Goal: Task Accomplishment & Management: Manage account settings

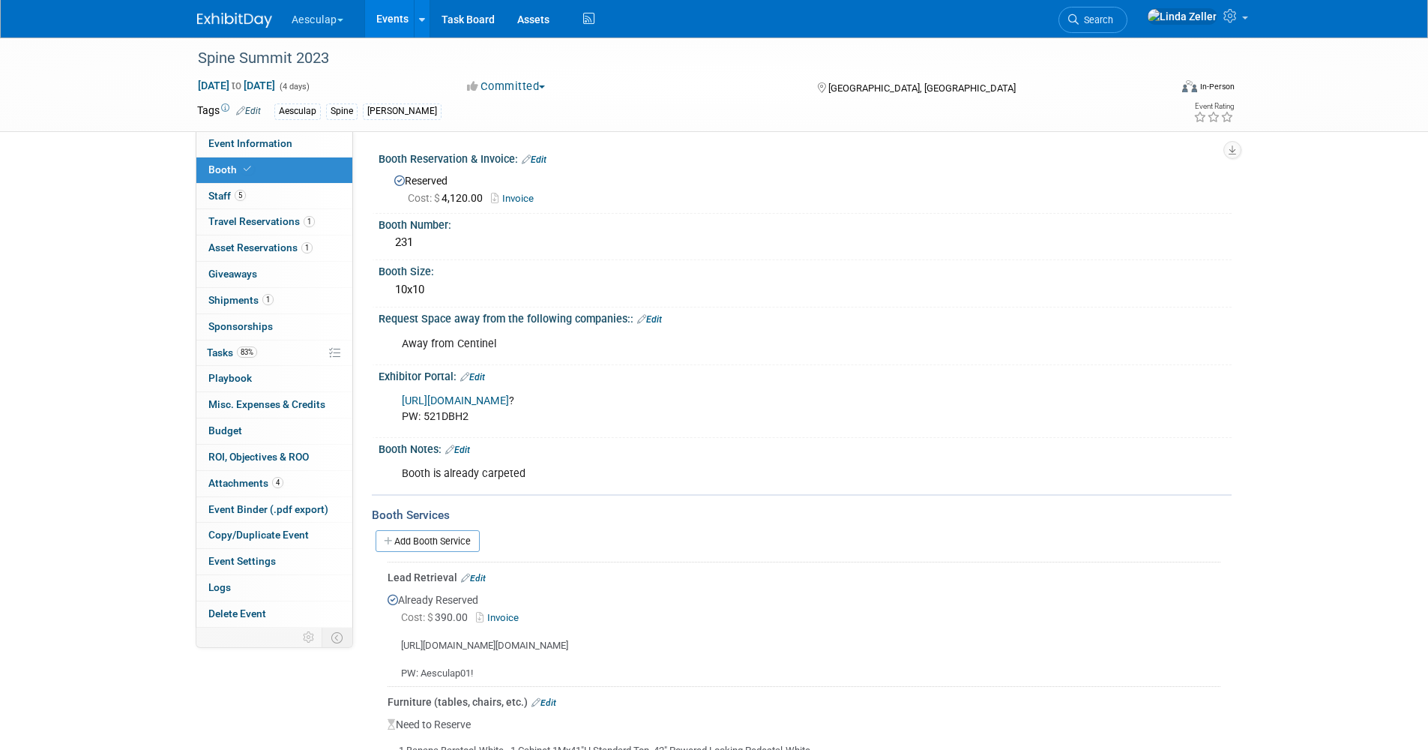
drag, startPoint x: 1134, startPoint y: 15, endPoint x: 1130, endPoint y: 4, distance: 11.4
click at [1113, 16] on span "Search" at bounding box center [1096, 19] width 34 height 11
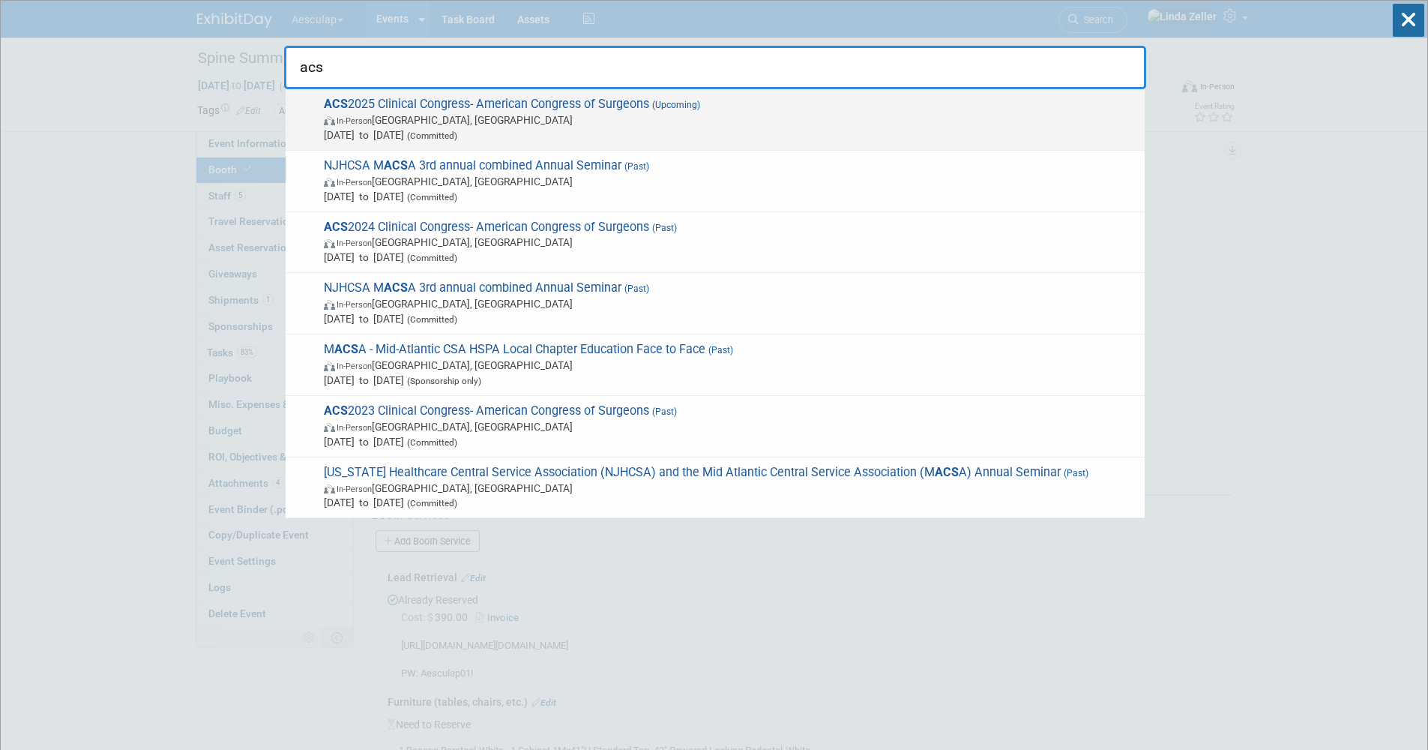
type input "acs"
click at [355, 98] on span "ACS 2025 Clinical Congress- American Congress of Surgeons (Upcoming) In-Person …" at bounding box center [728, 120] width 818 height 46
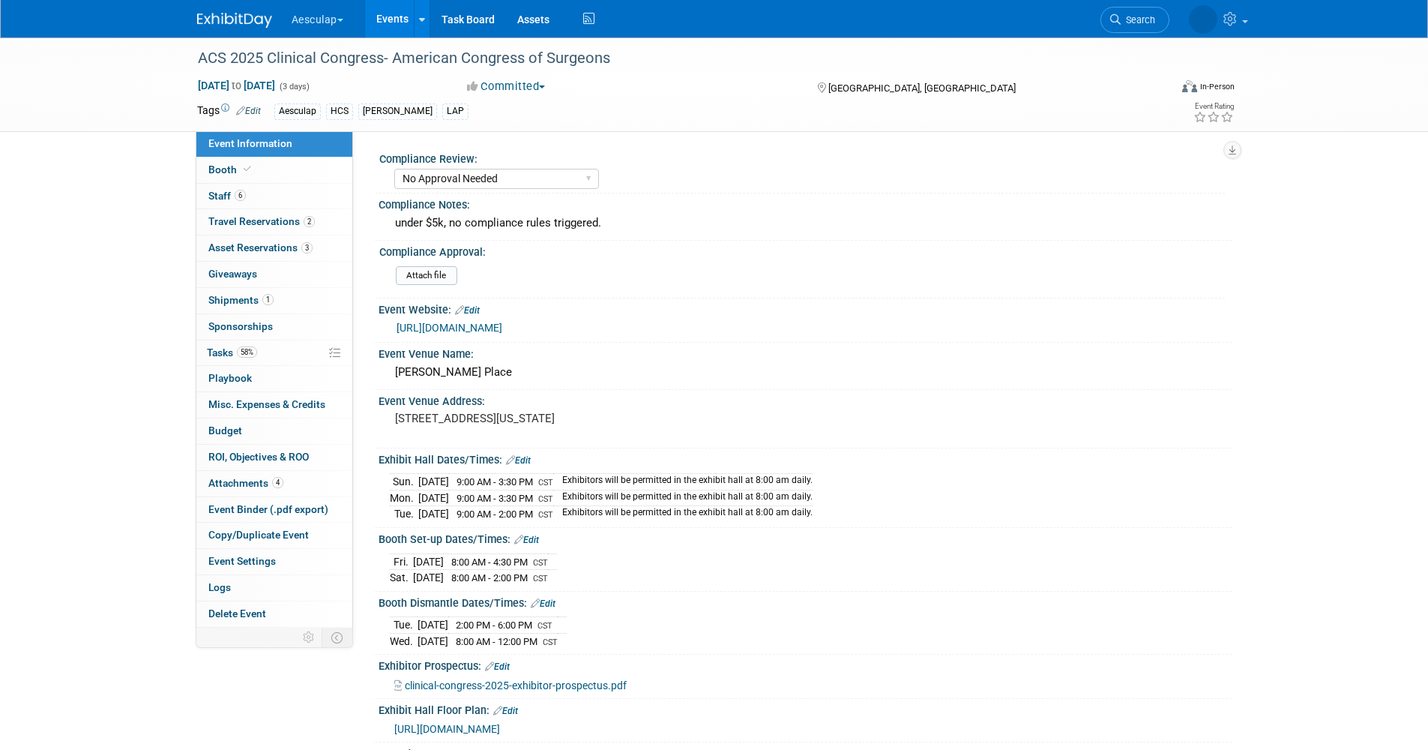
select select "No Approval Needed"
select select "HCS"
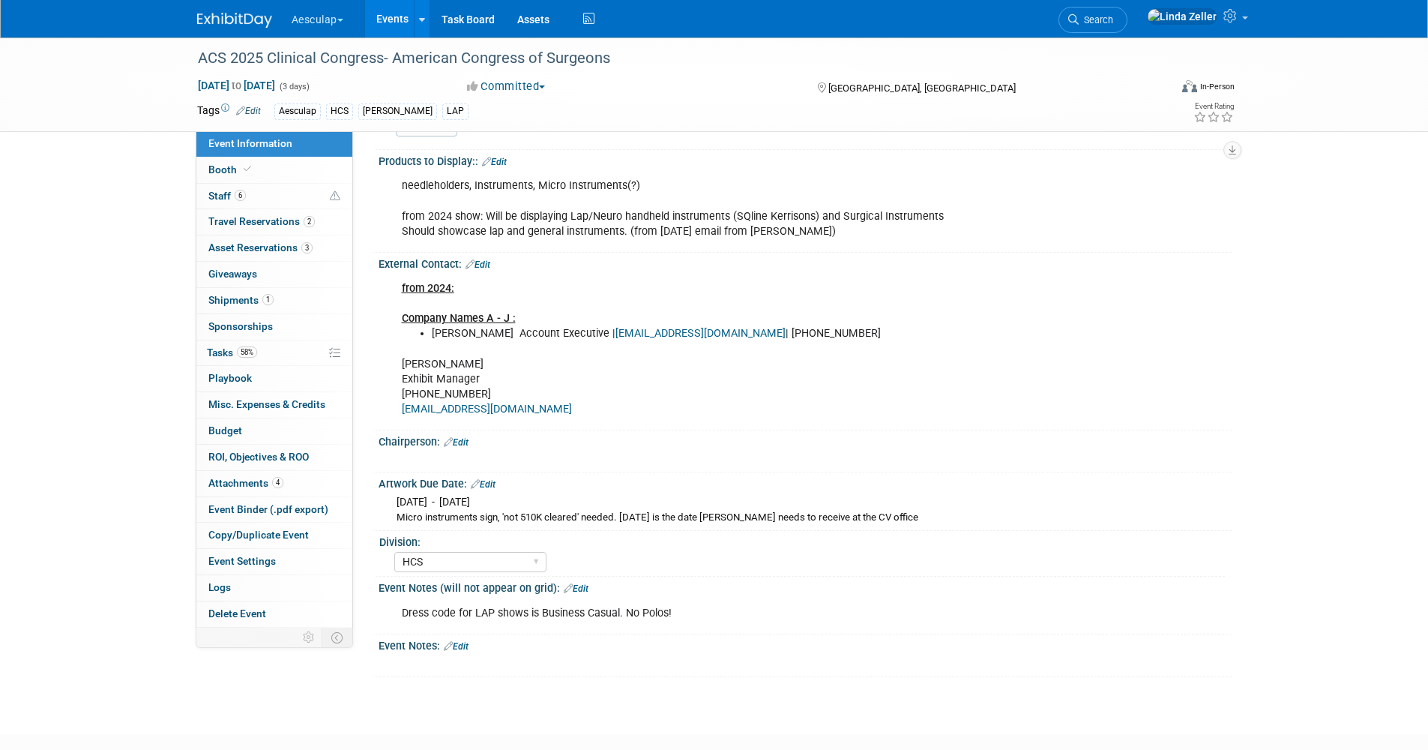
scroll to position [675, 0]
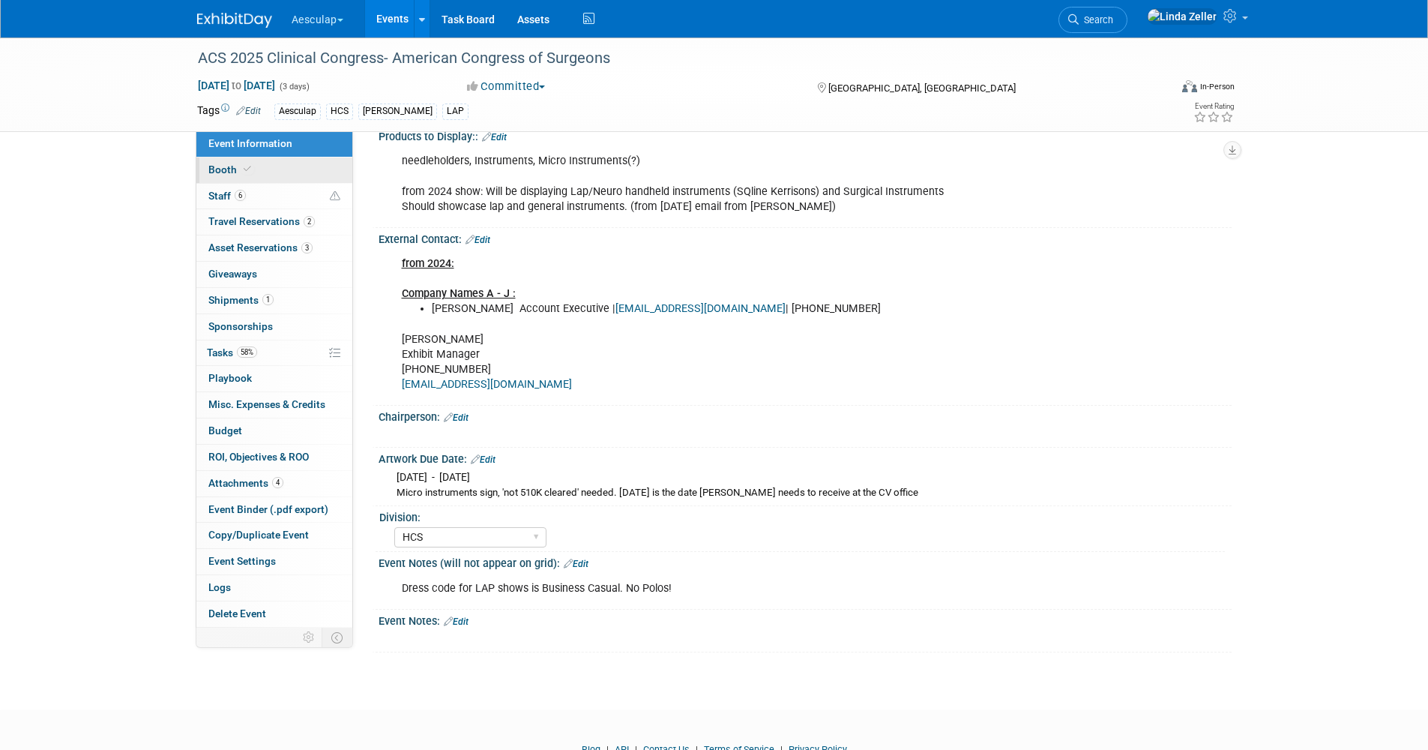
click at [238, 172] on span "Booth" at bounding box center [231, 169] width 46 height 12
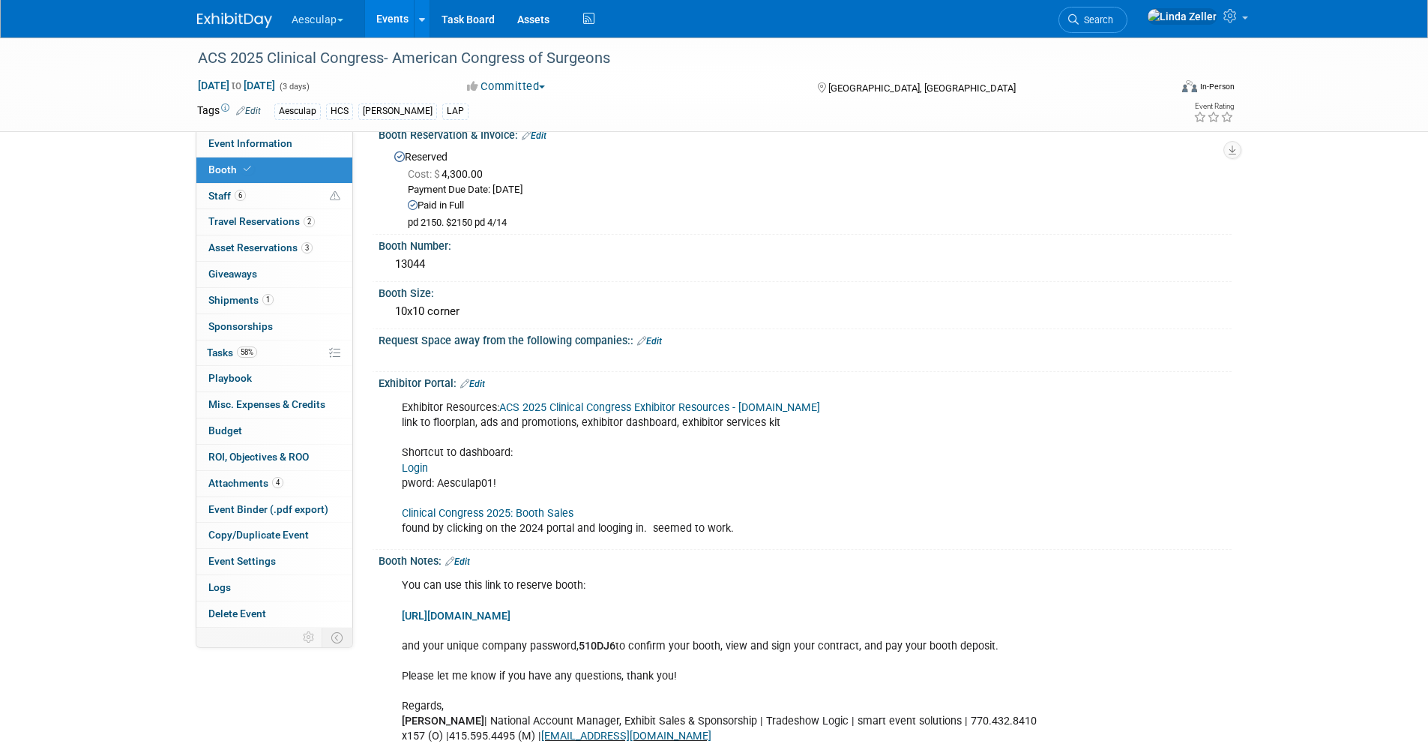
scroll to position [0, 0]
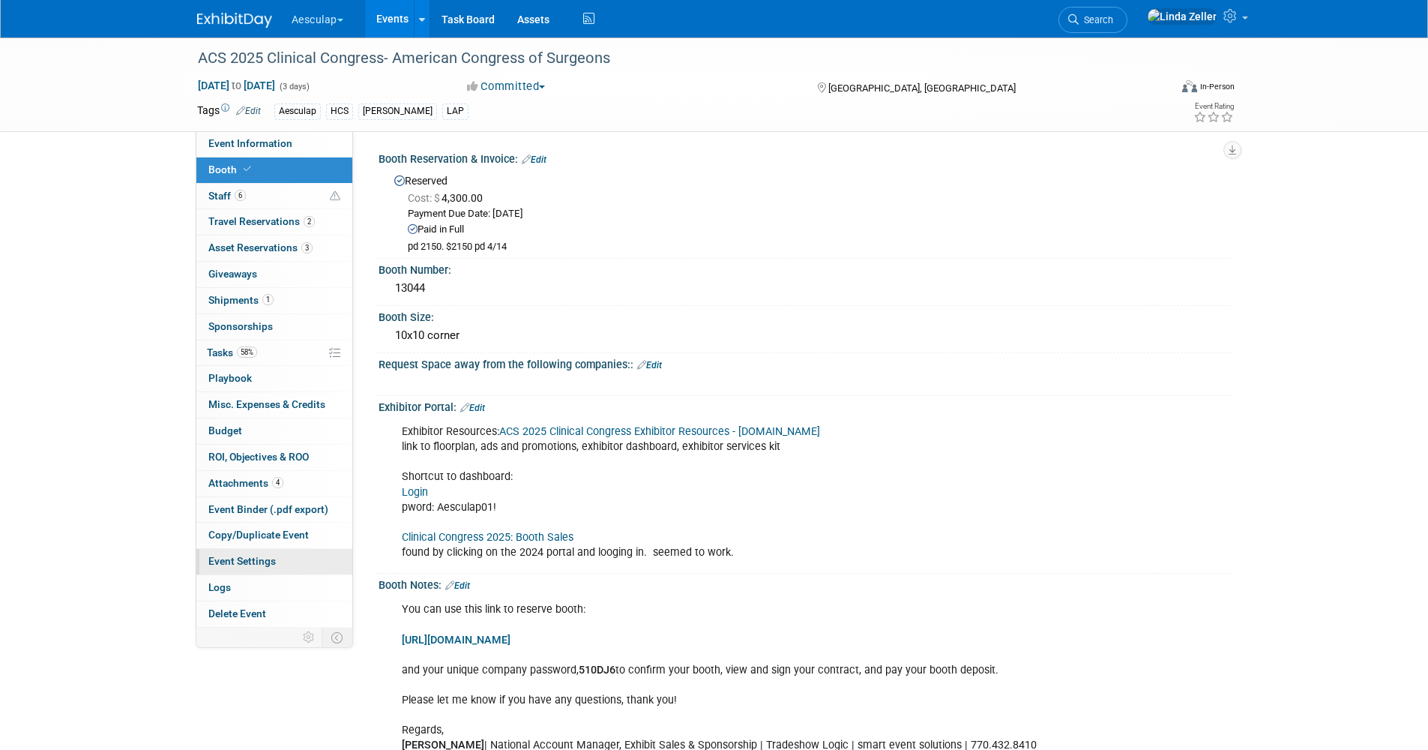
click at [226, 559] on span "Event Settings" at bounding box center [241, 561] width 67 height 12
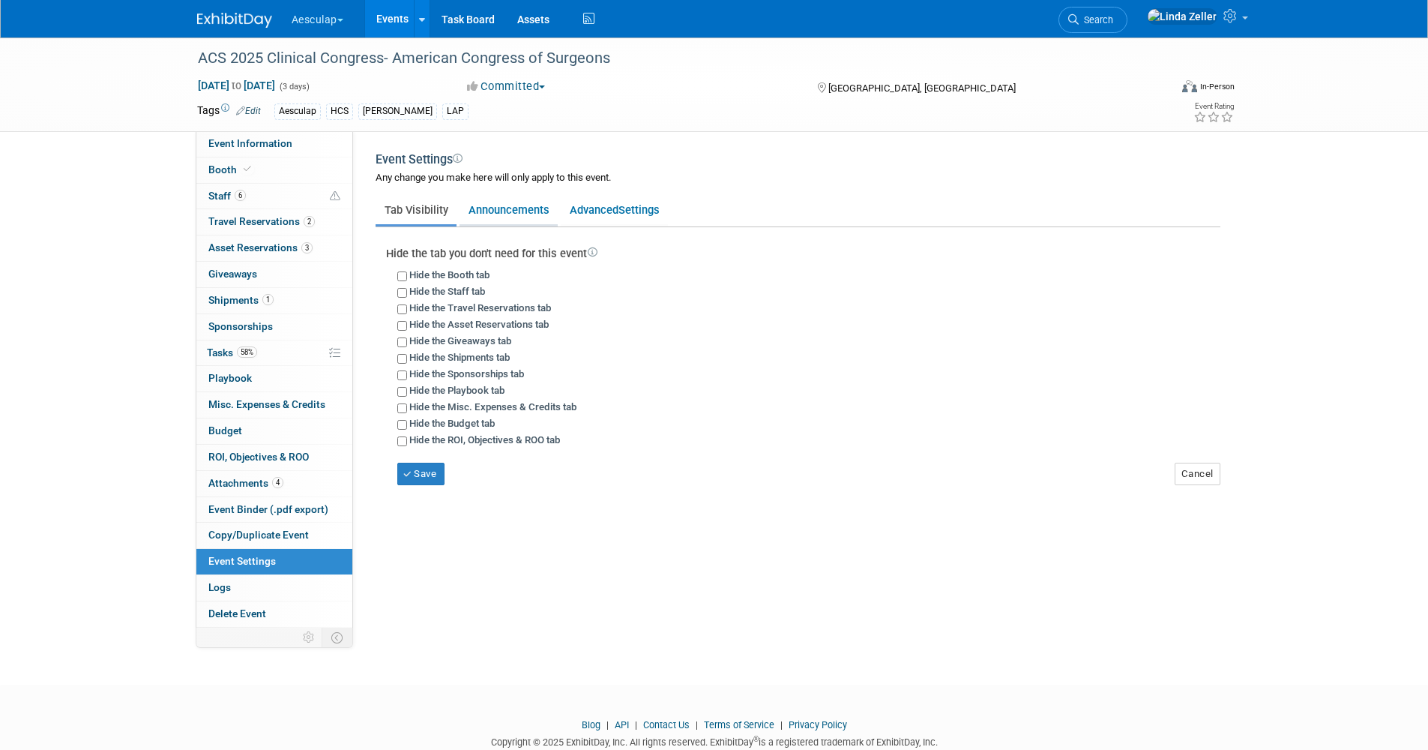
click at [498, 207] on link "Announcements" at bounding box center [508, 210] width 98 height 28
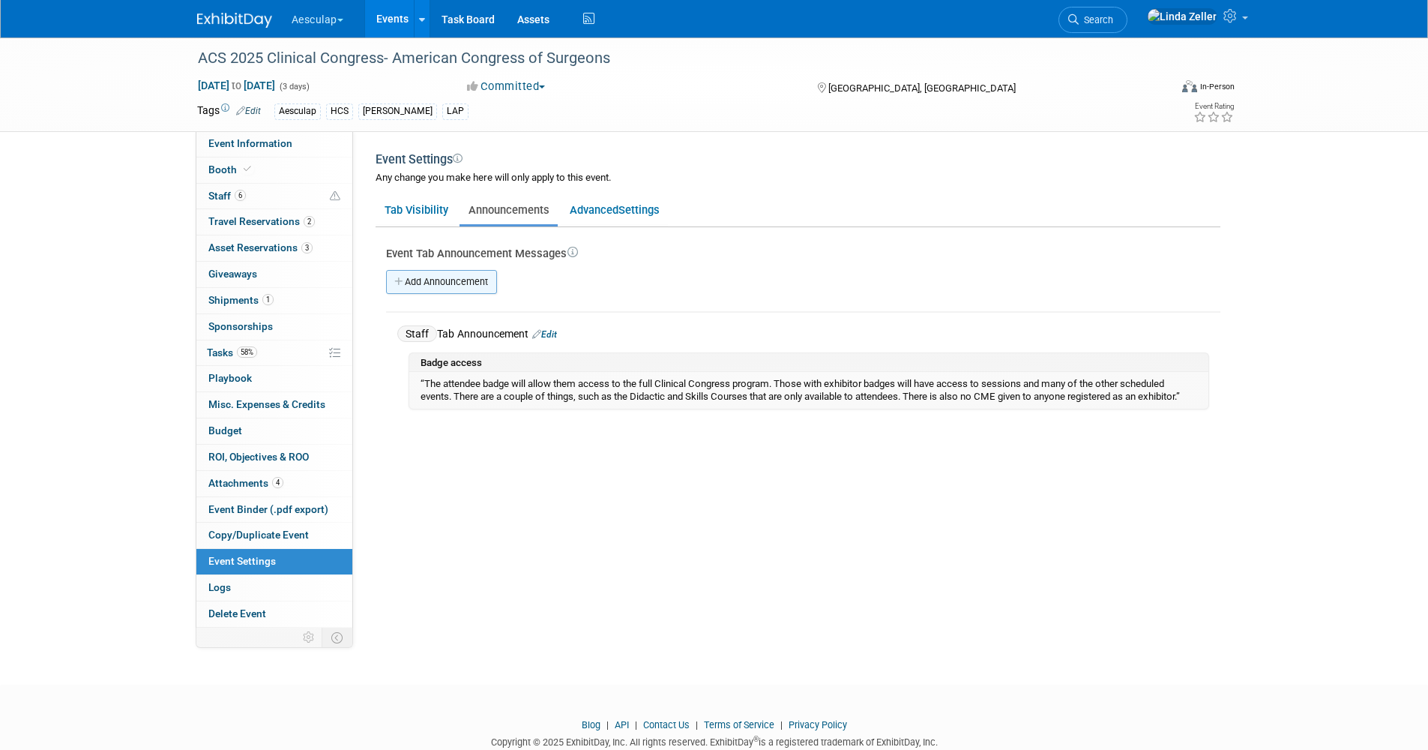
click at [445, 278] on link "Add Announcement" at bounding box center [441, 282] width 111 height 24
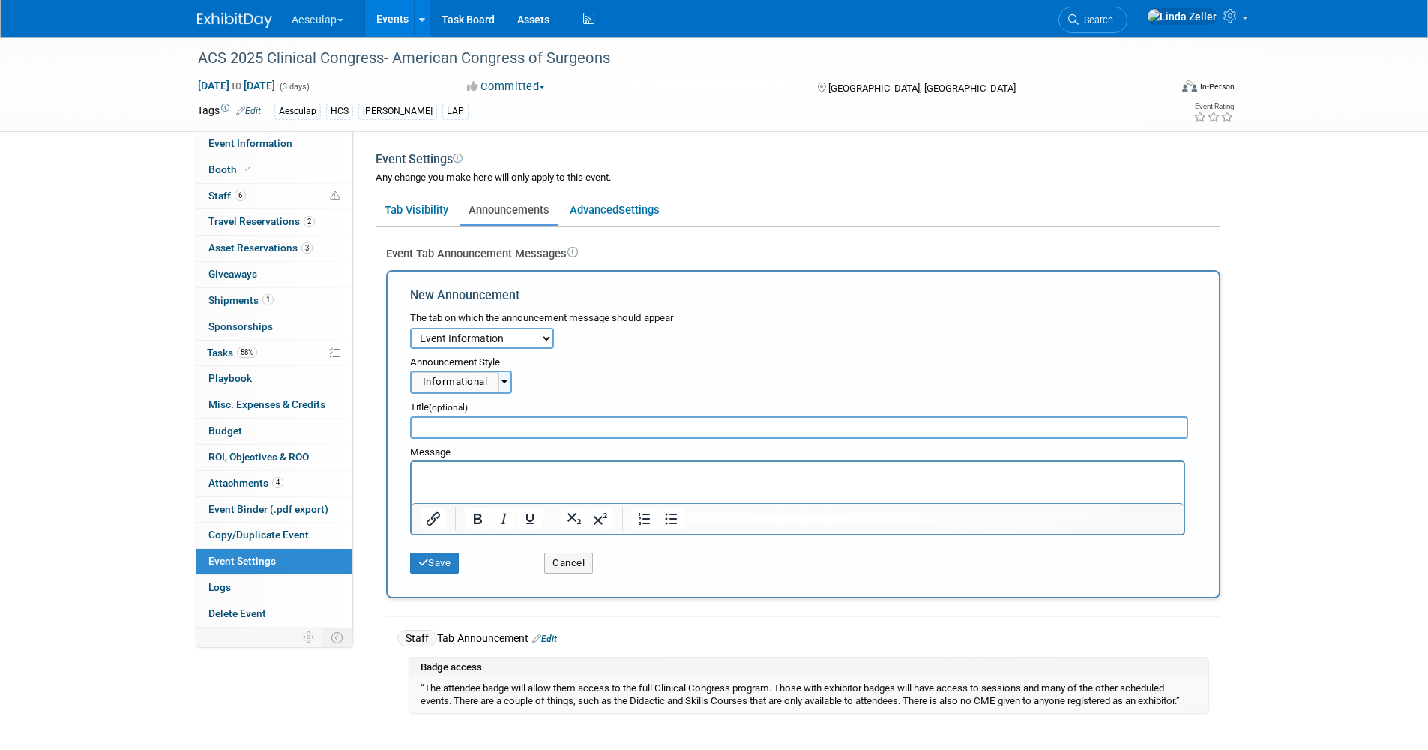
click at [451, 339] on select "Event Information Booth Staff Travel Reservations Asset Reservations Giveaways …" at bounding box center [482, 338] width 144 height 21
select select "2"
click at [410, 328] on select "Event Information Booth Staff Travel Reservations Asset Reservations Giveaways …" at bounding box center [482, 338] width 144 height 21
click at [445, 429] on input "text" at bounding box center [799, 427] width 779 height 22
type input "Free wi-fi"
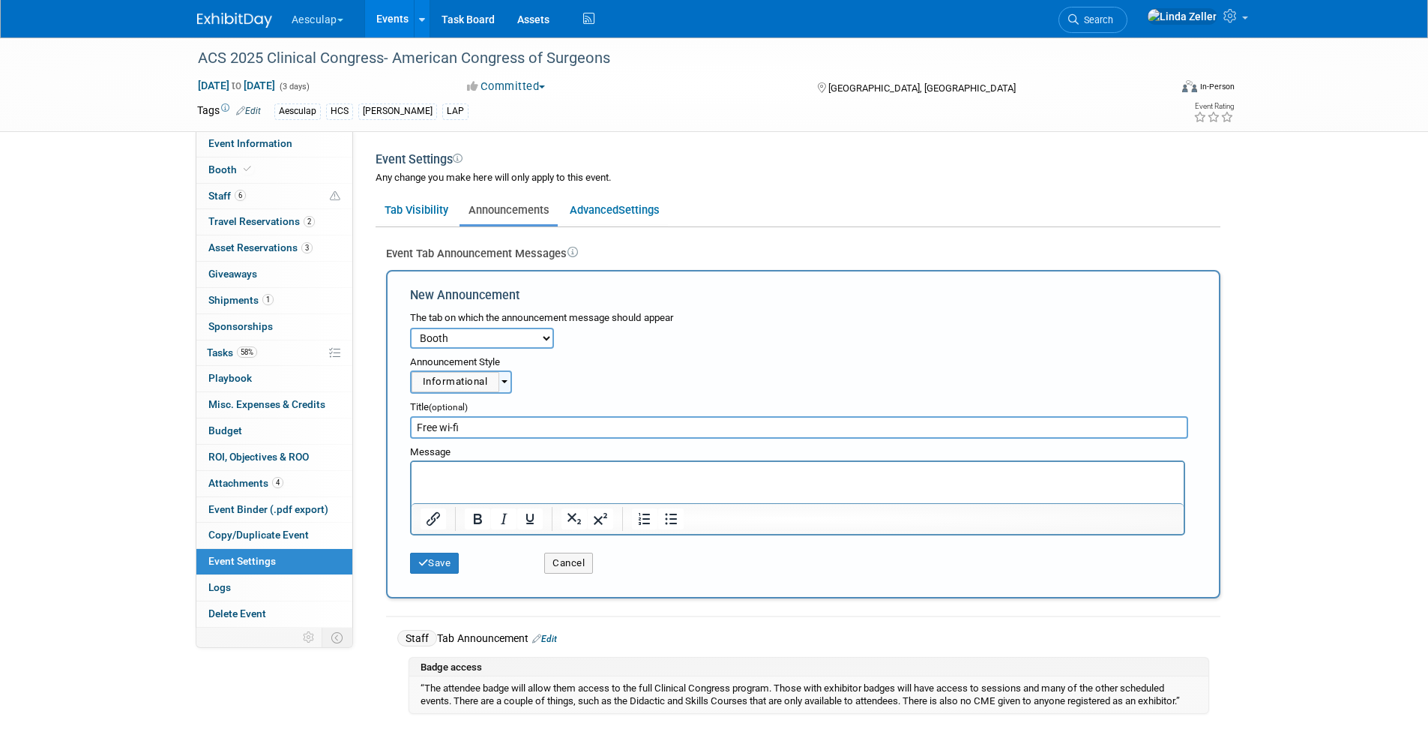
click at [428, 469] on p "Rich Text Area. Press ALT-0 for help." at bounding box center [797, 474] width 755 height 15
click at [420, 470] on p "Rich Text Area. Press ALT-0 for help." at bounding box center [797, 474] width 755 height 15
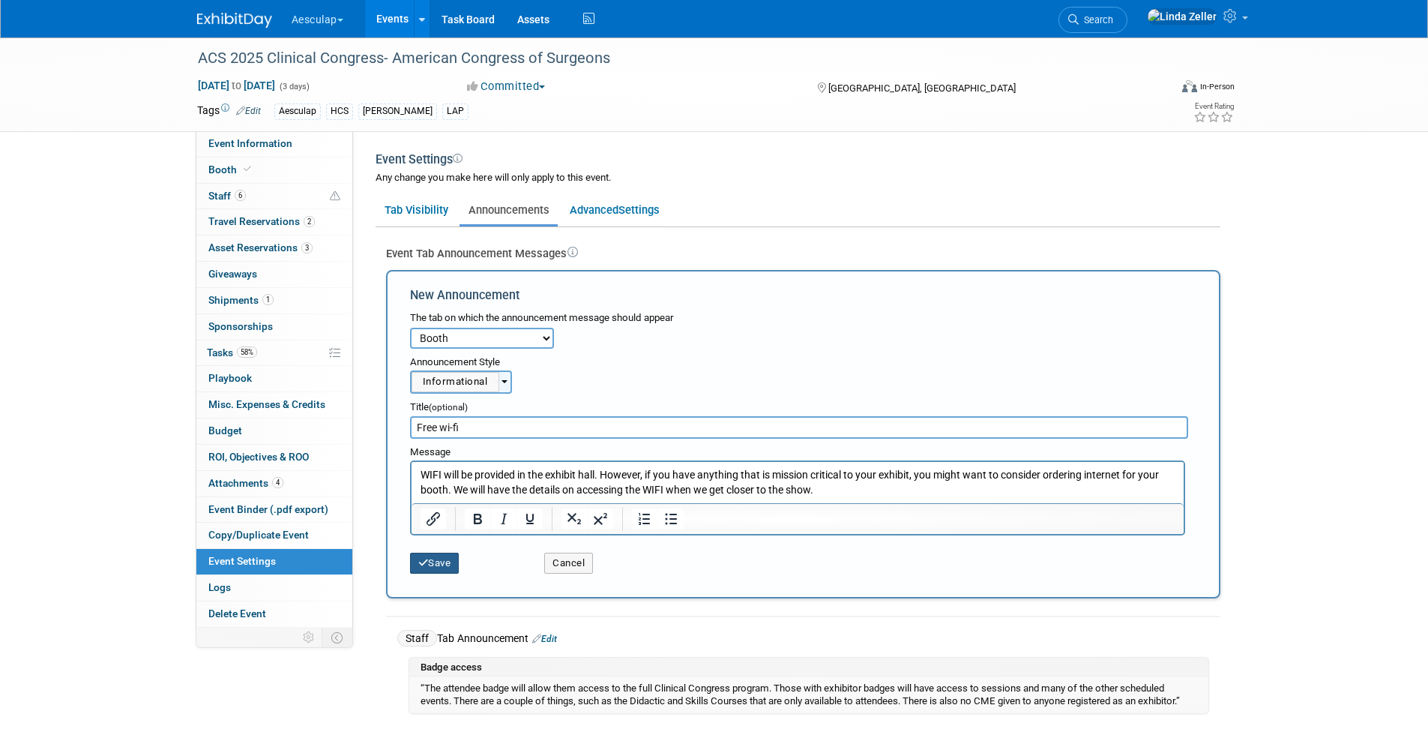
click at [435, 561] on button "Save" at bounding box center [434, 562] width 49 height 21
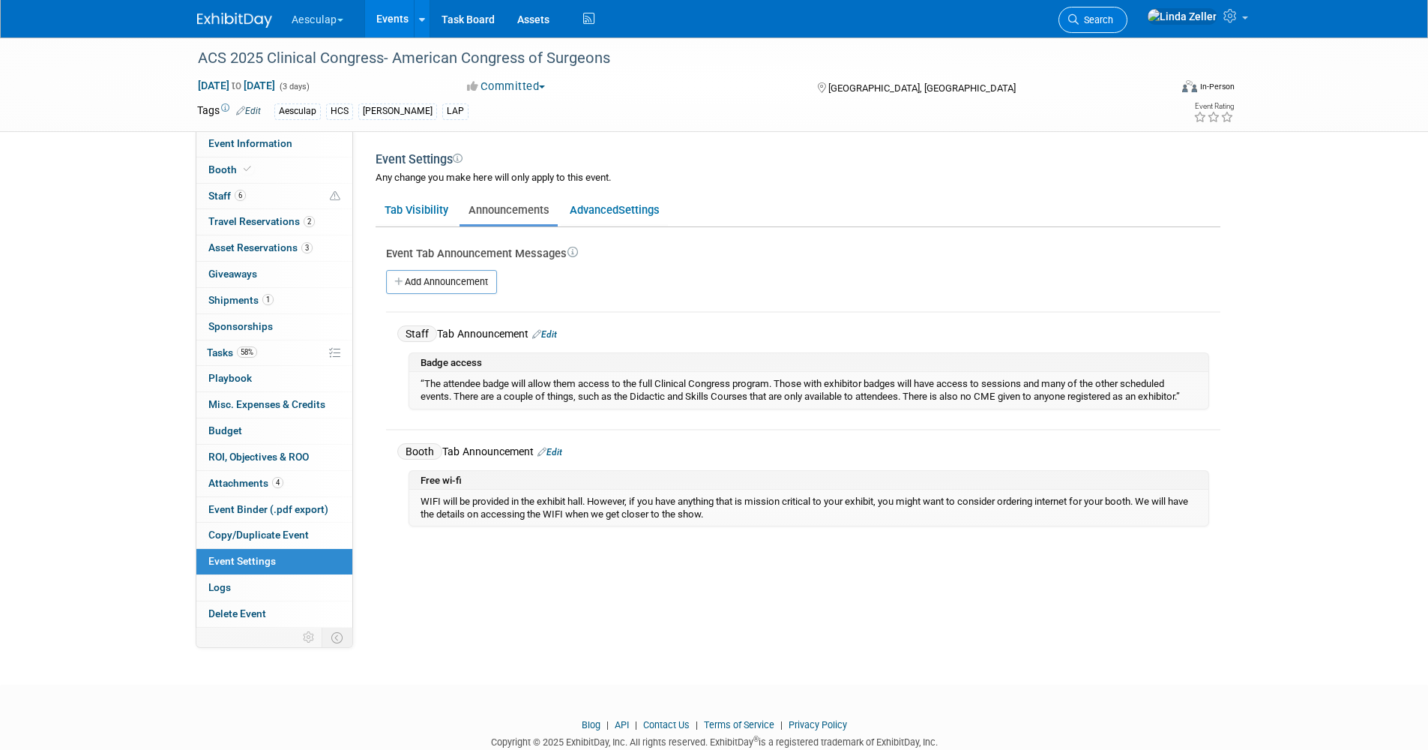
click at [1113, 14] on span "Search" at bounding box center [1096, 19] width 34 height 11
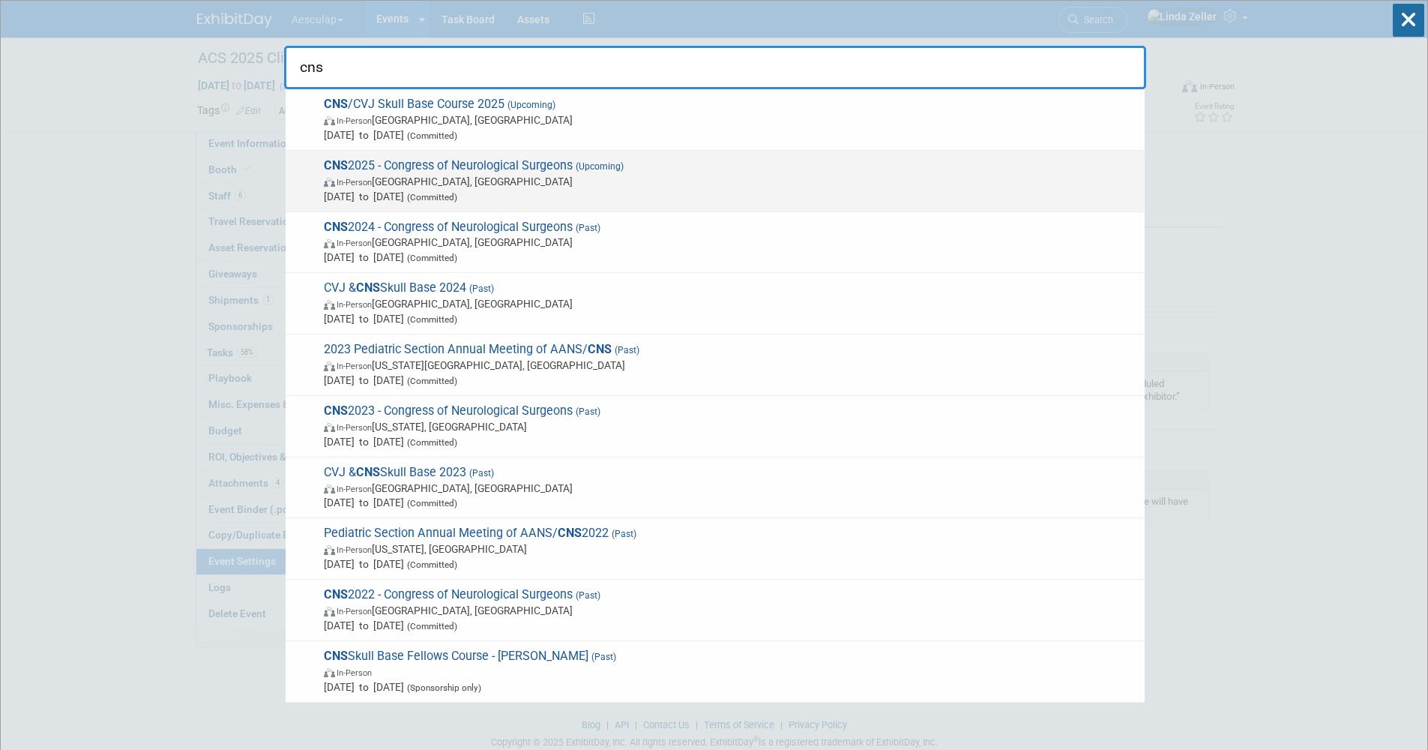
type input "cns"
click at [372, 185] on span "In-Person" at bounding box center [354, 183] width 35 height 10
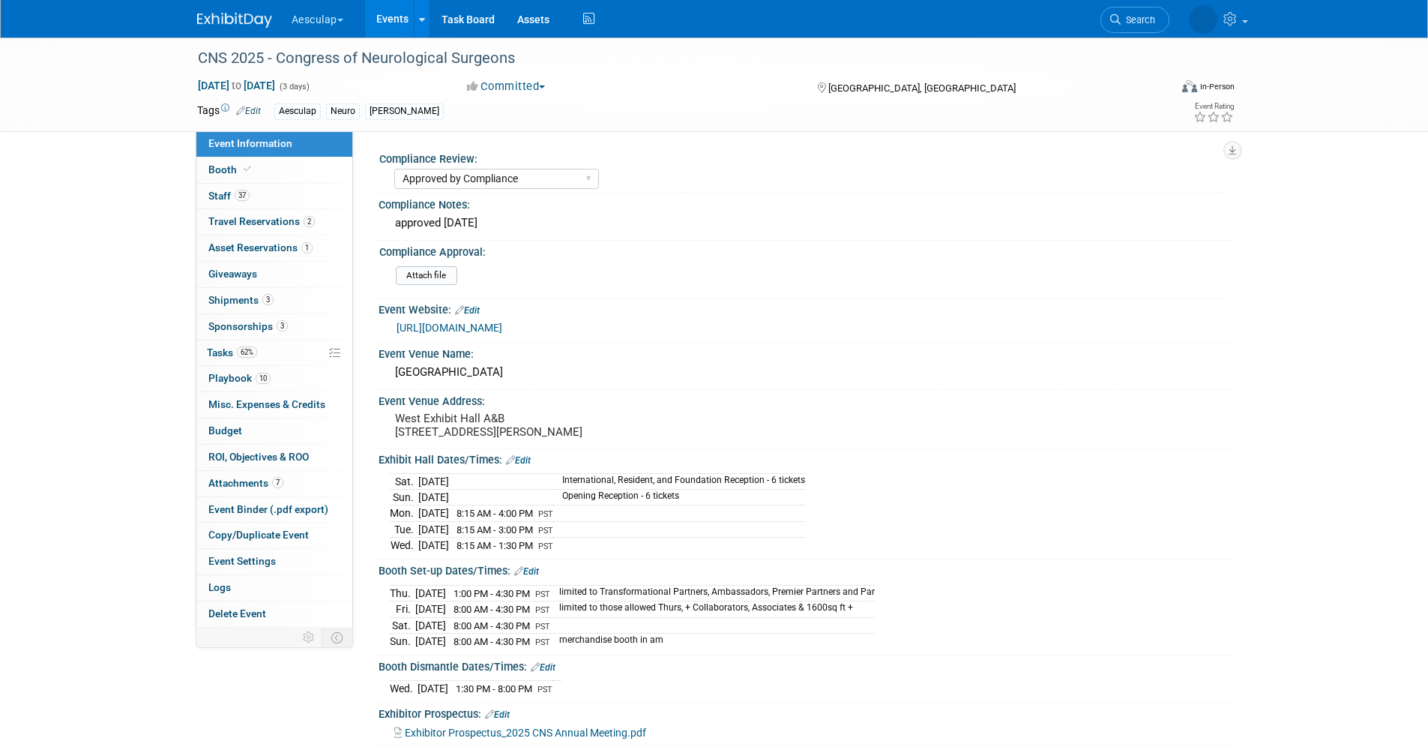
select select "Approved by Compliance"
select select "Neuro"
click at [216, 352] on span "Tasks 62%" at bounding box center [232, 352] width 50 height 12
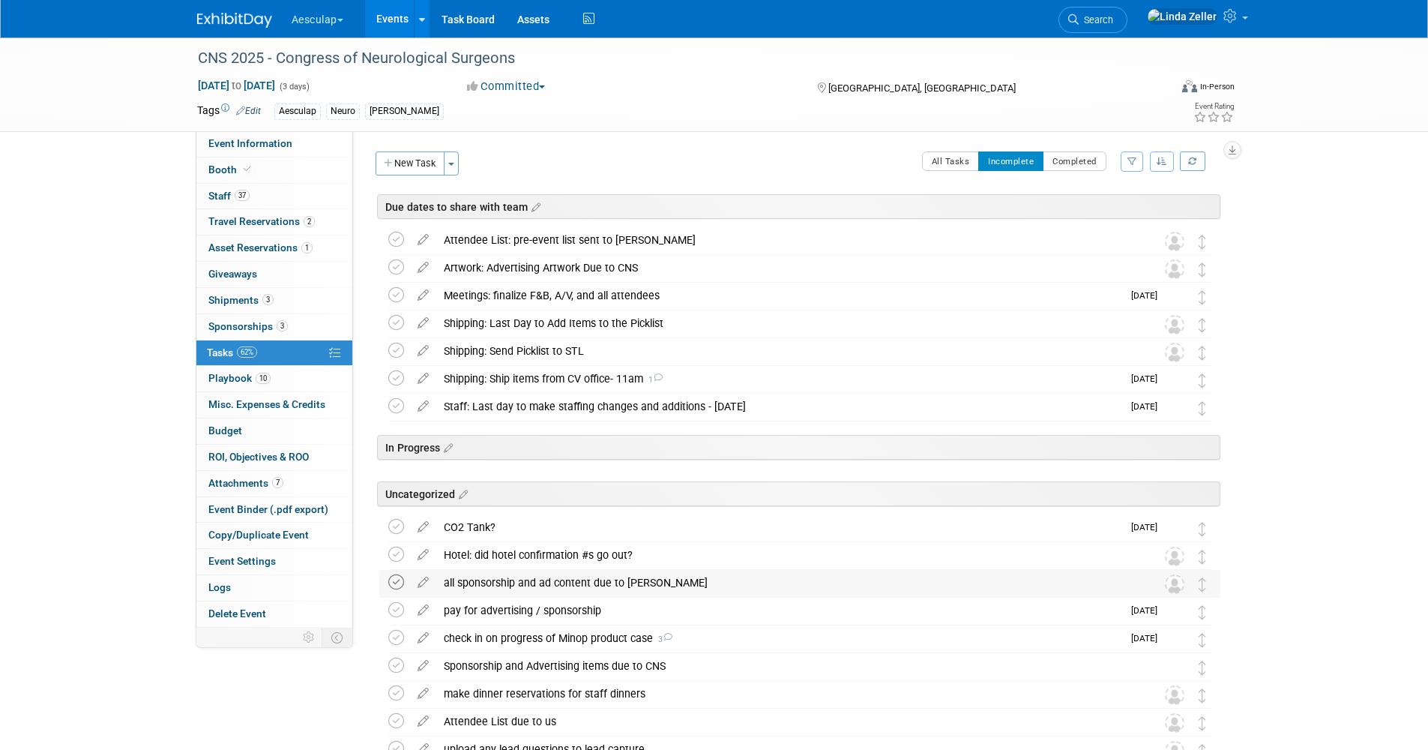
click at [399, 579] on icon at bounding box center [396, 582] width 16 height 16
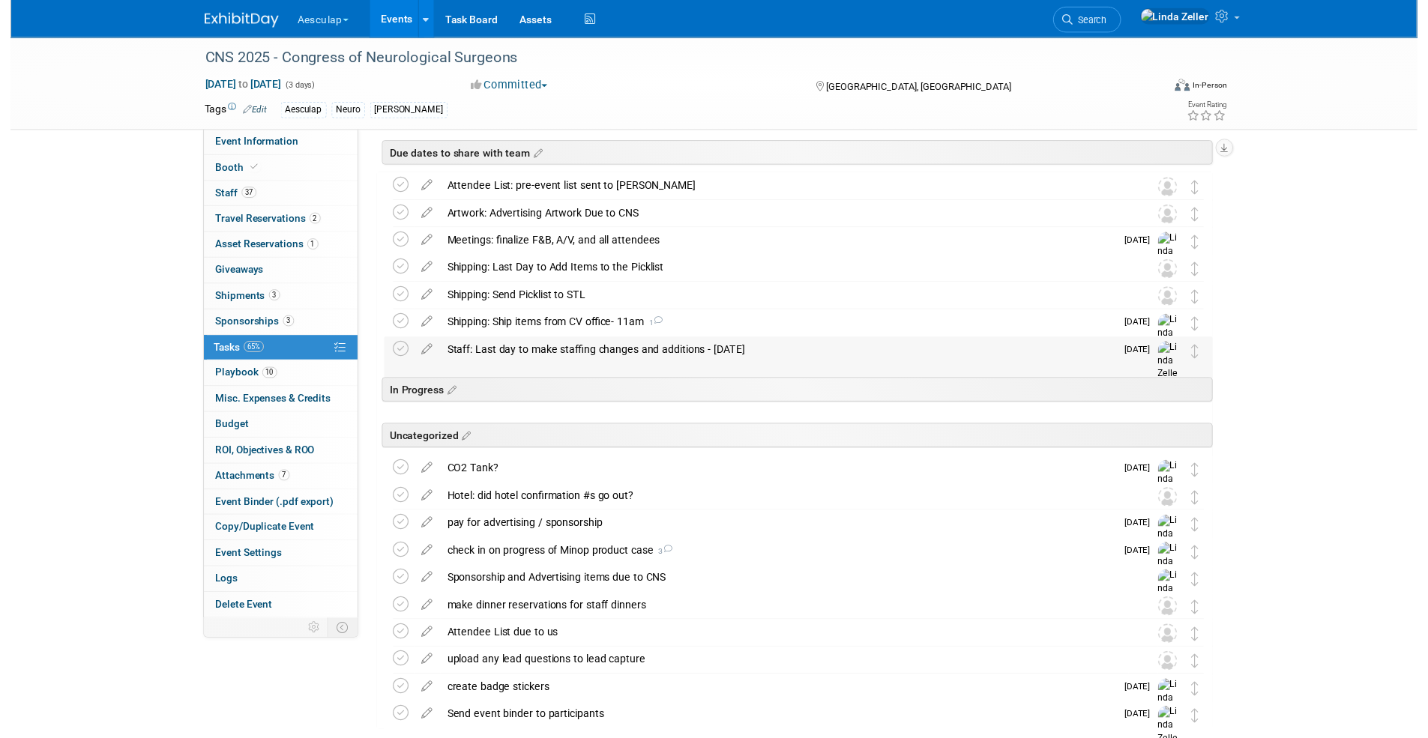
scroll to position [75, 0]
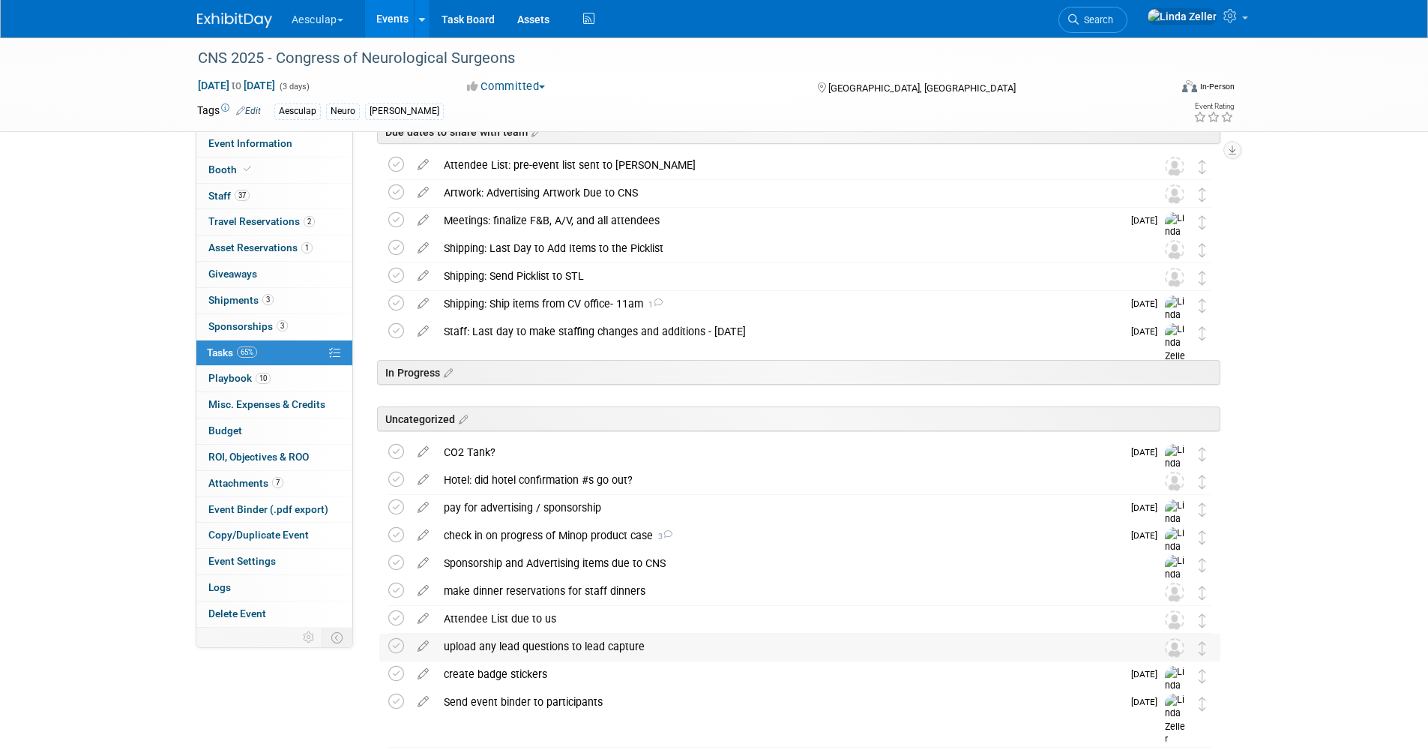
click at [501, 642] on div "upload any lead questions to lead capture" at bounding box center [785, 645] width 699 height 25
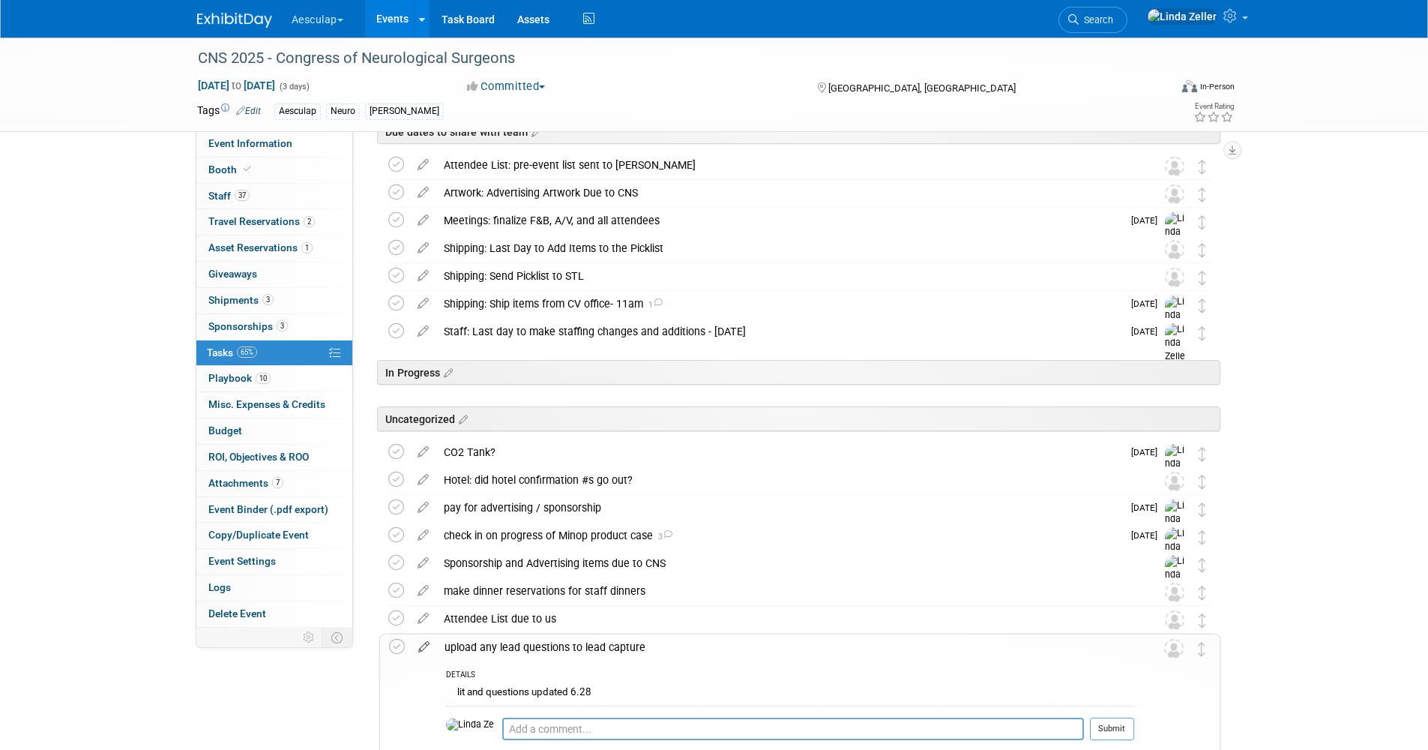
click at [423, 642] on icon at bounding box center [424, 643] width 26 height 19
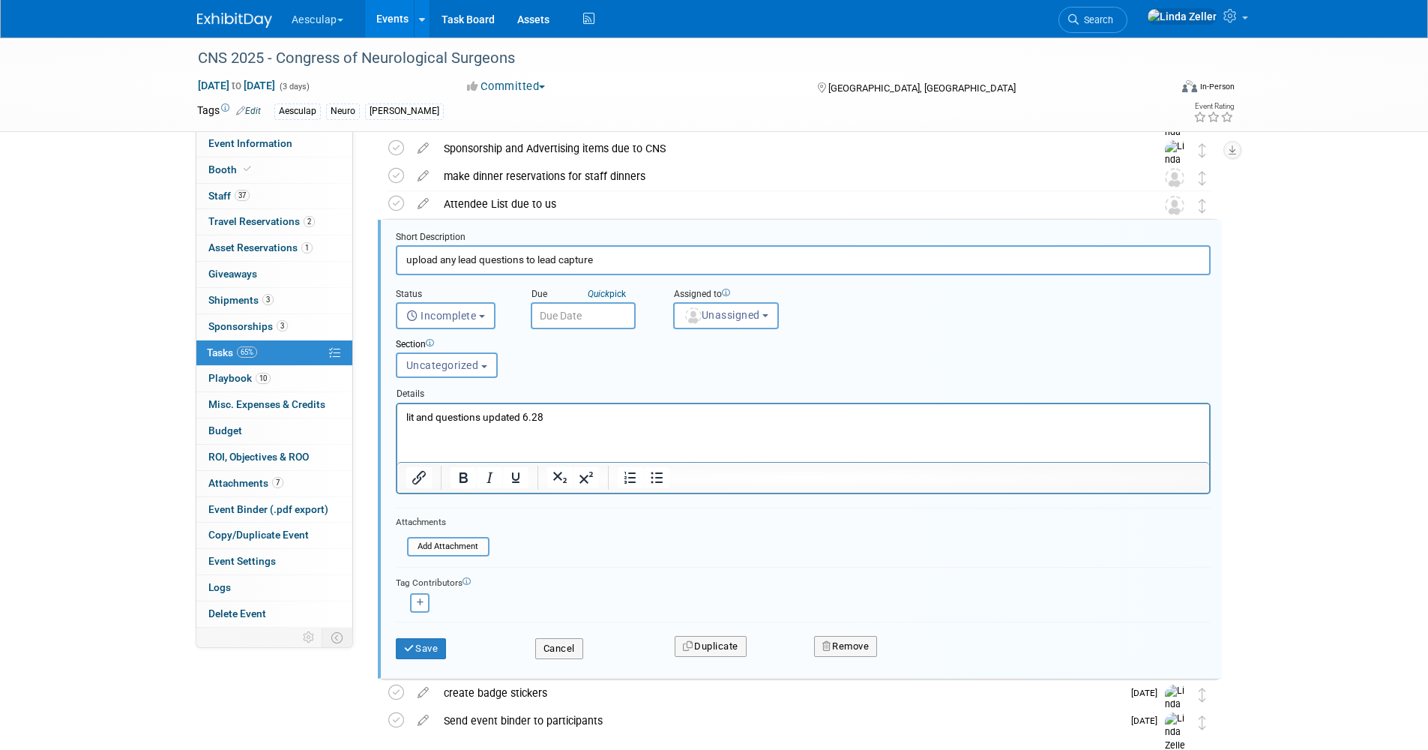
scroll to position [0, 0]
drag, startPoint x: 558, startPoint y: 412, endPoint x: 377, endPoint y: 396, distance: 182.1
click at [397, 403] on html "lit and questions updated 6.28" at bounding box center [803, 413] width 812 height 20
click at [421, 645] on button "Save" at bounding box center [421, 648] width 51 height 21
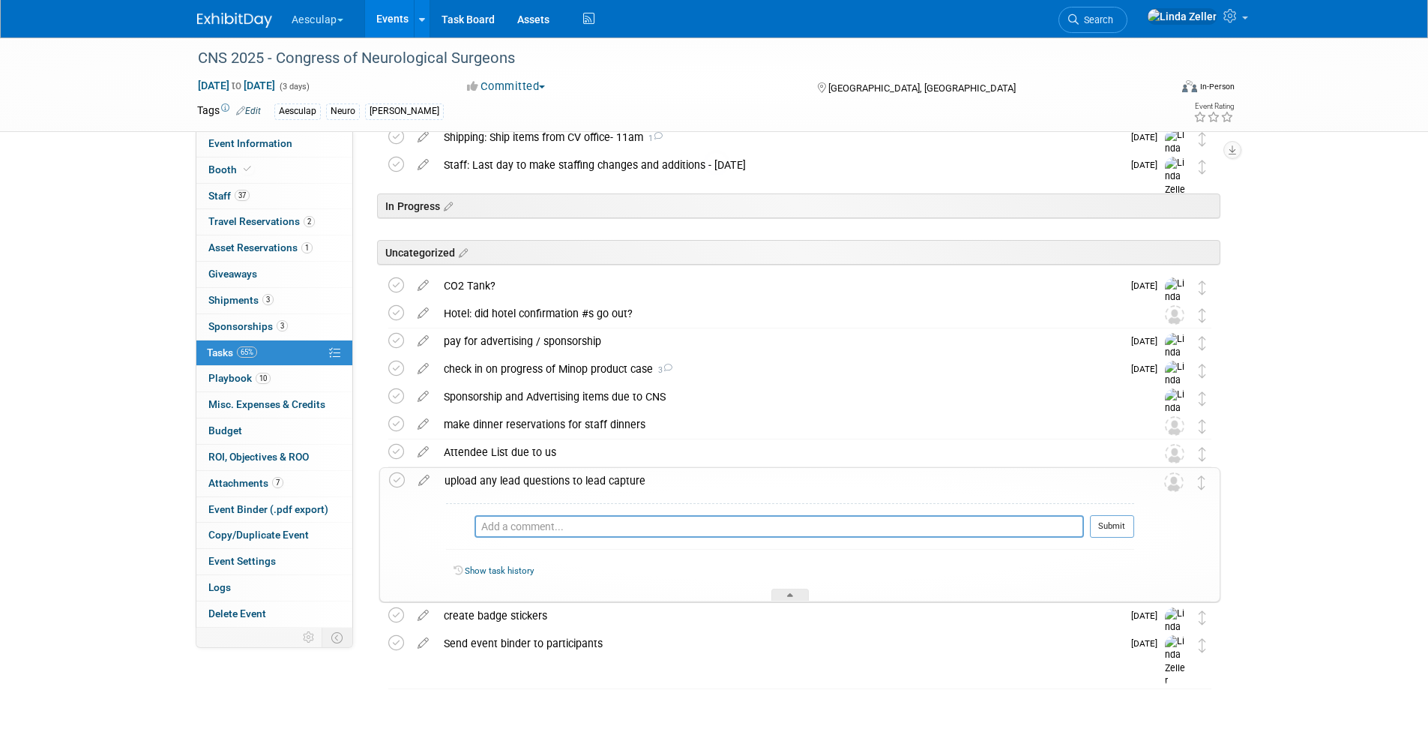
scroll to position [241, 0]
click at [524, 528] on textarea at bounding box center [793, 526] width 582 height 22
type textarea "n/a"
click at [394, 479] on icon at bounding box center [397, 480] width 16 height 16
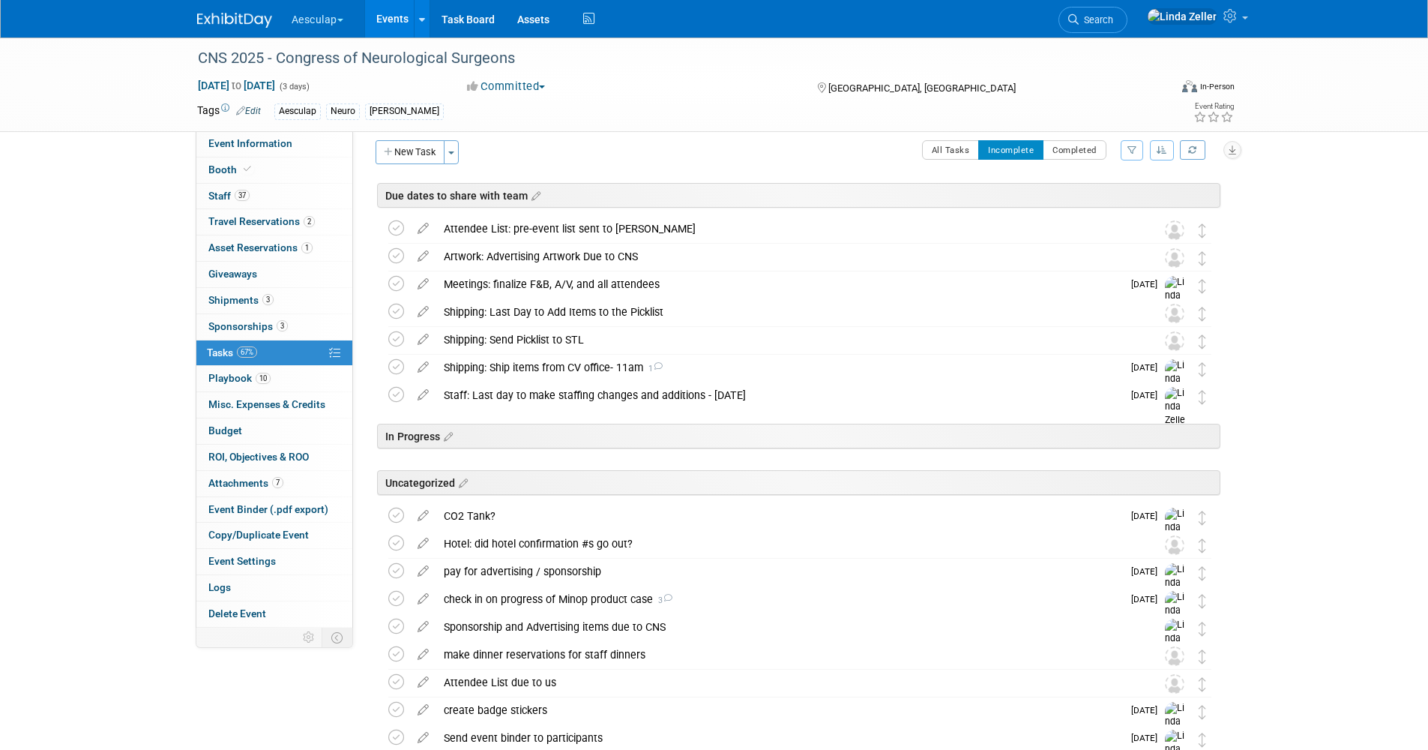
scroll to position [0, 0]
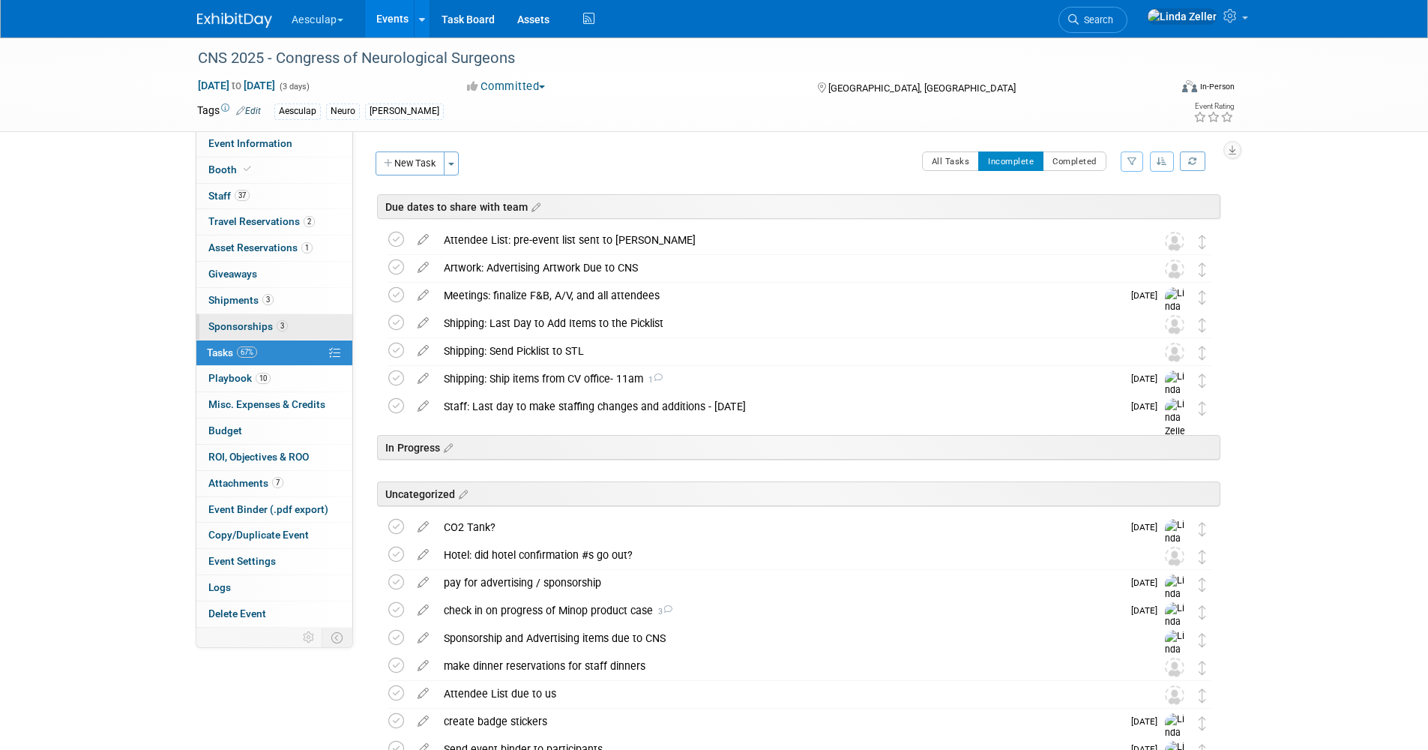
click at [220, 325] on span "Sponsorships 3" at bounding box center [247, 326] width 79 height 12
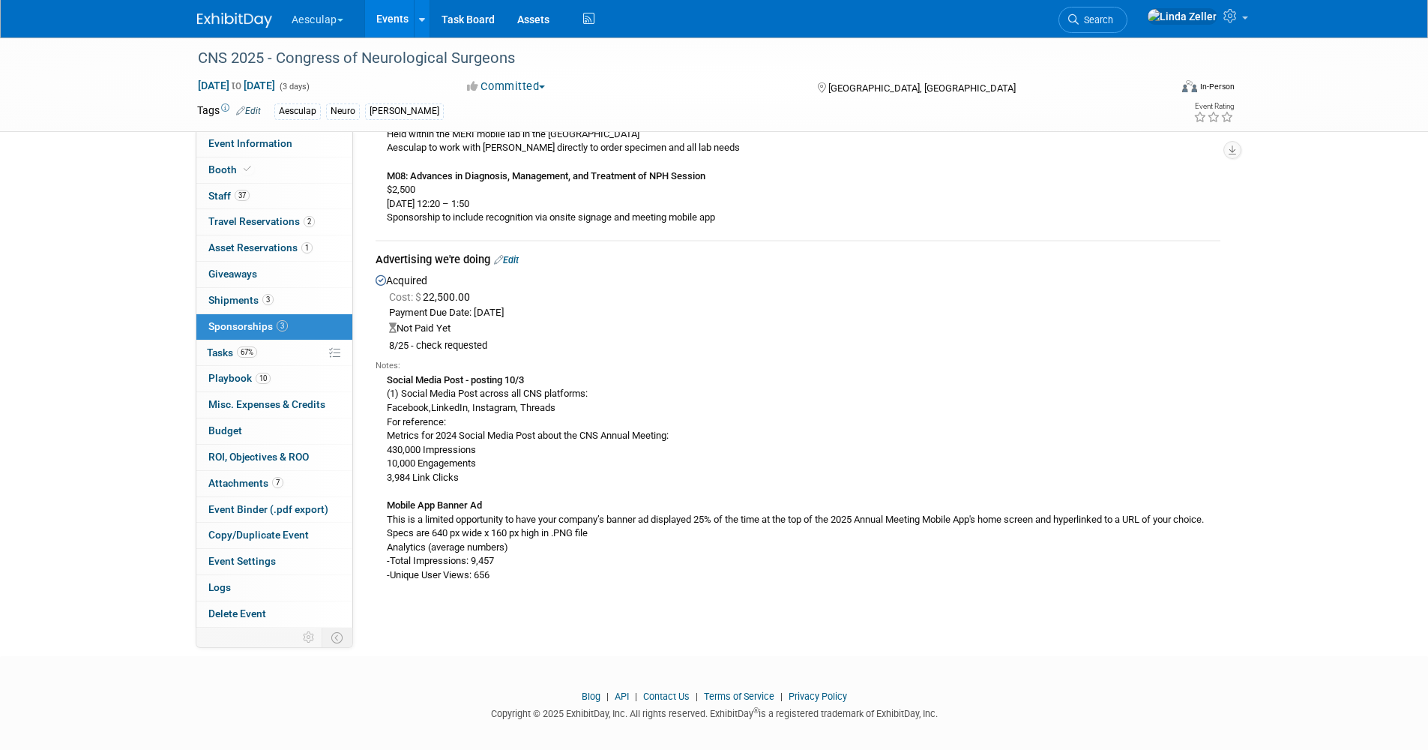
scroll to position [1513, 0]
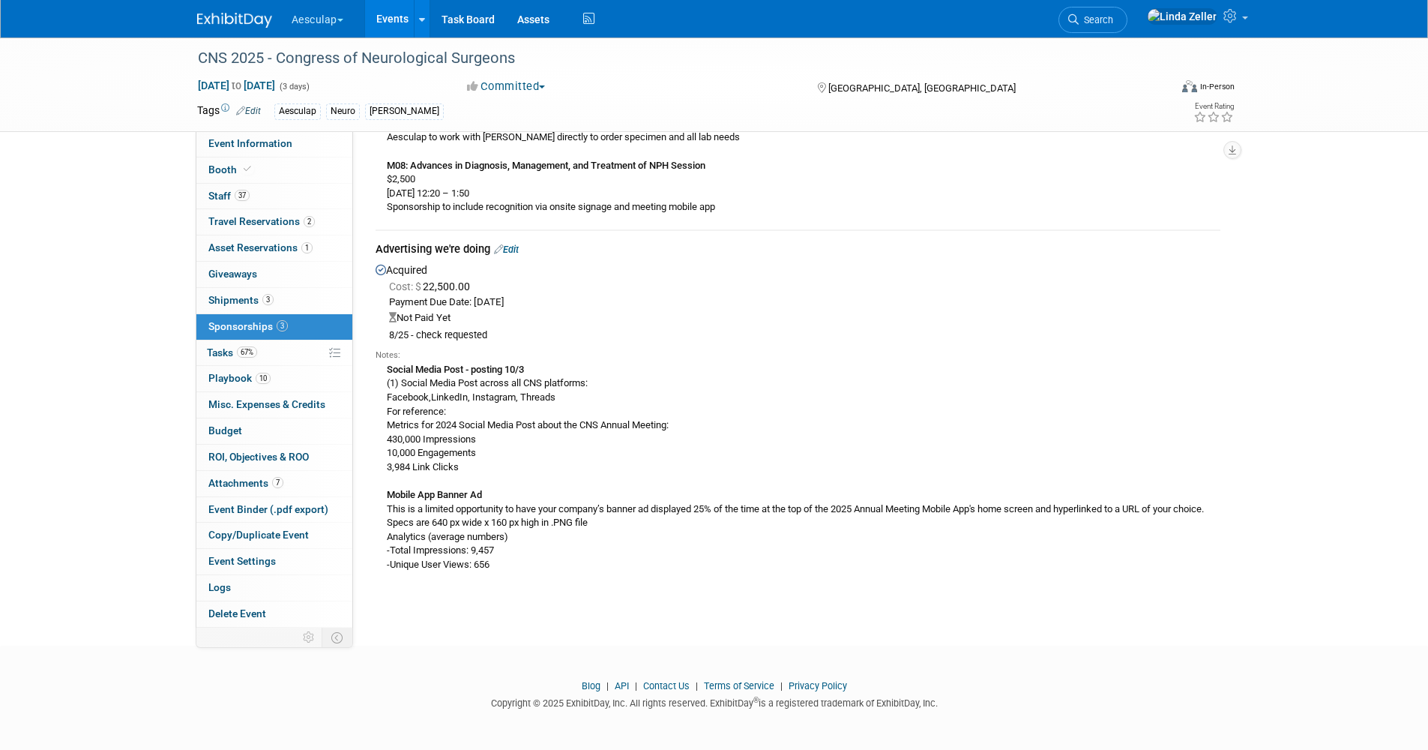
click at [510, 244] on link "Edit" at bounding box center [506, 249] width 25 height 11
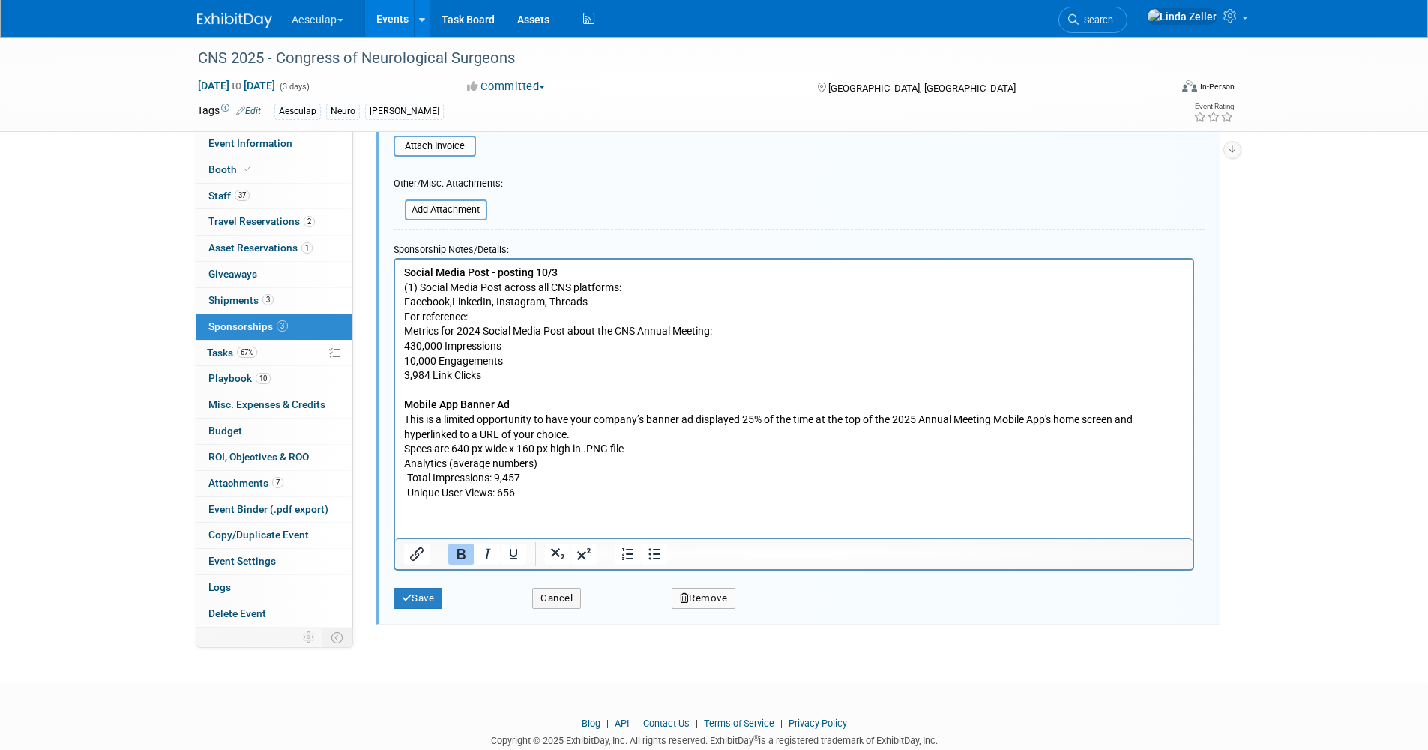
scroll to position [1915, 0]
click at [512, 400] on p "Social Media Post - posting 10/3 (1) Social Media Post across all CNS platforms…" at bounding box center [793, 381] width 780 height 235
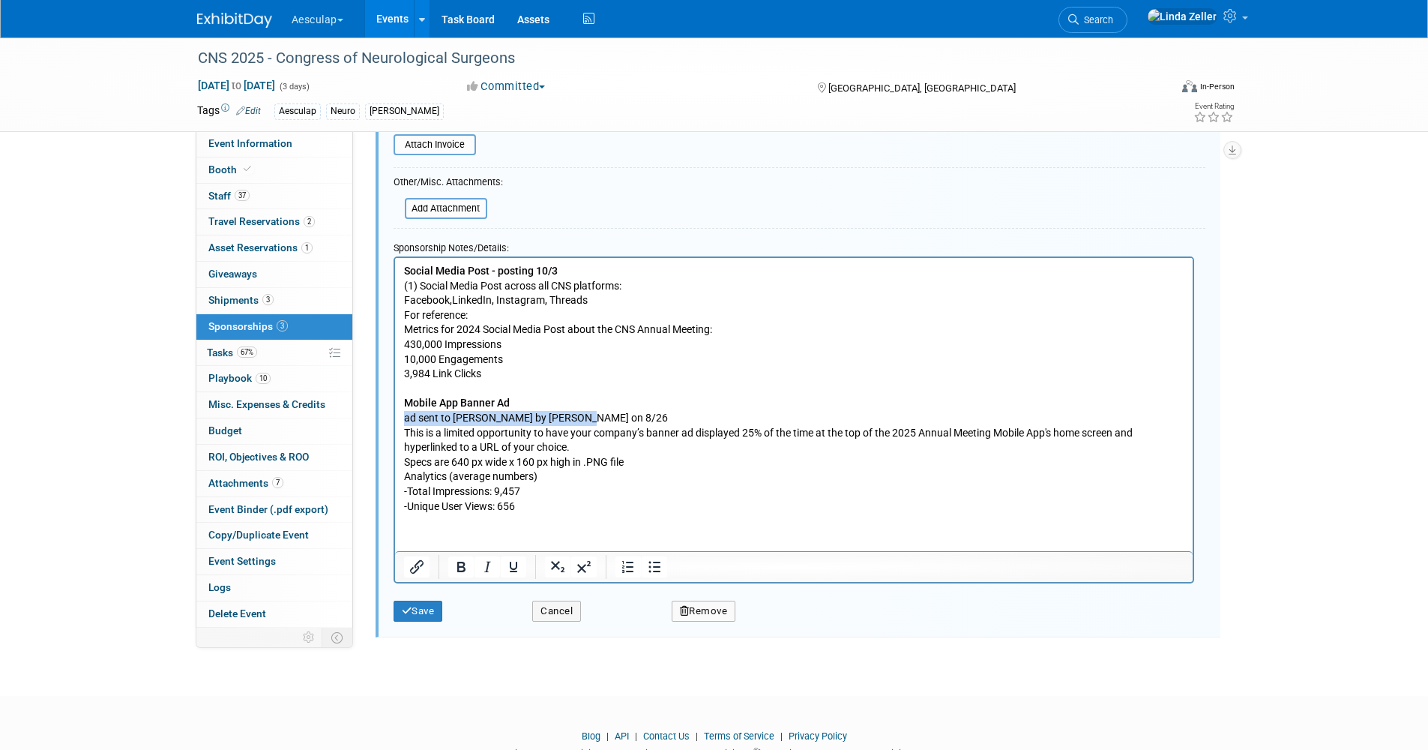
drag, startPoint x: 579, startPoint y: 418, endPoint x: 385, endPoint y: 415, distance: 194.9
click at [394, 415] on html "Social Media Post - posting 10/3 (1) Social Media Post across all CNS platforms…" at bounding box center [793, 386] width 798 height 256
click at [436, 600] on button "Save" at bounding box center [418, 610] width 49 height 21
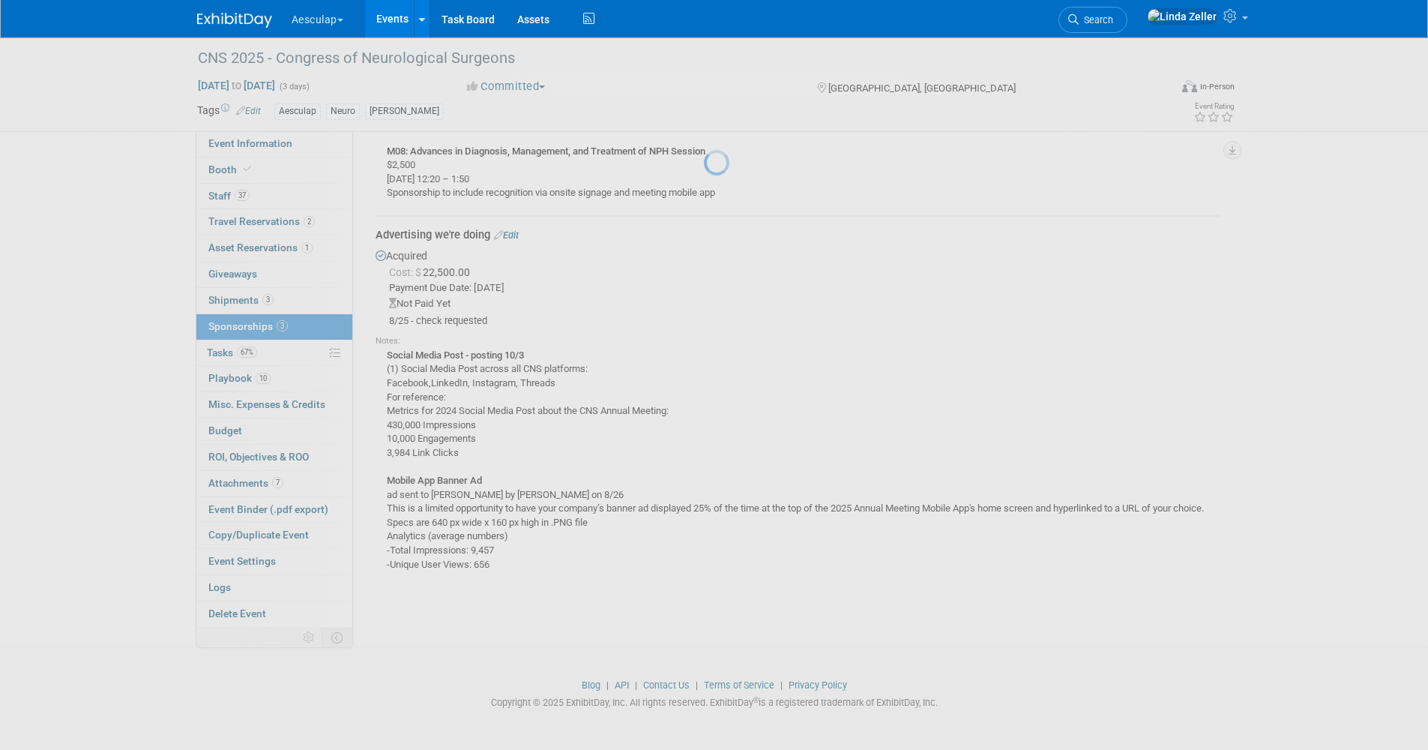
scroll to position [1526, 0]
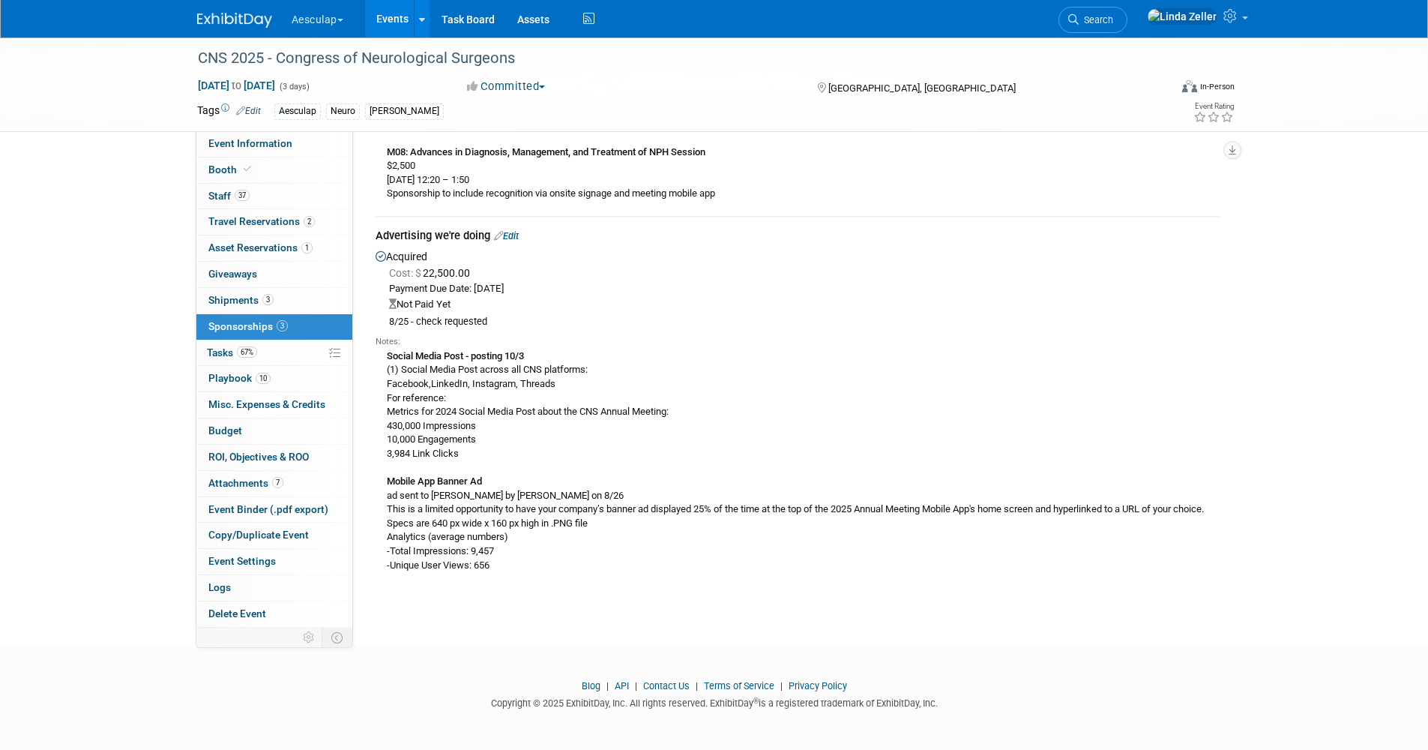
click at [516, 230] on link "Edit" at bounding box center [506, 235] width 25 height 11
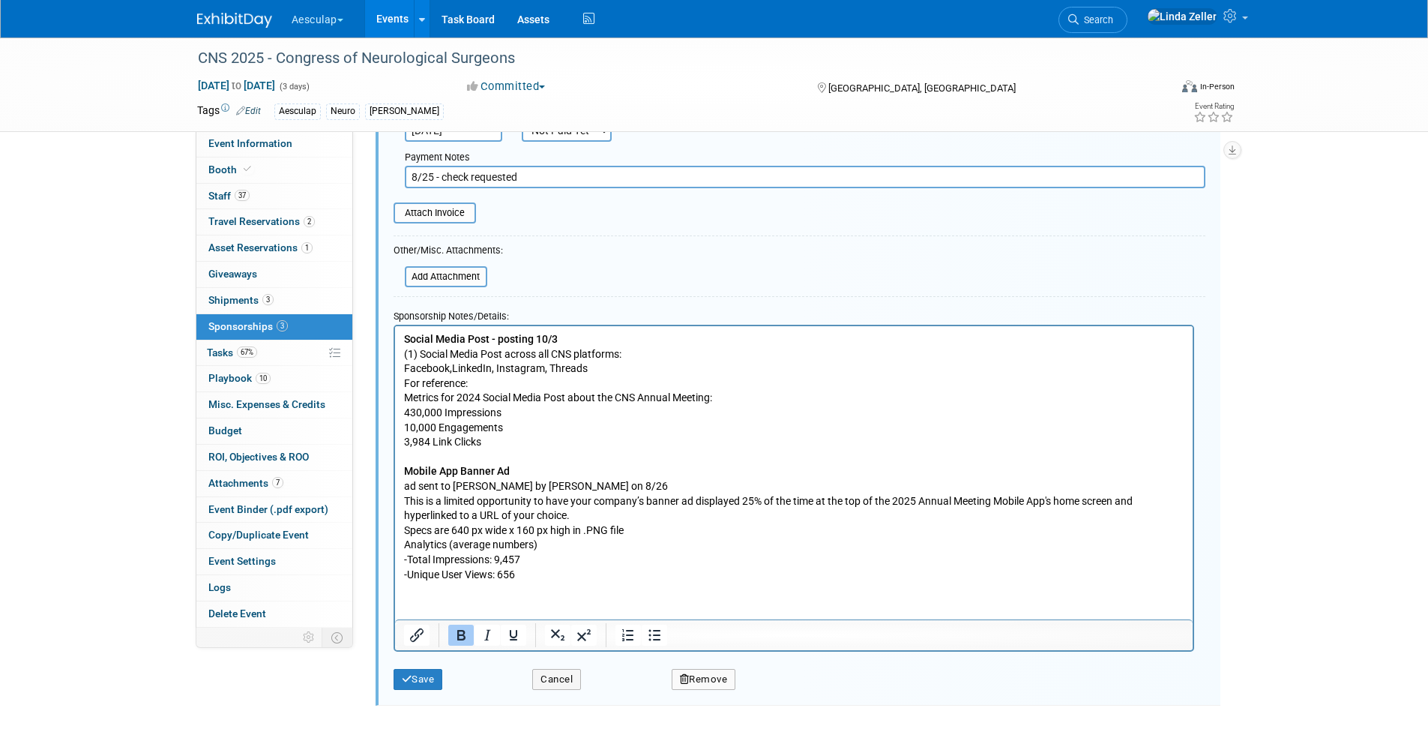
scroll to position [1857, 0]
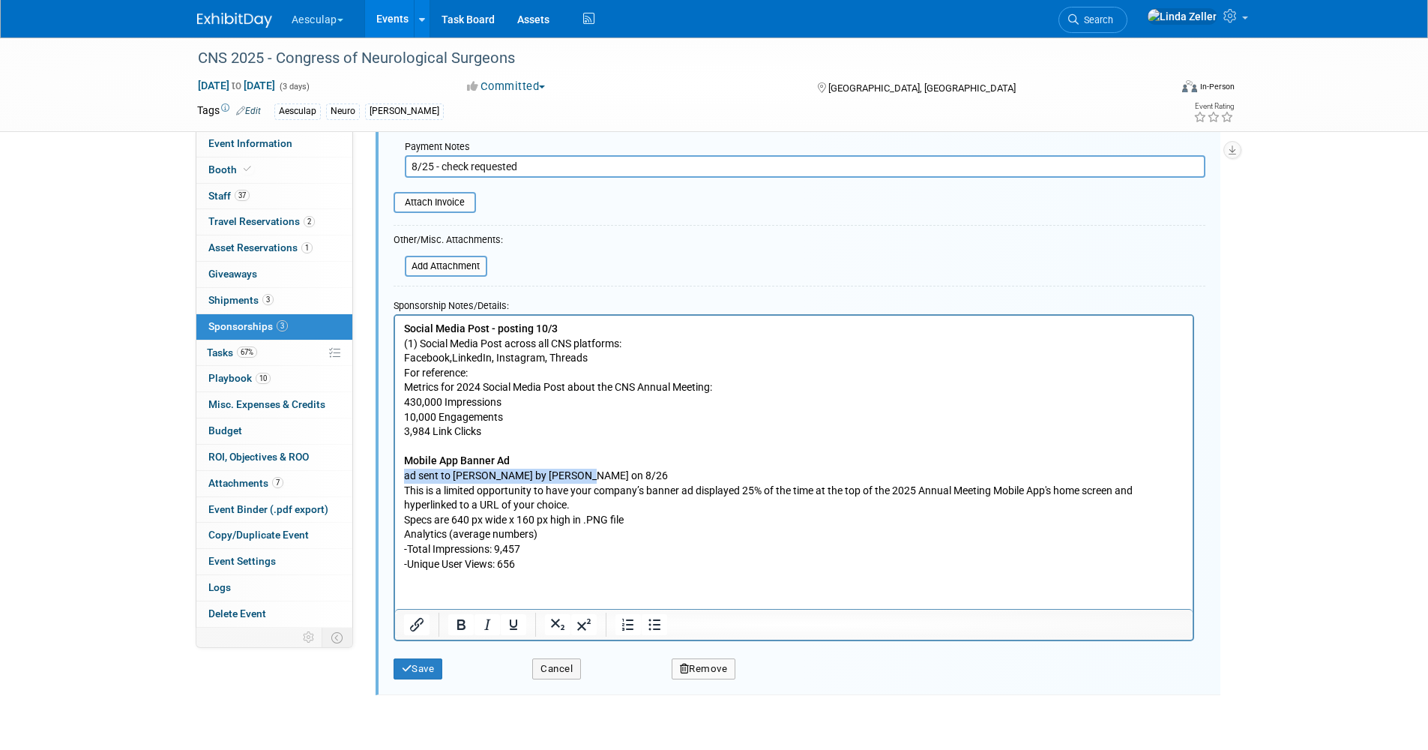
drag, startPoint x: 580, startPoint y: 475, endPoint x: 403, endPoint y: 476, distance: 177.7
click at [403, 476] on p "Social Media Post - posting 10/3 (1) Social Media Post across all CNS platforms…" at bounding box center [793, 447] width 780 height 250
click at [453, 615] on icon "Bold" at bounding box center [461, 624] width 18 height 18
click at [415, 658] on button "Save" at bounding box center [418, 668] width 49 height 21
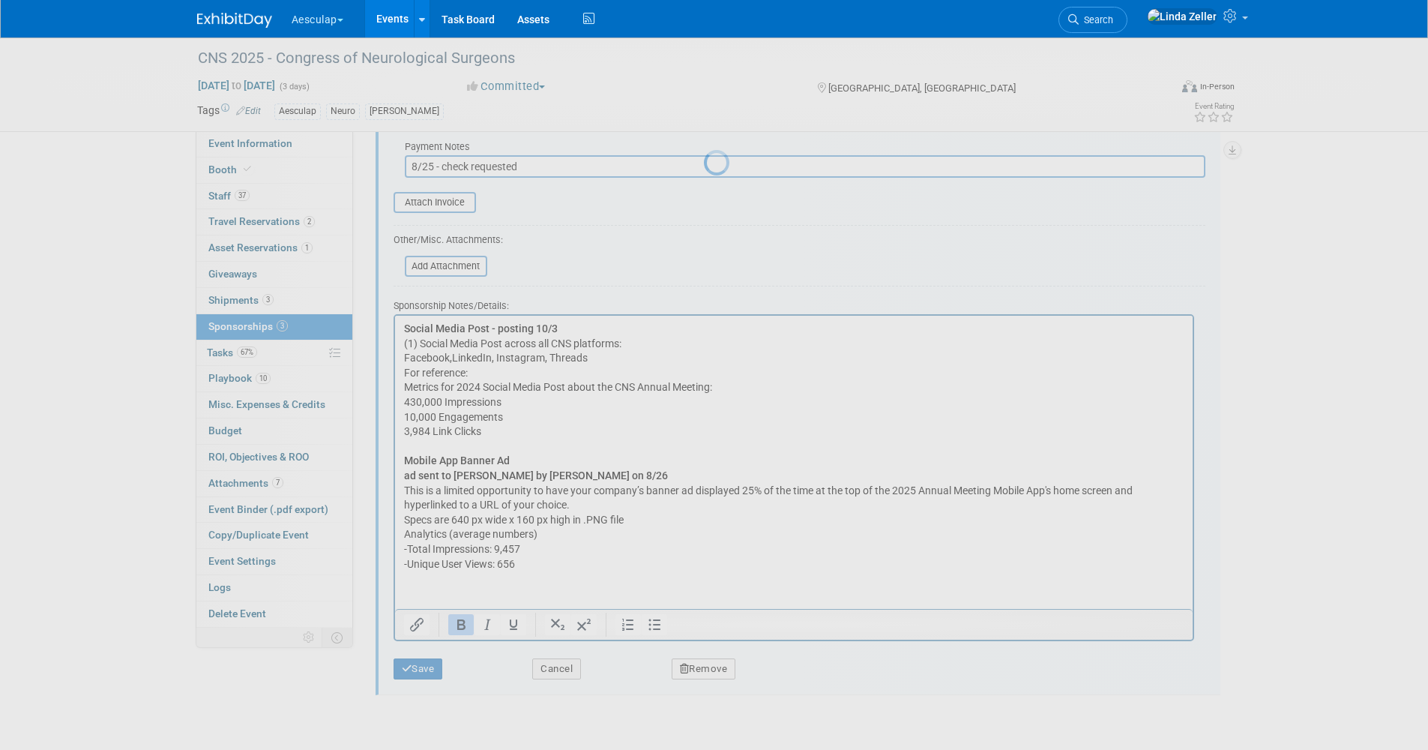
scroll to position [1526, 0]
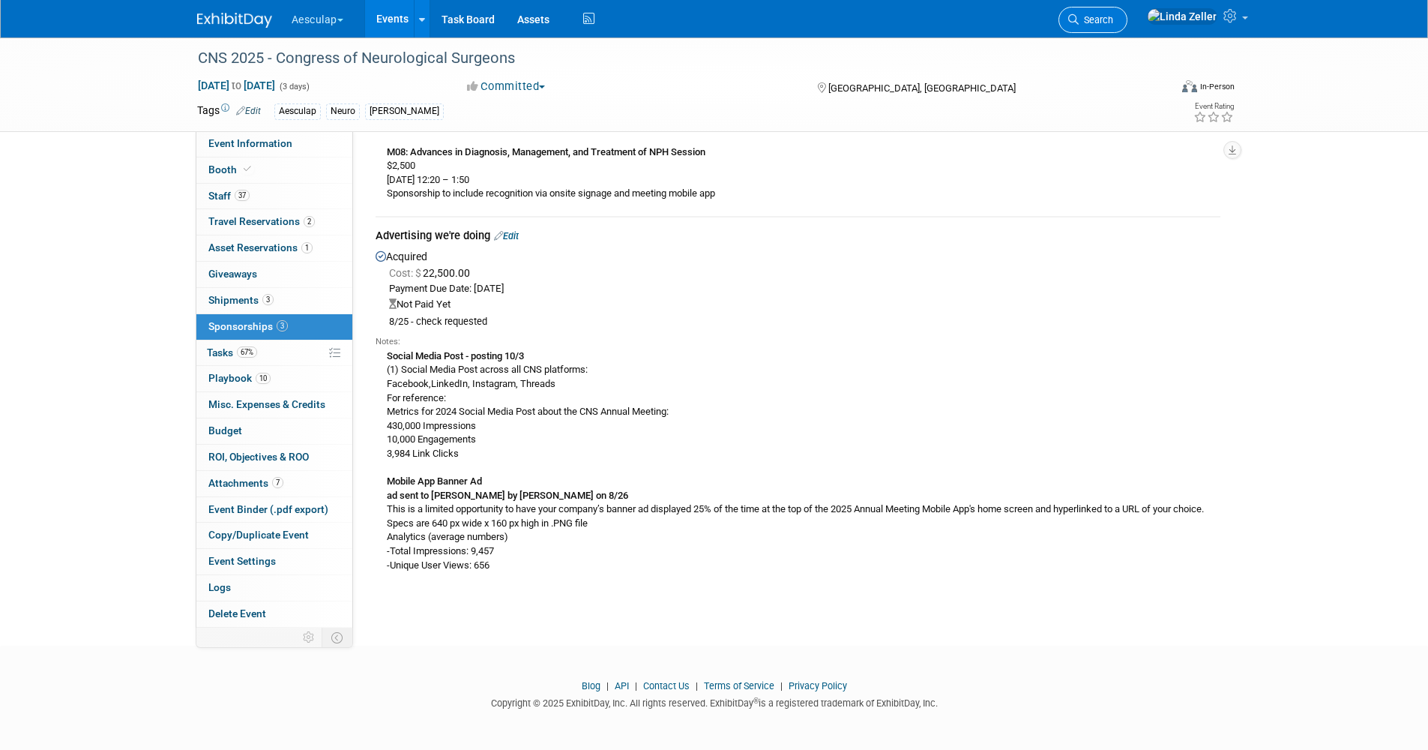
click at [1113, 19] on span "Search" at bounding box center [1096, 19] width 34 height 11
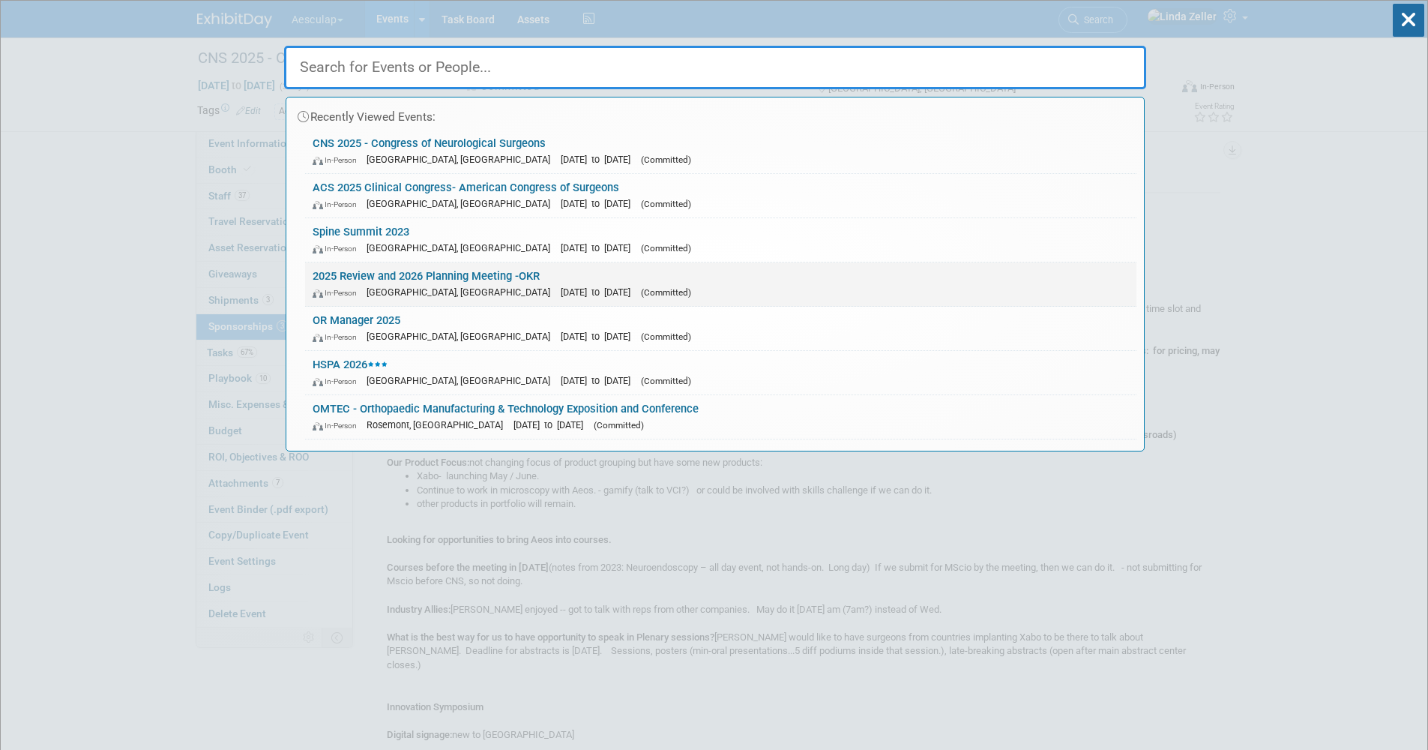
click at [345, 277] on link "2025 Review and 2026 Planning Meeting -OKR In-Person San Diego, CA Sep 8, 2025 …" at bounding box center [720, 283] width 831 height 43
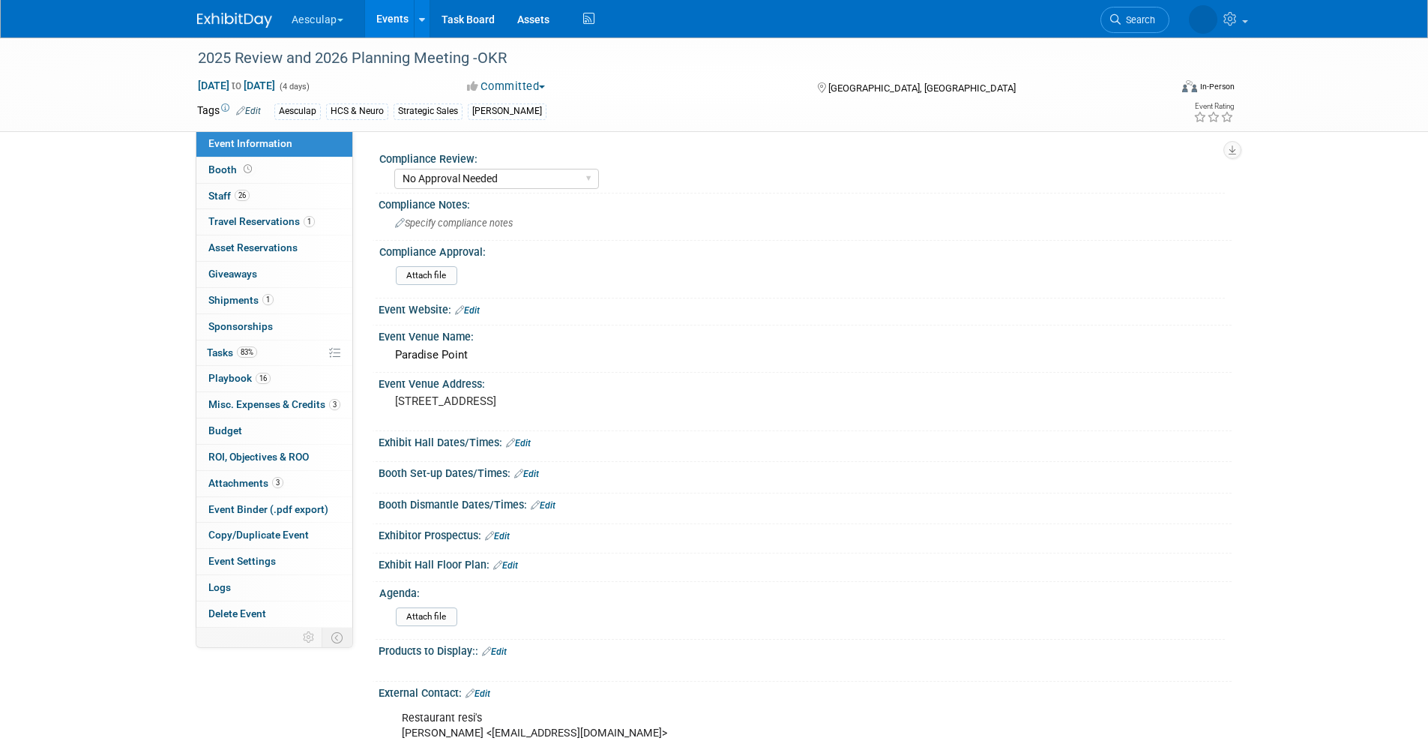
select select "No Approval Needed"
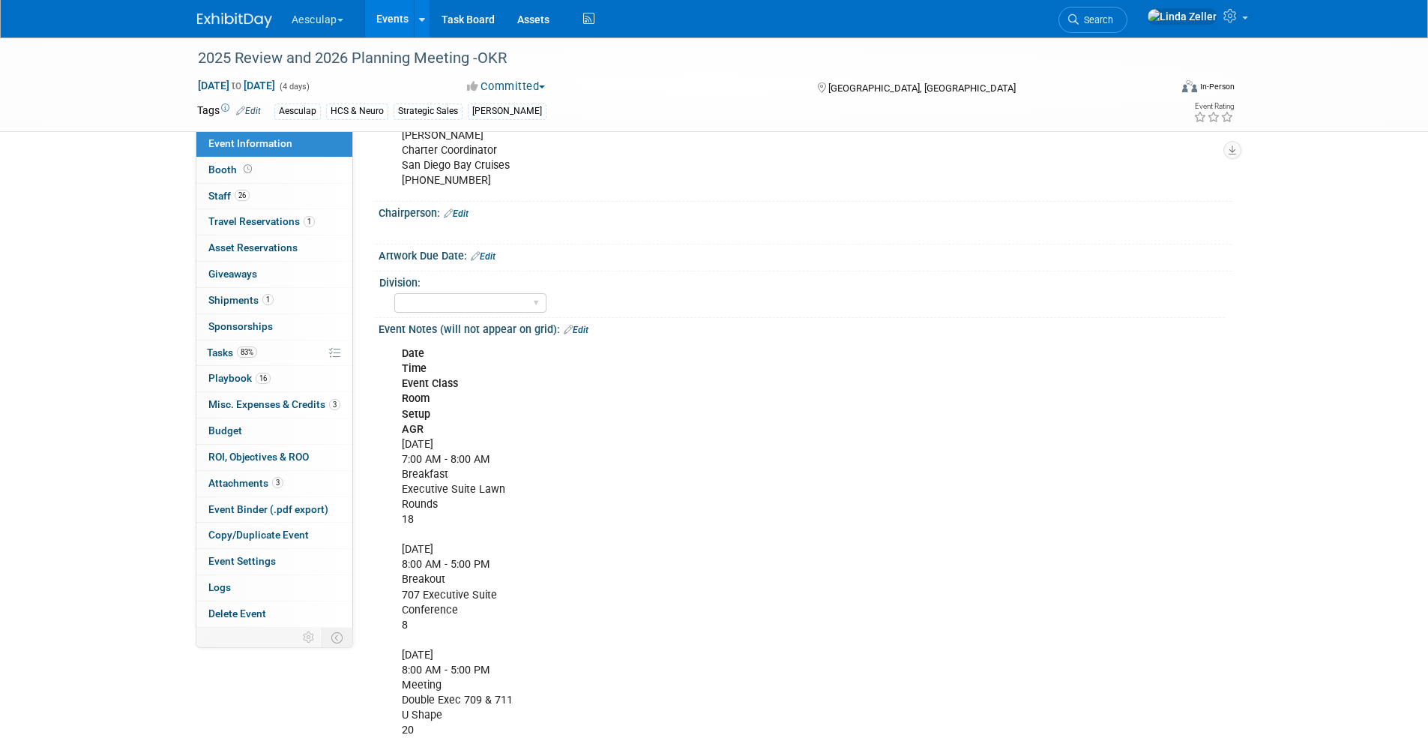
scroll to position [750, 0]
click at [239, 404] on span "Misc. Expenses & Credits 3" at bounding box center [274, 404] width 132 height 12
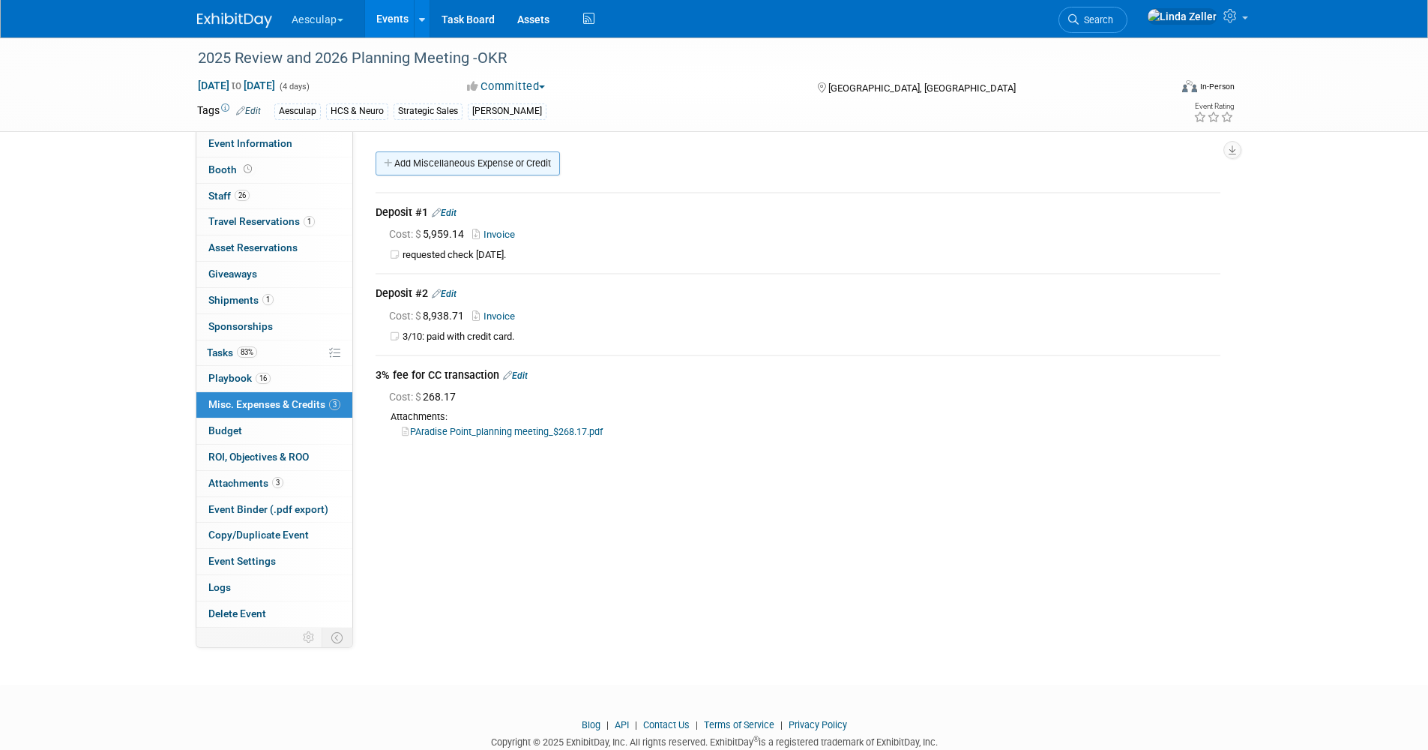
click at [454, 160] on link "Add Miscellaneous Expense or Credit" at bounding box center [468, 163] width 184 height 24
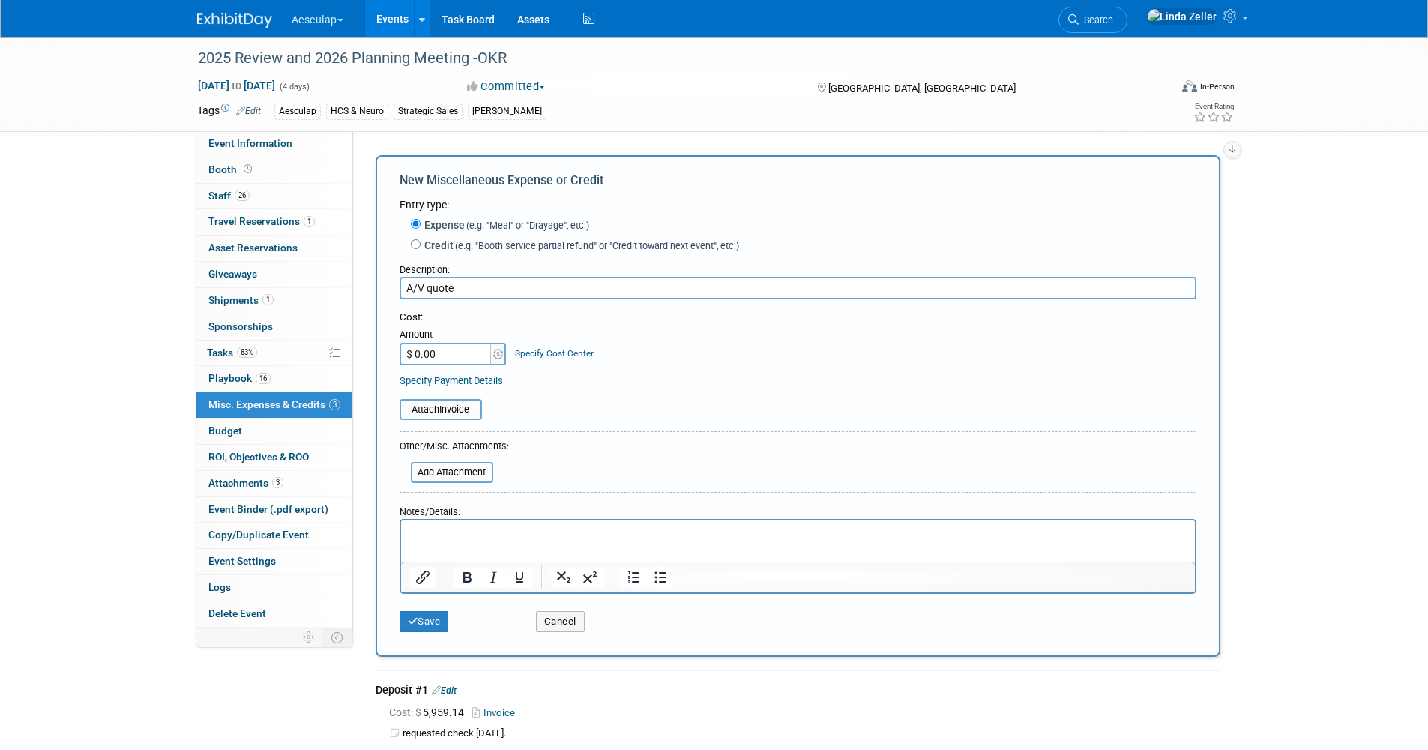
type input "A/V quote"
click at [442, 354] on input "$ 0.00" at bounding box center [447, 354] width 94 height 22
type input "$ 4,028.26"
click at [529, 354] on link "Specify Cost Center" at bounding box center [554, 353] width 79 height 10
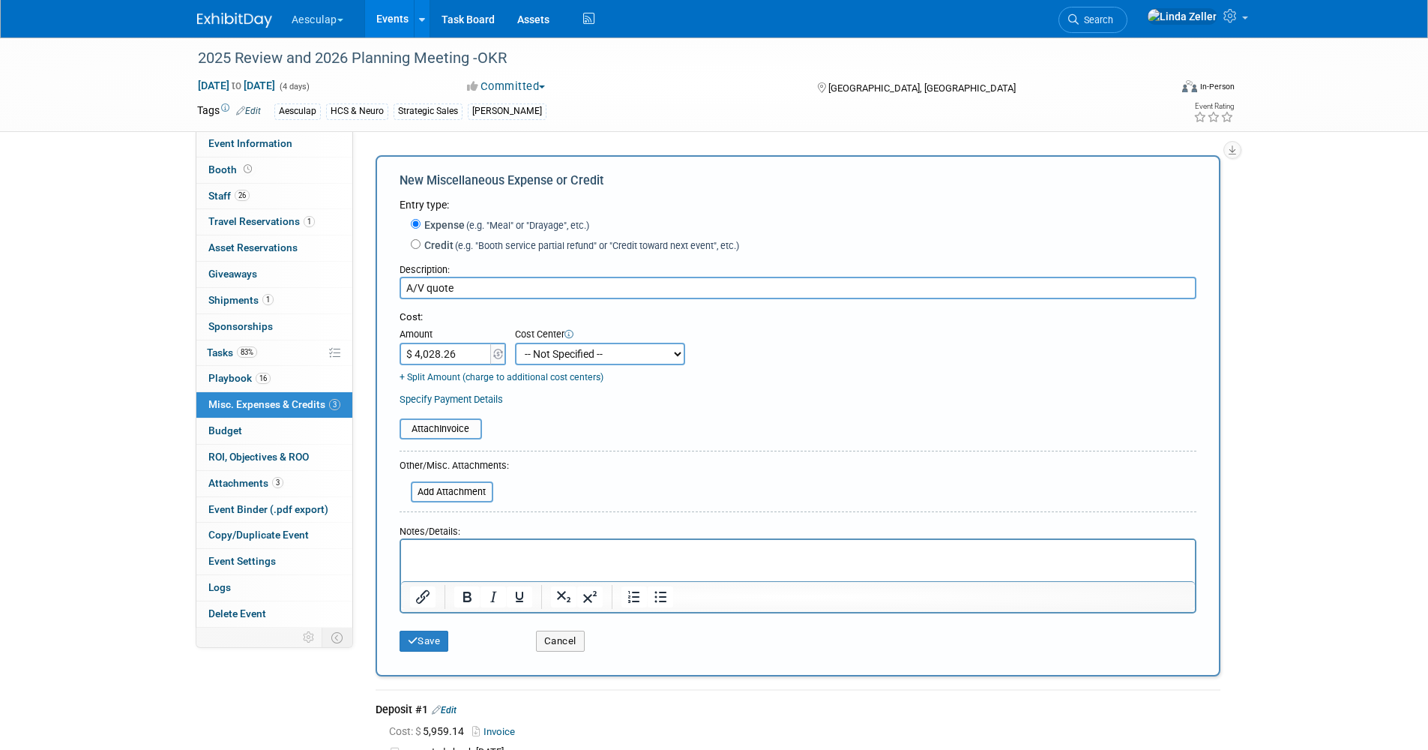
click at [535, 358] on select "-- Not Specified -- AAG B2B: 102736100 AIS - Ortho AIS -Spine Atlantic Neuro Bo…" at bounding box center [600, 354] width 170 height 22
select select "18966118"
click at [515, 343] on select "-- Not Specified -- AAG B2B: 102736100 AIS - Ortho AIS -Spine Atlantic Neuro Bo…" at bounding box center [600, 354] width 170 height 22
click at [445, 428] on input "file" at bounding box center [391, 429] width 178 height 18
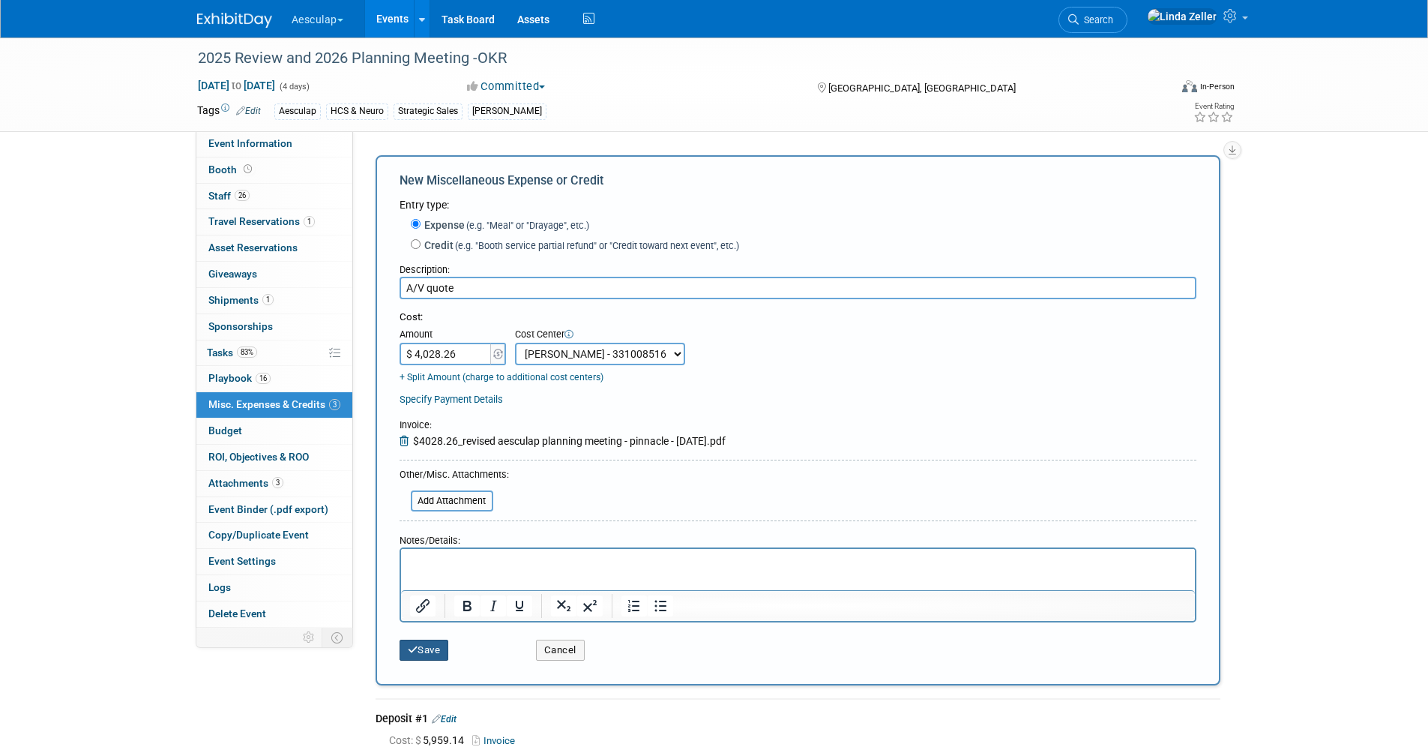
click at [434, 642] on button "Save" at bounding box center [424, 649] width 49 height 21
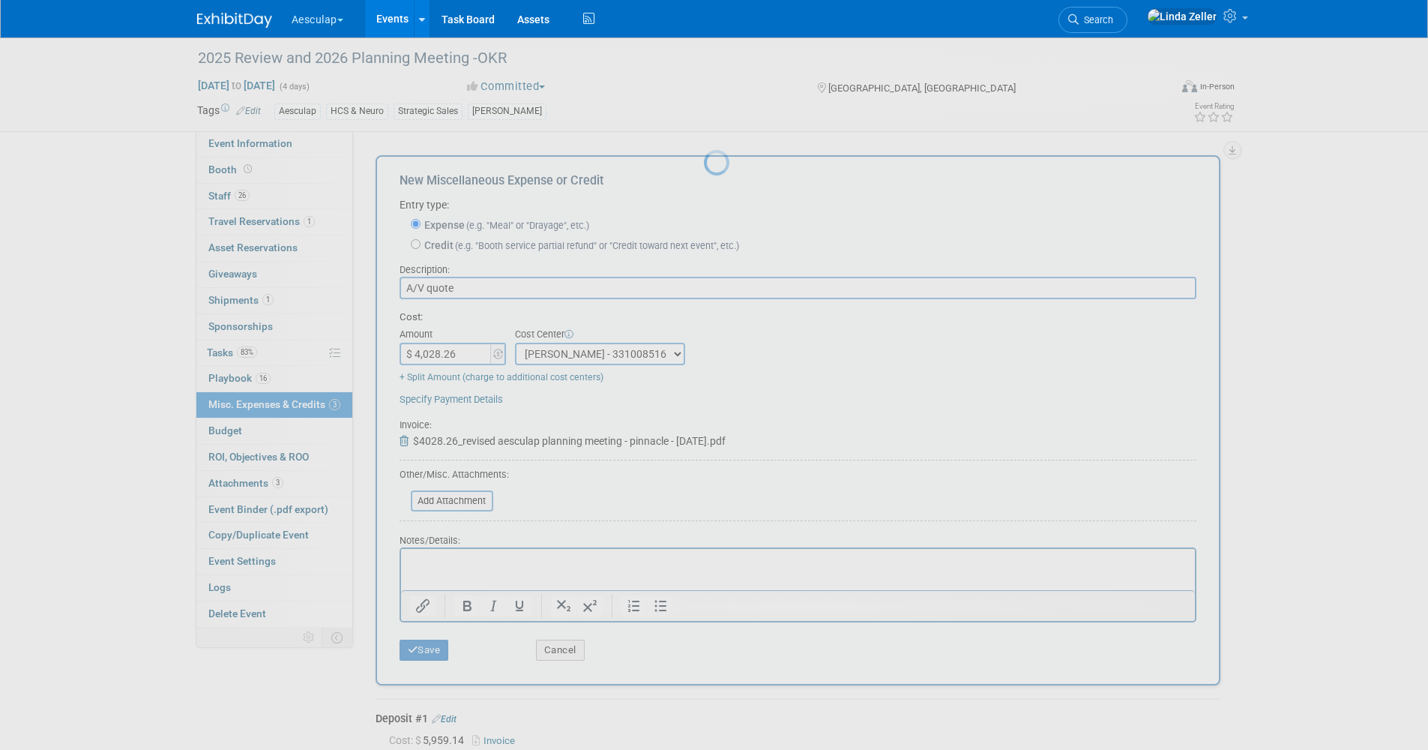
scroll to position [40, 0]
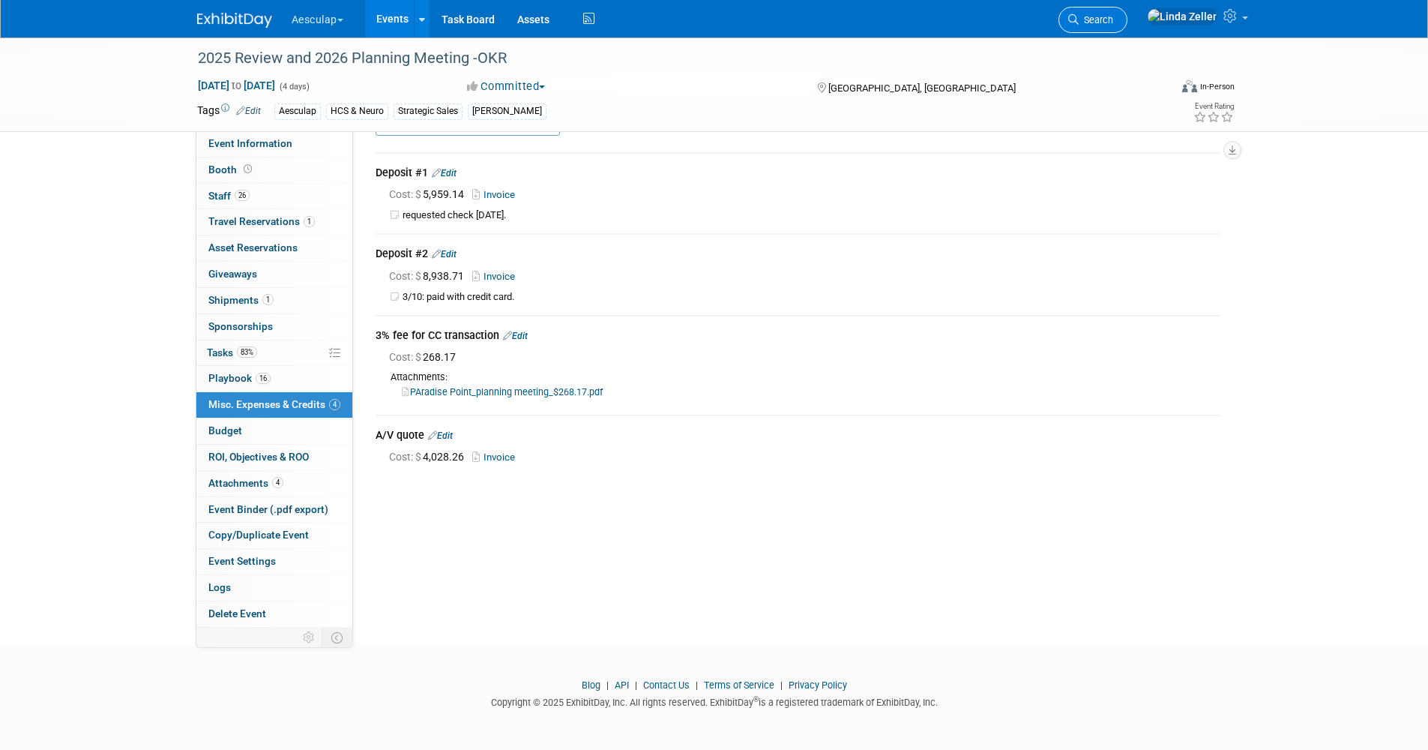
click at [1113, 24] on span "Search" at bounding box center [1096, 19] width 34 height 11
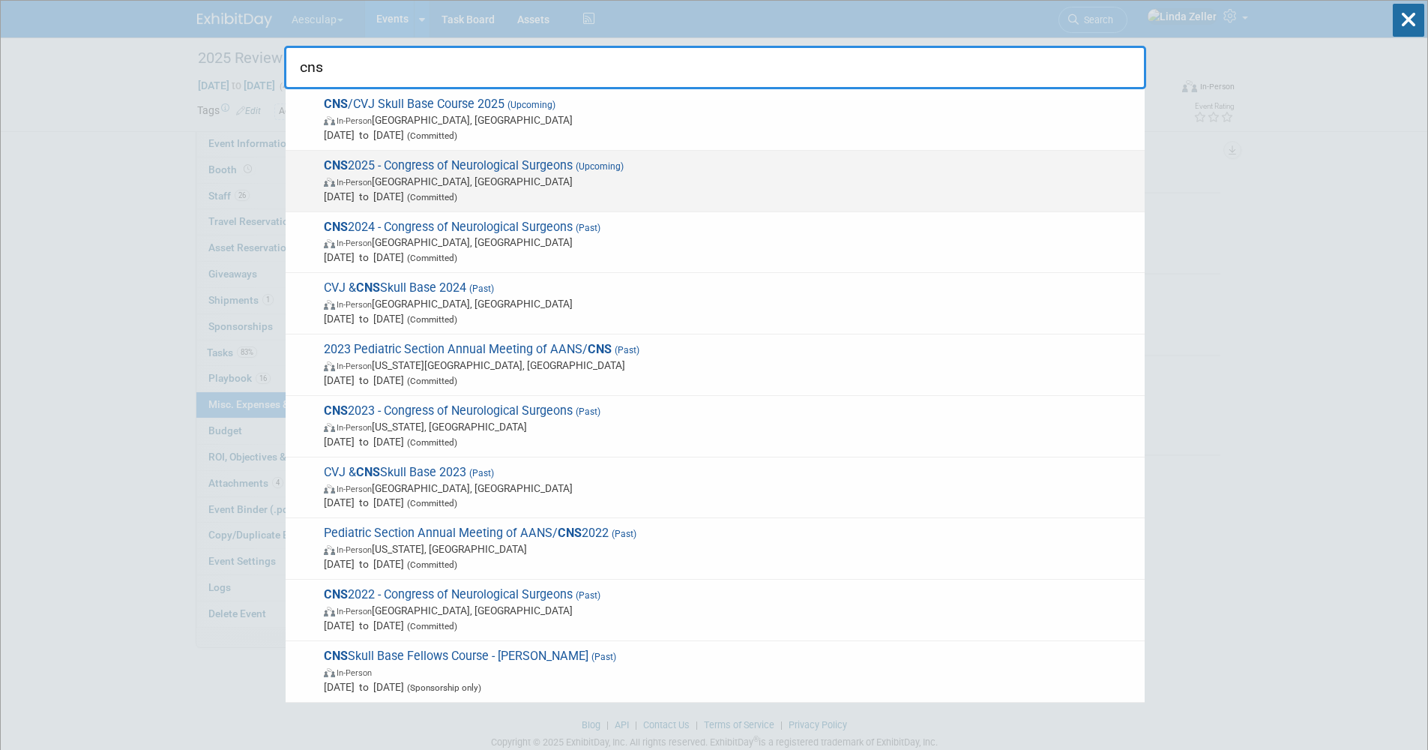
type input "cns"
click at [367, 182] on span "In-Person" at bounding box center [354, 183] width 35 height 10
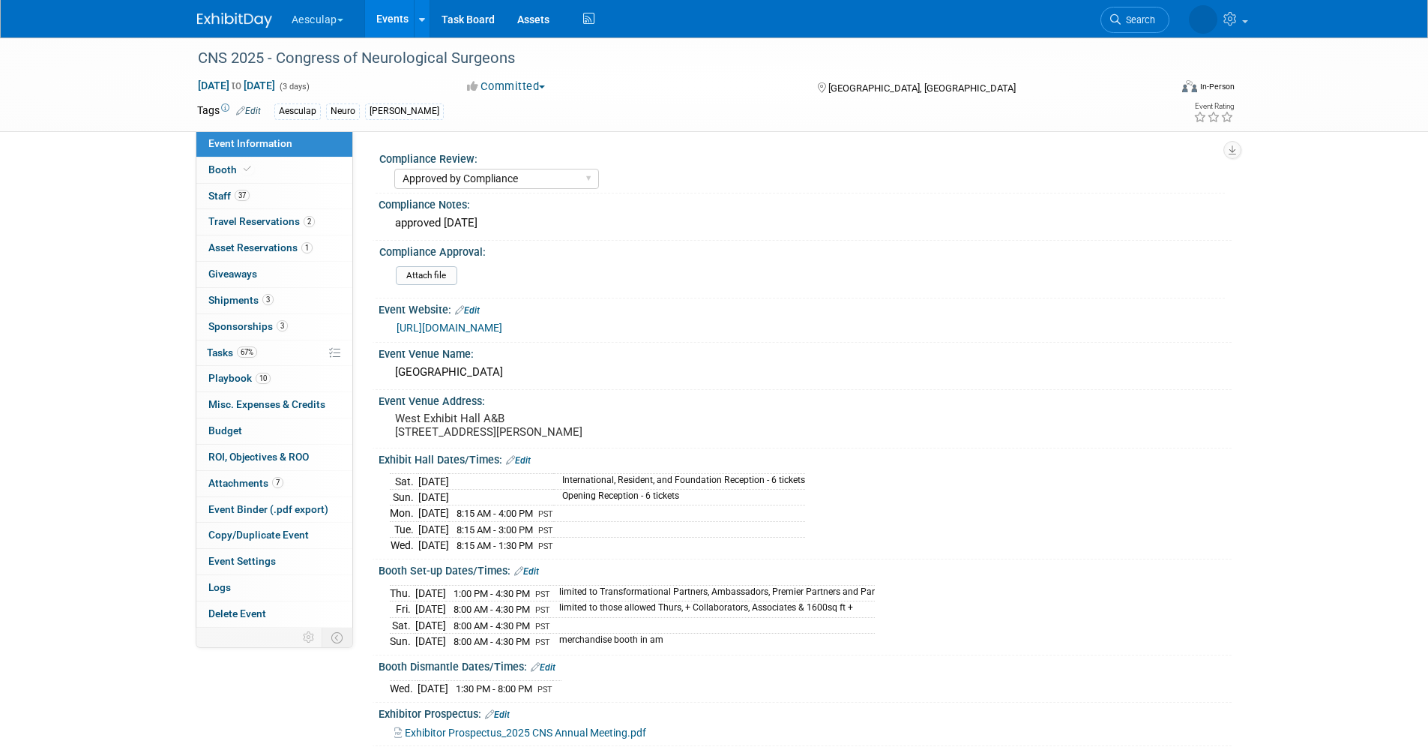
select select "Approved by Compliance"
select select "Neuro"
click at [1229, 21] on icon at bounding box center [1231, 15] width 17 height 13
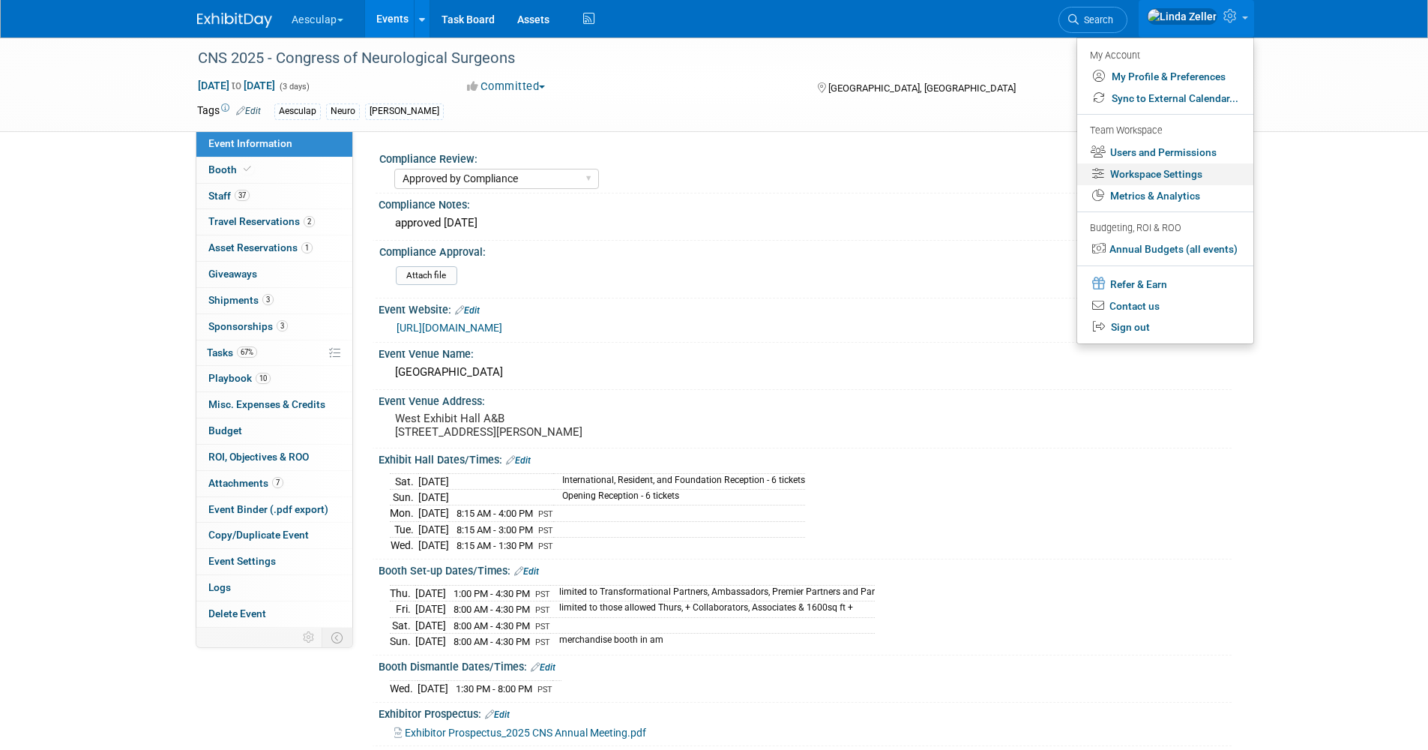
click at [1129, 178] on link "Workspace Settings" at bounding box center [1165, 174] width 176 height 22
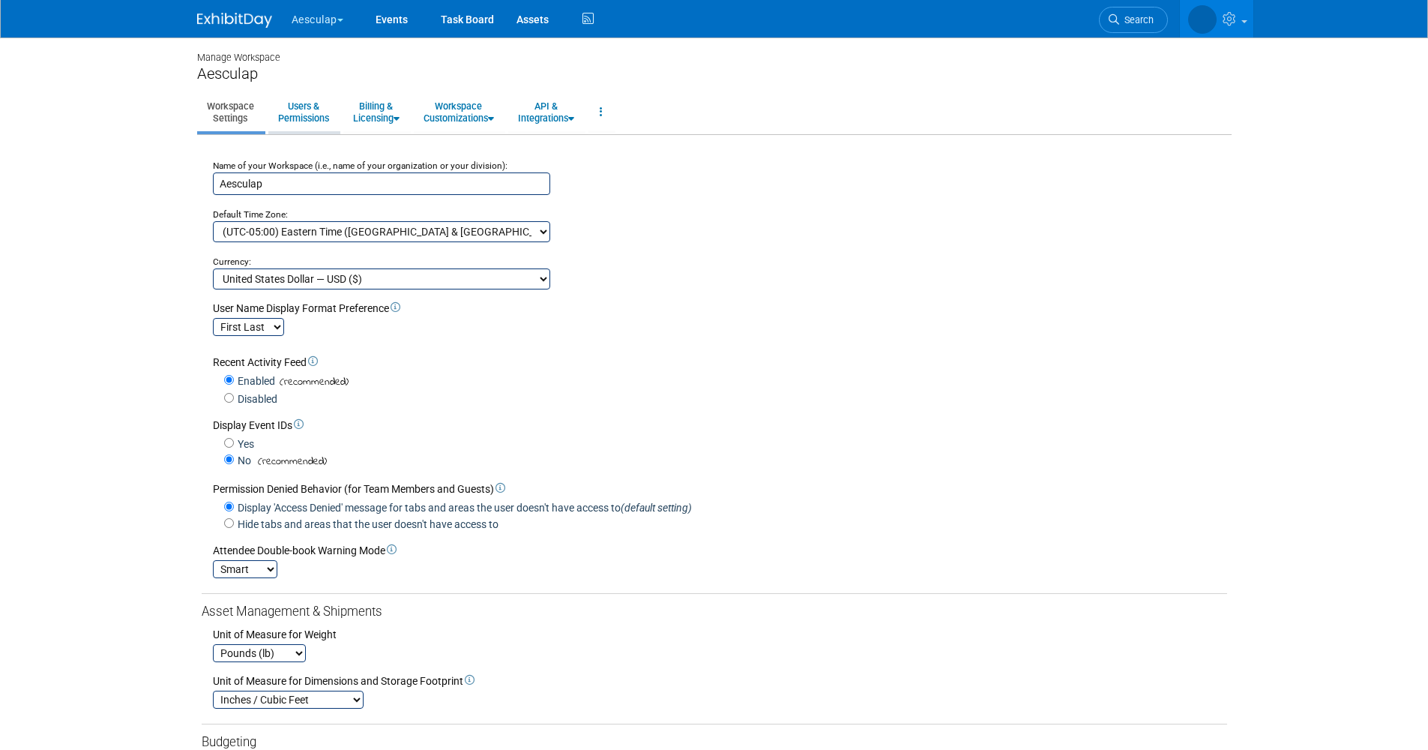
click at [305, 113] on link "Users & Permissions" at bounding box center [303, 112] width 70 height 37
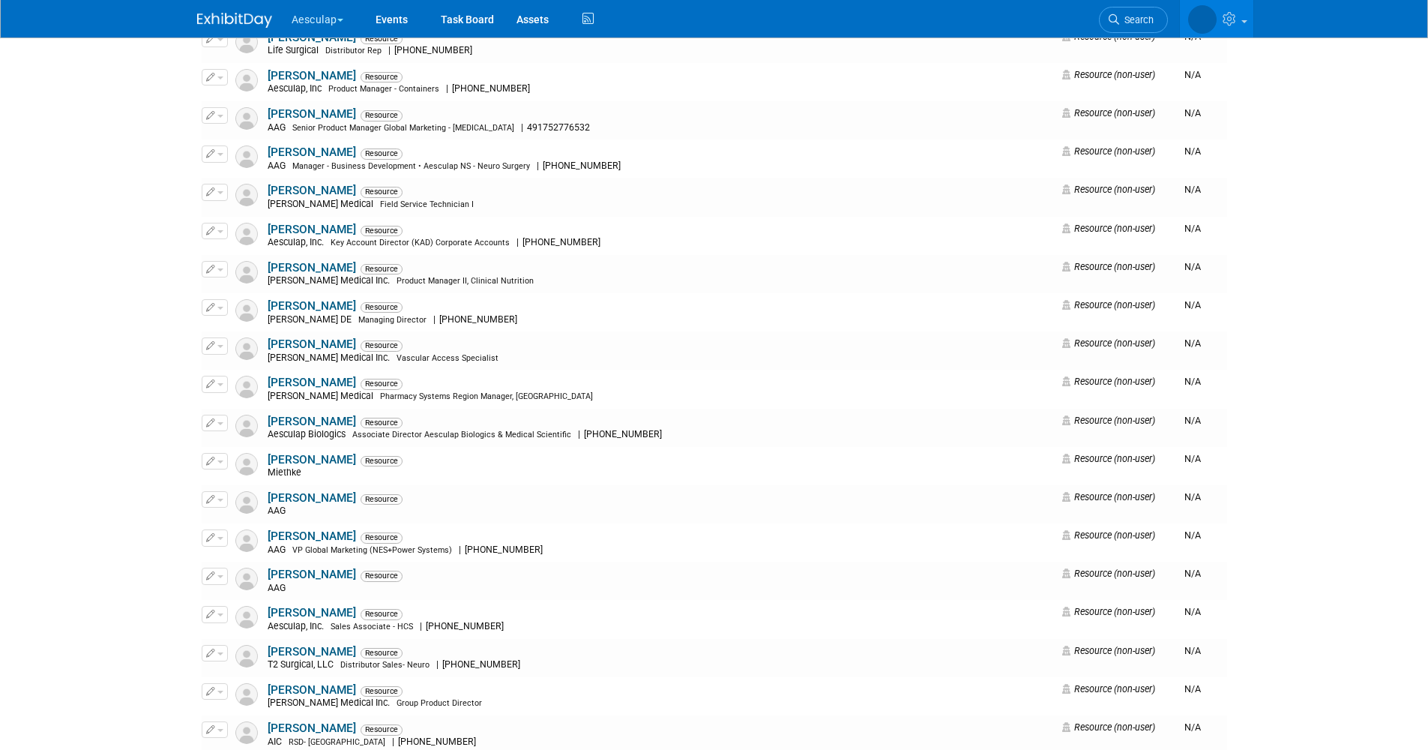
scroll to position [525, 0]
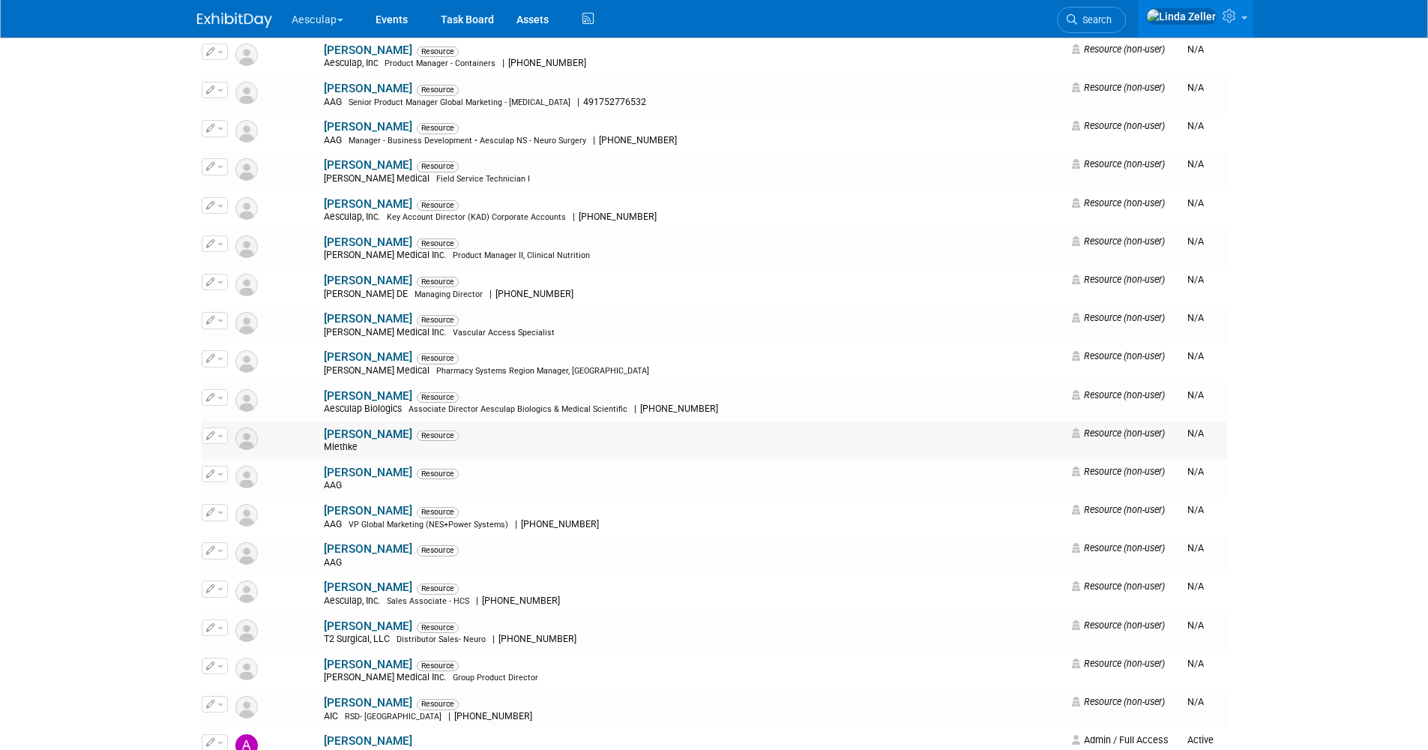
click at [219, 436] on span "button" at bounding box center [220, 436] width 6 height 3
click at [227, 453] on link "Edit" at bounding box center [261, 459] width 118 height 21
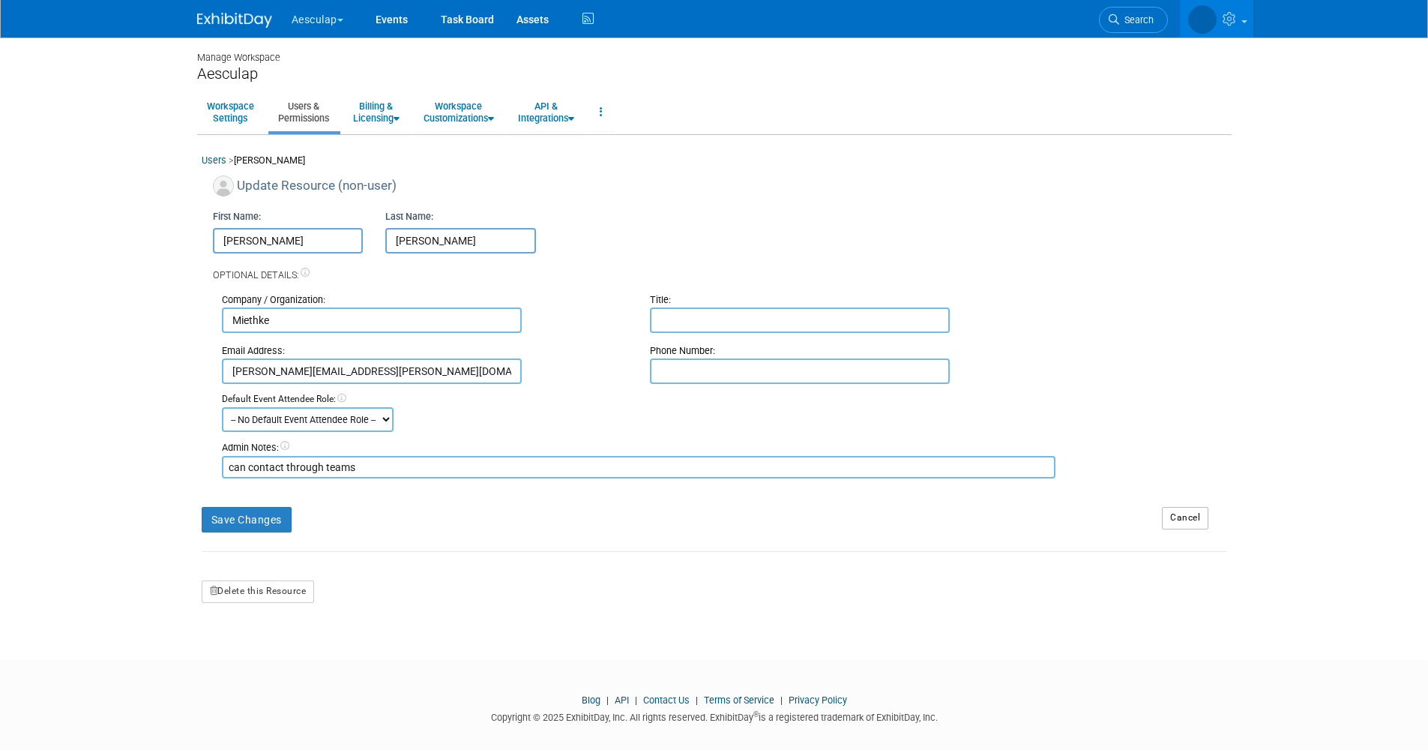
click at [674, 319] on input "text" at bounding box center [800, 319] width 300 height 25
click at [219, 241] on input "[PERSON_NAME]" at bounding box center [288, 240] width 151 height 25
click at [235, 238] on input "[PERSON_NAME]" at bounding box center [288, 240] width 151 height 25
type input "[PERSON_NAME]"
click at [682, 325] on input "text" at bounding box center [800, 319] width 300 height 25
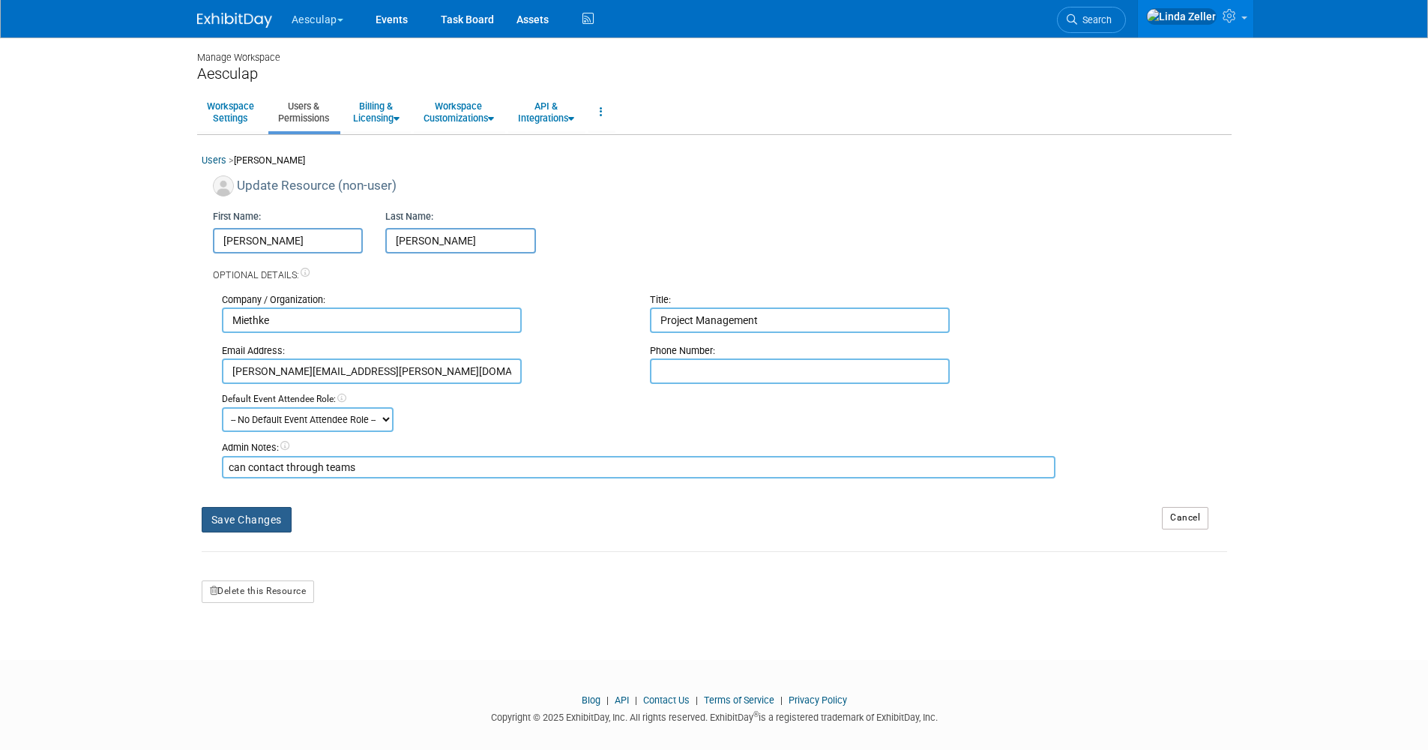
type input "Project Management"
click at [231, 519] on button "Save Changes" at bounding box center [247, 519] width 90 height 25
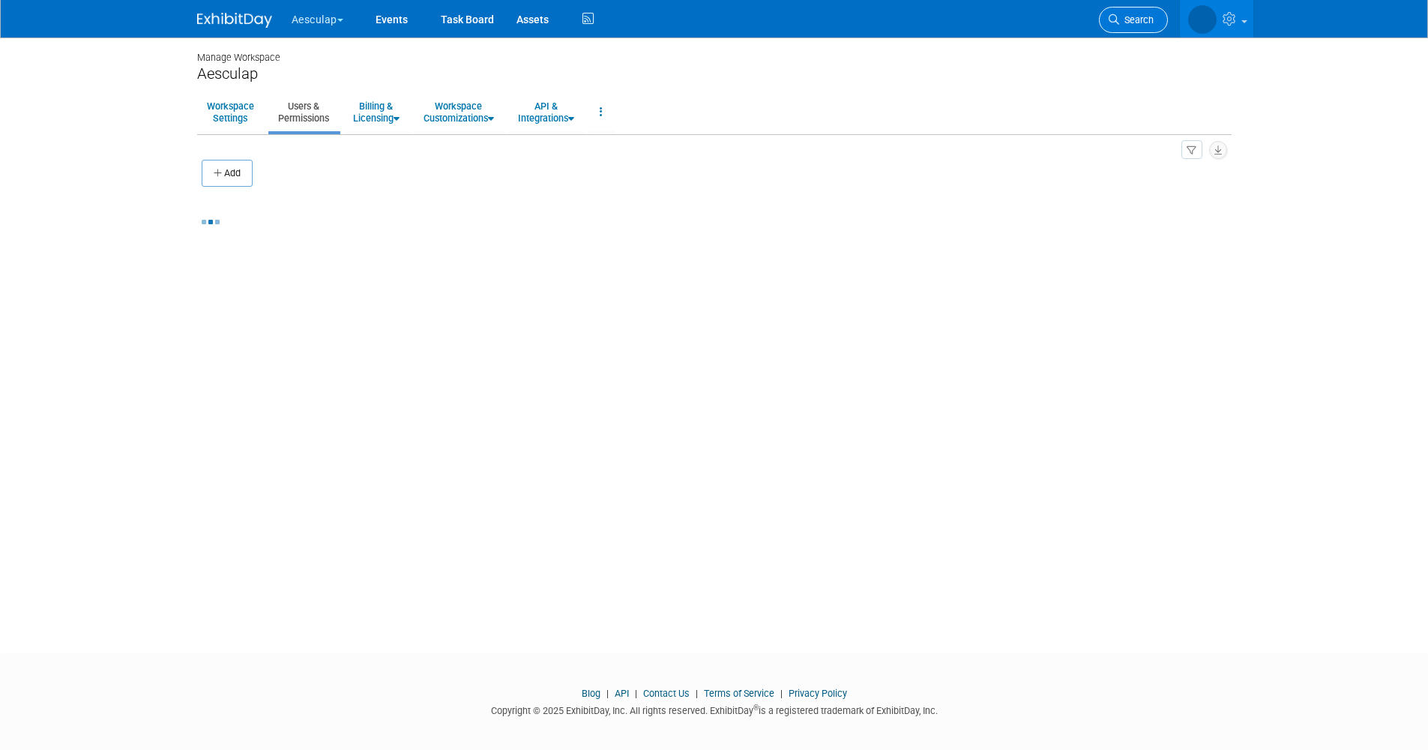
click at [1129, 13] on link "Search" at bounding box center [1133, 20] width 69 height 26
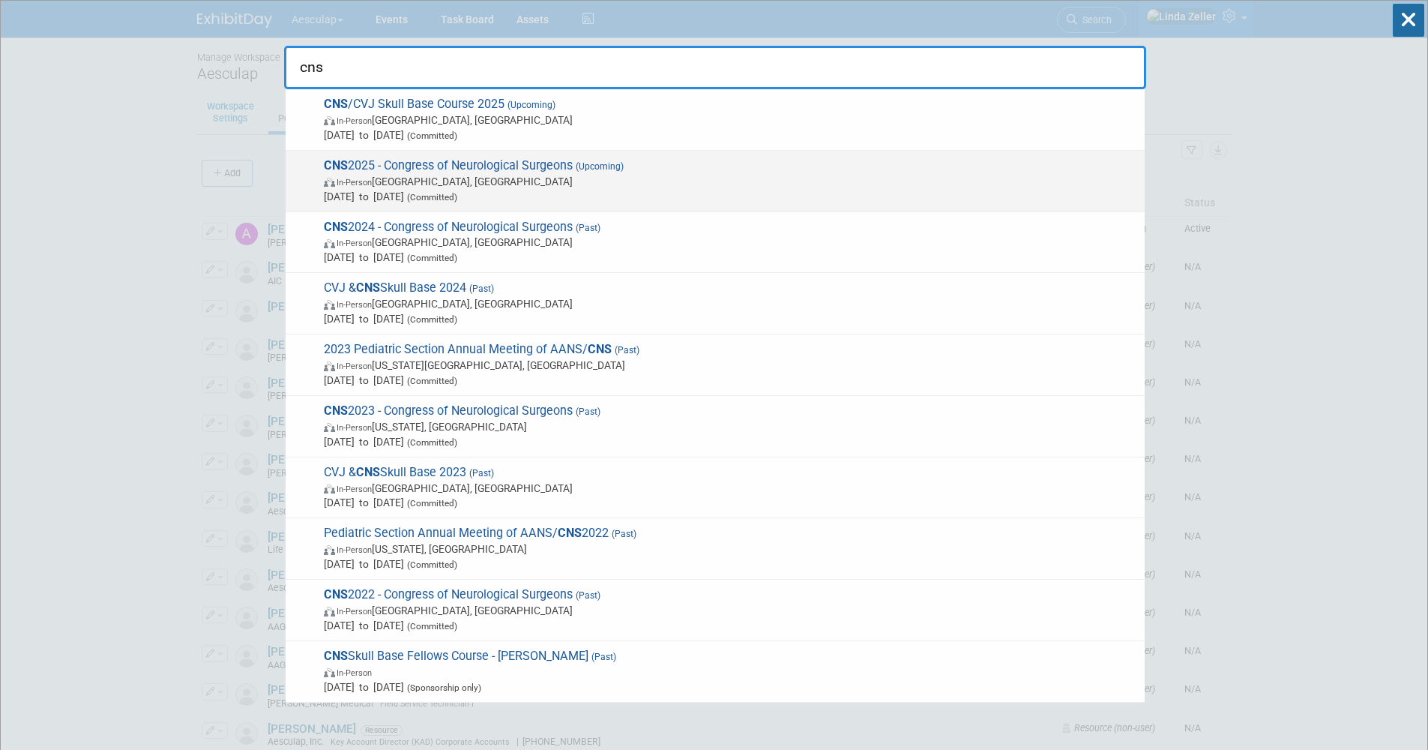
type input "cns"
click at [510, 166] on span "CNS 2025 - Congress of Neurological Surgeons (Upcoming) In-Person Los Angeles, …" at bounding box center [728, 181] width 818 height 46
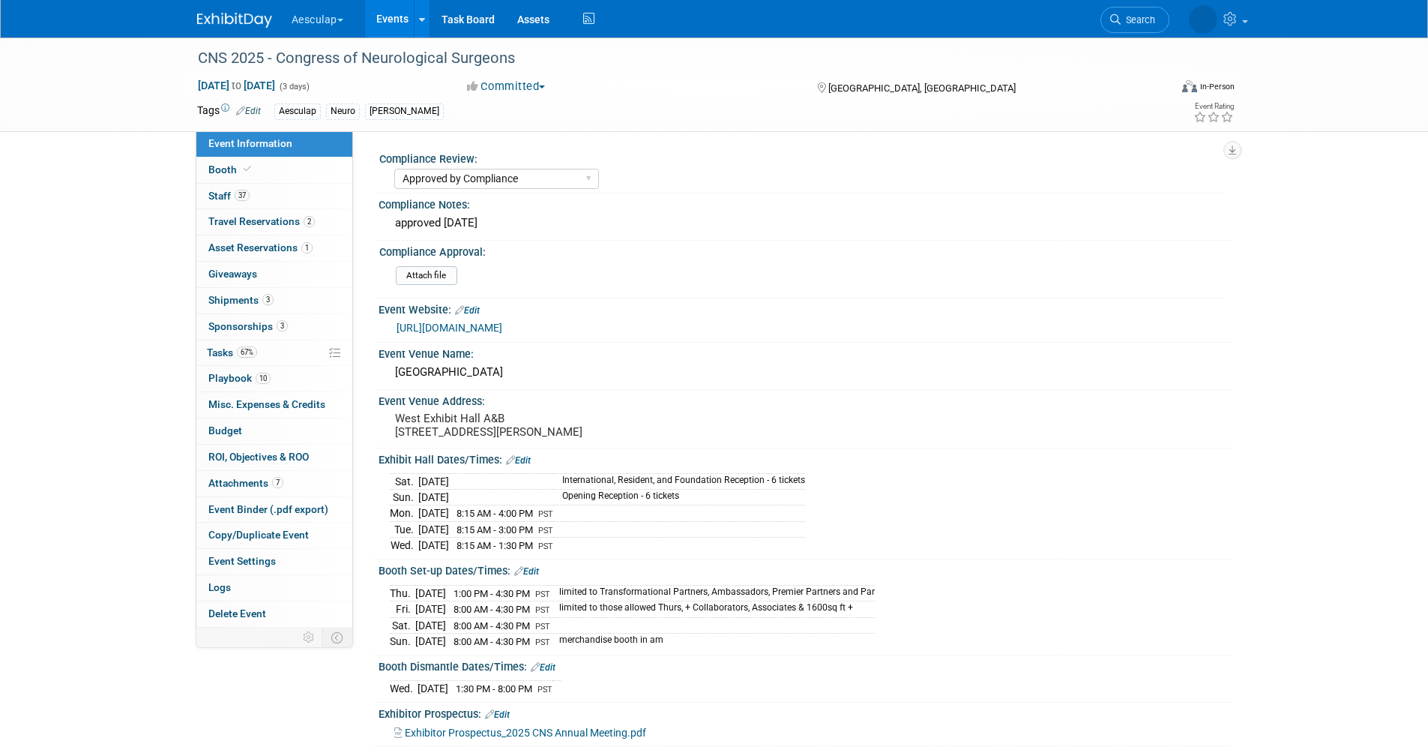
select select "Approved by Compliance"
select select "Neuro"
drag, startPoint x: 222, startPoint y: 379, endPoint x: 265, endPoint y: 394, distance: 45.0
click at [222, 379] on span "Playbook 10" at bounding box center [239, 378] width 62 height 12
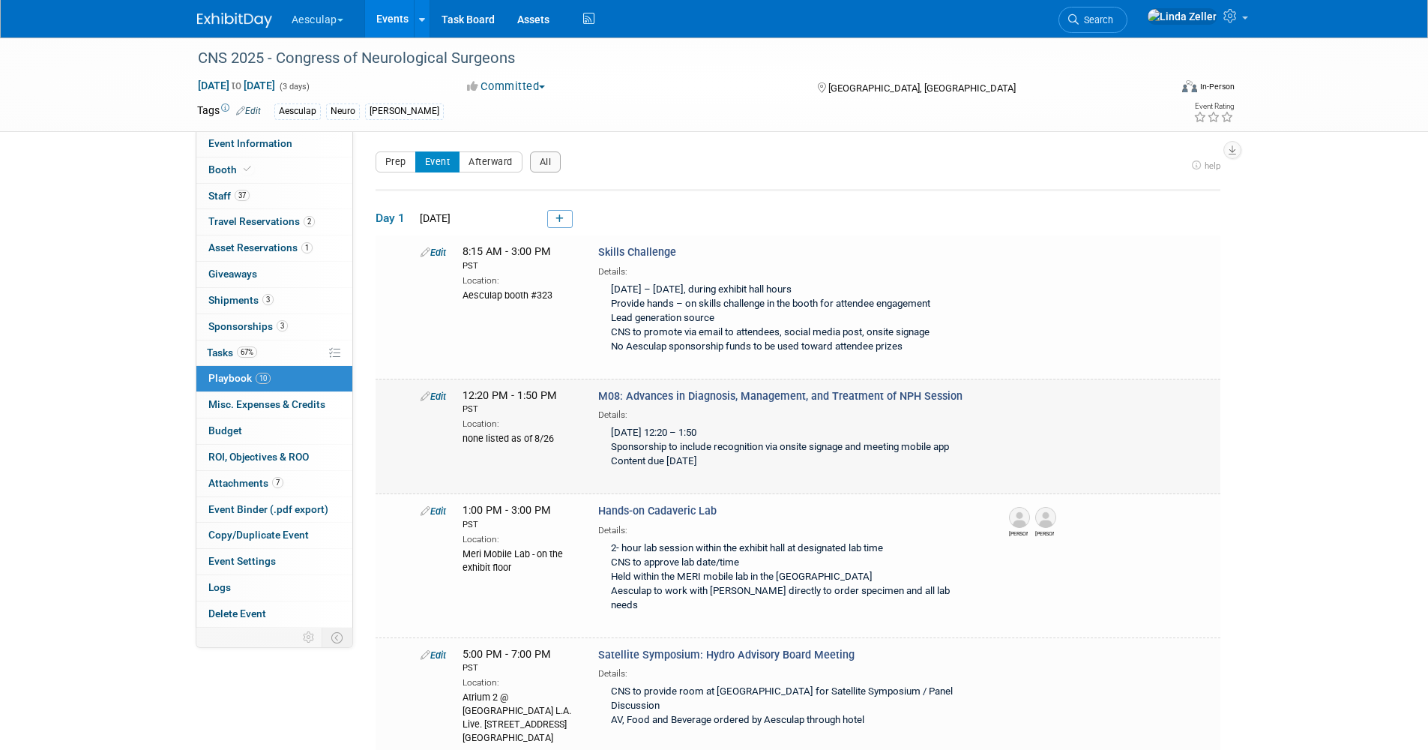
click at [441, 393] on link "Edit" at bounding box center [433, 396] width 25 height 11
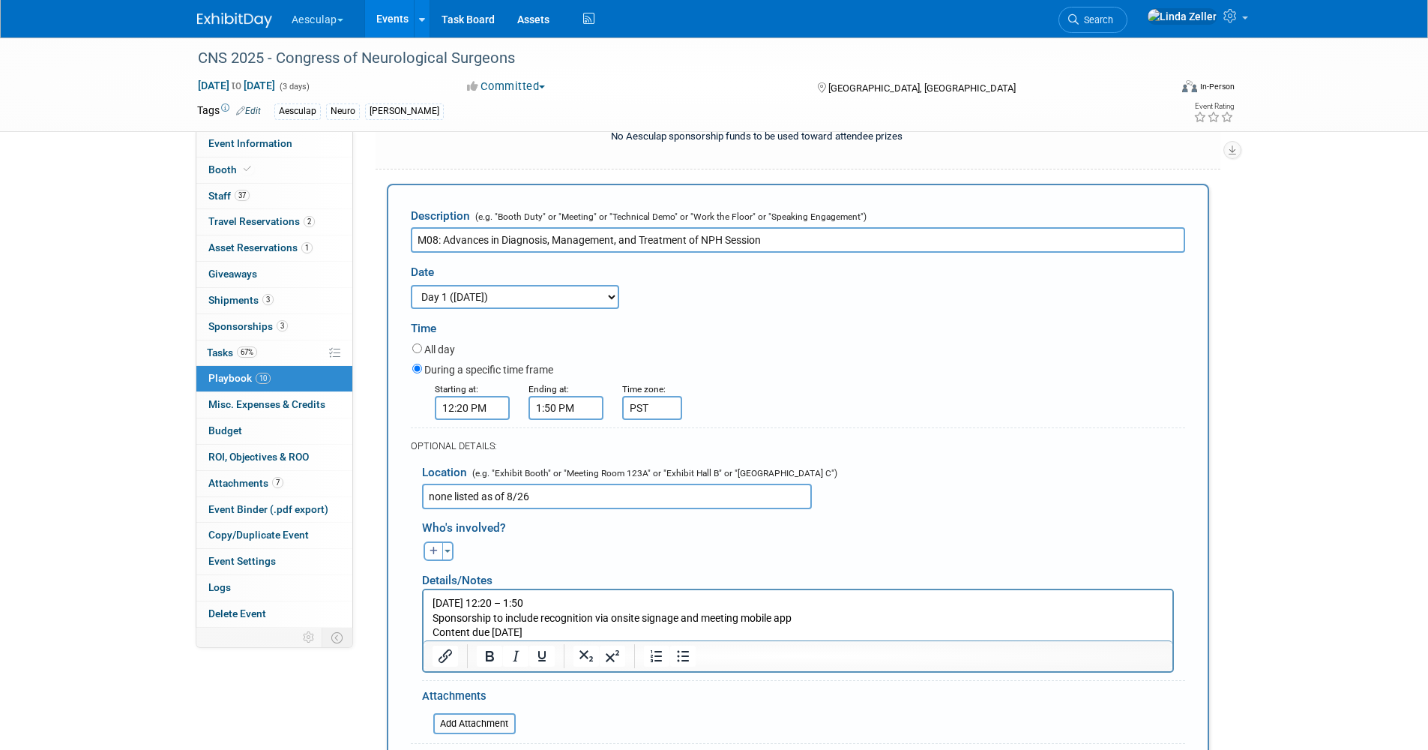
scroll to position [283, 0]
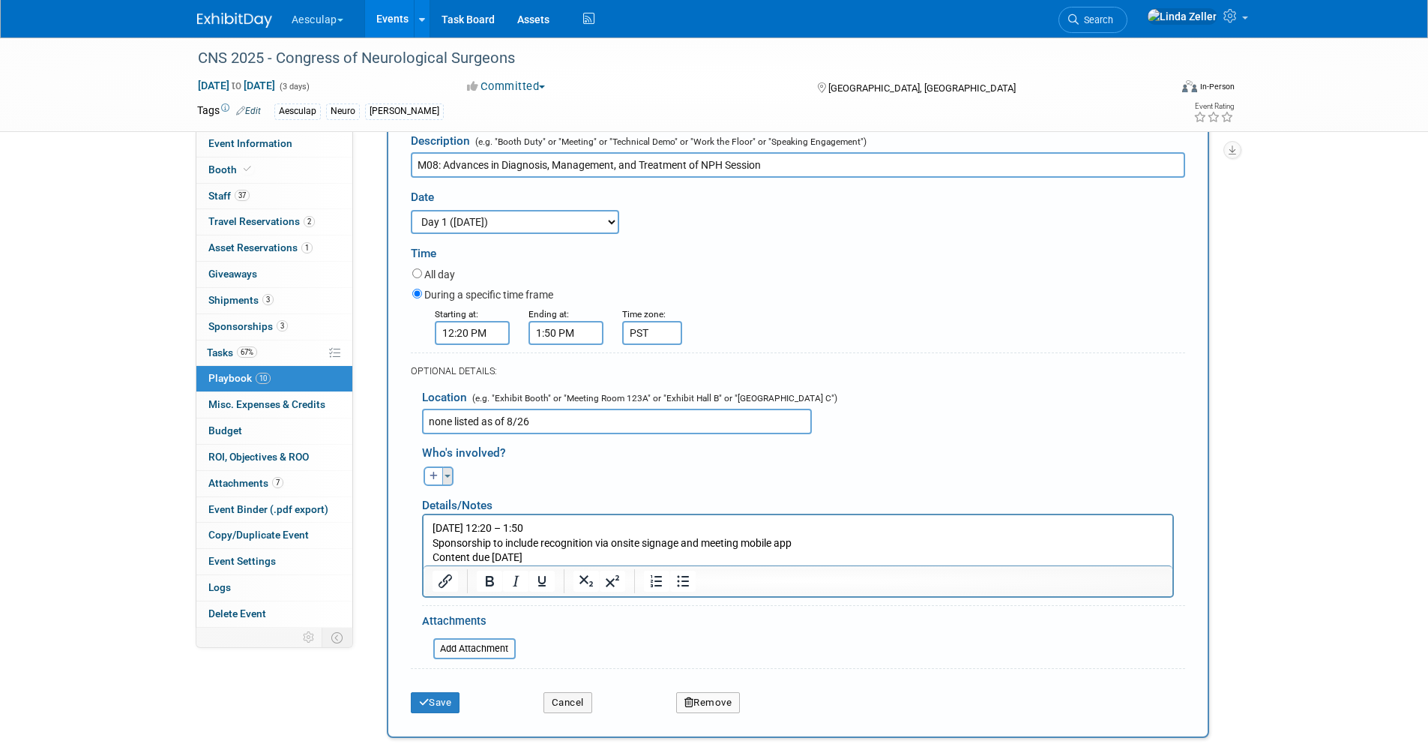
click at [444, 477] on button "Toggle Dropdown" at bounding box center [447, 475] width 11 height 19
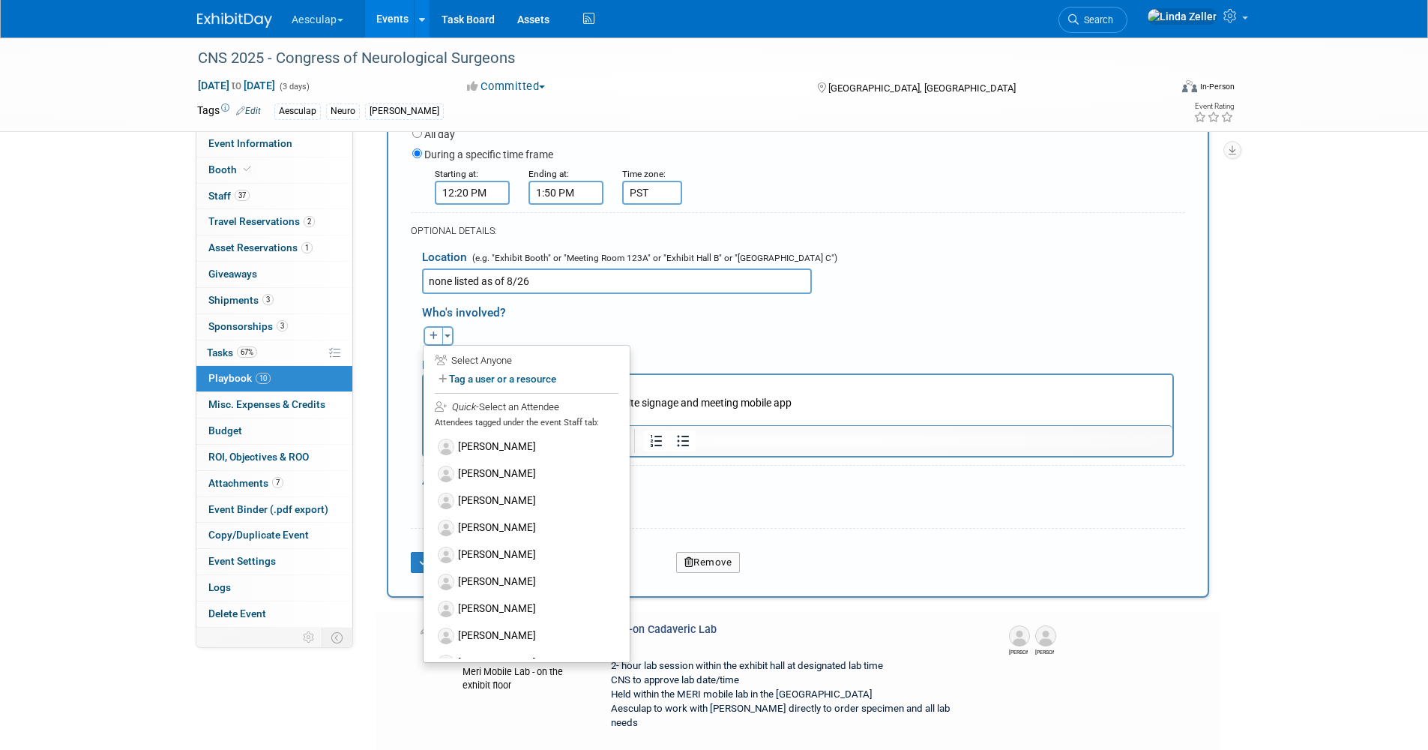
scroll to position [433, 0]
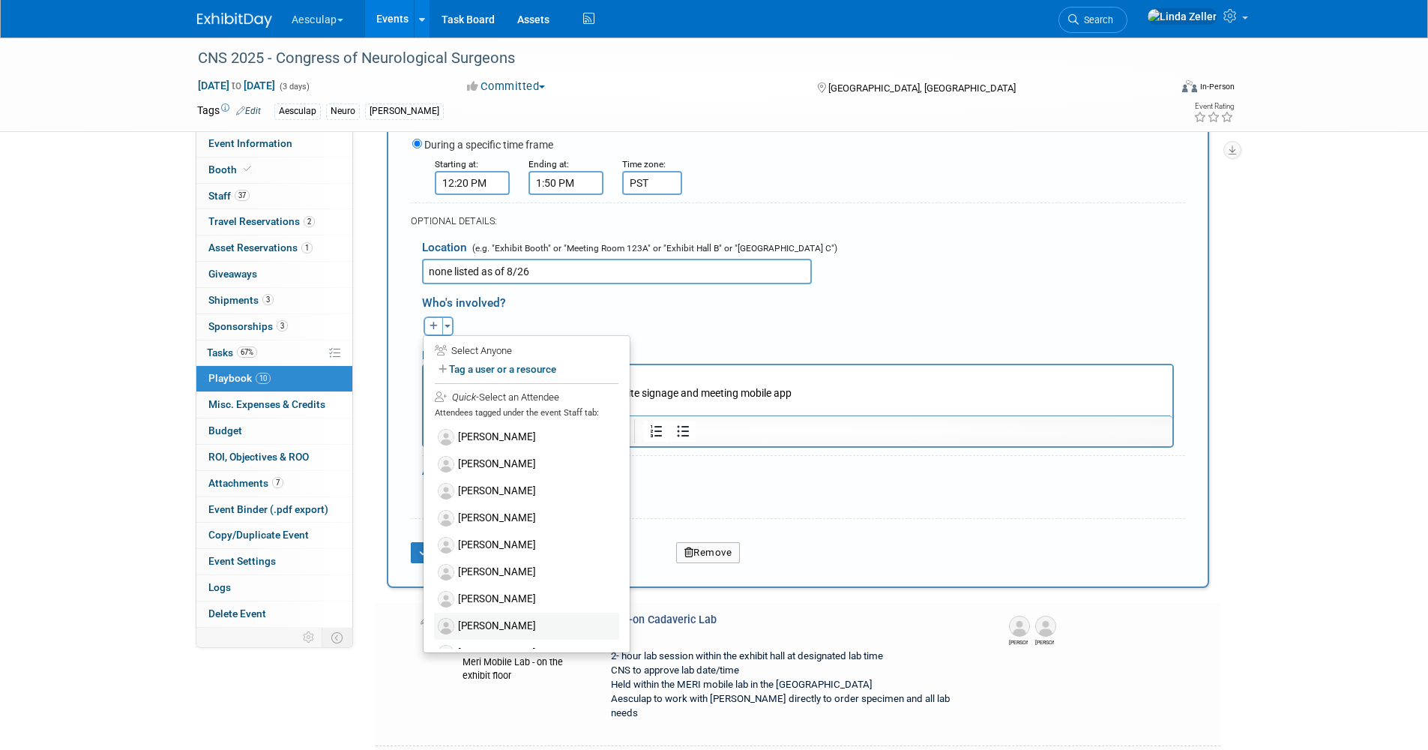
click at [491, 629] on label "[PERSON_NAME]" at bounding box center [526, 625] width 185 height 27
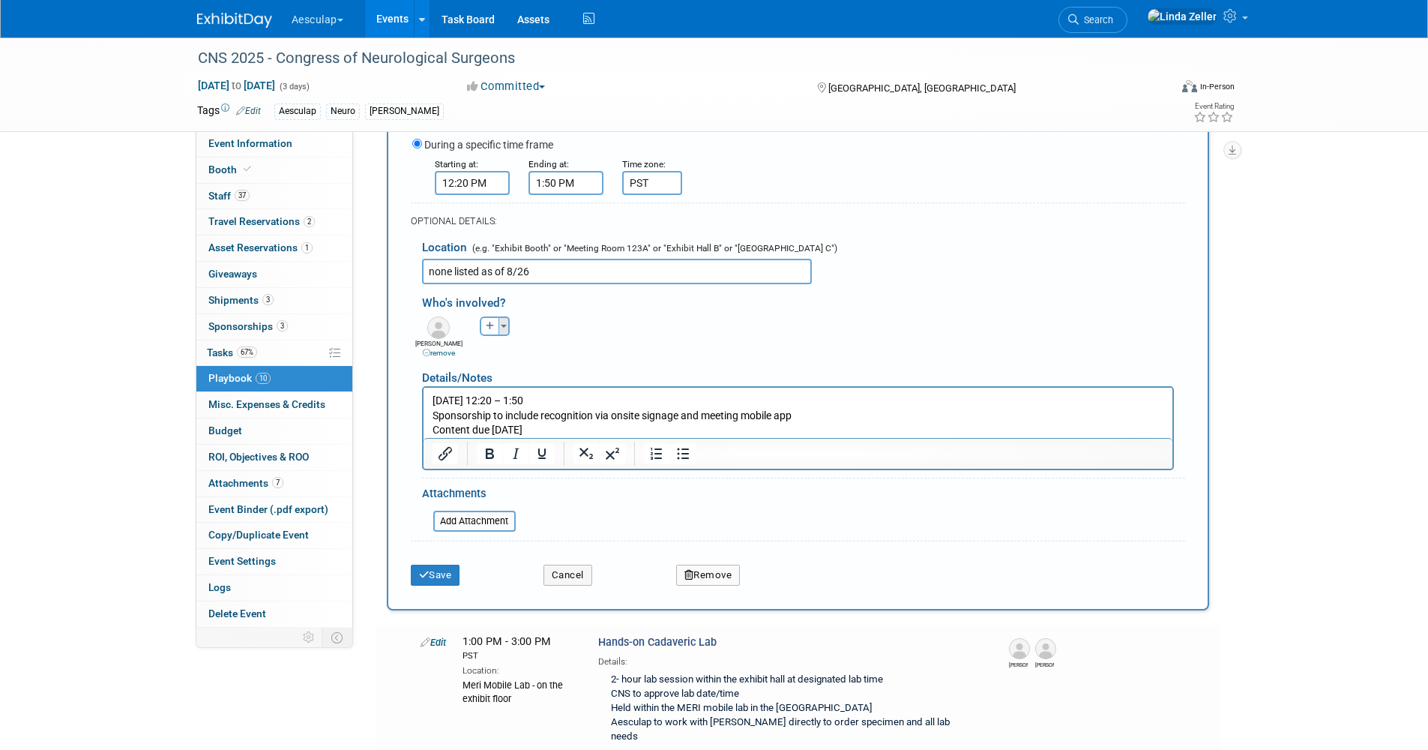
click at [500, 332] on button "Toggle Dropdown" at bounding box center [503, 325] width 11 height 19
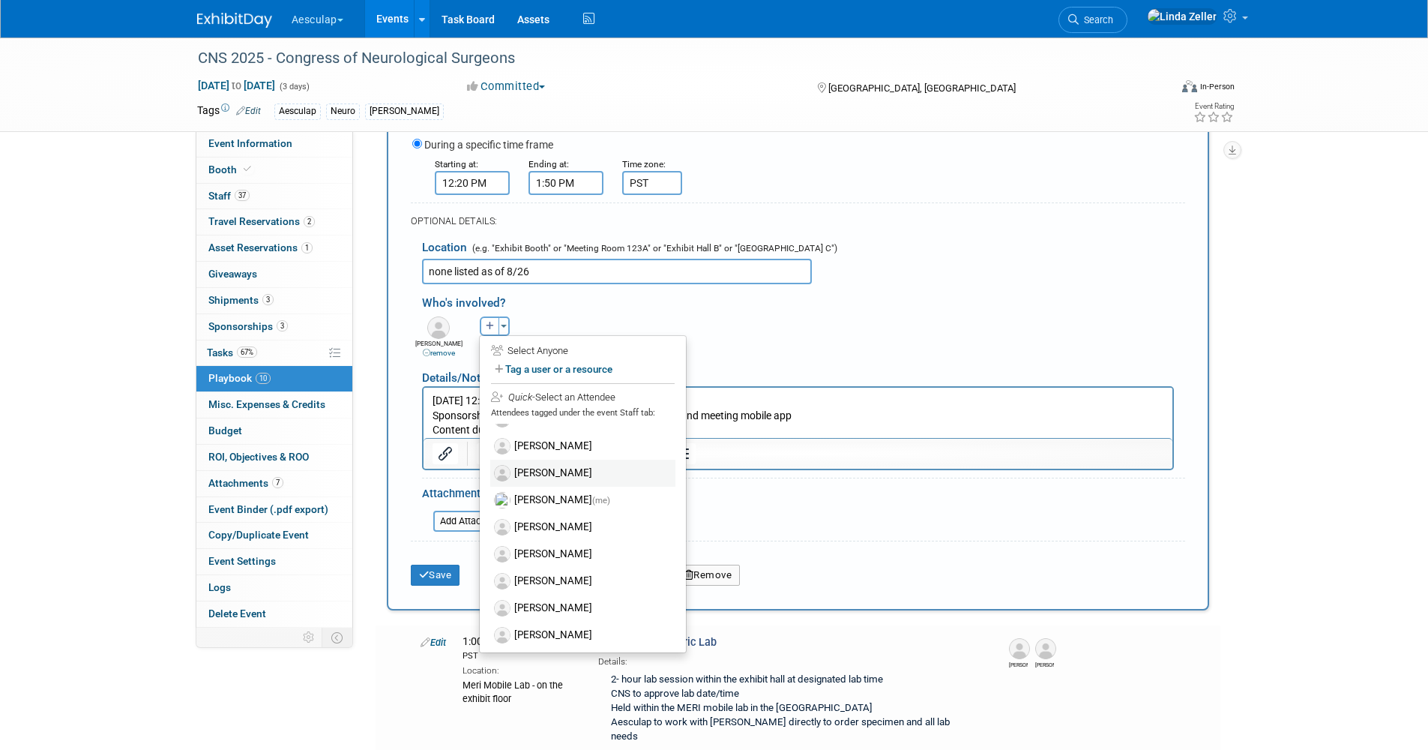
scroll to position [525, 0]
click at [533, 607] on label "[PERSON_NAME]" at bounding box center [582, 613] width 185 height 27
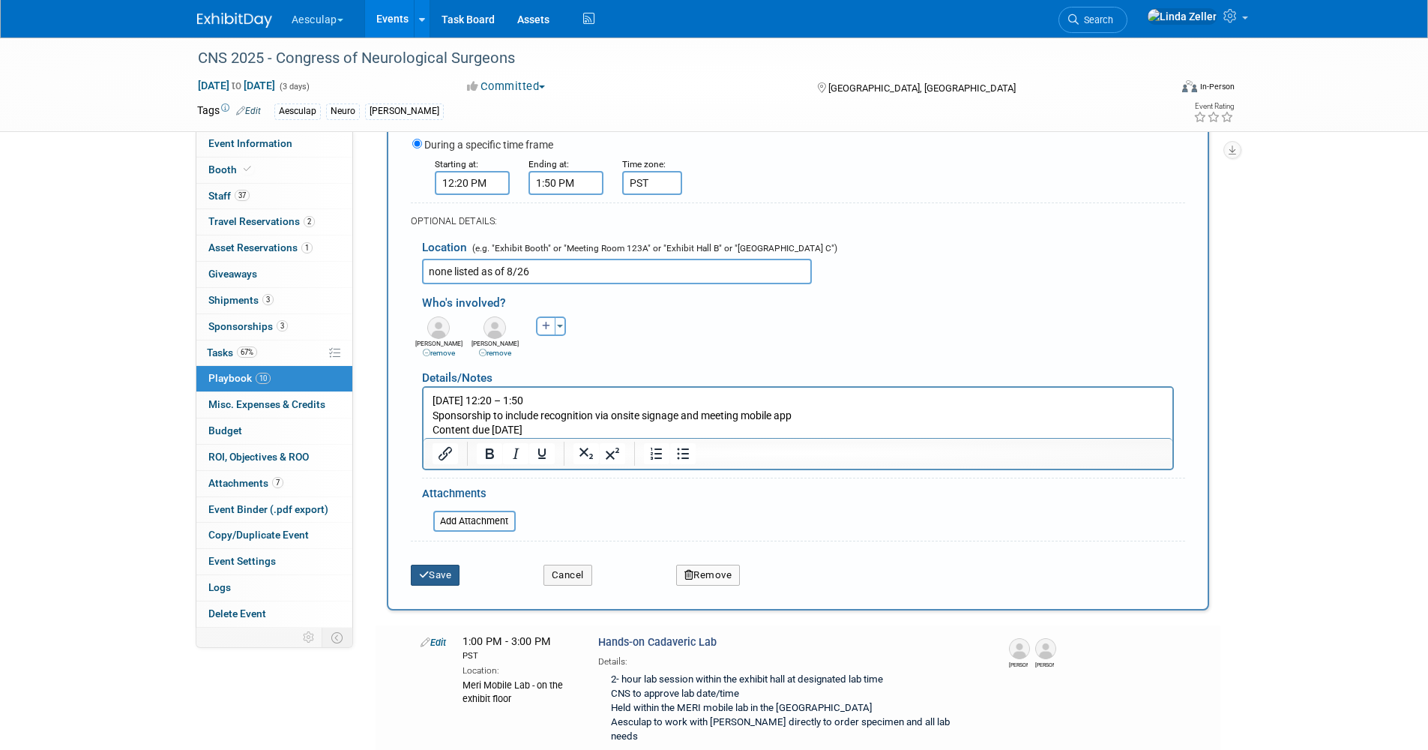
click at [437, 579] on button "Save" at bounding box center [435, 574] width 49 height 21
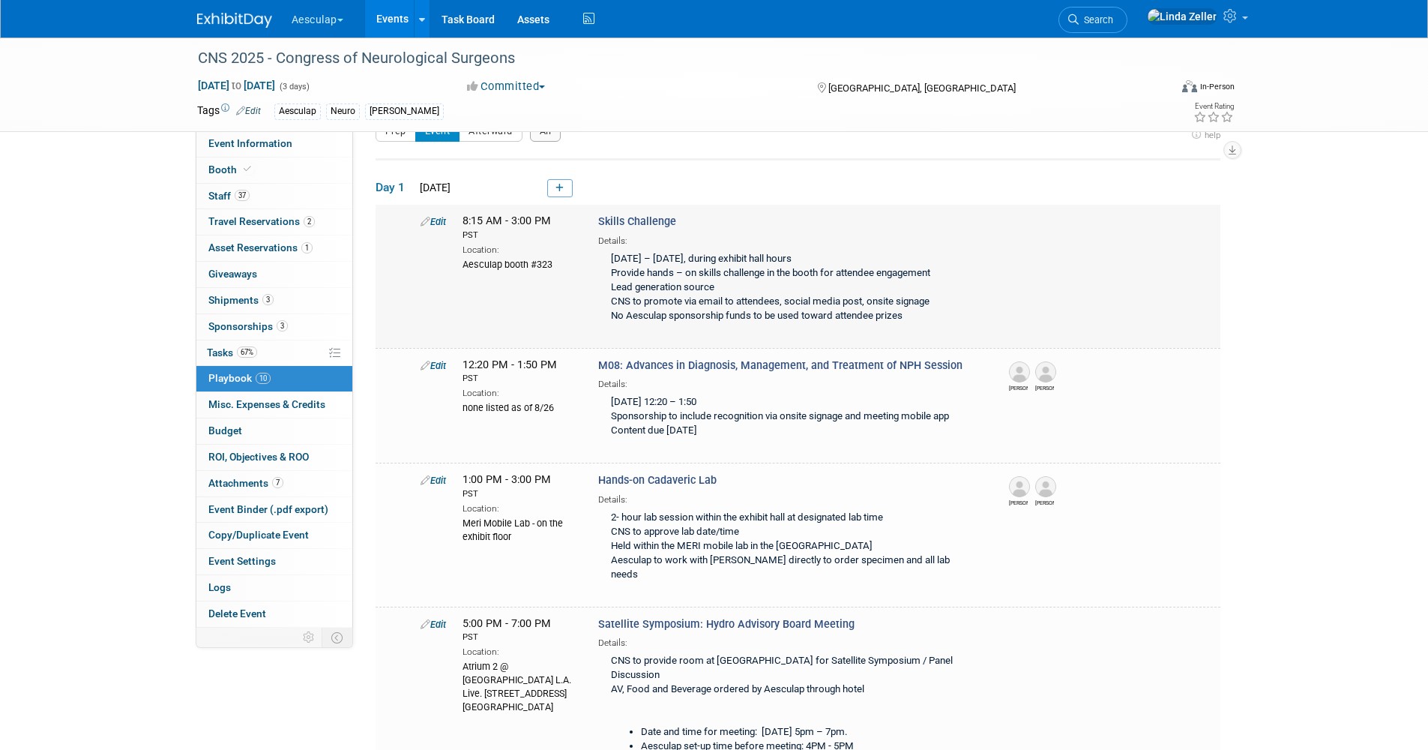
scroll to position [0, 0]
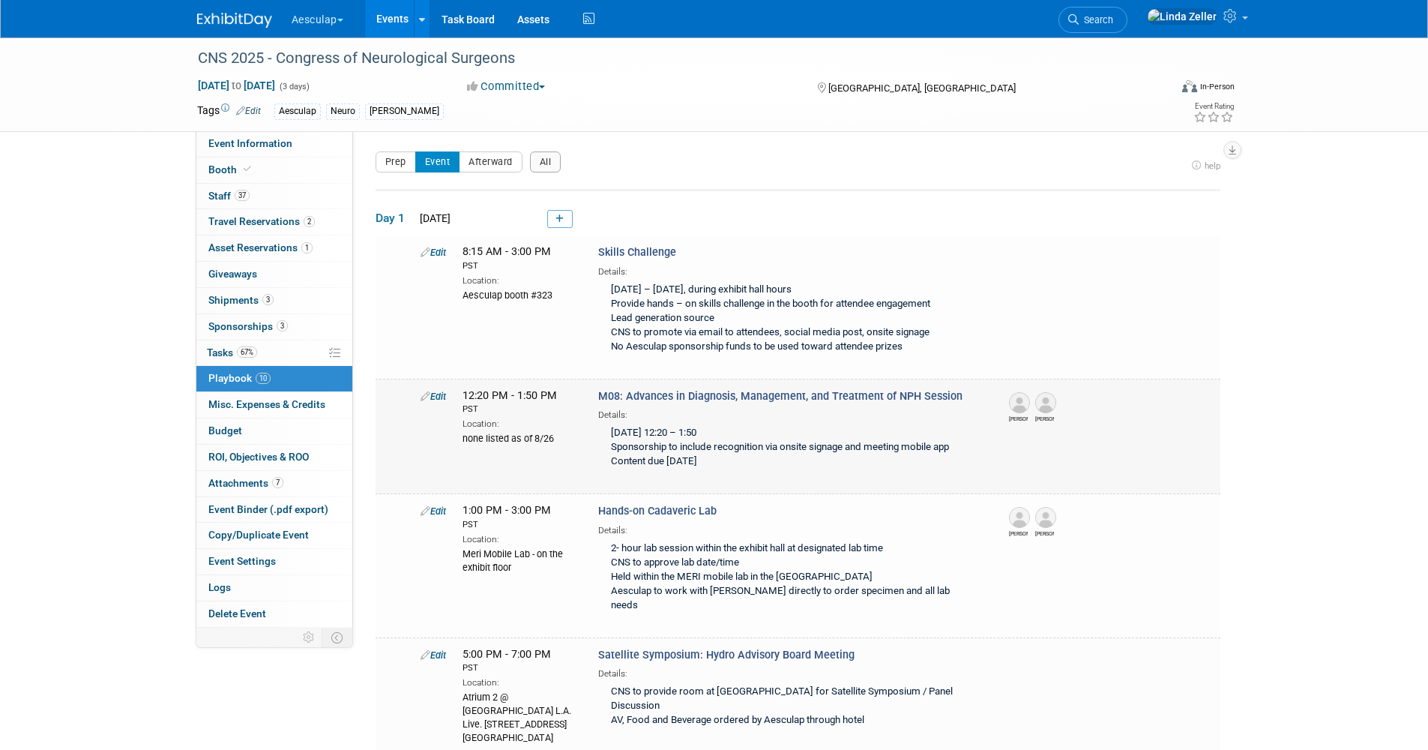
click at [437, 396] on link "Edit" at bounding box center [433, 396] width 25 height 11
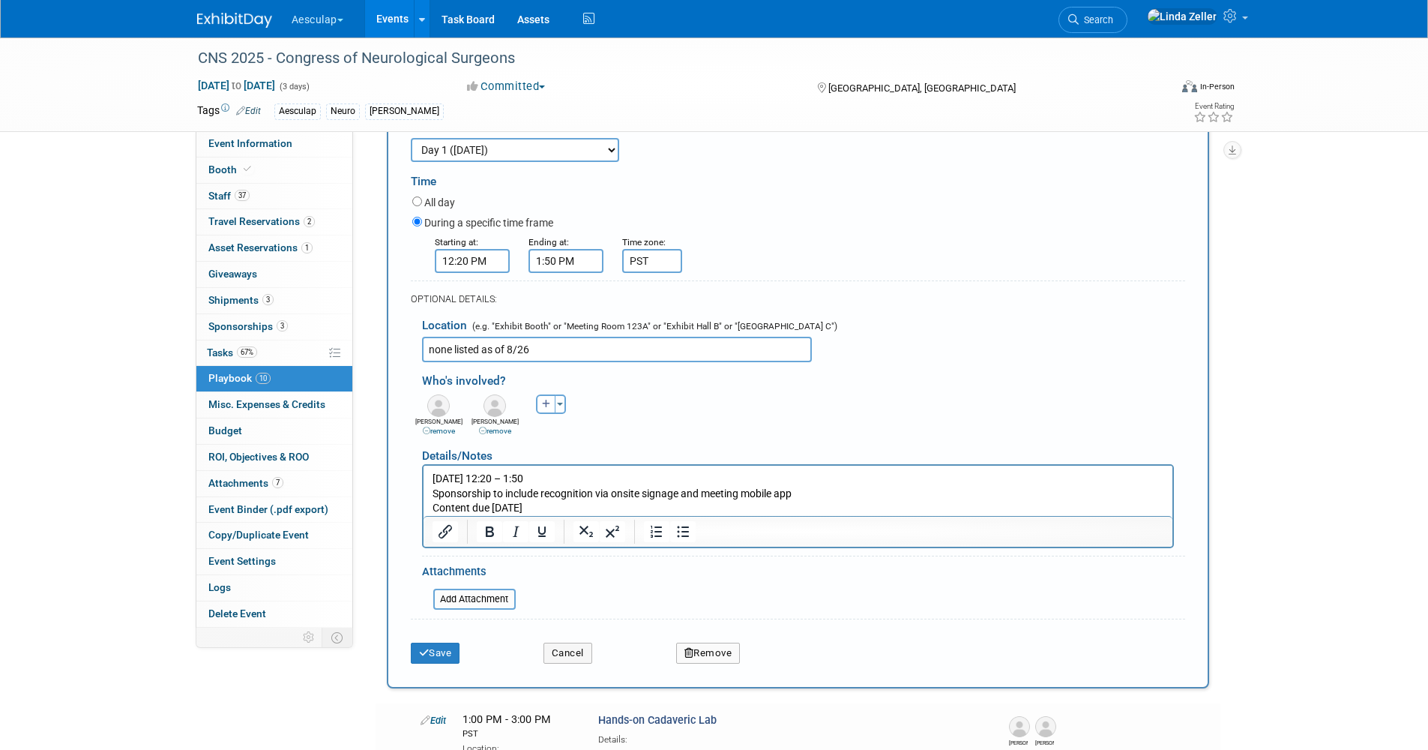
scroll to position [358, 0]
click at [425, 429] on icon at bounding box center [426, 427] width 7 height 7
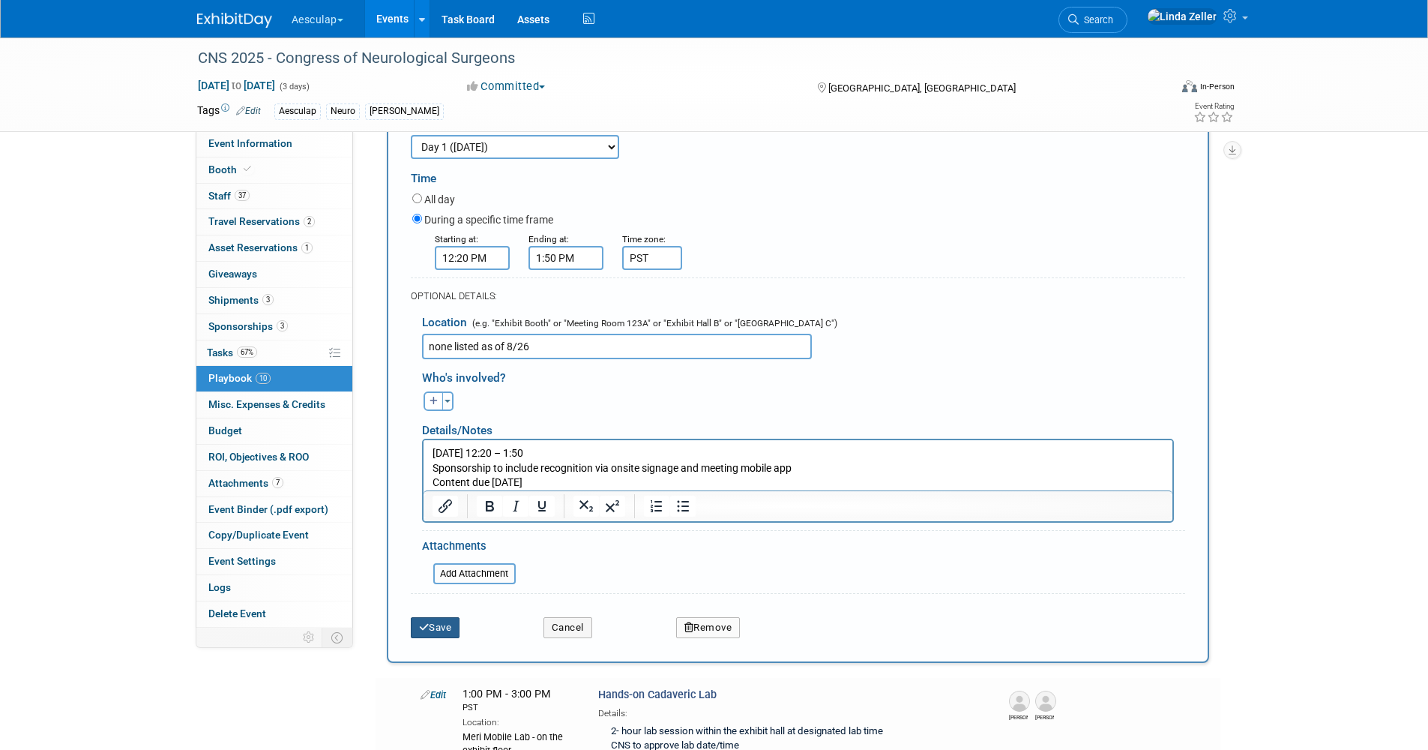
click at [451, 626] on button "Save" at bounding box center [435, 627] width 49 height 21
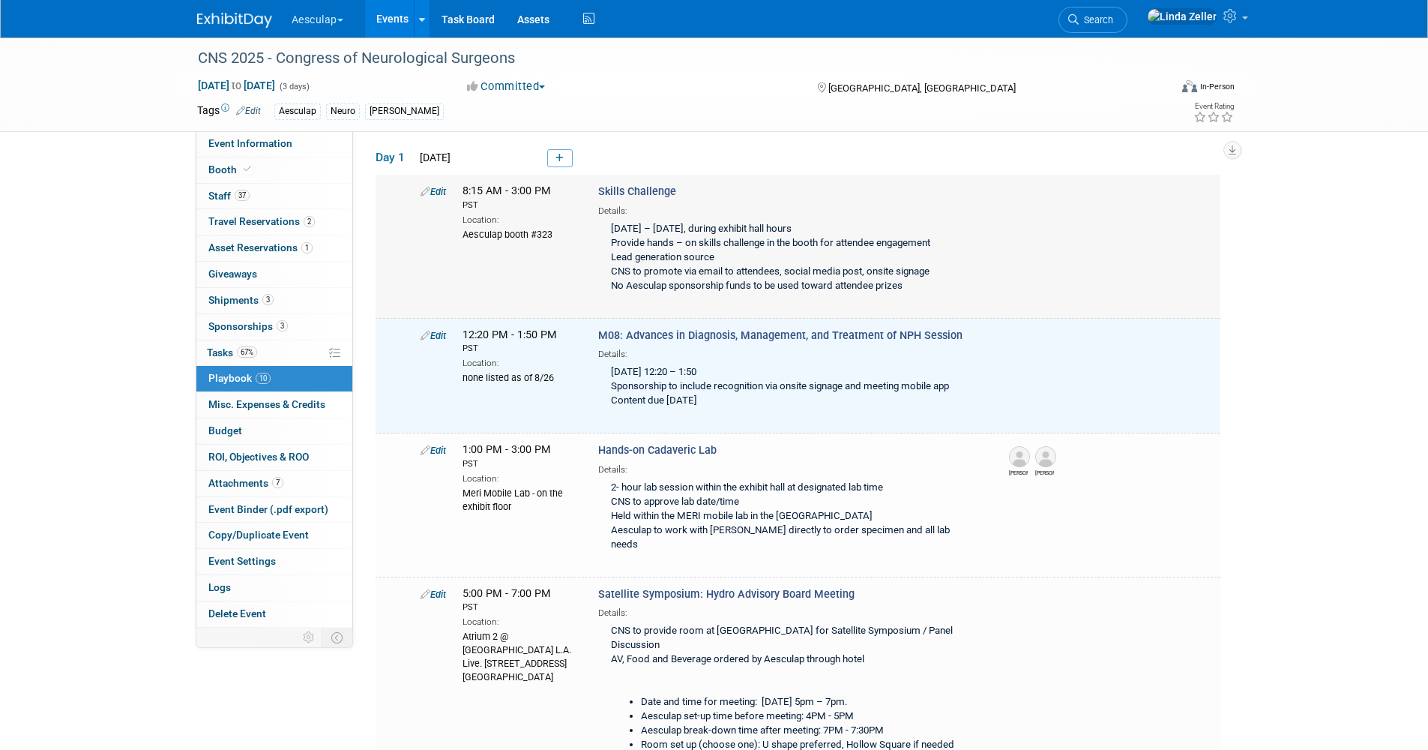
scroll to position [0, 0]
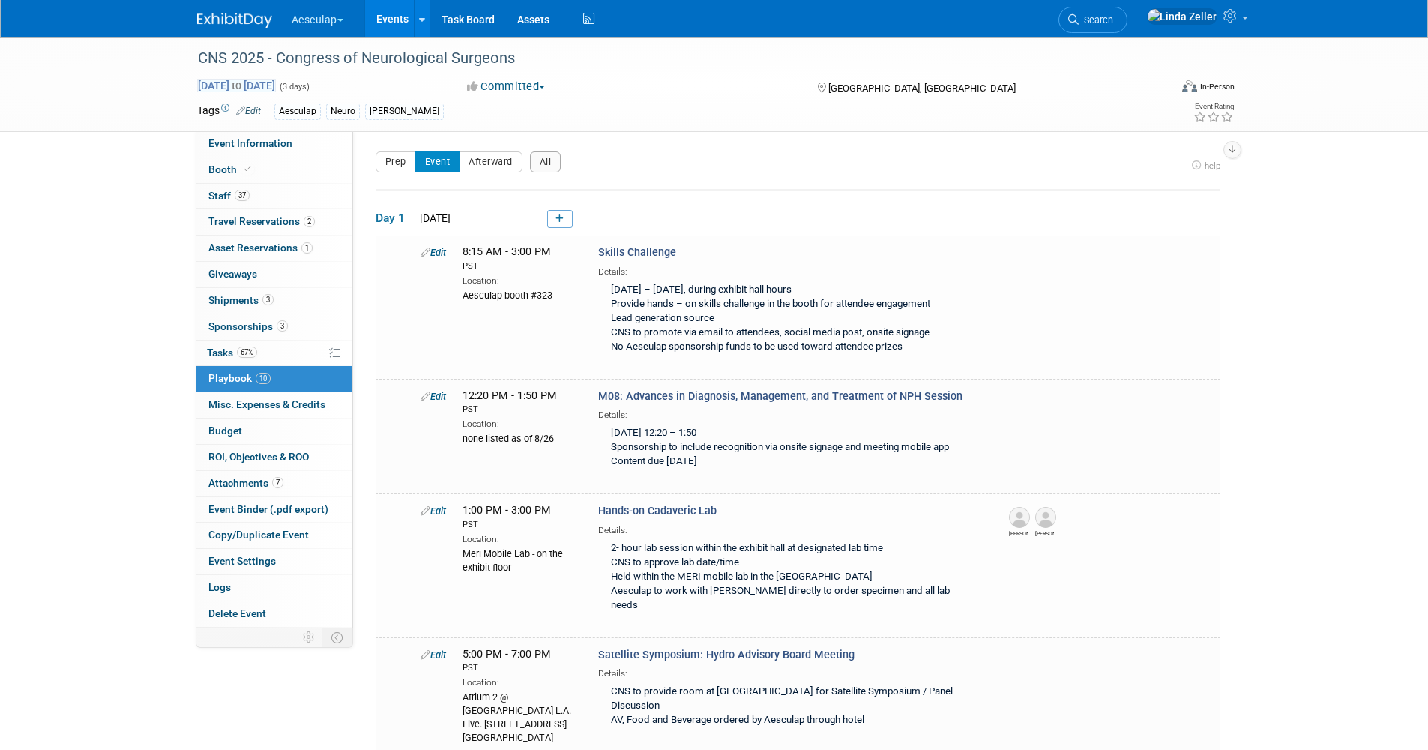
click at [276, 90] on span "Oct 13, 2025 to Oct 15, 2025" at bounding box center [236, 85] width 79 height 13
select select "9"
click at [590, 168] on div "Prep Event Afterward All" at bounding box center [781, 166] width 811 height 30
click at [214, 171] on span "Booth" at bounding box center [231, 169] width 46 height 12
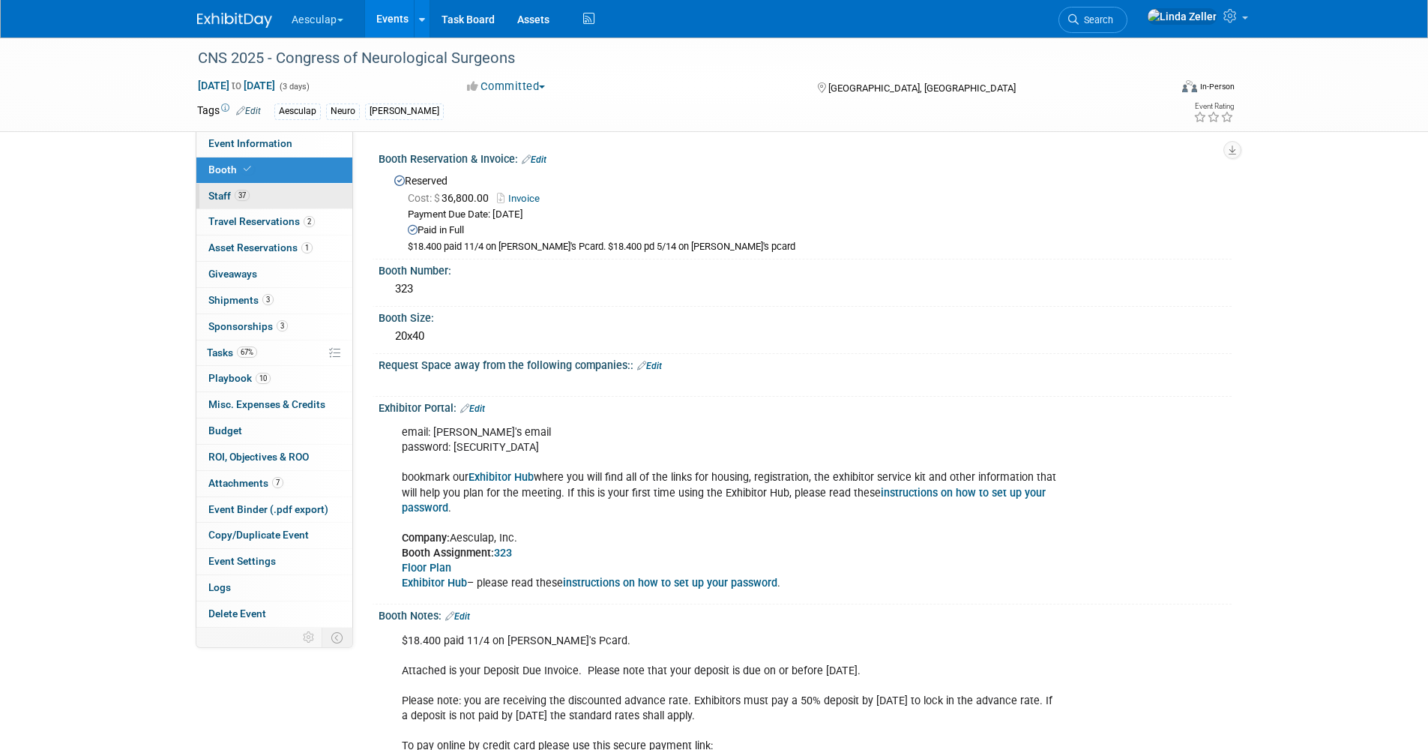
click at [219, 195] on span "Staff 37" at bounding box center [228, 196] width 41 height 12
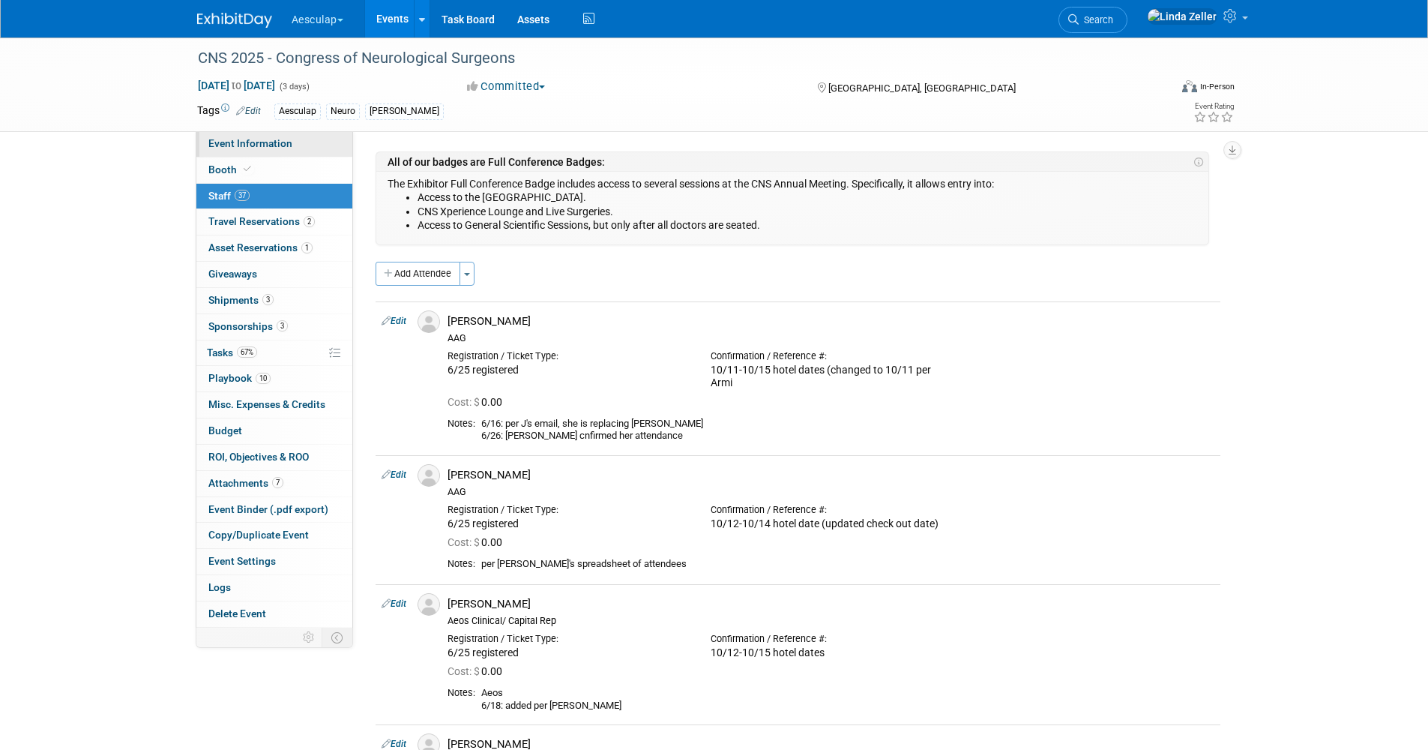
click at [241, 138] on span "Event Information" at bounding box center [250, 143] width 84 height 12
select select "Approved by Compliance"
select select "Neuro"
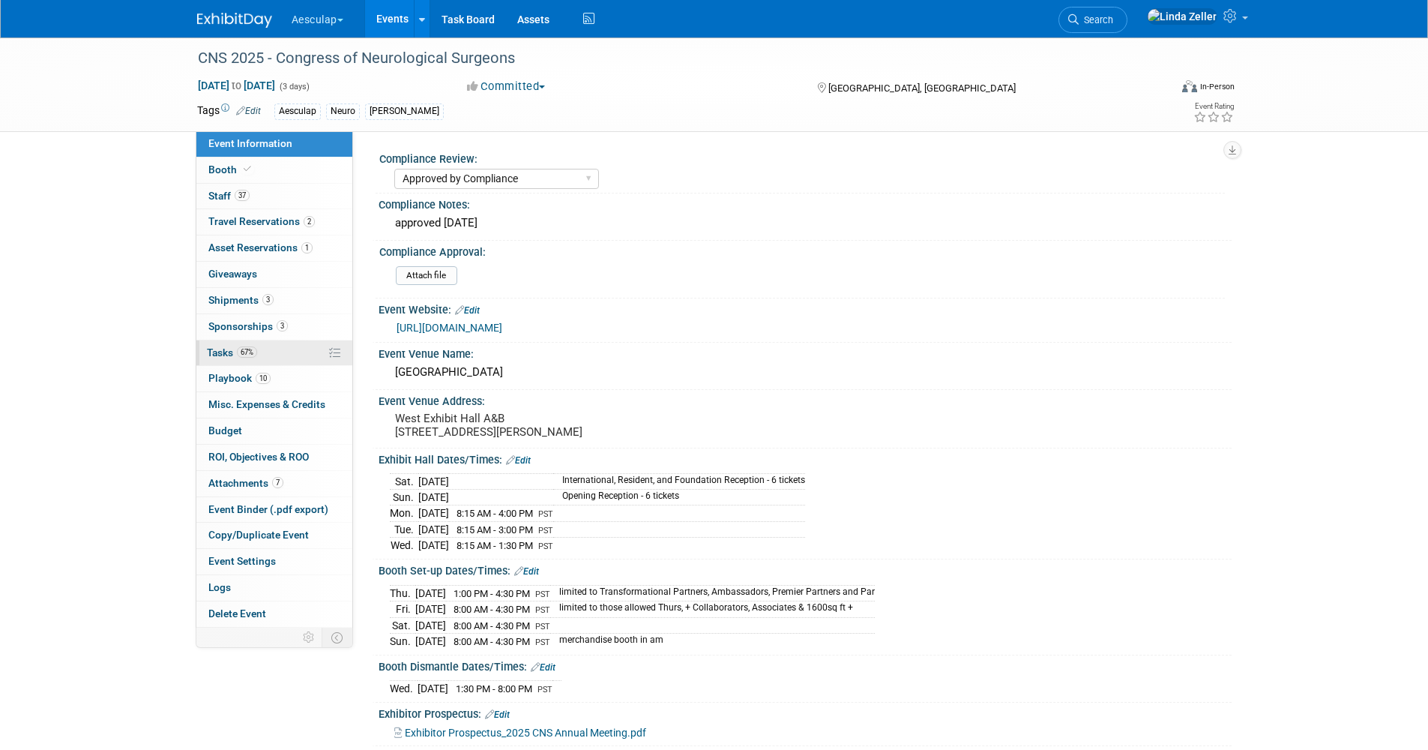
click at [215, 352] on span "Tasks 67%" at bounding box center [232, 352] width 50 height 12
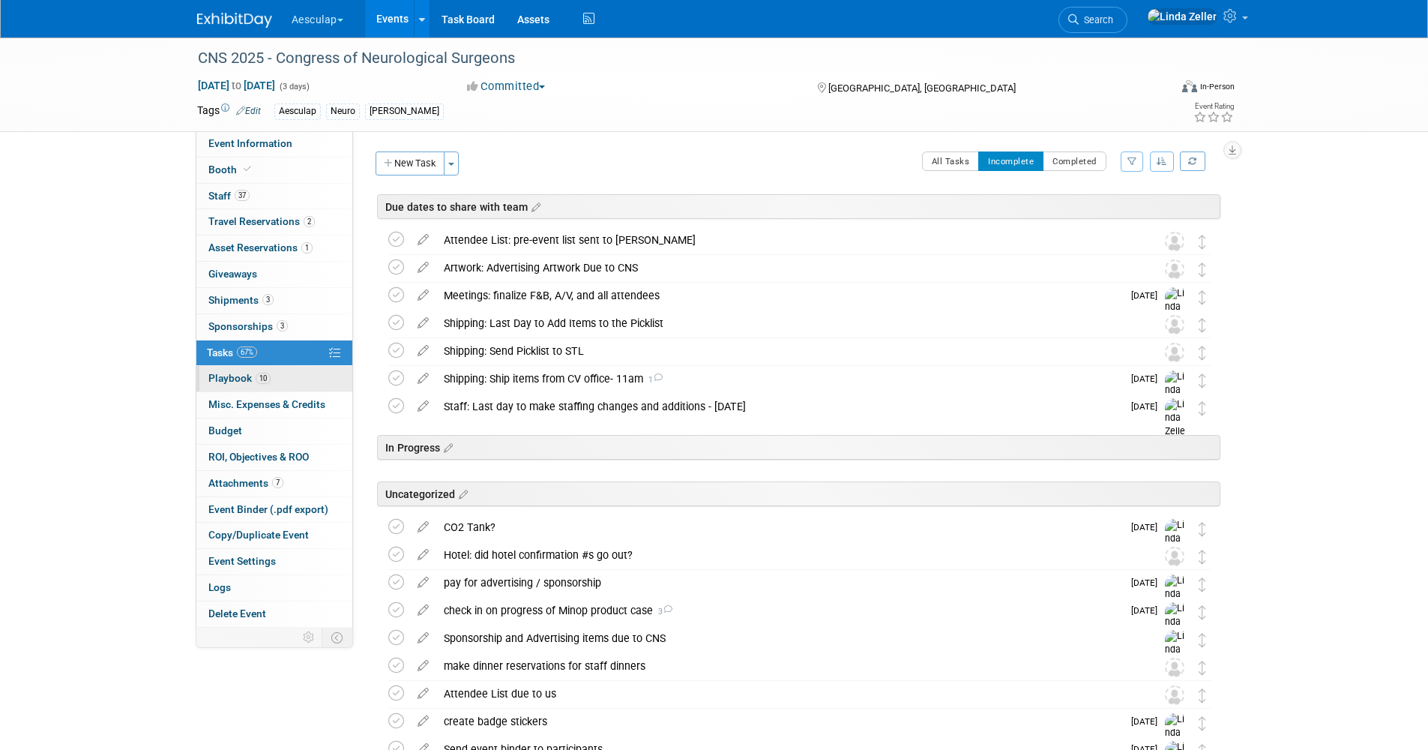
click at [209, 380] on span "Playbook 10" at bounding box center [239, 378] width 62 height 12
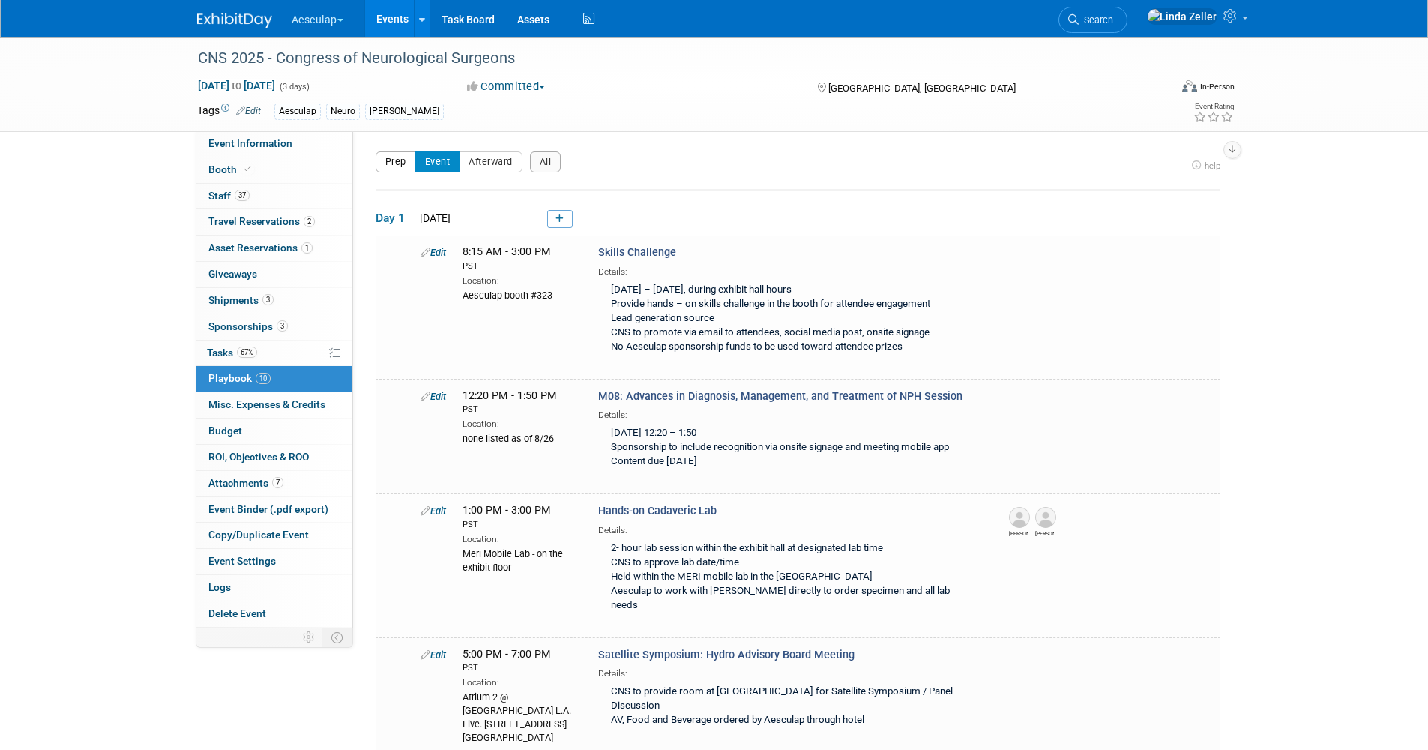
click at [391, 162] on button "Prep" at bounding box center [396, 161] width 40 height 21
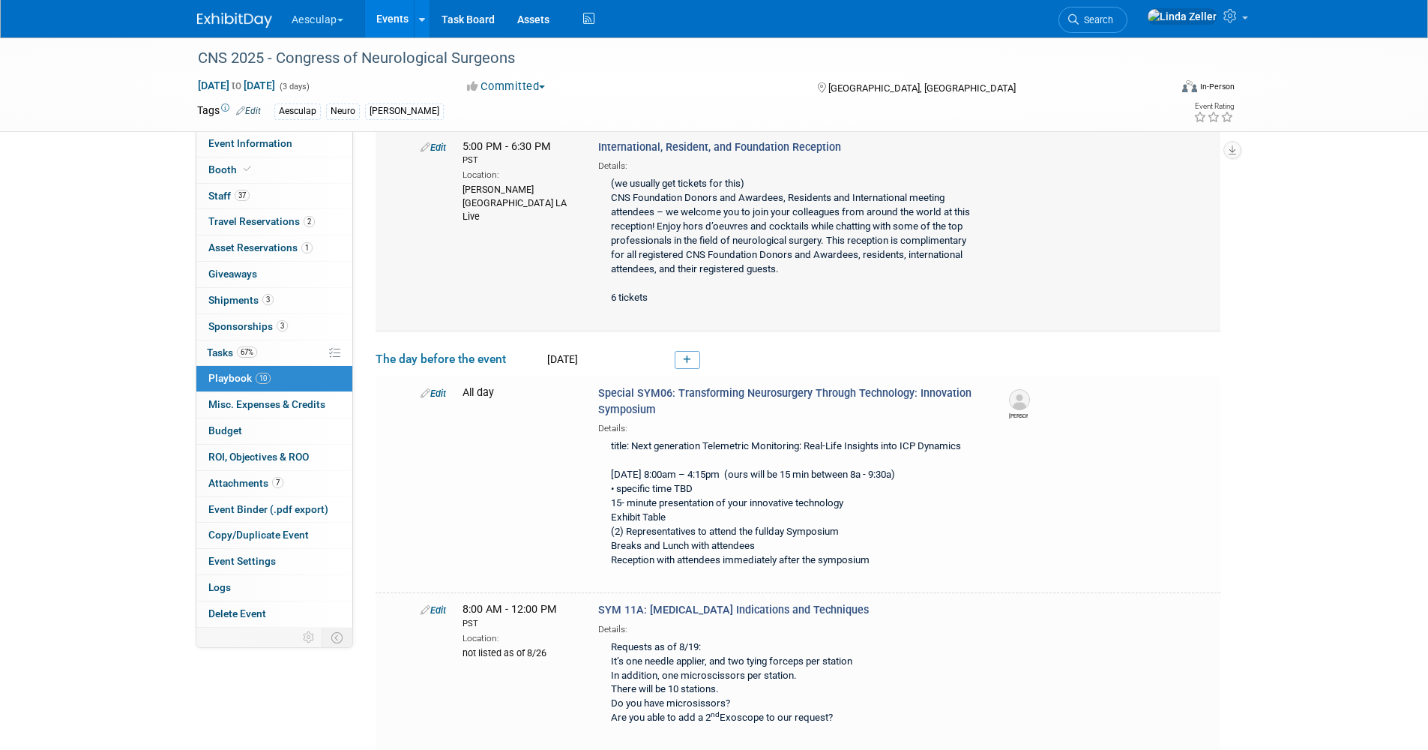
scroll to position [300, 0]
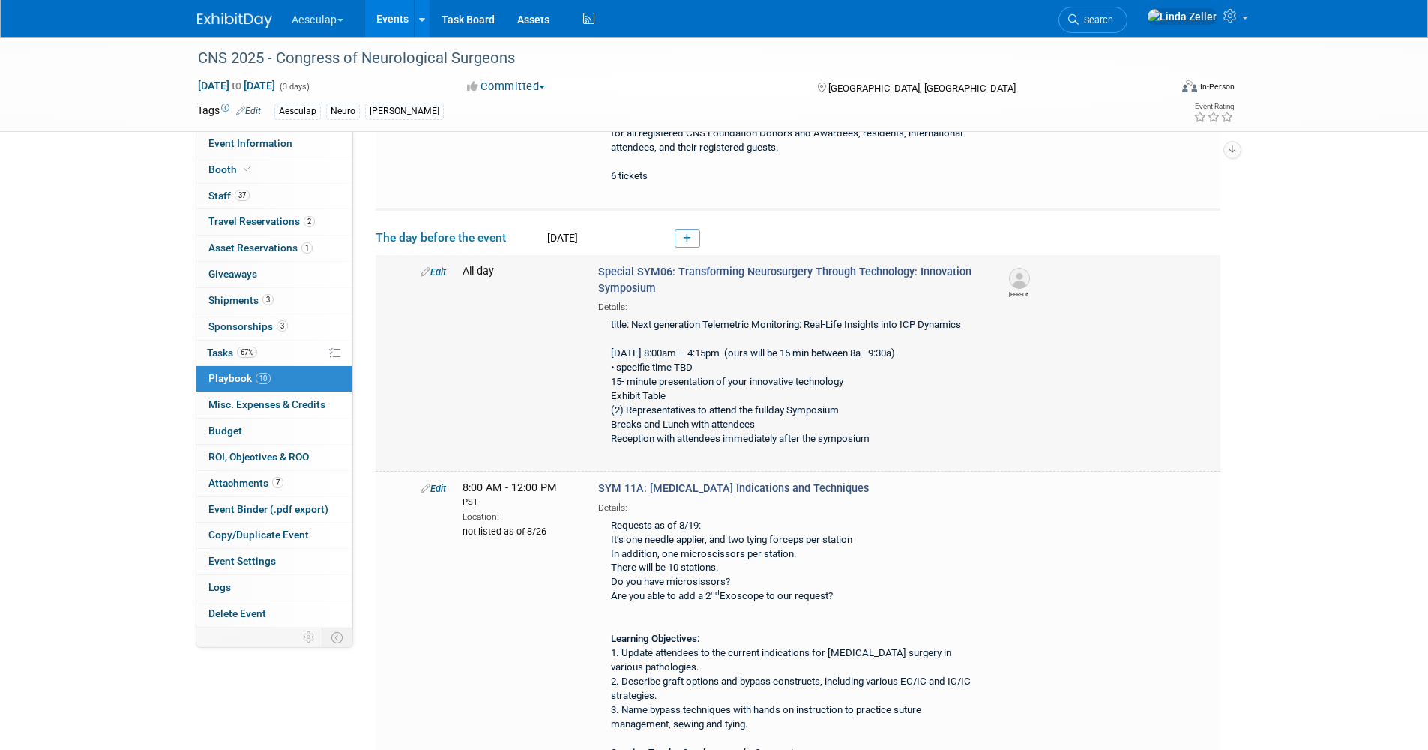
click at [436, 271] on link "Edit" at bounding box center [433, 271] width 25 height 11
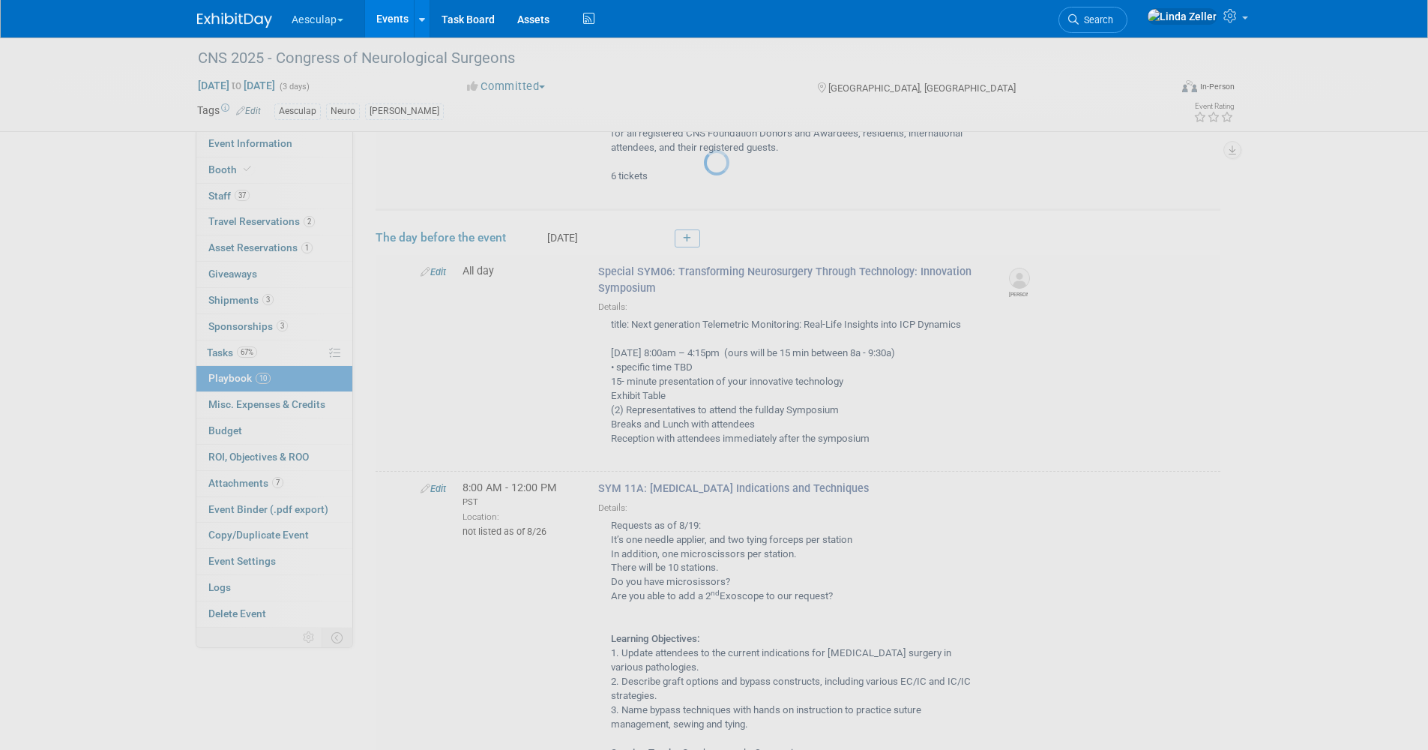
select select "eebd39b4-4578-4797-9c1d-857bc9695aa5"
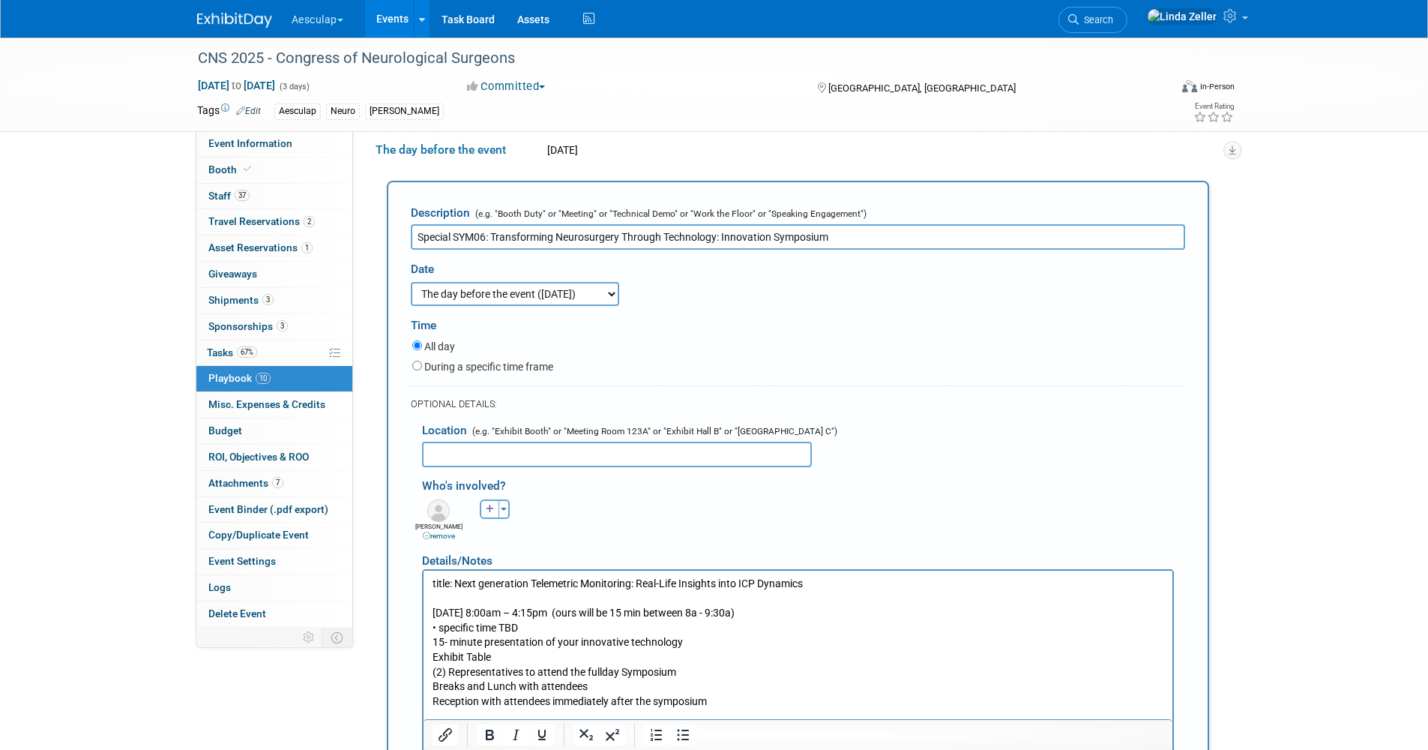
scroll to position [0, 0]
click at [488, 513] on icon "button" at bounding box center [490, 508] width 9 height 9
select select
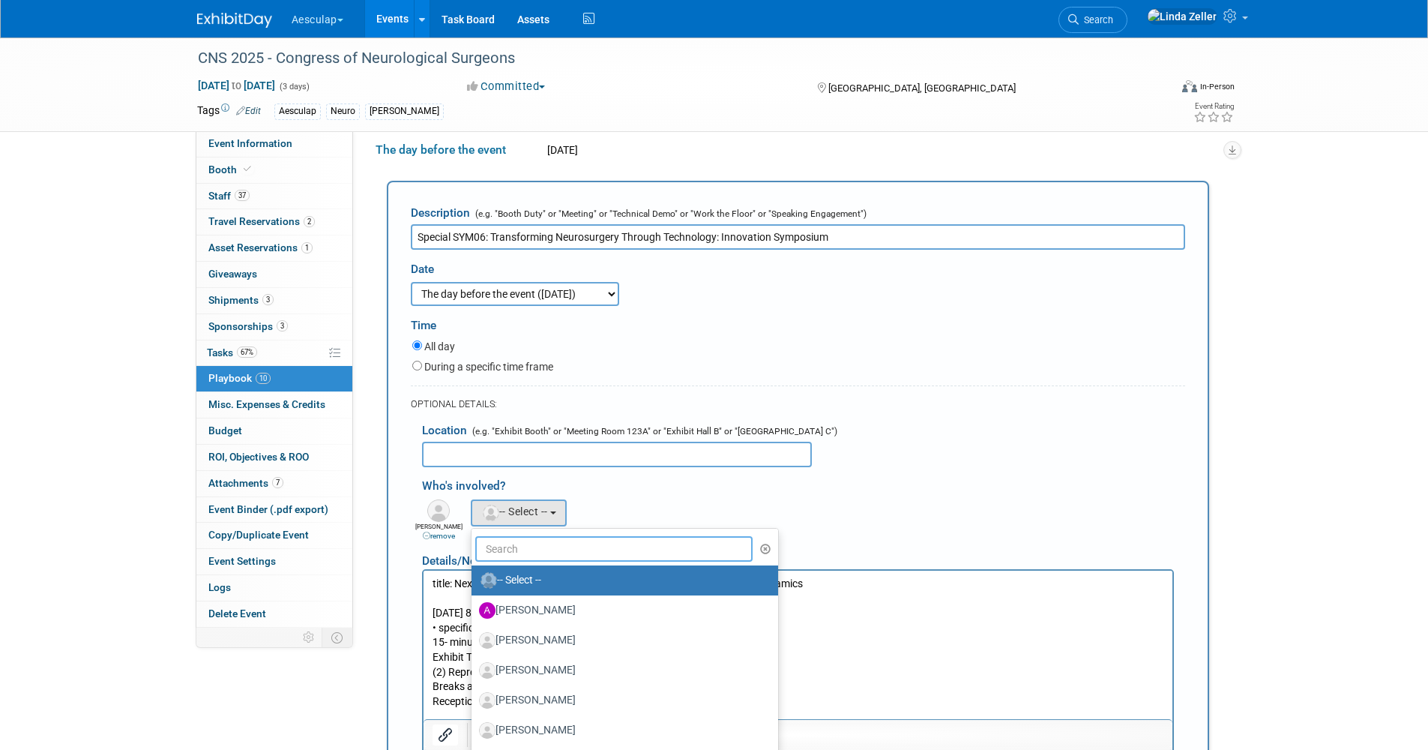
click at [506, 552] on input "text" at bounding box center [614, 548] width 278 height 25
type input ","
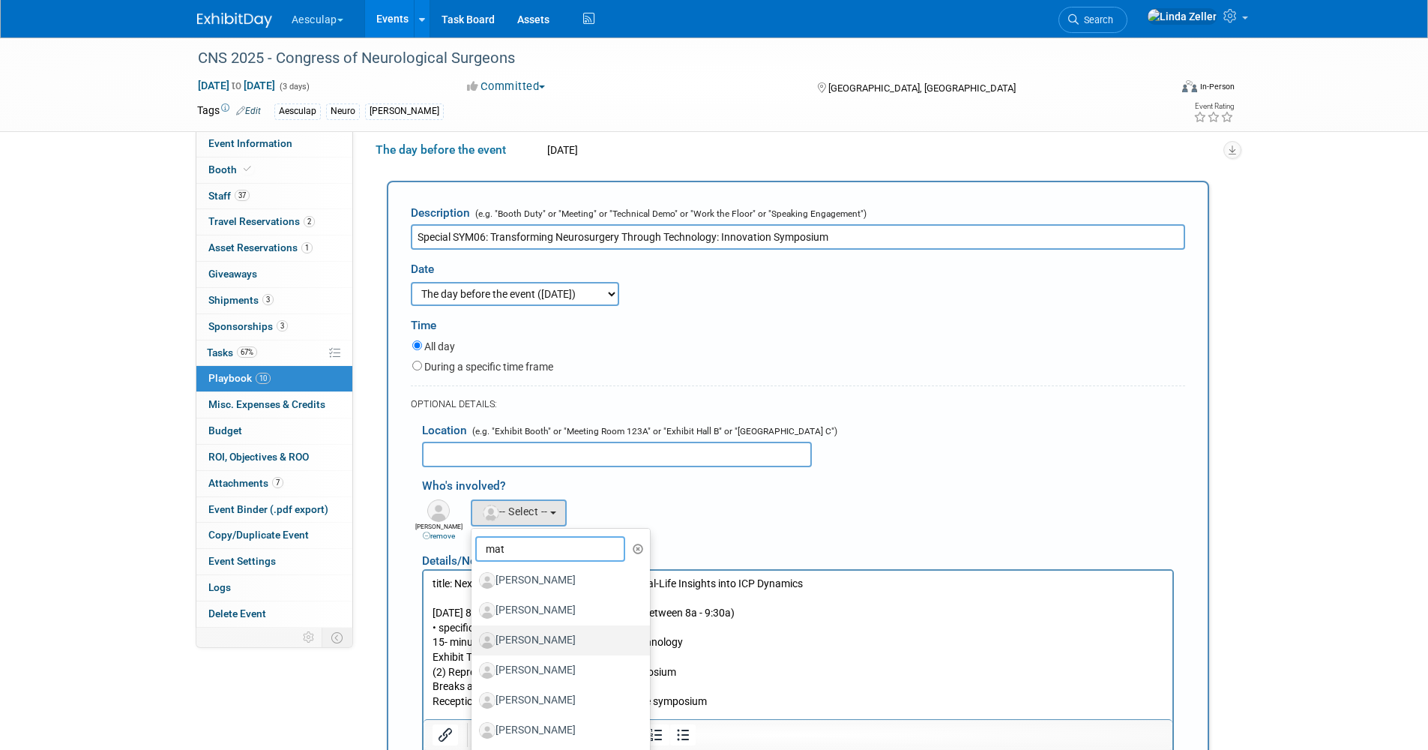
type input "mat"
click at [519, 640] on label "[PERSON_NAME]" at bounding box center [557, 640] width 157 height 24
click at [474, 640] on input "[PERSON_NAME]" at bounding box center [469, 638] width 10 height 10
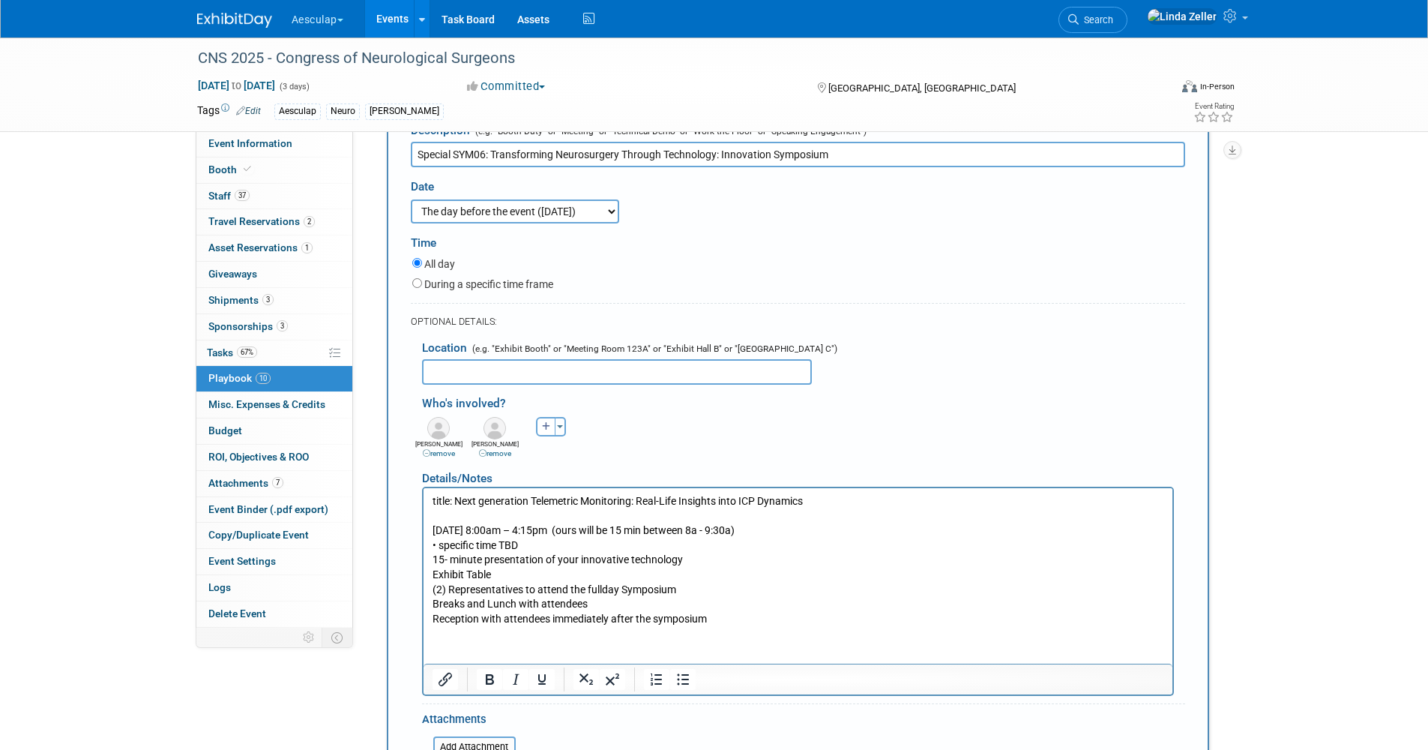
scroll to position [609, 0]
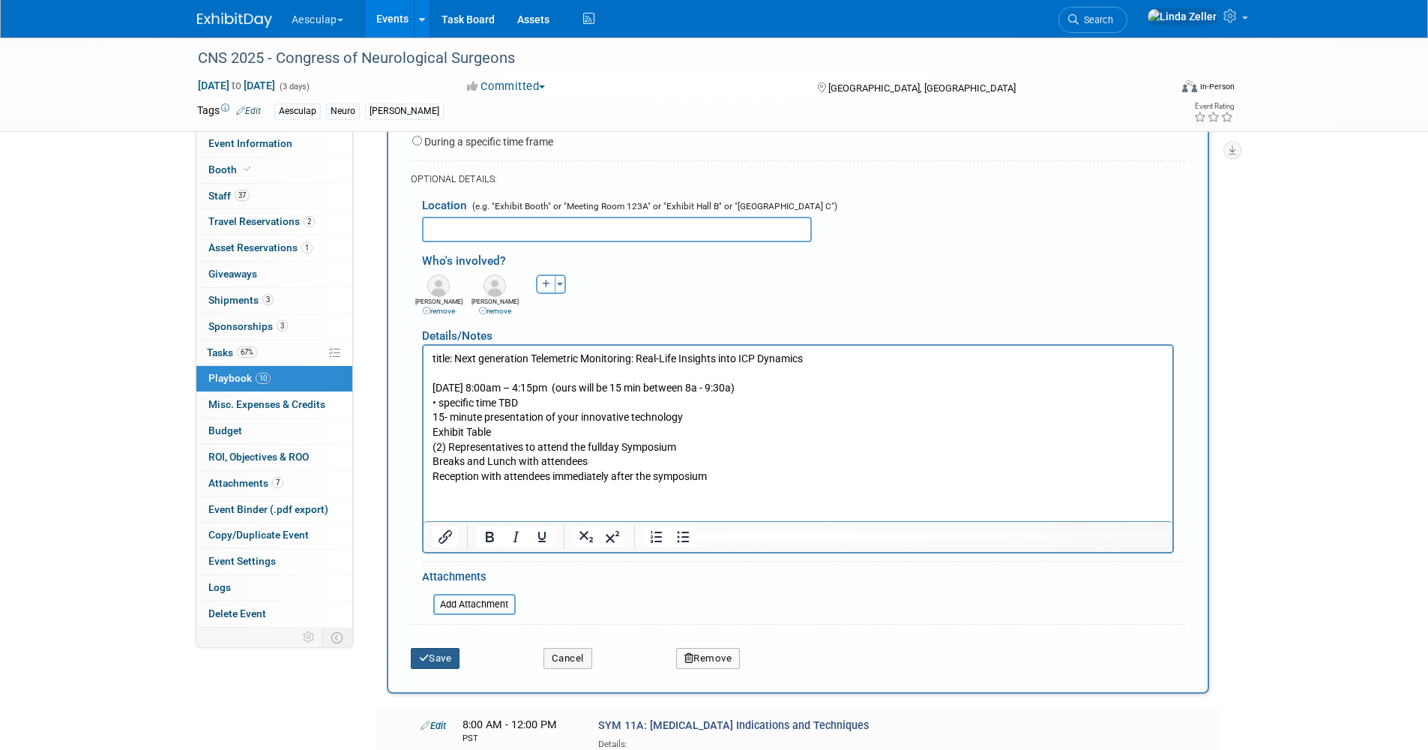
click at [443, 663] on button "Save" at bounding box center [435, 658] width 49 height 21
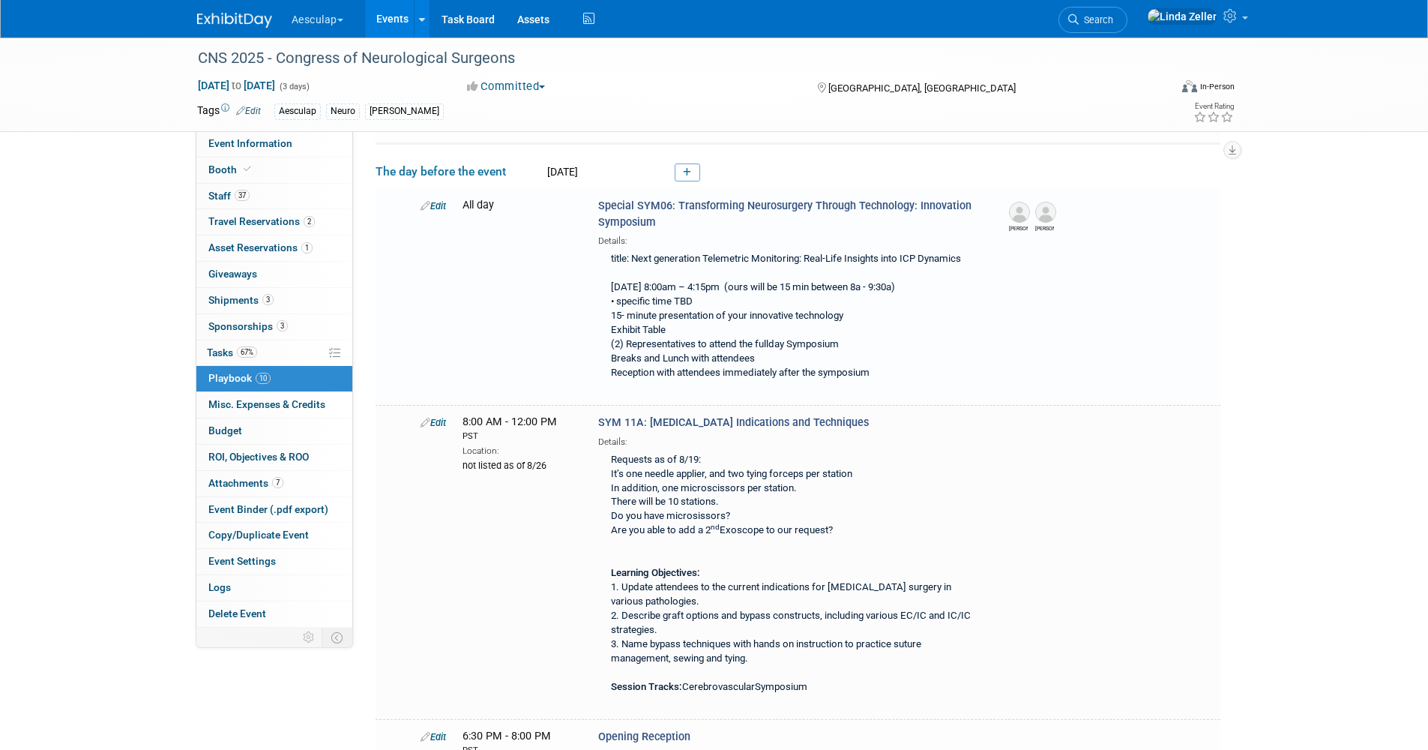
scroll to position [367, 0]
click at [276, 84] on span "Oct 13, 2025 to Oct 15, 2025" at bounding box center [236, 85] width 79 height 13
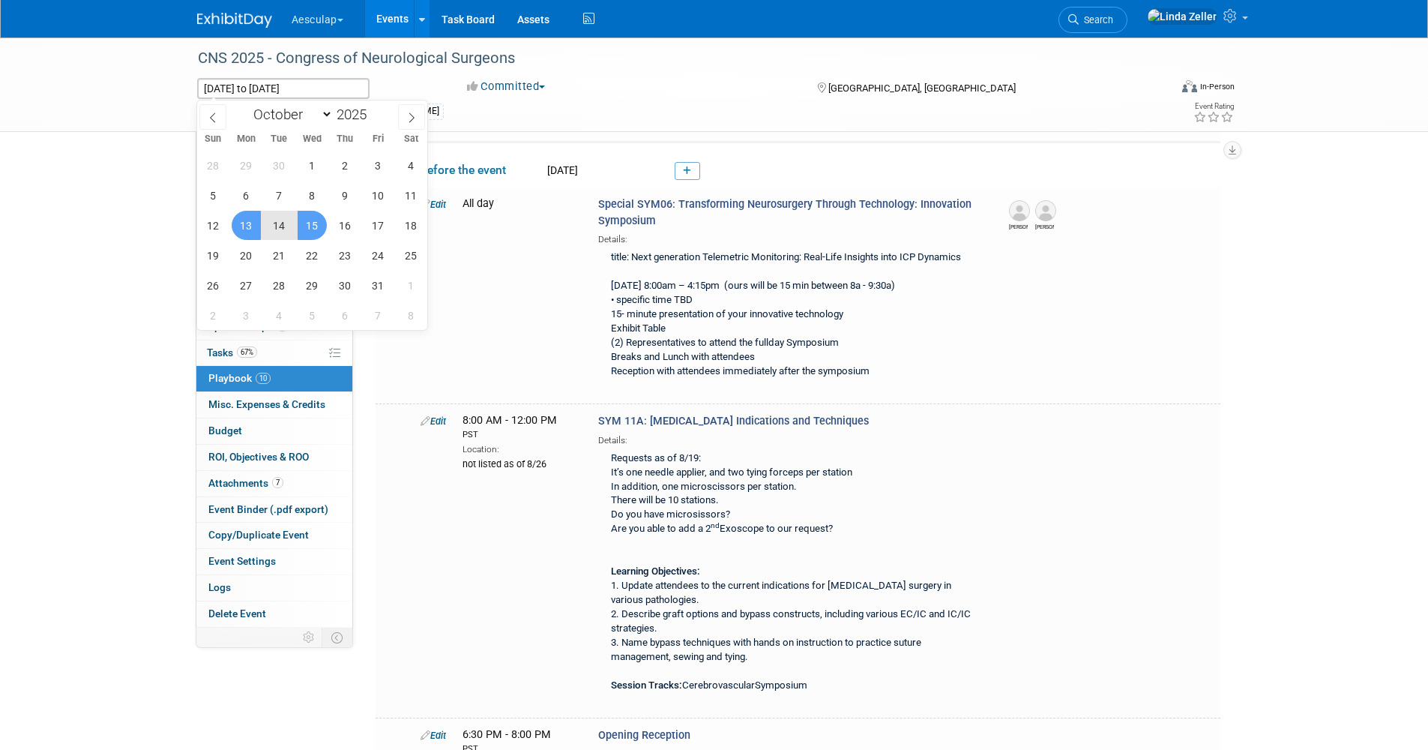
click at [145, 97] on div "CNS 2025 - Congress of Neurological Surgeons Oct 13, 2025 to Oct 15, 2025 (3 da…" at bounding box center [714, 84] width 1428 height 94
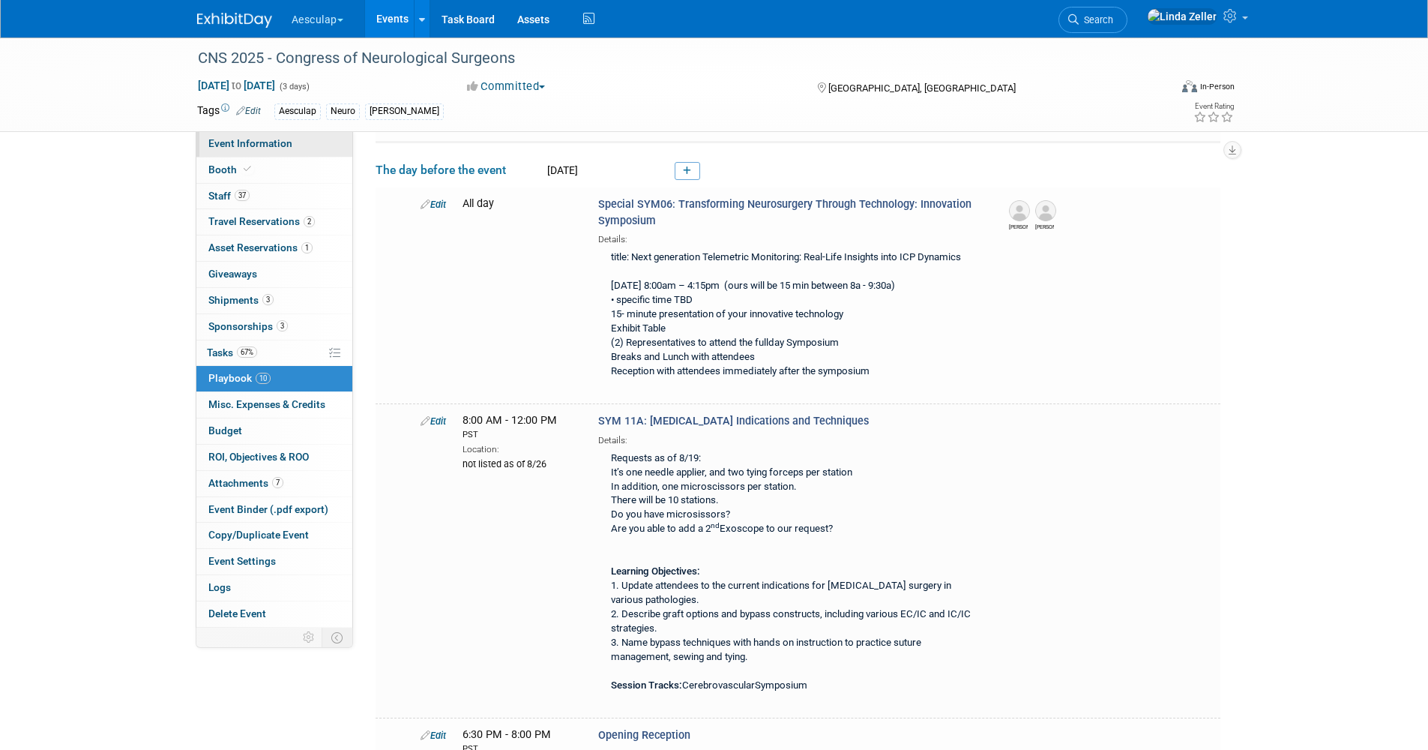
click at [228, 134] on link "Event Information" at bounding box center [274, 143] width 156 height 25
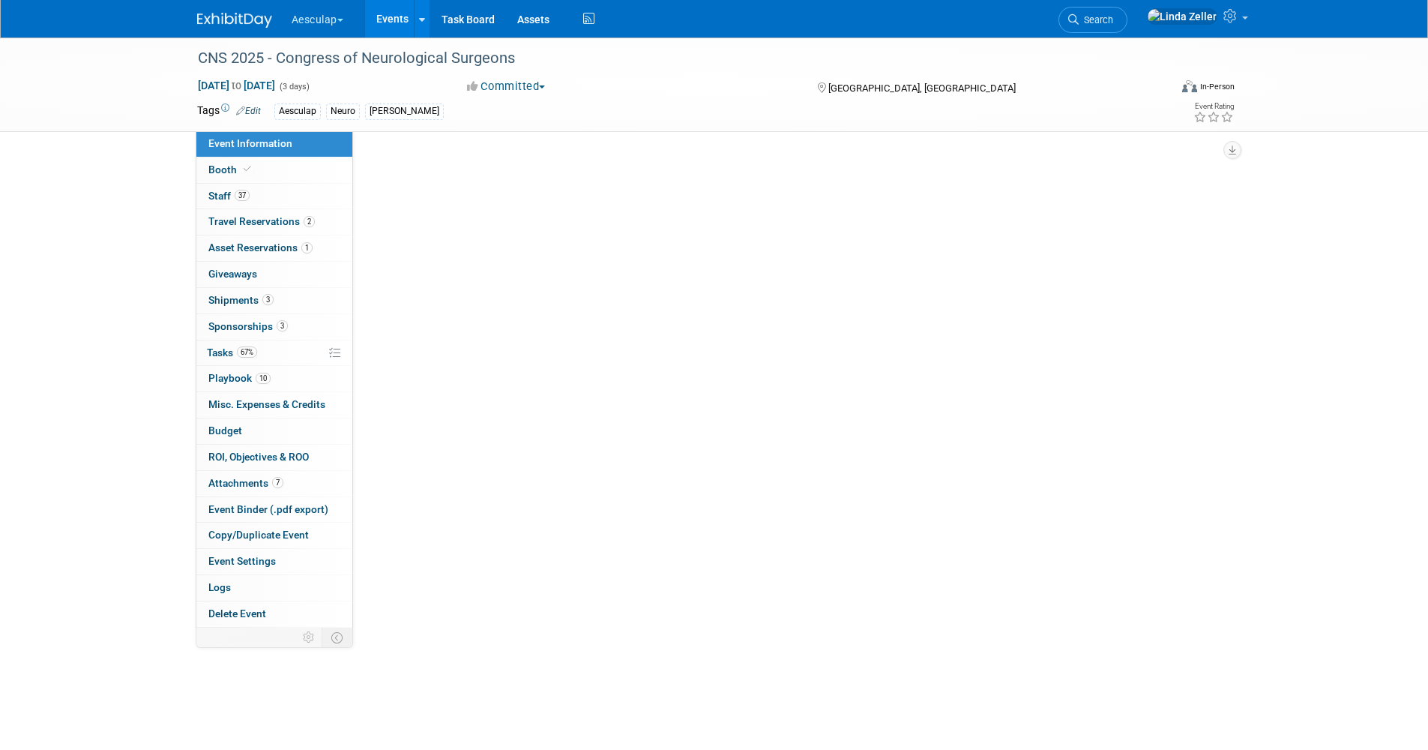
select select "Approved by Compliance"
select select "Neuro"
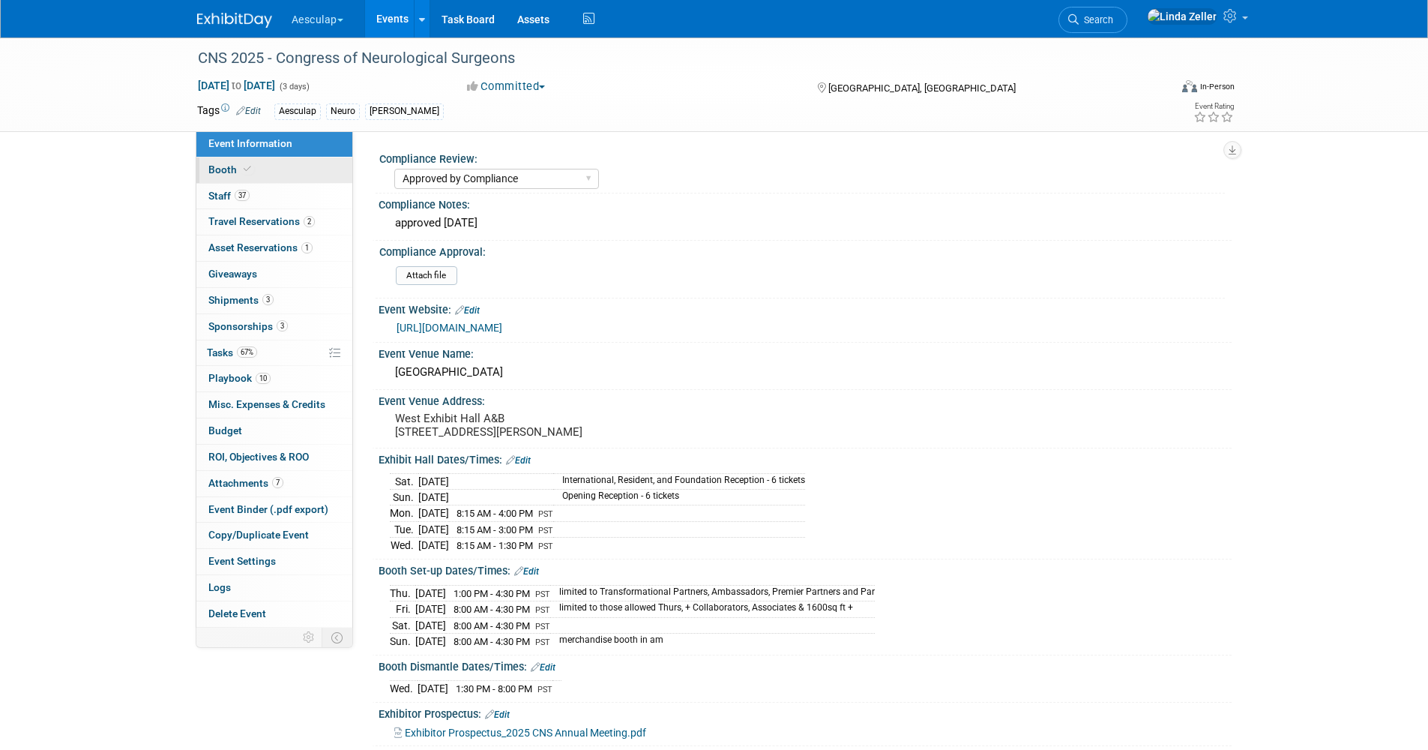
click at [234, 166] on span "Booth" at bounding box center [231, 169] width 46 height 12
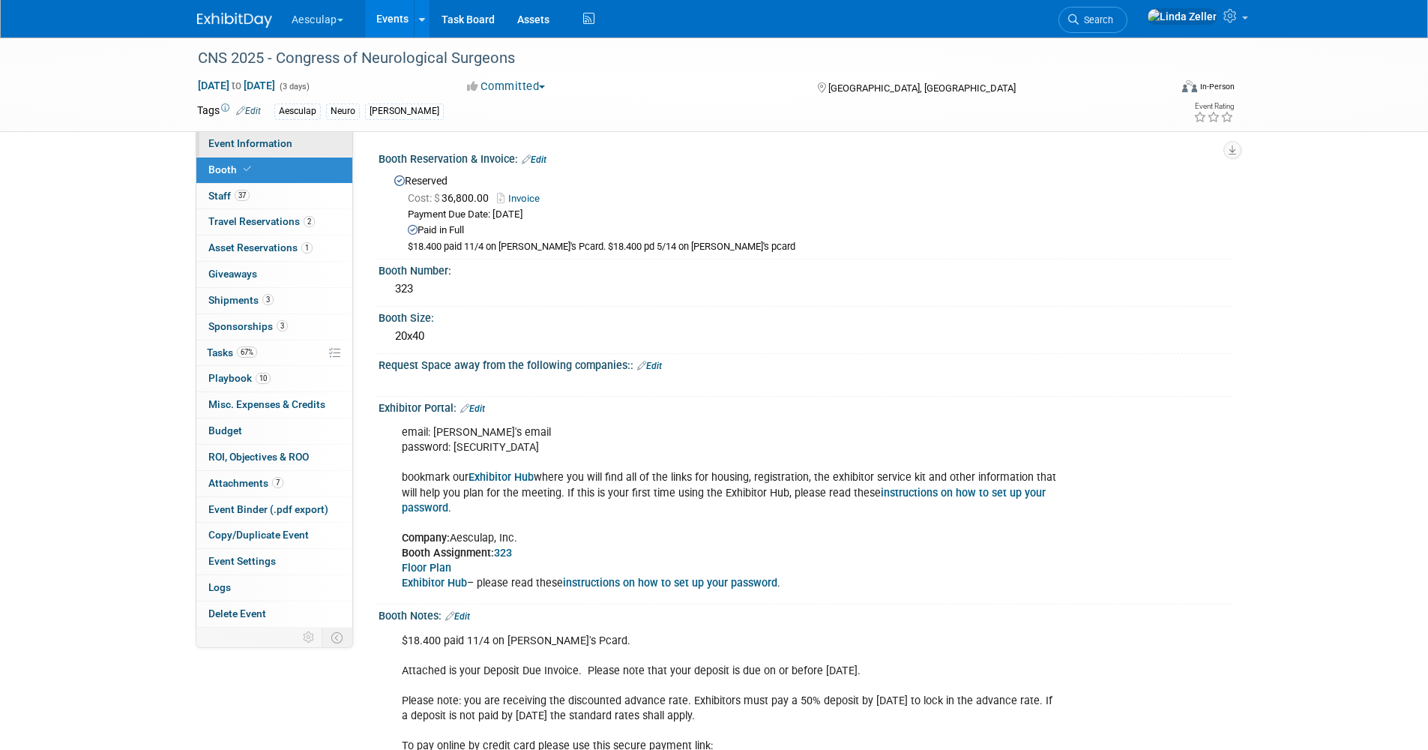
click at [261, 138] on span "Event Information" at bounding box center [250, 143] width 84 height 12
select select "Approved by Compliance"
select select "Neuro"
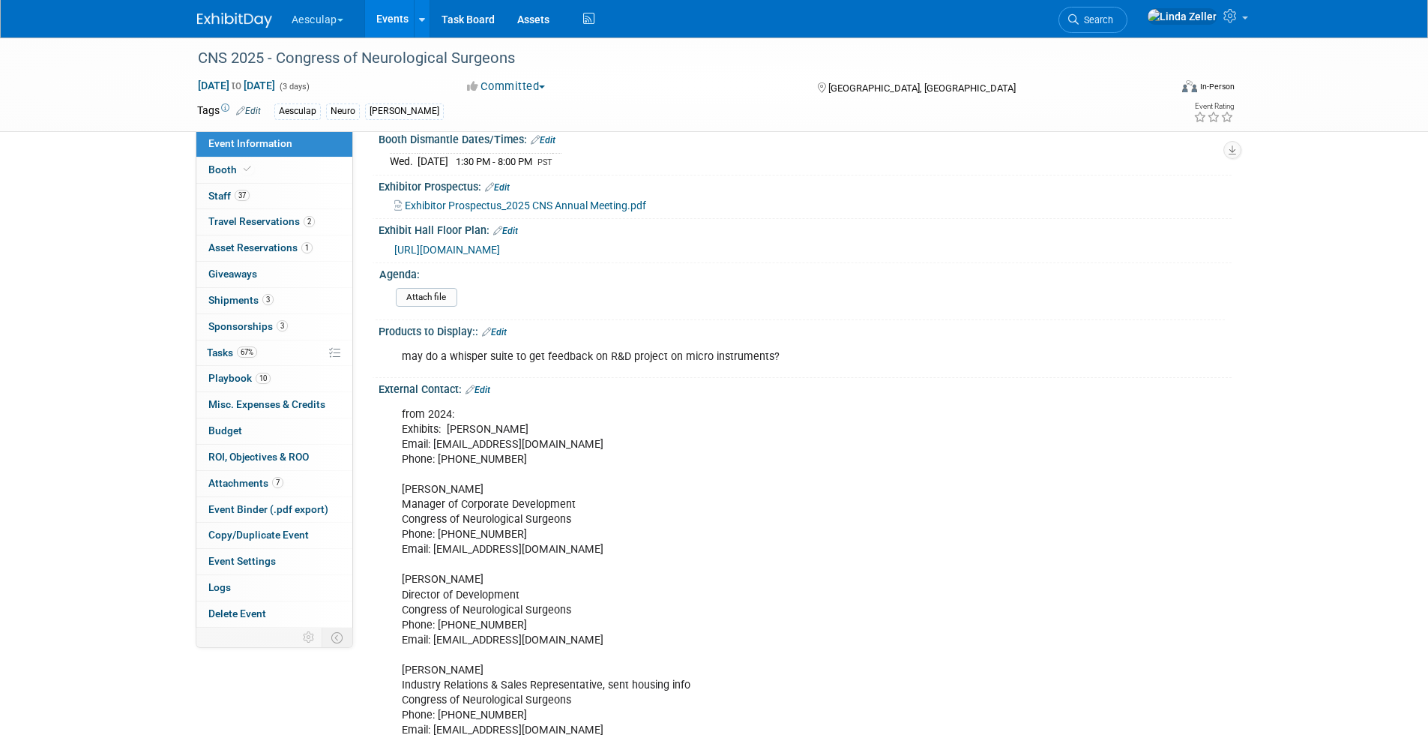
scroll to position [656, 0]
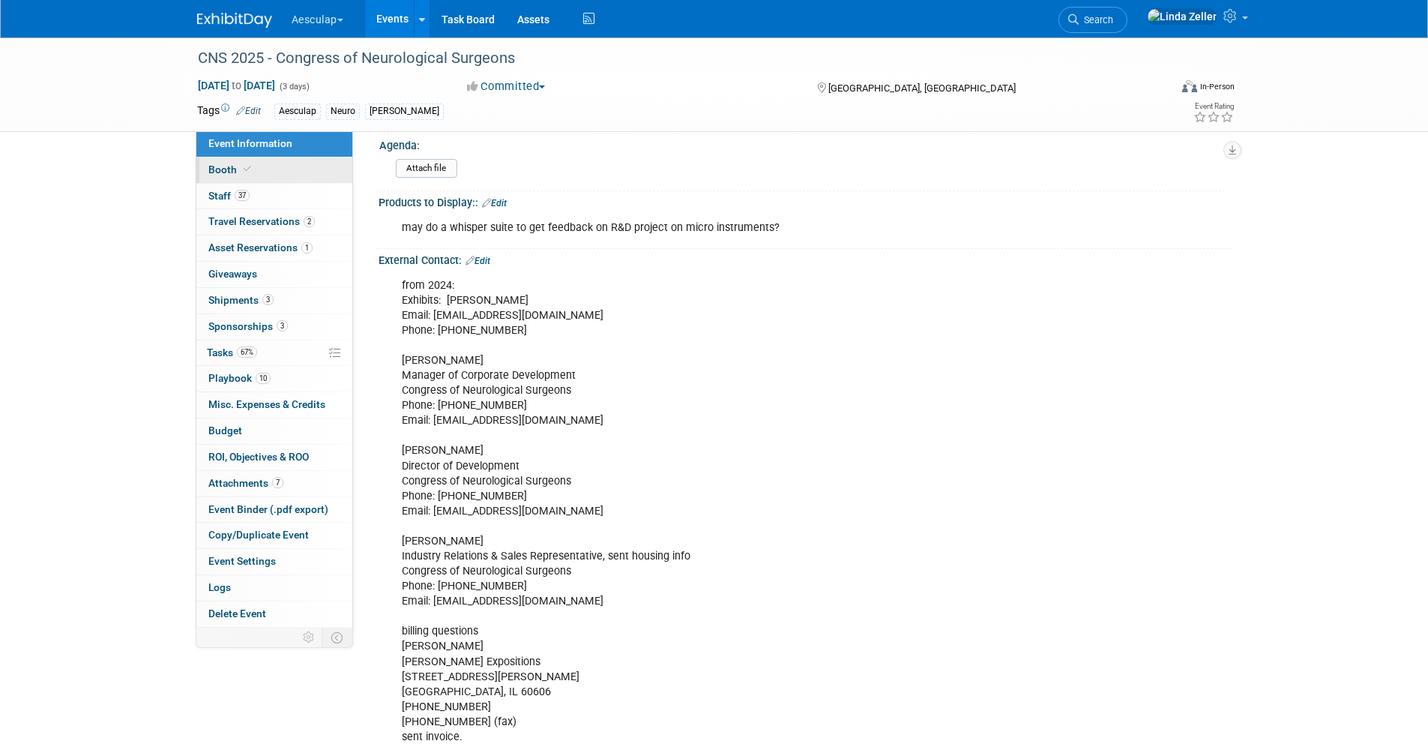
click at [256, 174] on link "Booth" at bounding box center [274, 169] width 156 height 25
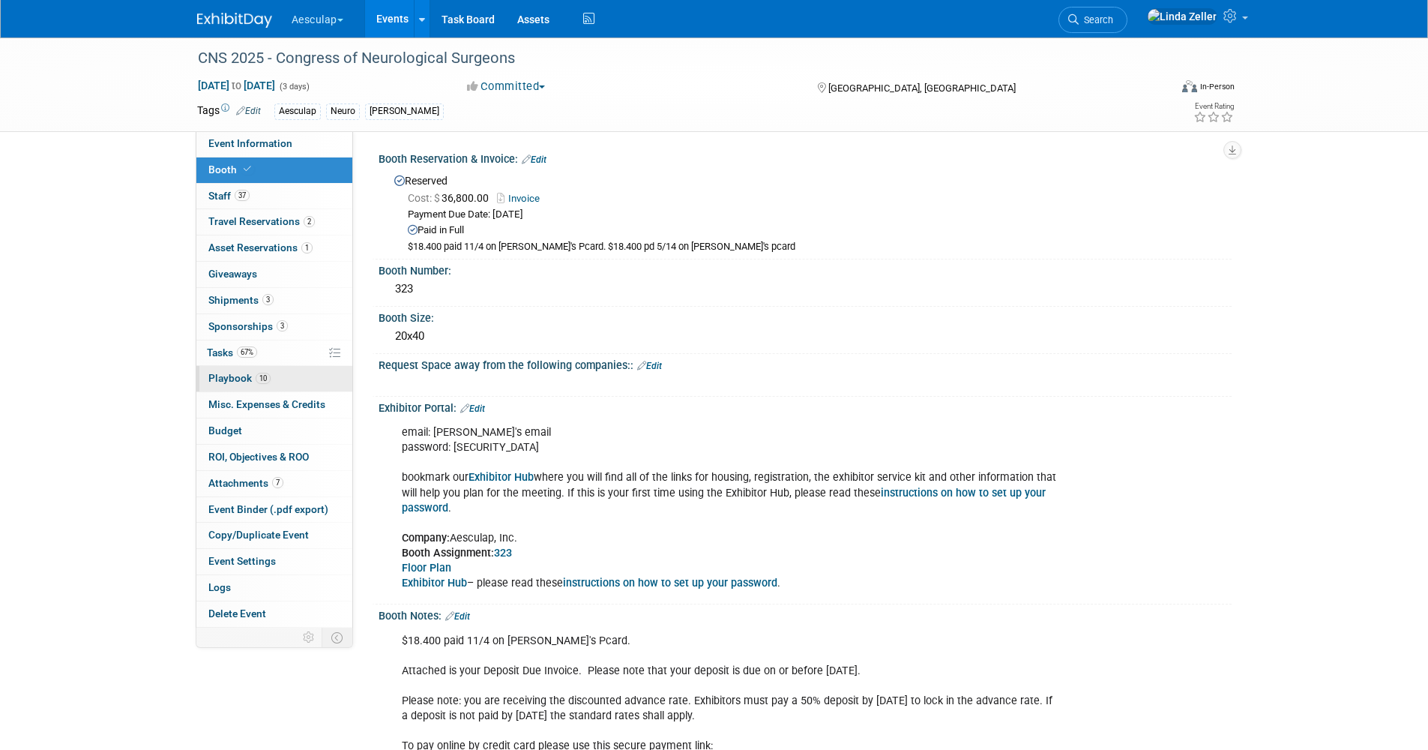
click at [223, 372] on span "Playbook 10" at bounding box center [239, 378] width 62 height 12
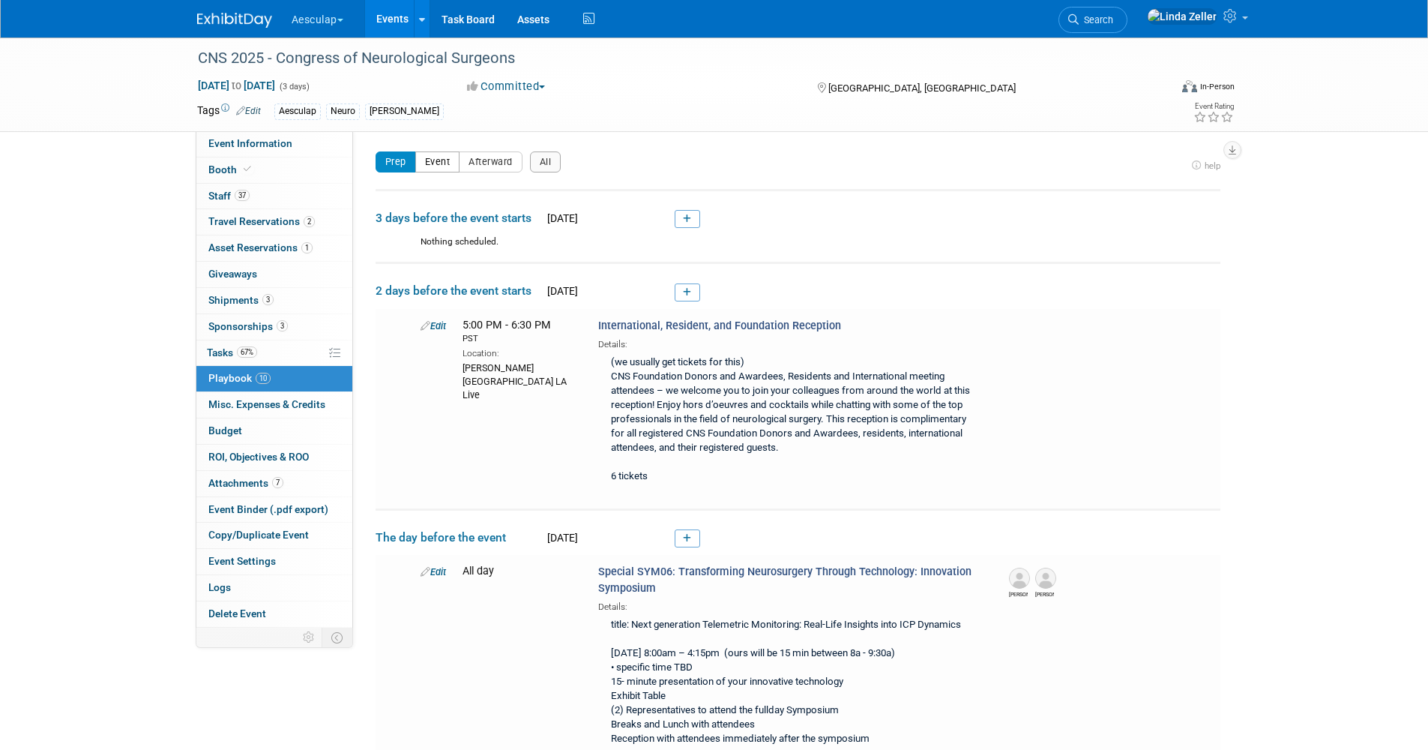
click at [440, 165] on button "Event" at bounding box center [437, 161] width 45 height 21
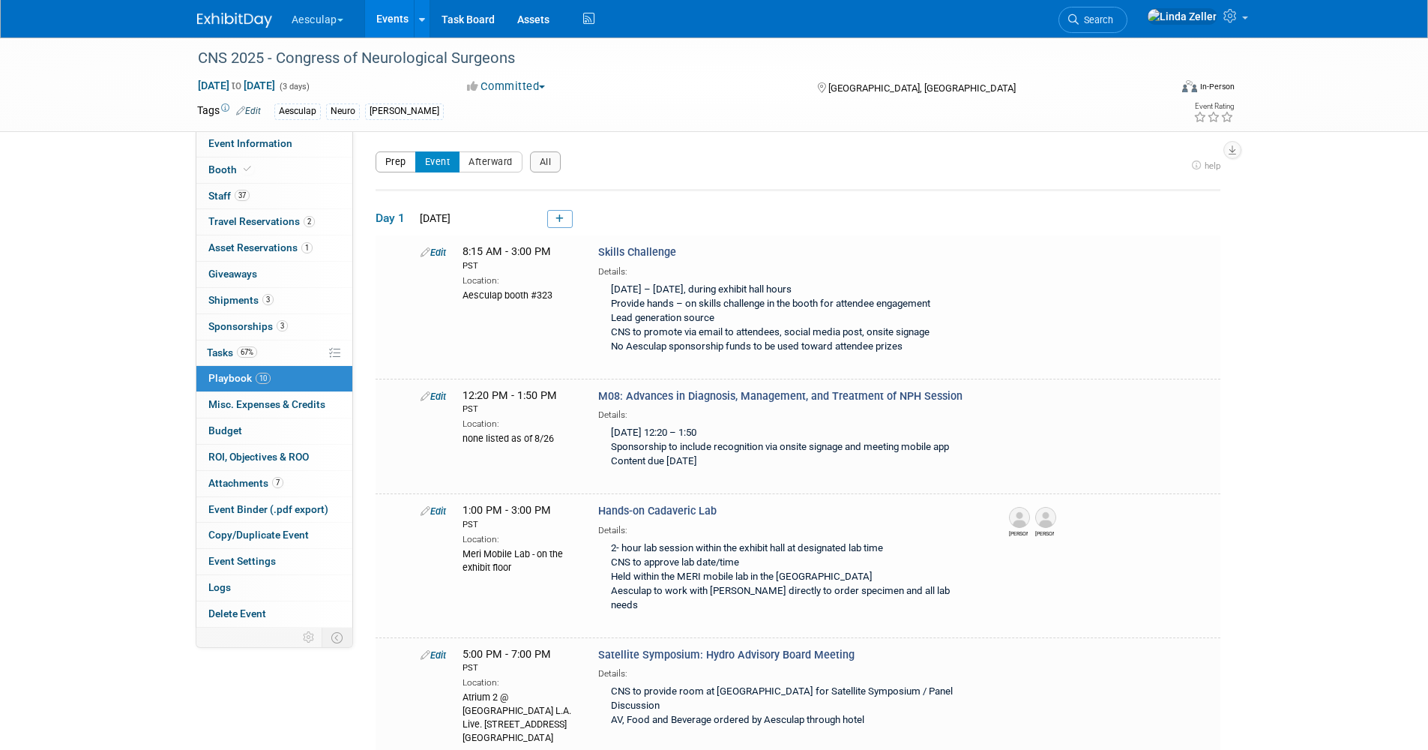
click at [394, 159] on button "Prep" at bounding box center [396, 161] width 40 height 21
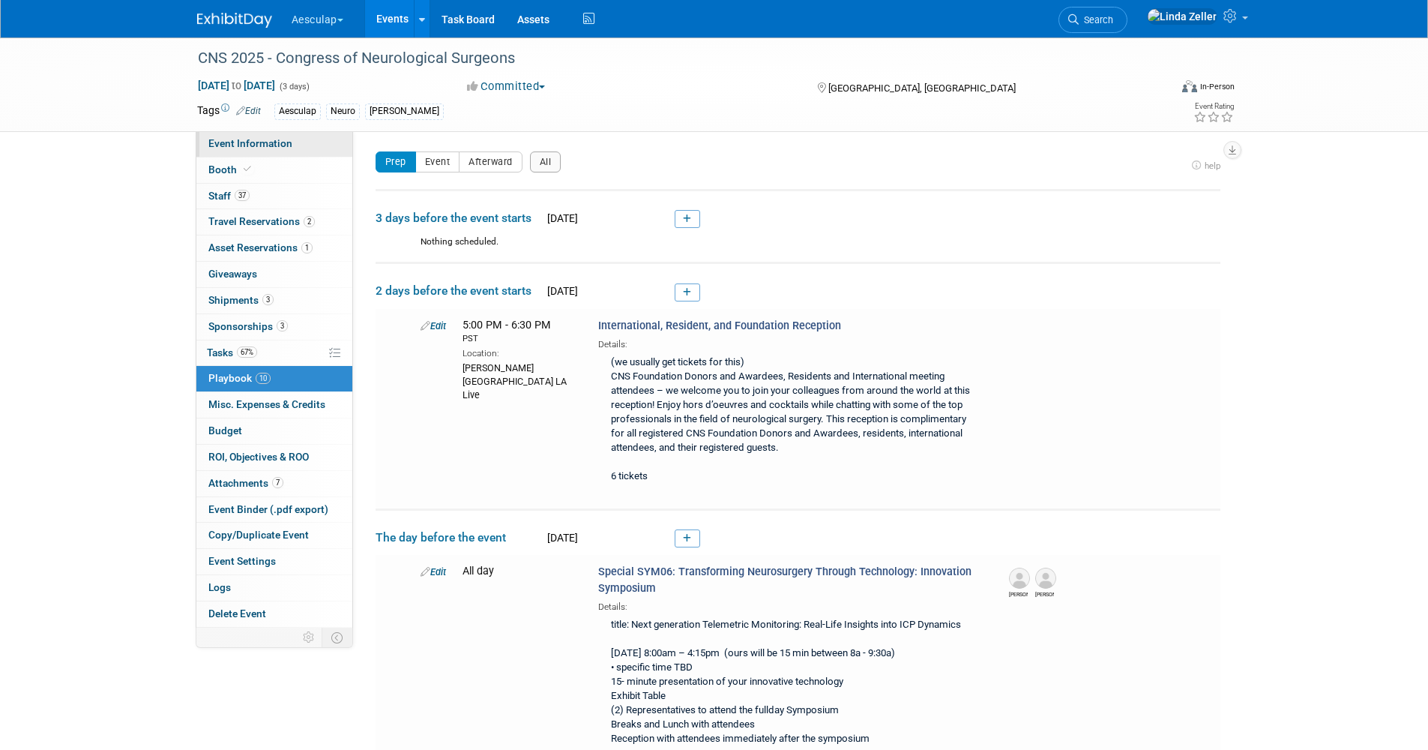
click at [221, 141] on span "Event Information" at bounding box center [250, 143] width 84 height 12
select select "Approved by Compliance"
select select "Neuro"
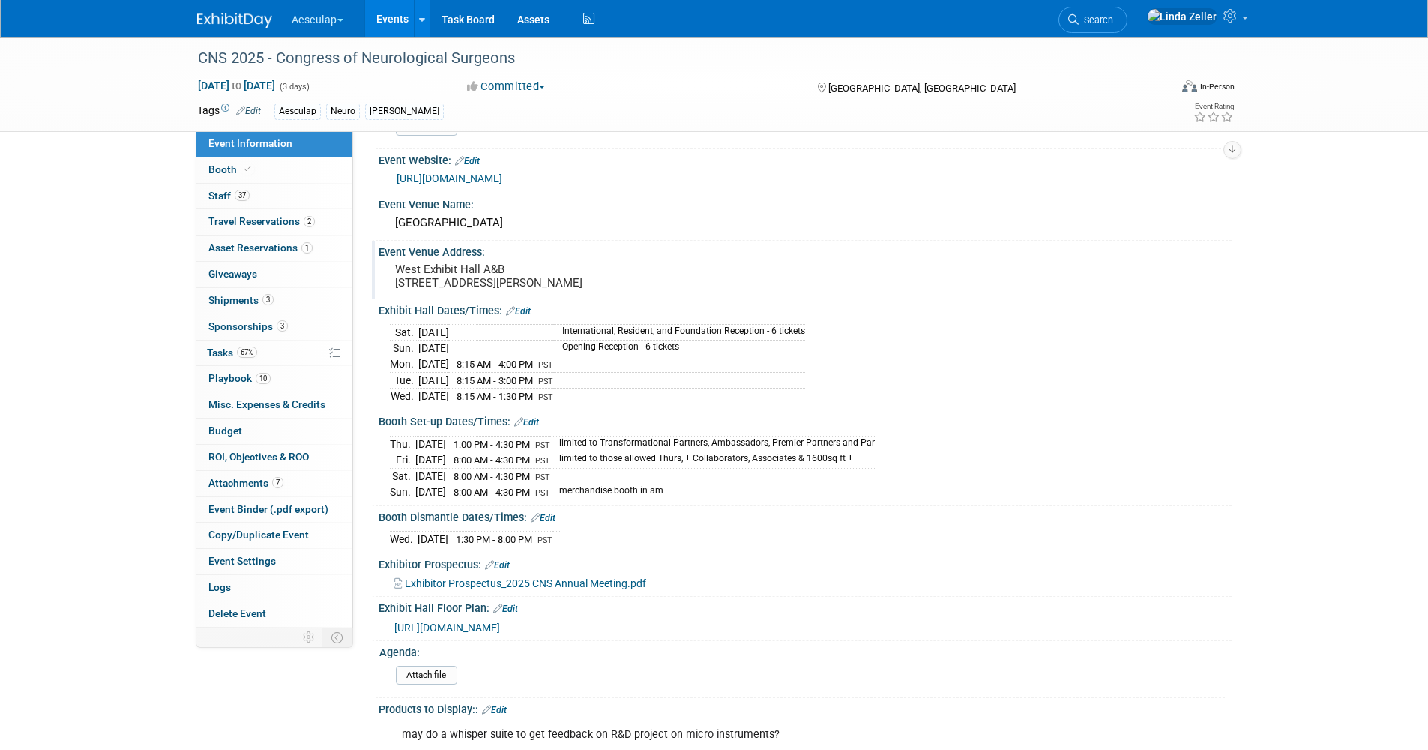
scroll to position [150, 0]
click at [222, 378] on span "Playbook 10" at bounding box center [239, 378] width 62 height 12
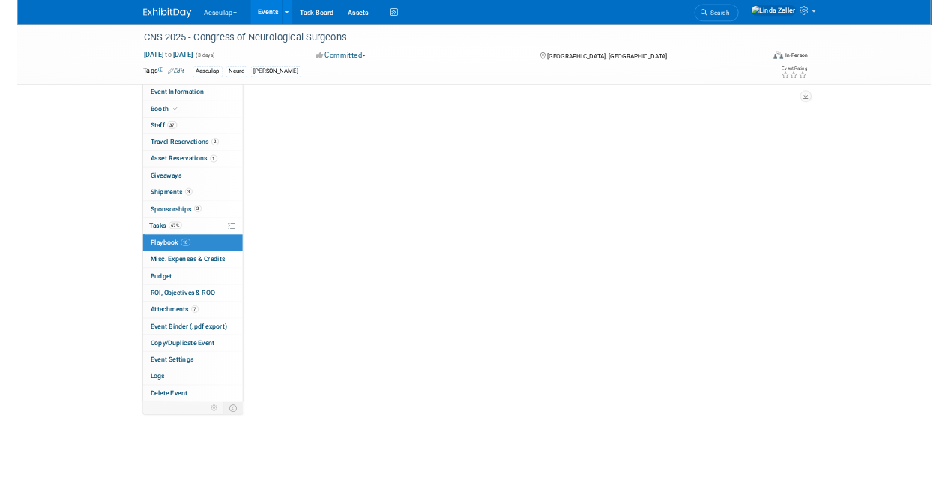
scroll to position [0, 0]
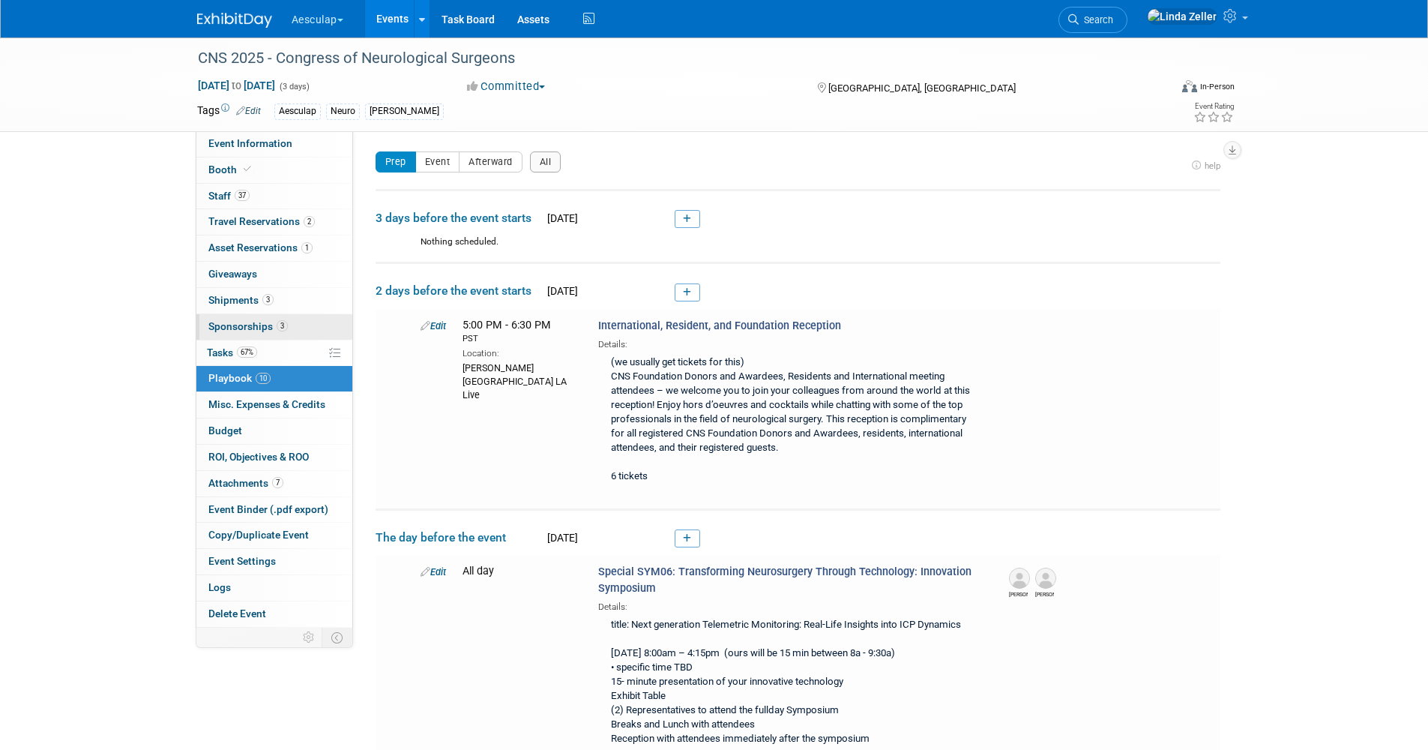
click at [223, 325] on span "Sponsorships 3" at bounding box center [247, 326] width 79 height 12
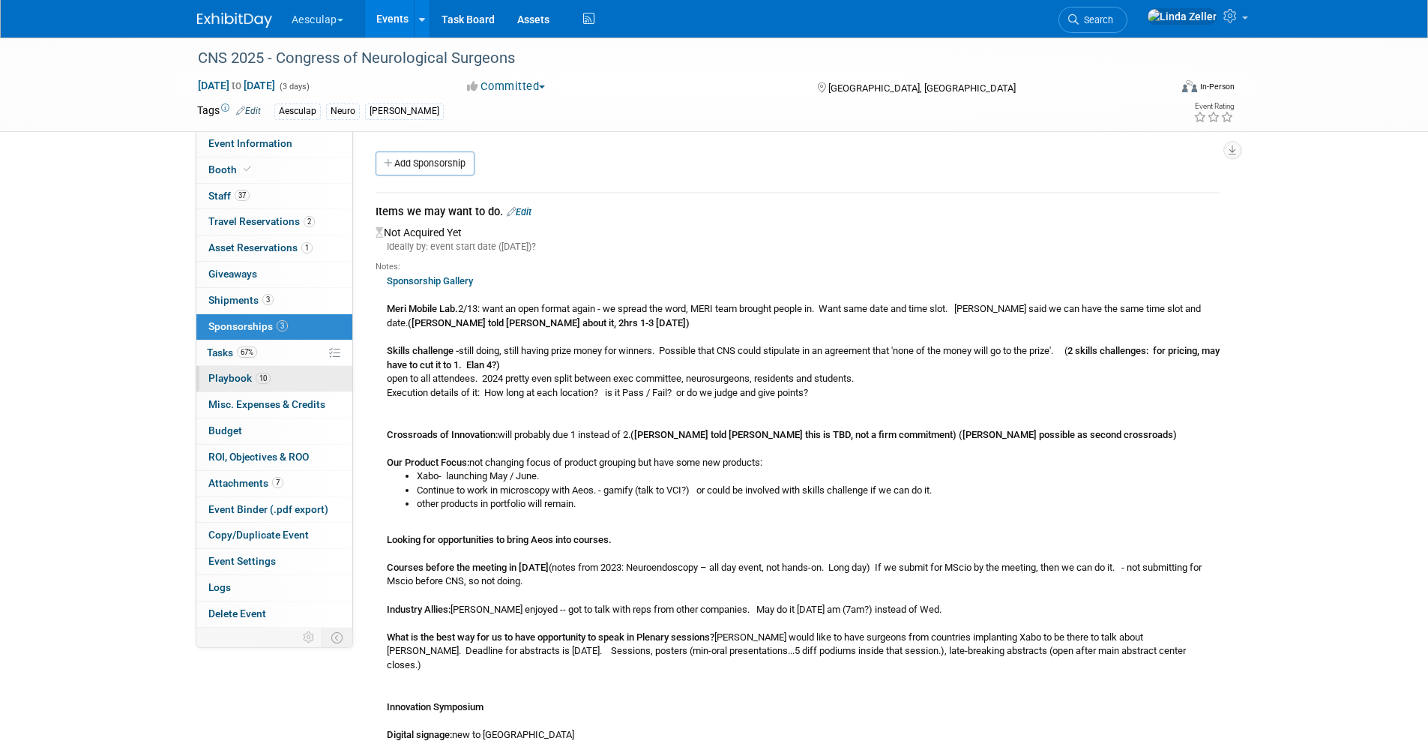
click at [220, 373] on span "Playbook 10" at bounding box center [239, 378] width 62 height 12
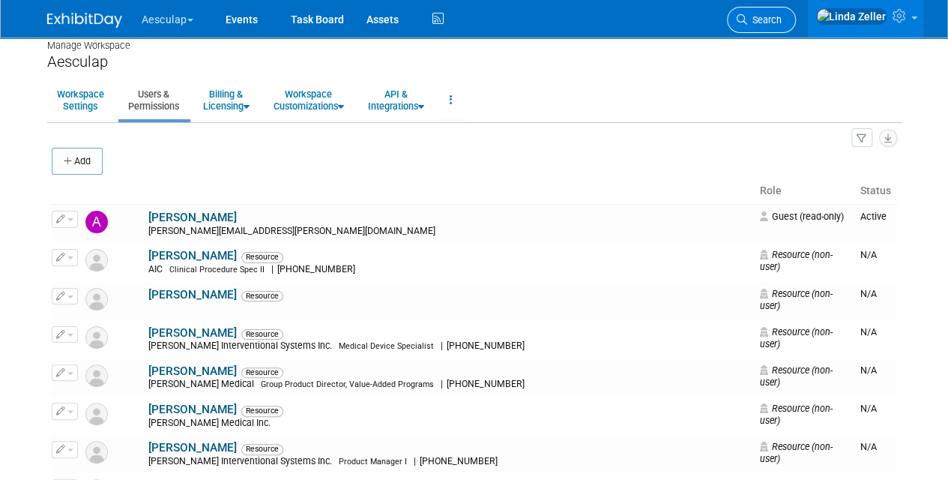
click at [776, 30] on link "Search" at bounding box center [761, 20] width 69 height 26
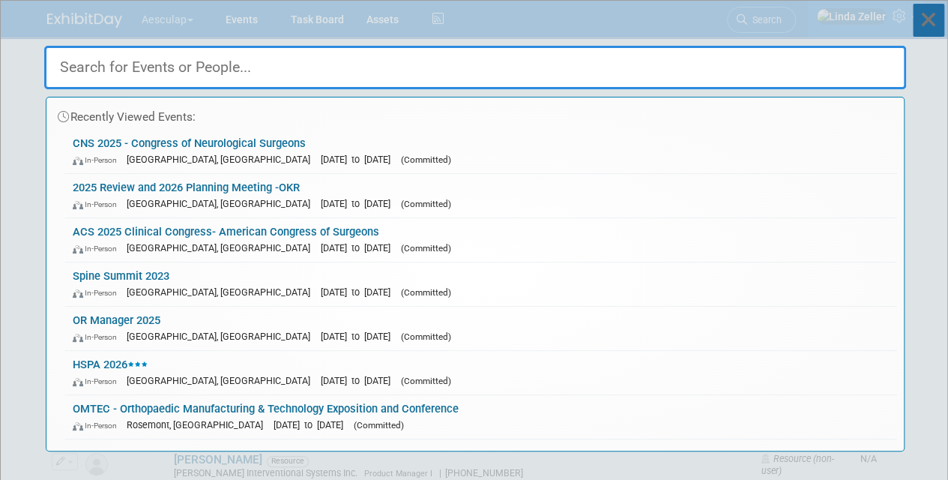
click at [932, 29] on icon at bounding box center [928, 20] width 31 height 33
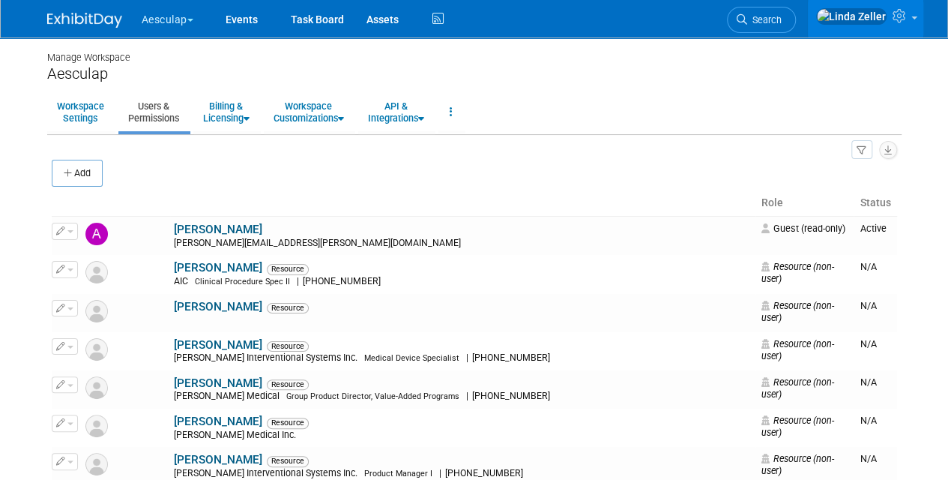
click at [938, 30] on div "Aesculap Explore: My Workspaces 4 Go to Workspace: Events" at bounding box center [474, 19] width 948 height 38
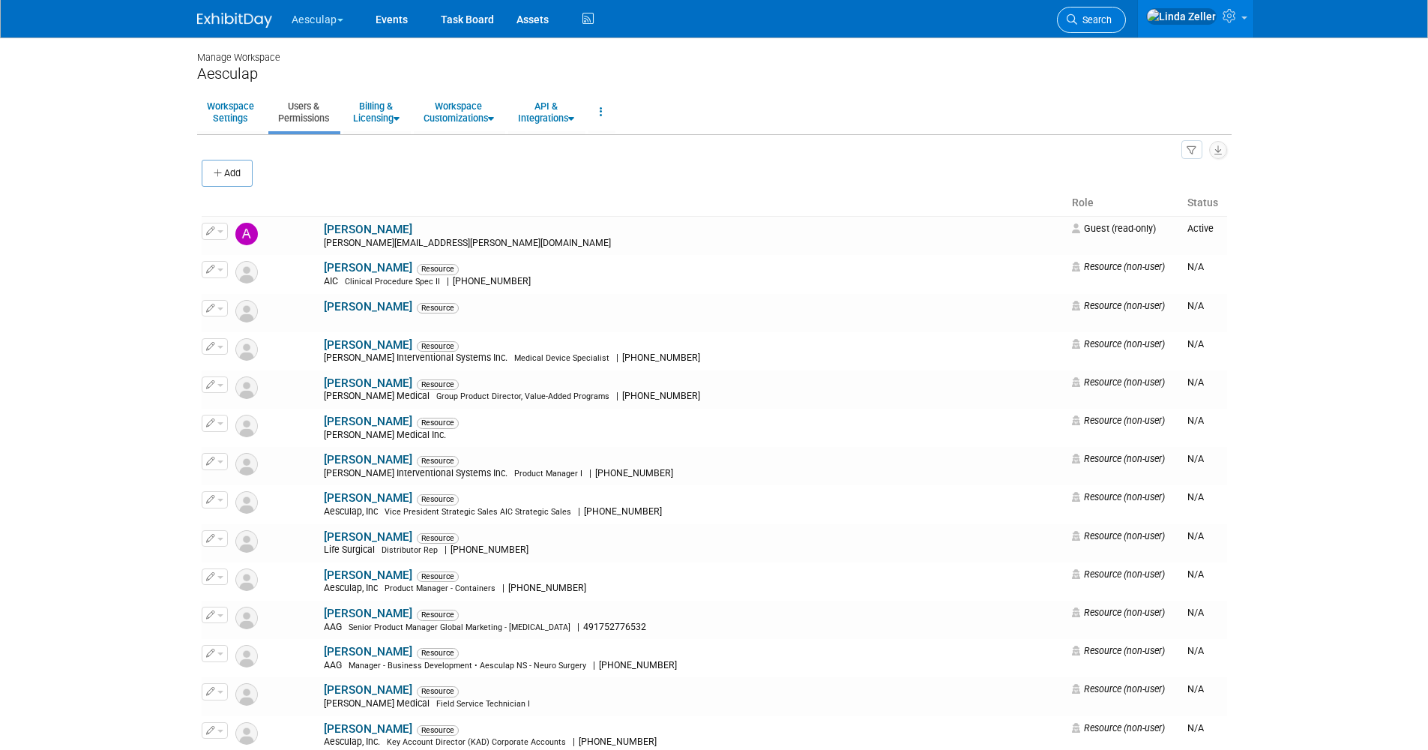
click at [947, 16] on span "Search" at bounding box center [1094, 19] width 34 height 11
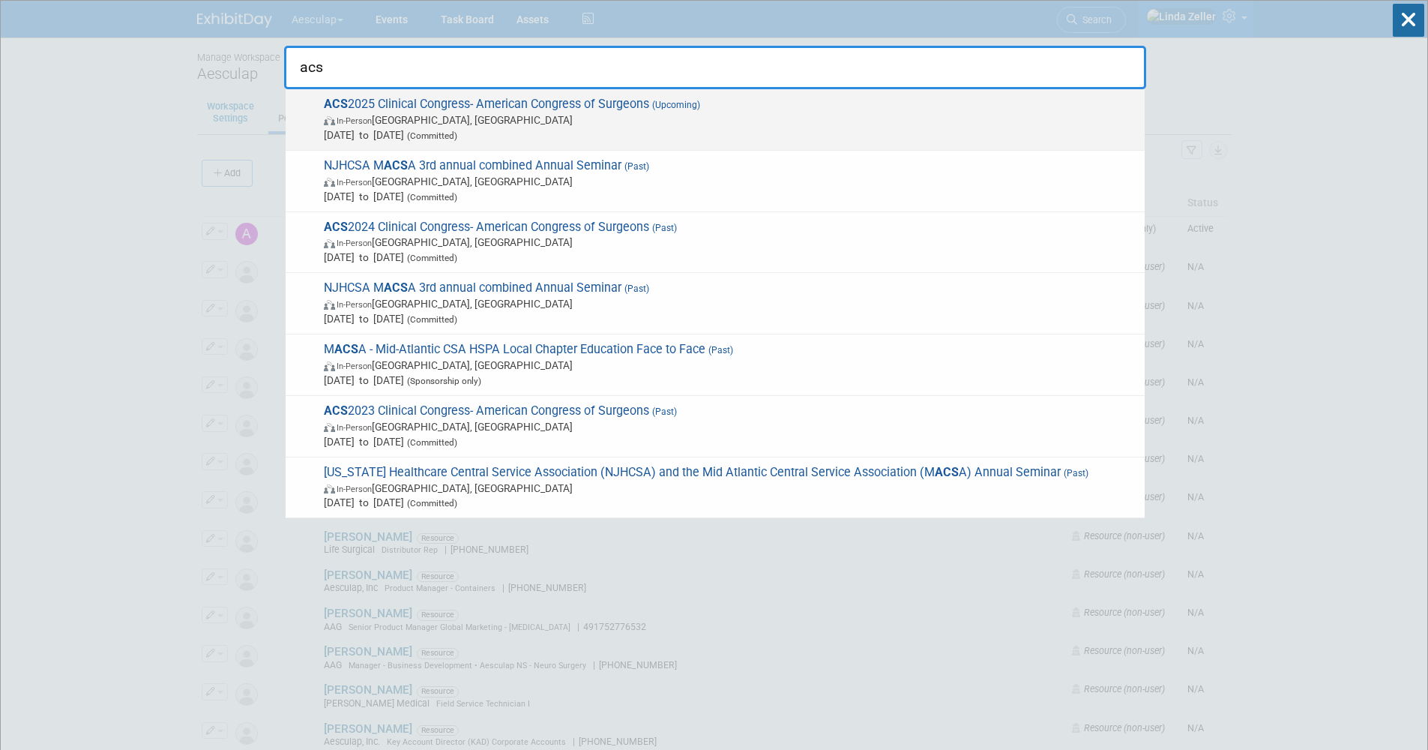
type input "acs"
click at [350, 119] on span "In-Person" at bounding box center [354, 121] width 35 height 10
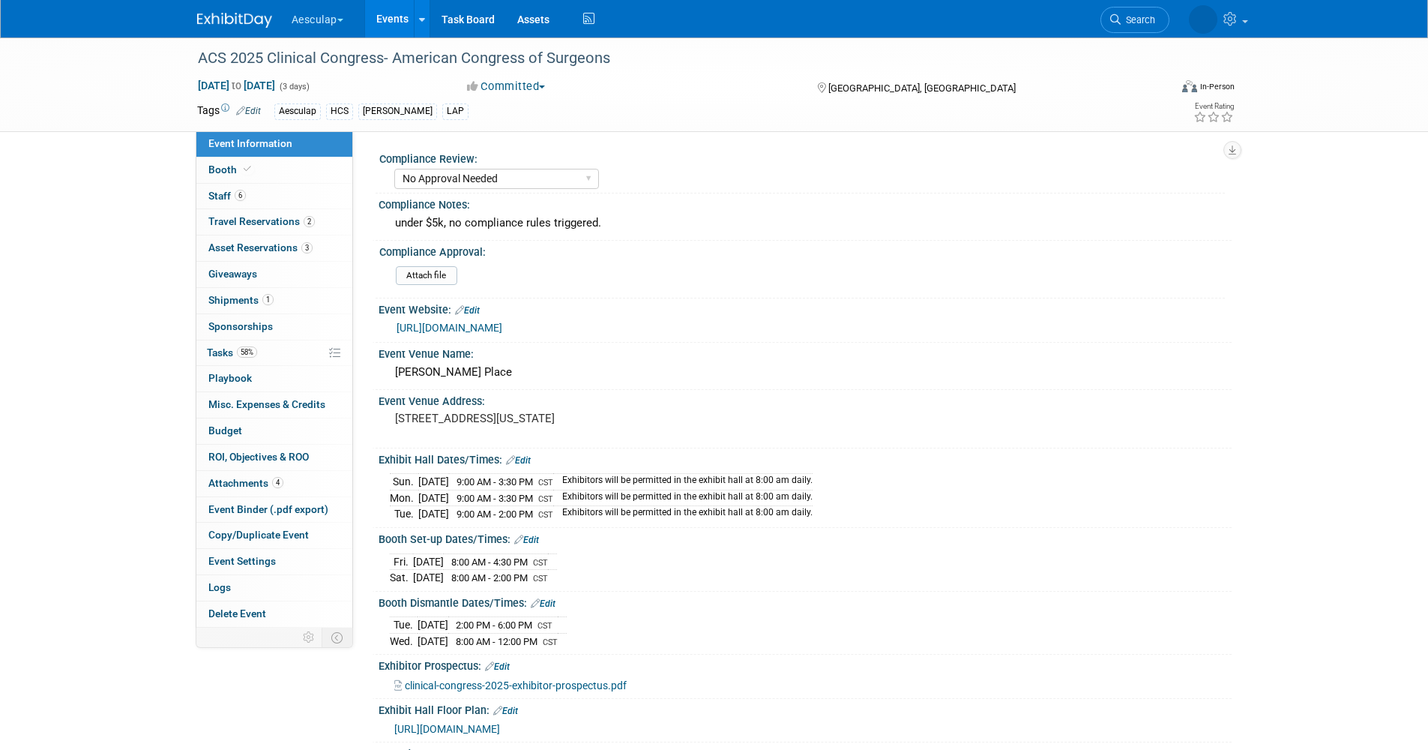
select select "No Approval Needed"
select select "HCS"
click at [220, 350] on span "Tasks 58%" at bounding box center [232, 352] width 50 height 12
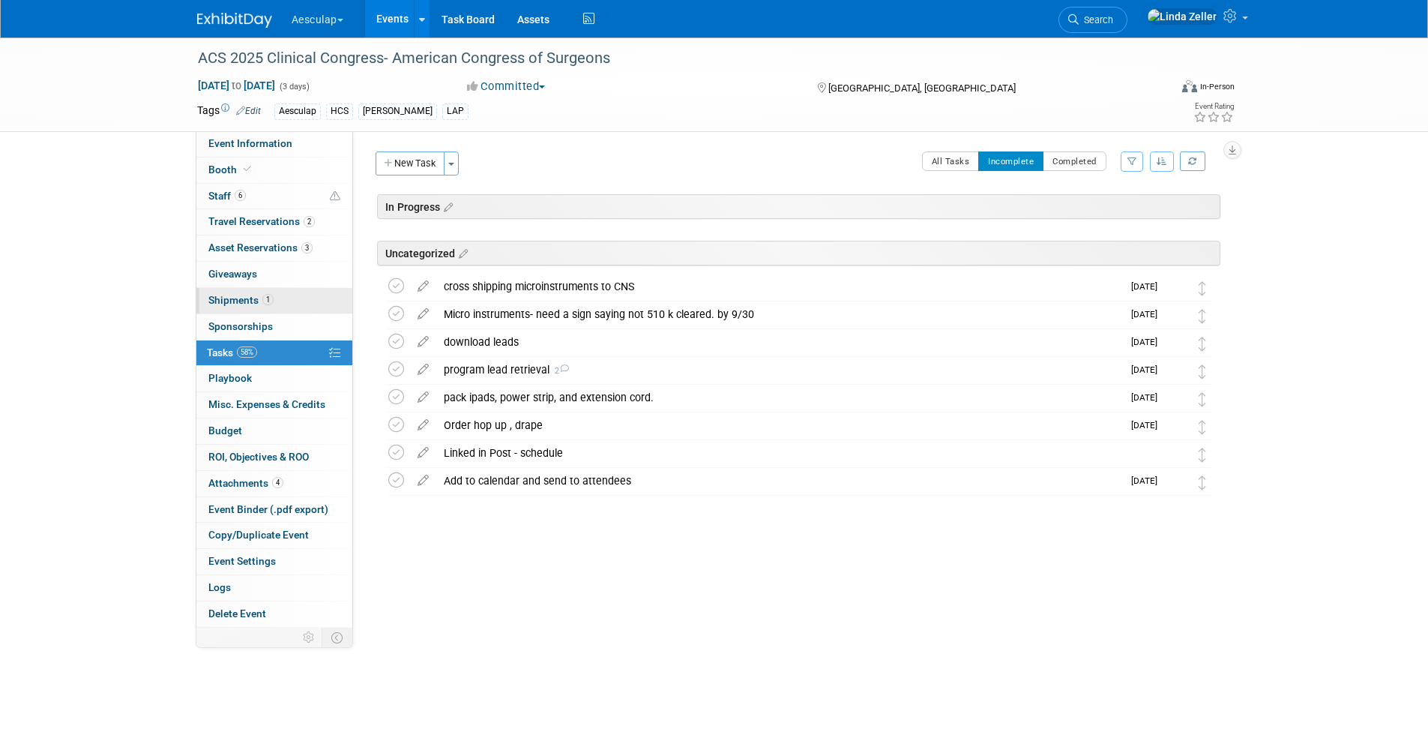
click at [235, 298] on span "Shipments 1" at bounding box center [240, 300] width 65 height 12
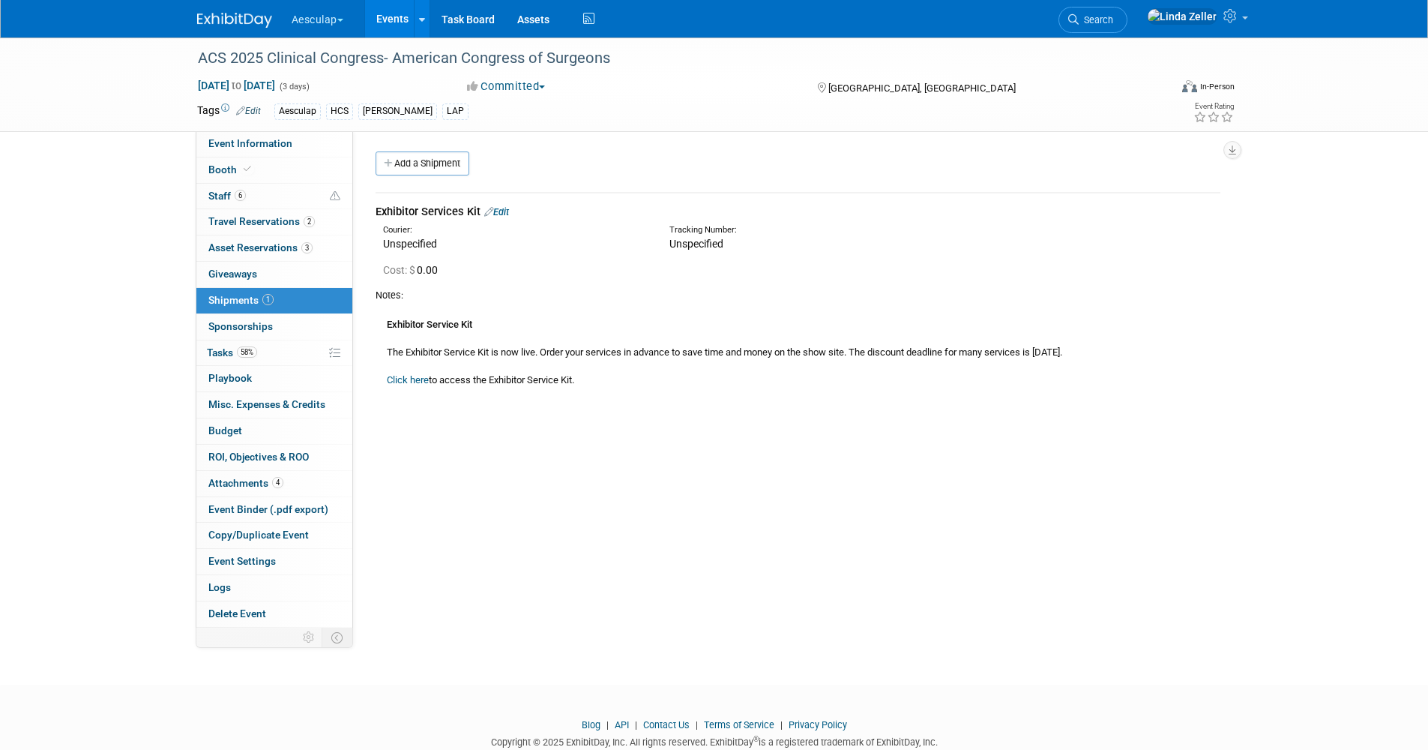
click at [406, 377] on link "Click here" at bounding box center [408, 379] width 42 height 11
click at [228, 166] on span "Booth" at bounding box center [231, 169] width 46 height 12
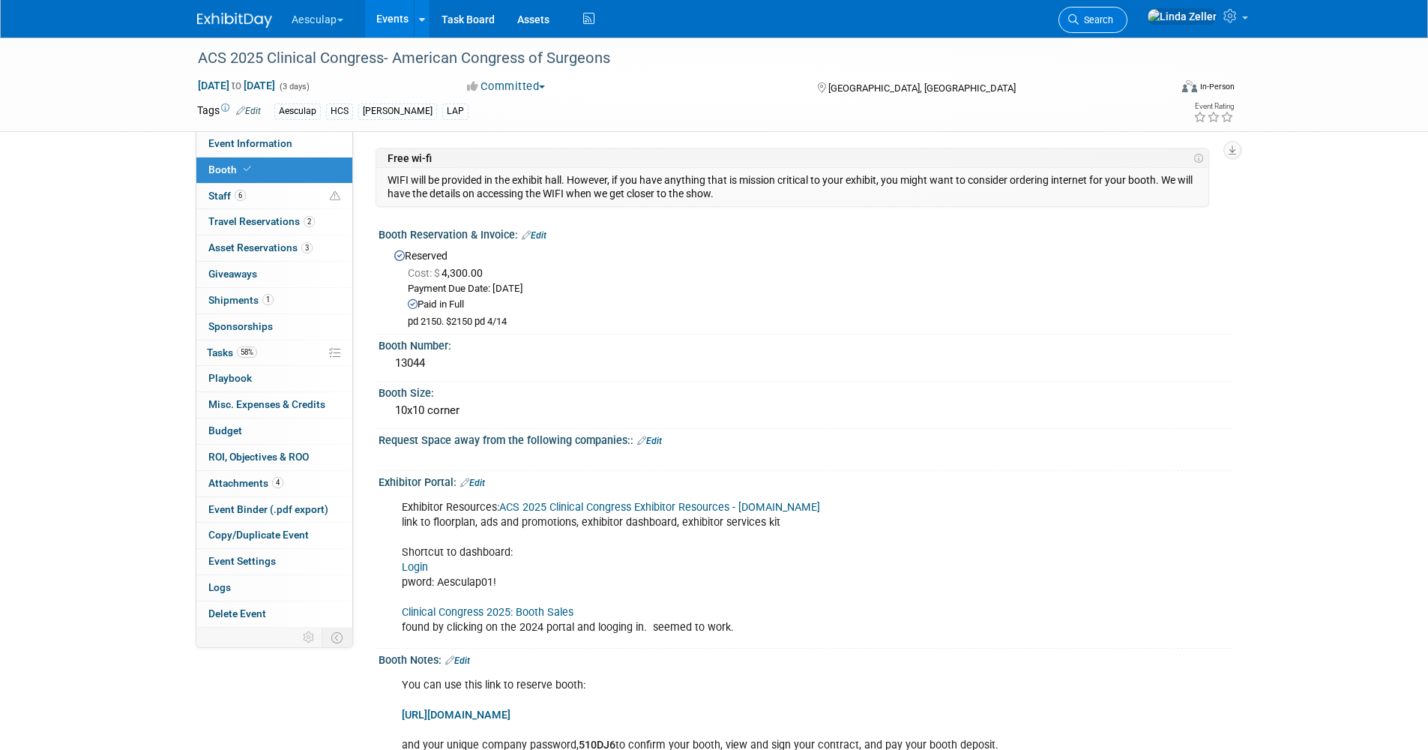
click at [1079, 16] on icon at bounding box center [1073, 19] width 10 height 10
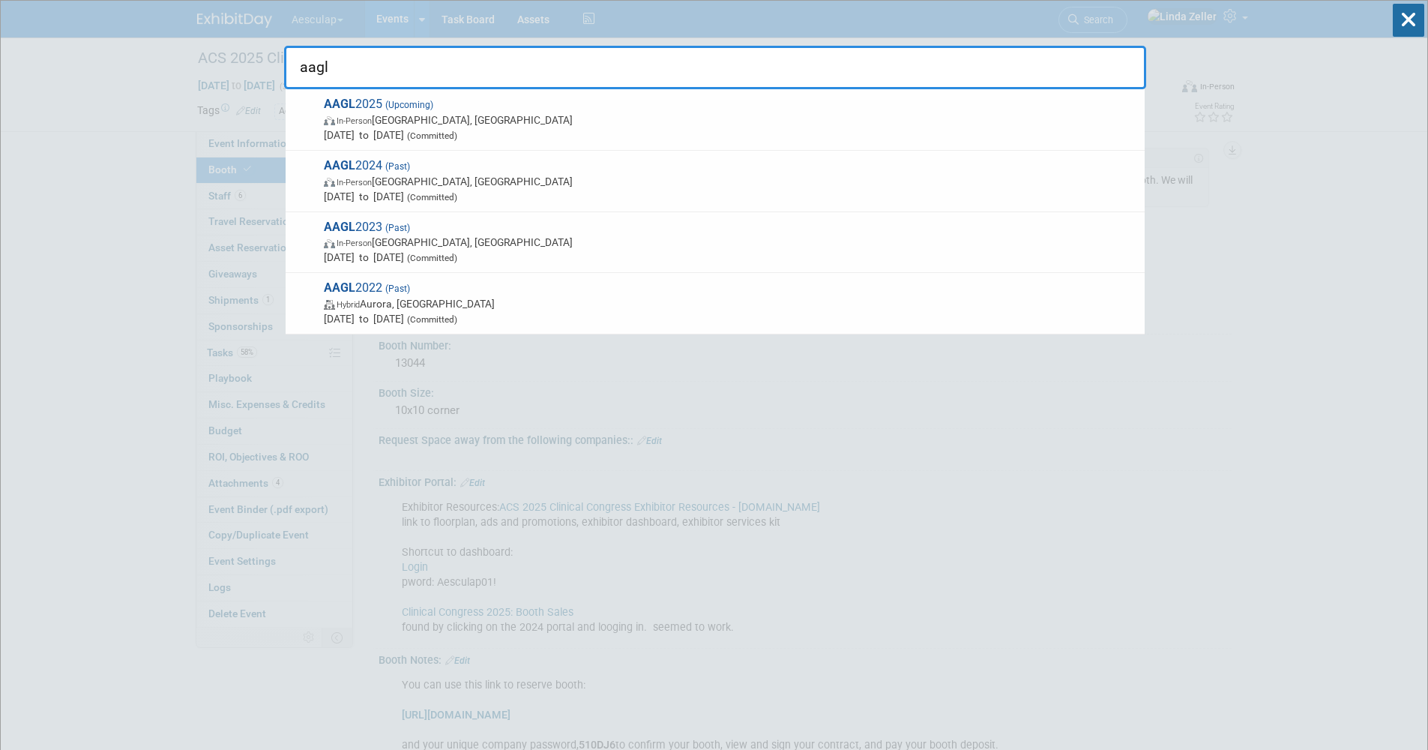
type input "aagl"
drag, startPoint x: 340, startPoint y: 70, endPoint x: 283, endPoint y: 74, distance: 57.8
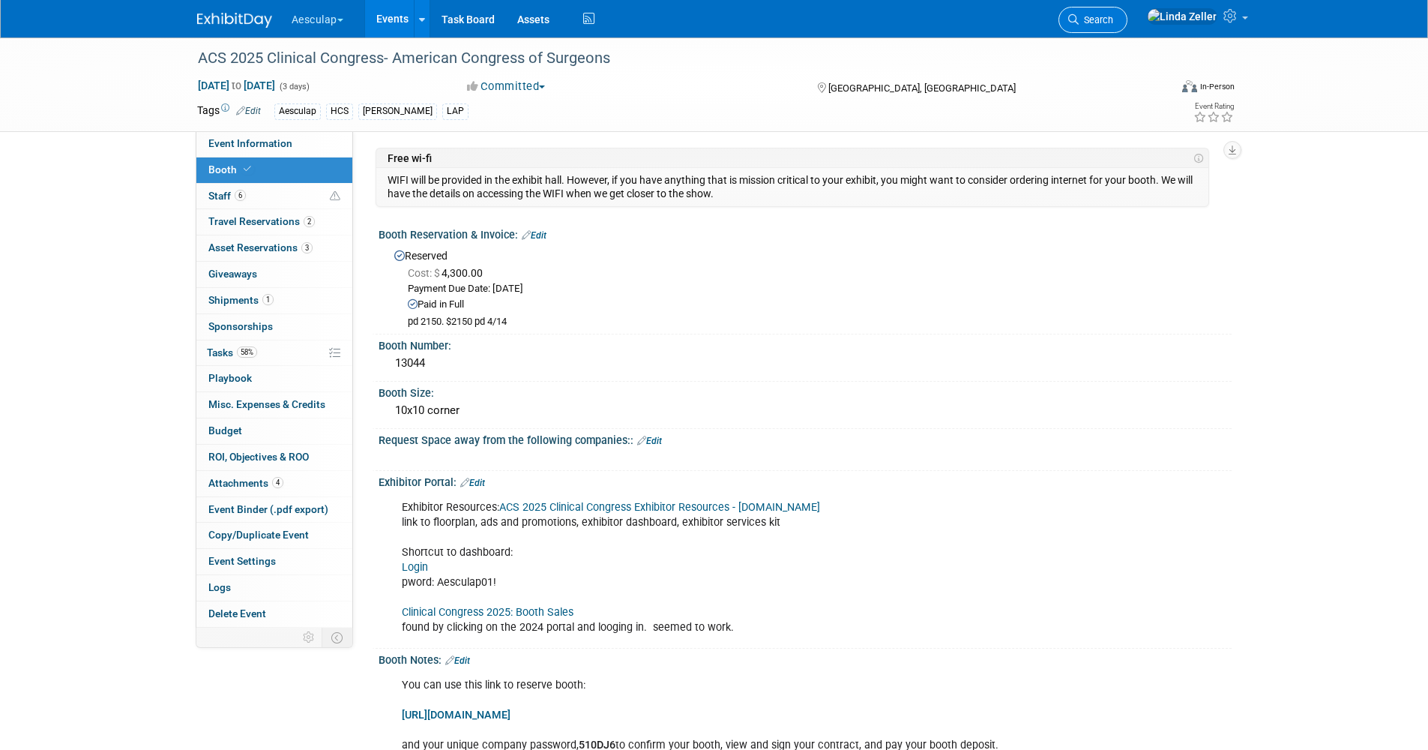
click at [1127, 30] on link "Search" at bounding box center [1092, 20] width 69 height 26
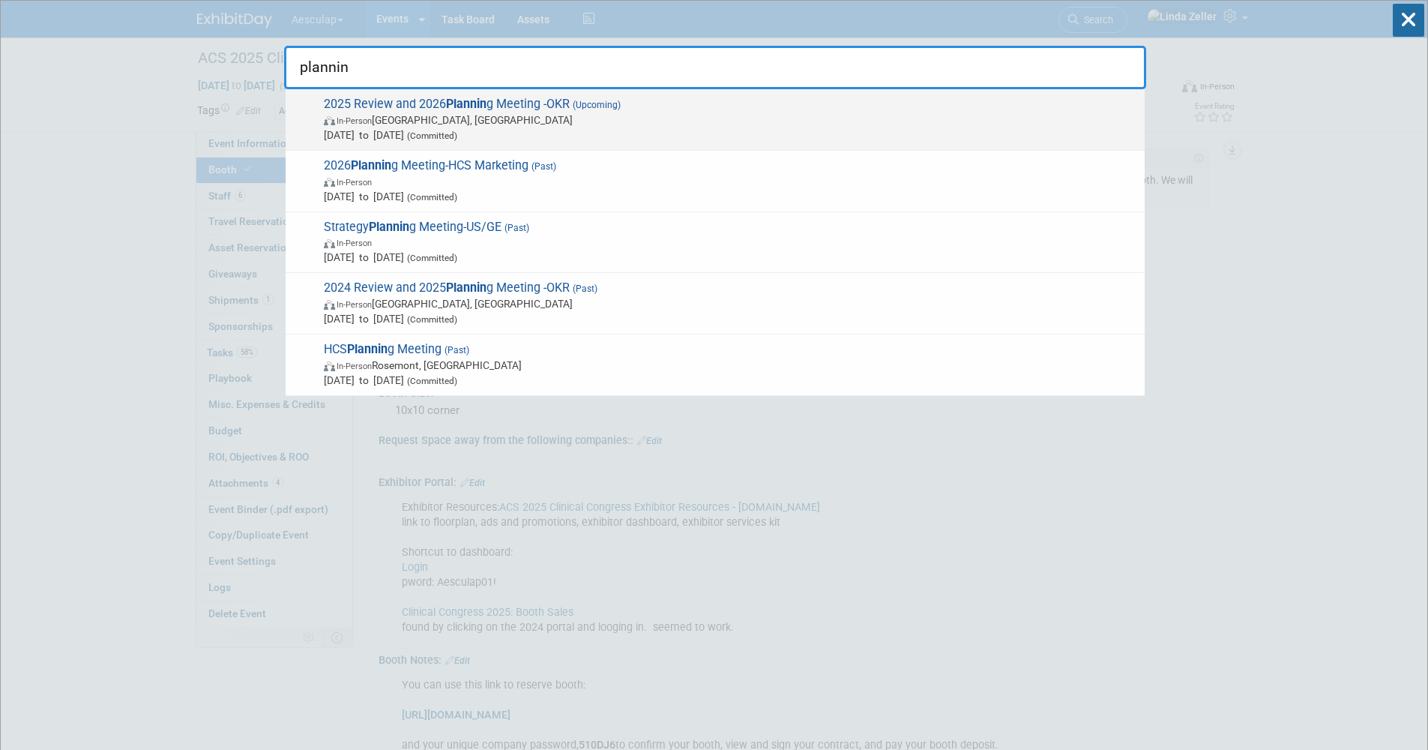
type input "plannin"
click at [371, 111] on span "2025 Review and 2026 Plannin g Meeting -OKR (Upcoming) In-Person San Diego, CA …" at bounding box center [728, 120] width 818 height 46
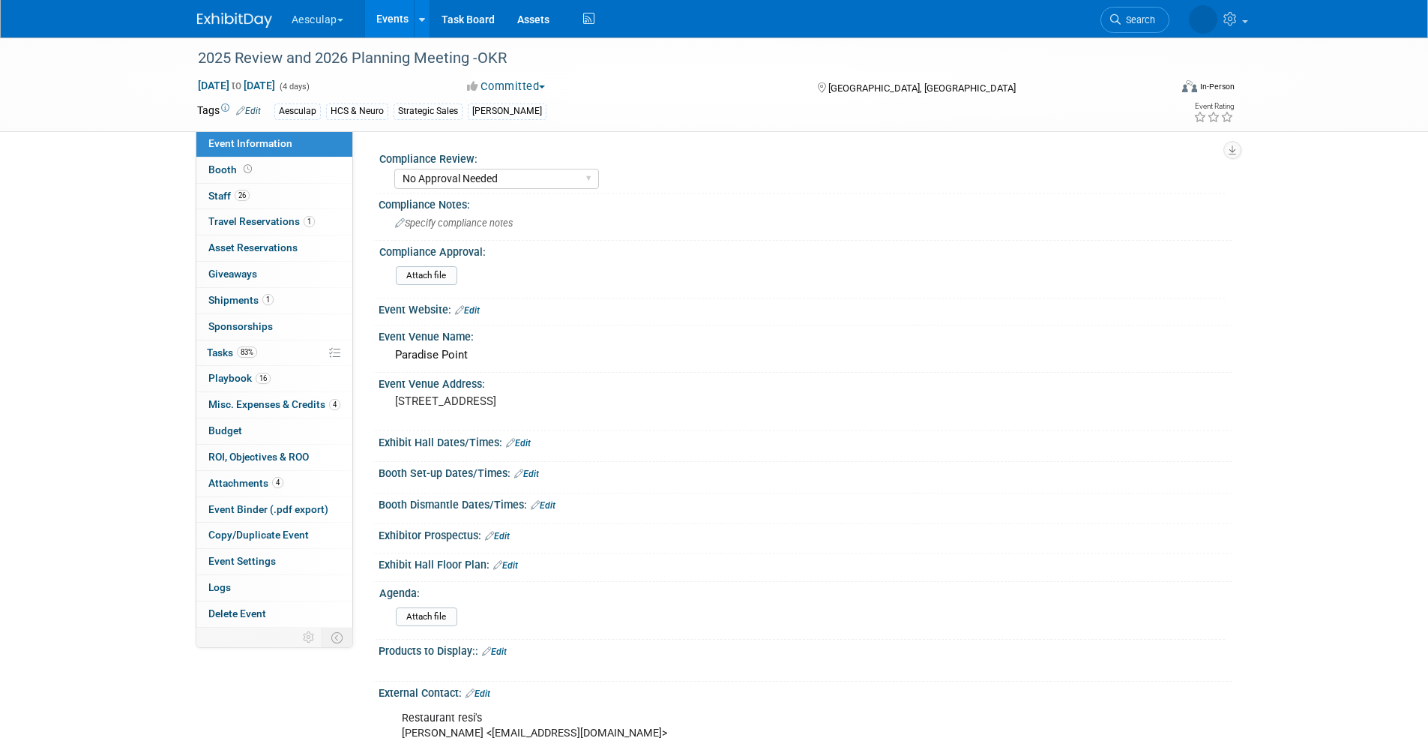
select select "No Approval Needed"
click at [217, 195] on span "Staff 26" at bounding box center [228, 196] width 41 height 12
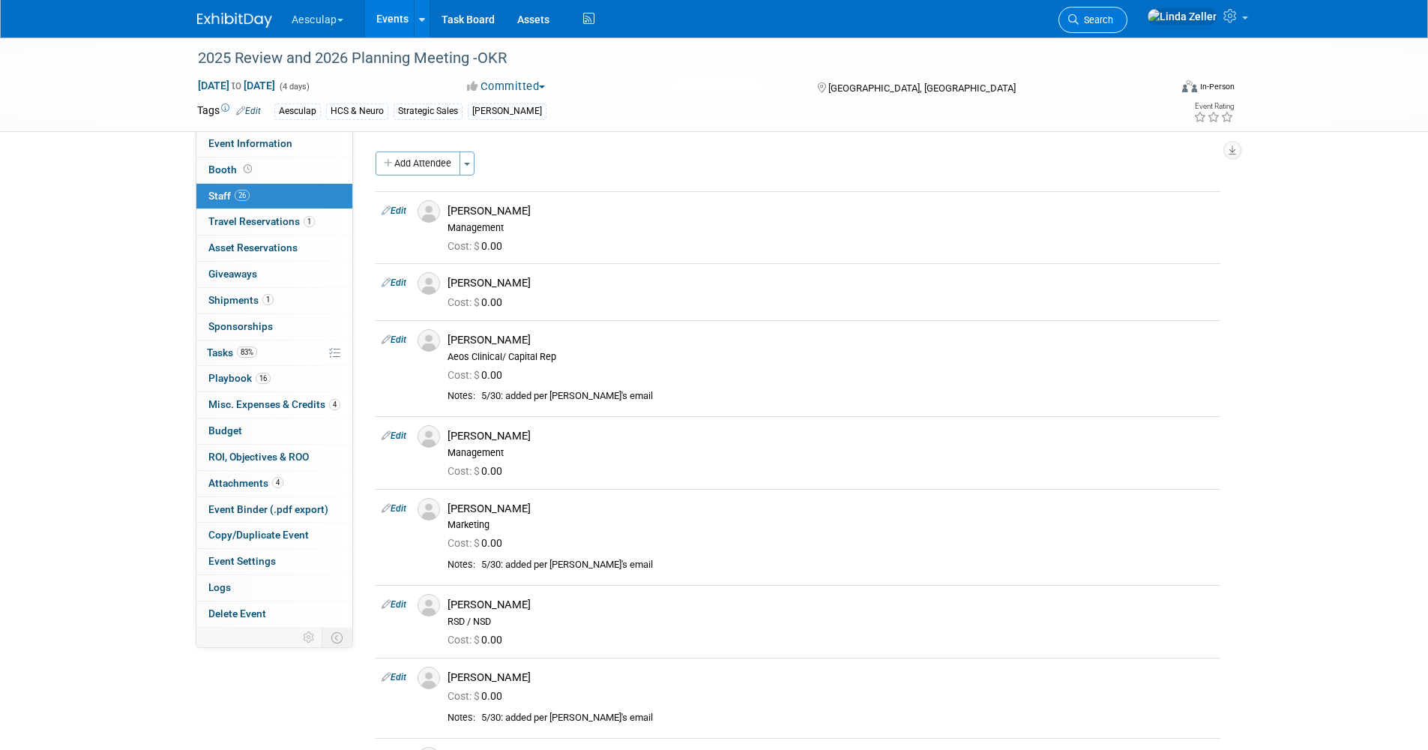
drag, startPoint x: 1119, startPoint y: 22, endPoint x: 1112, endPoint y: 16, distance: 9.6
click at [1079, 21] on icon at bounding box center [1073, 19] width 10 height 10
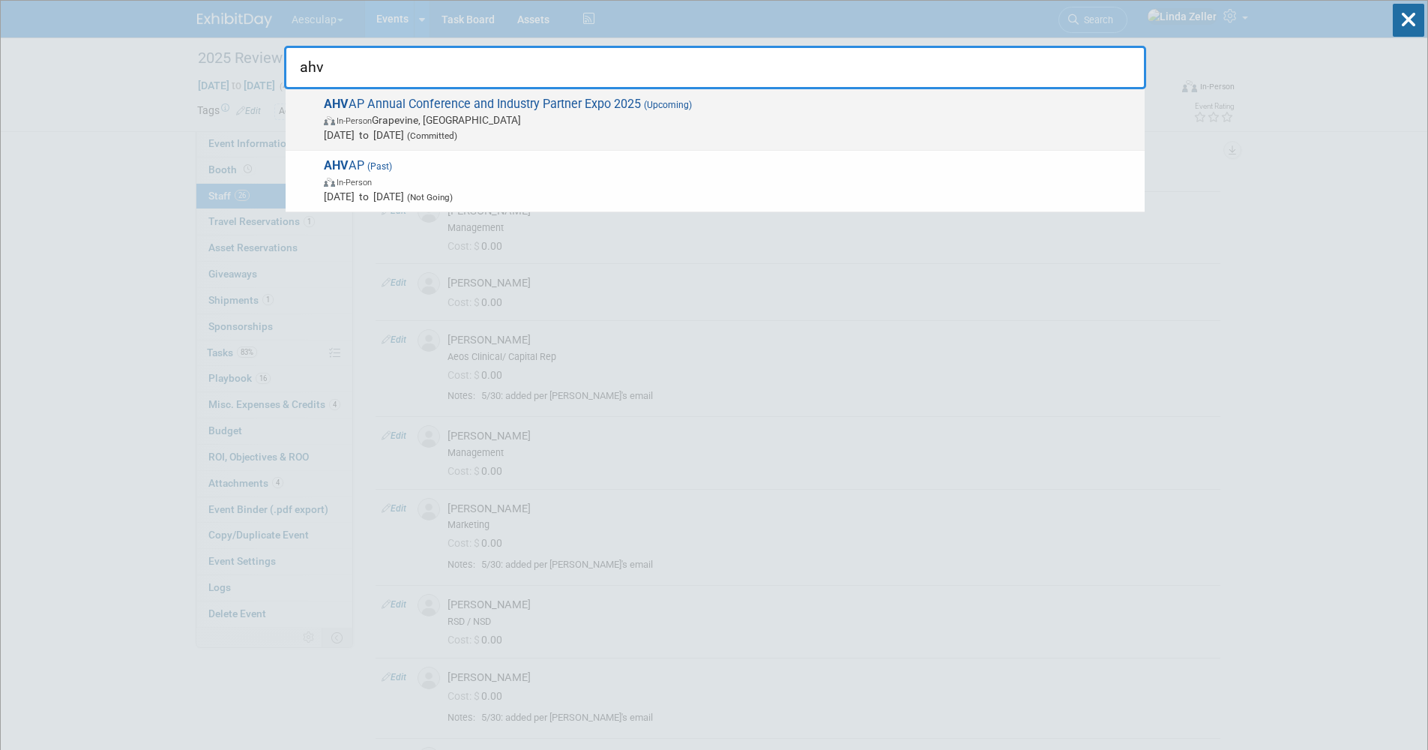
type input "ahv"
click at [382, 125] on span "In-Person Grapevine, TX" at bounding box center [730, 119] width 813 height 15
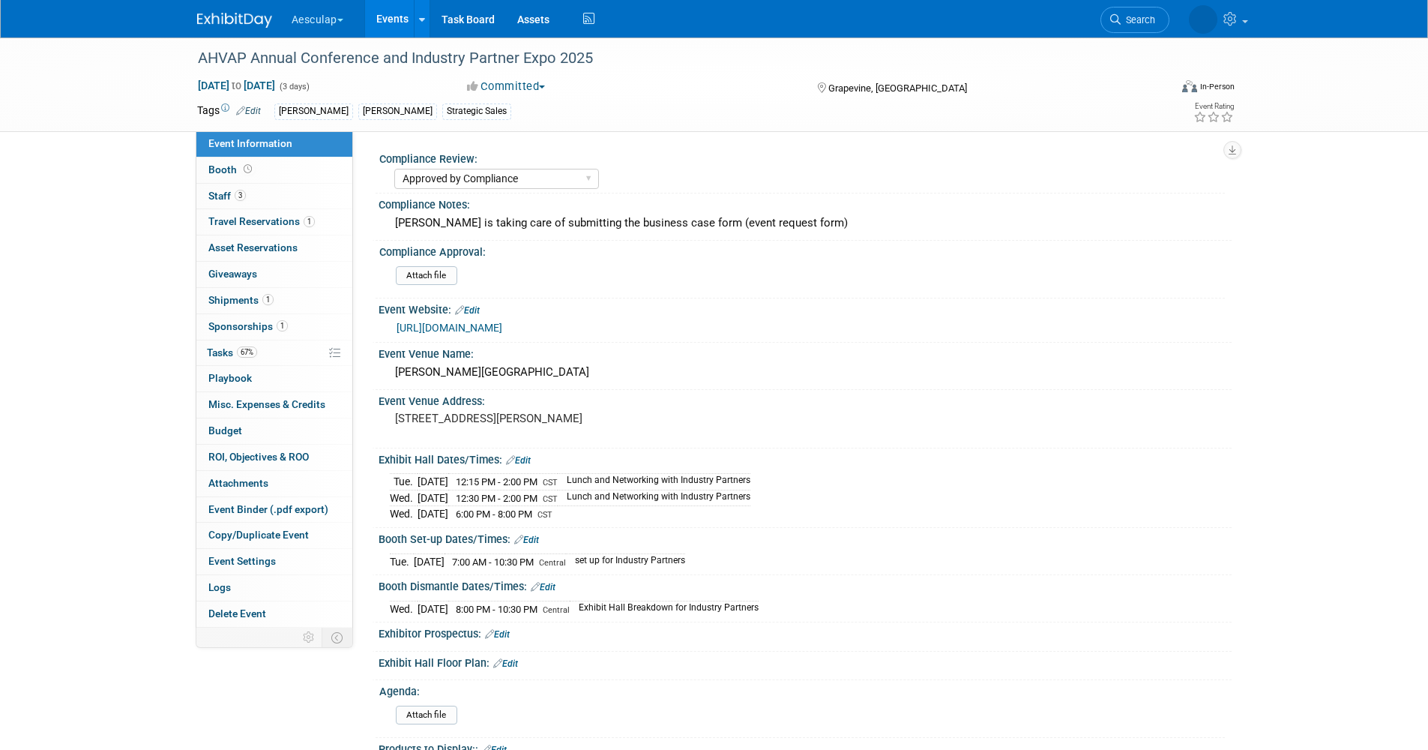
select select "Approved by Compliance"
select select "Strategic Sales"
click at [256, 170] on link "Booth" at bounding box center [274, 169] width 156 height 25
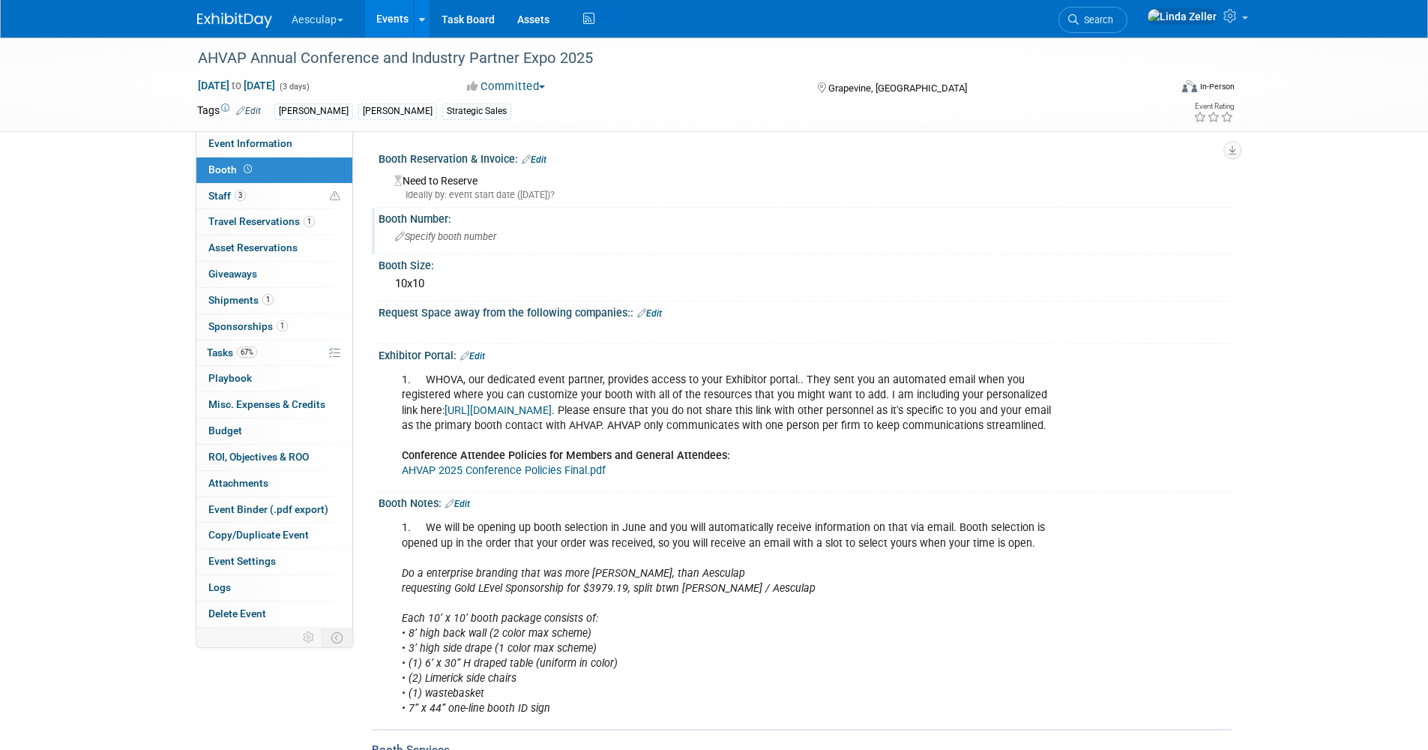
click at [441, 239] on span "Specify booth number" at bounding box center [445, 236] width 101 height 11
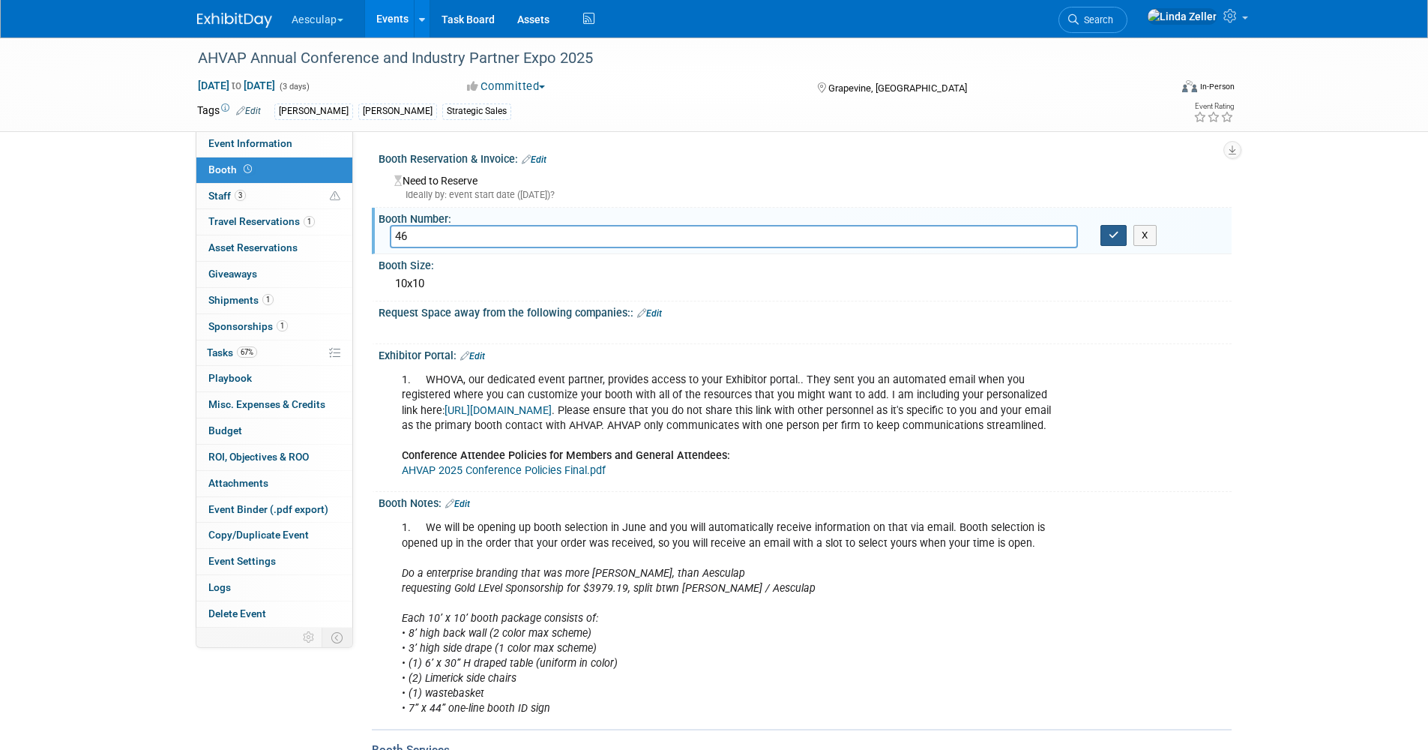
type input "46"
click at [1109, 235] on icon "button" at bounding box center [1114, 235] width 10 height 10
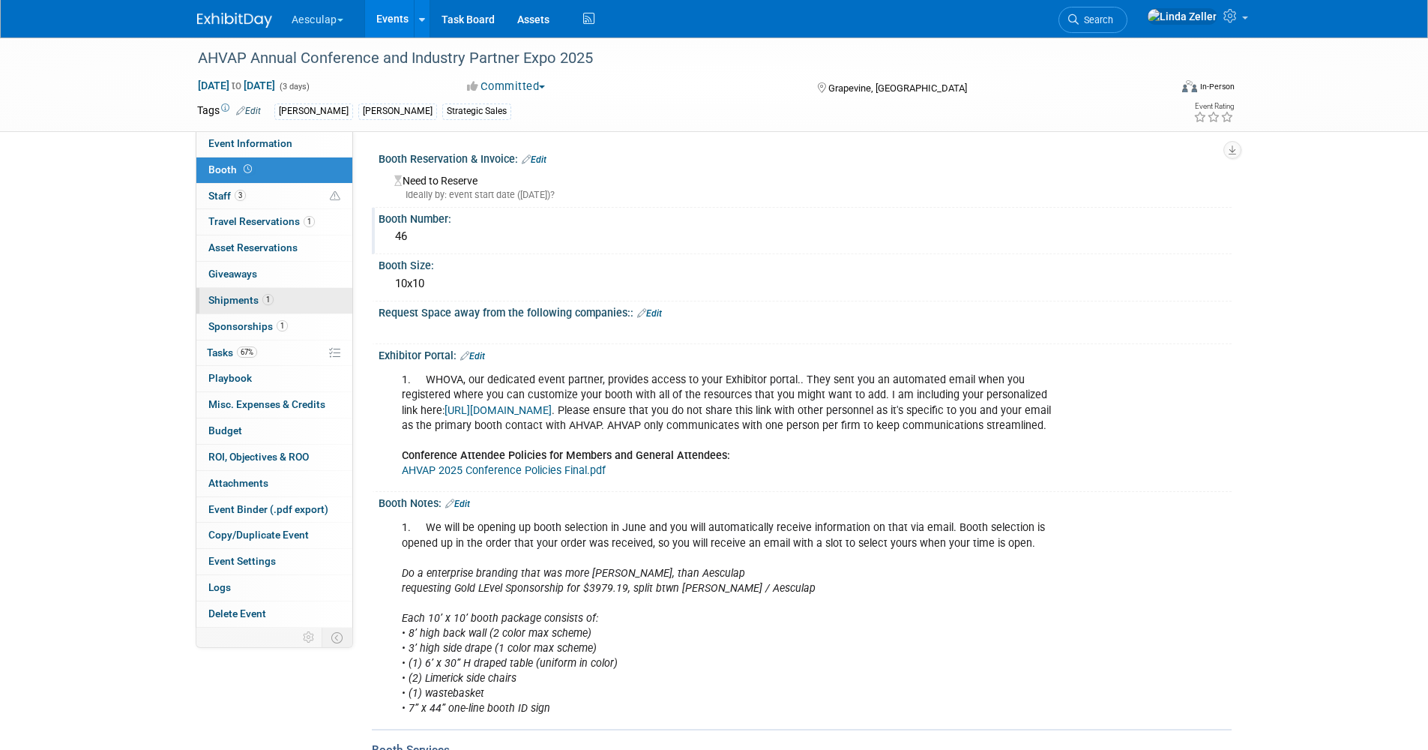
click at [214, 298] on span "Shipments 1" at bounding box center [240, 300] width 65 height 12
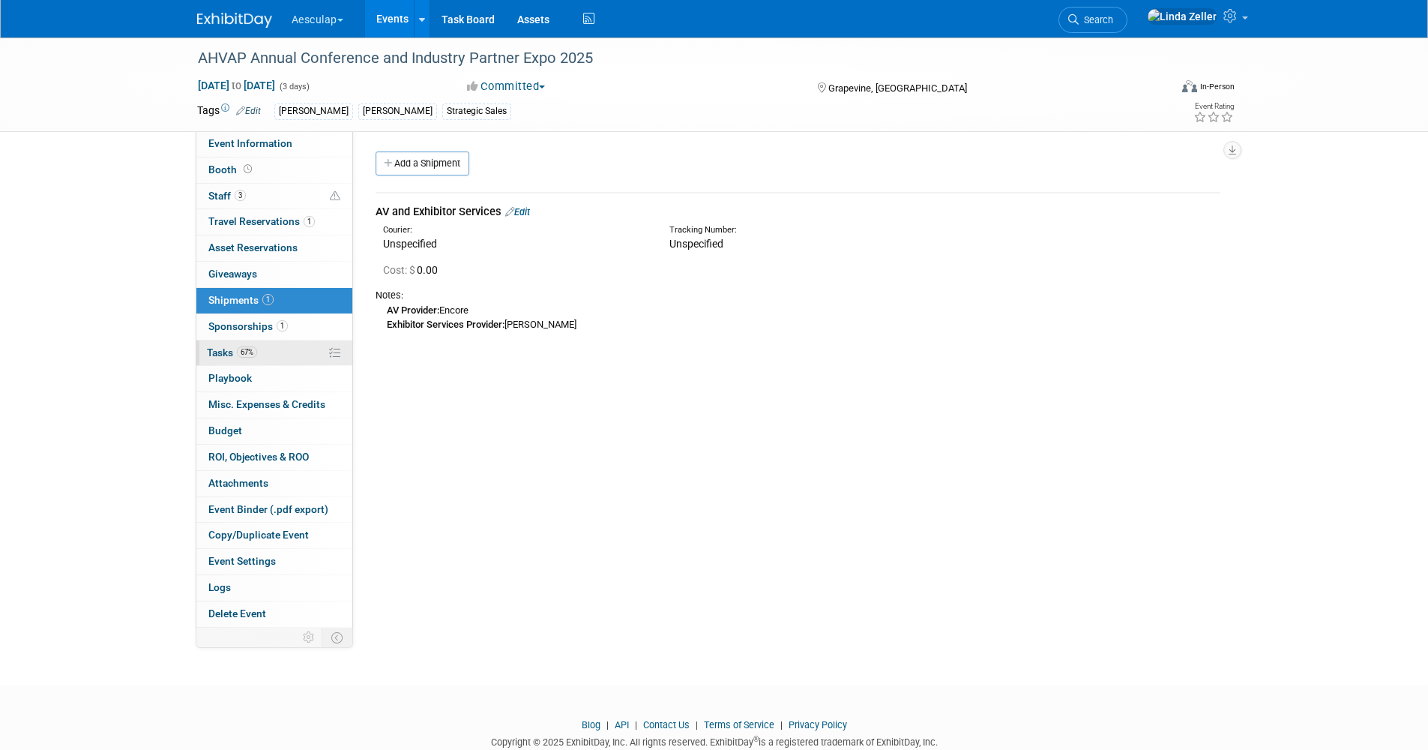
click at [210, 346] on span "Tasks 67%" at bounding box center [232, 352] width 50 height 12
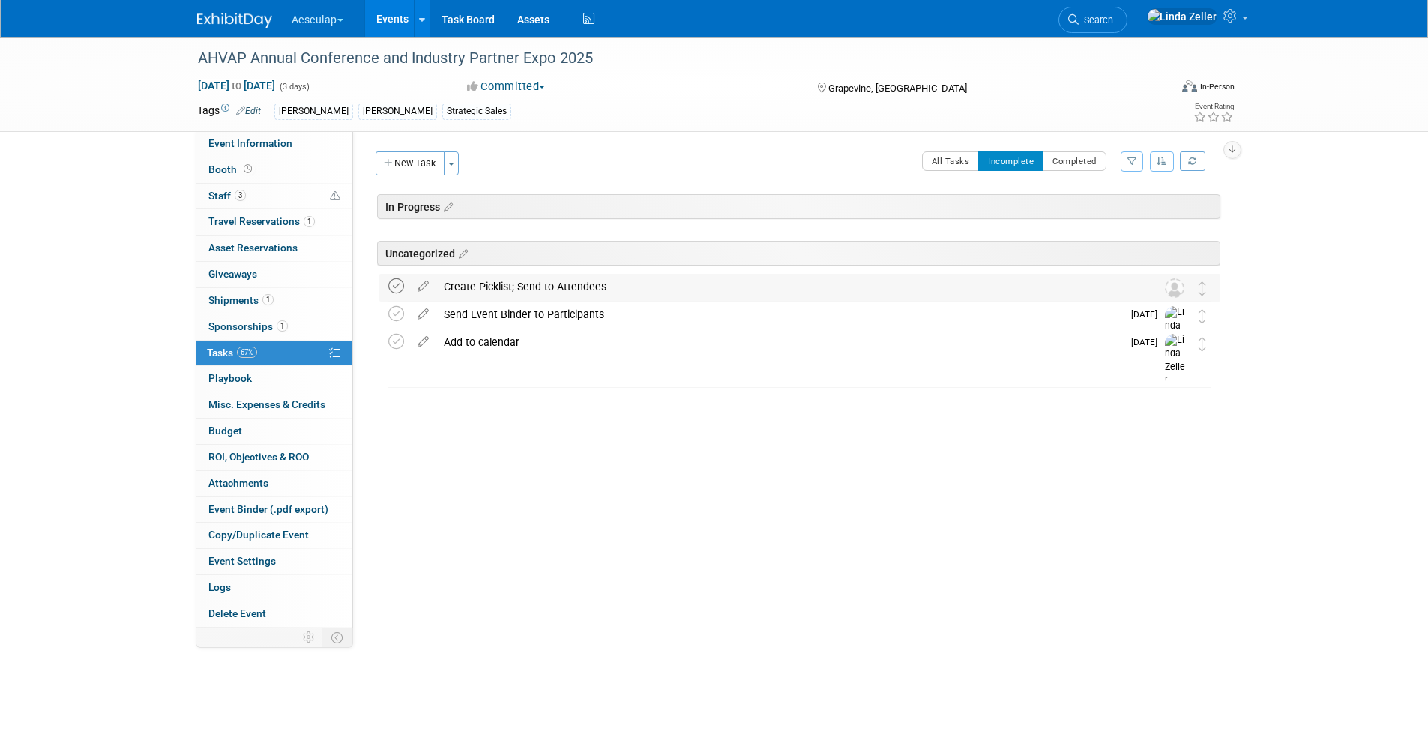
click at [394, 286] on icon at bounding box center [396, 286] width 16 height 16
click at [411, 157] on button "New Task" at bounding box center [410, 163] width 69 height 24
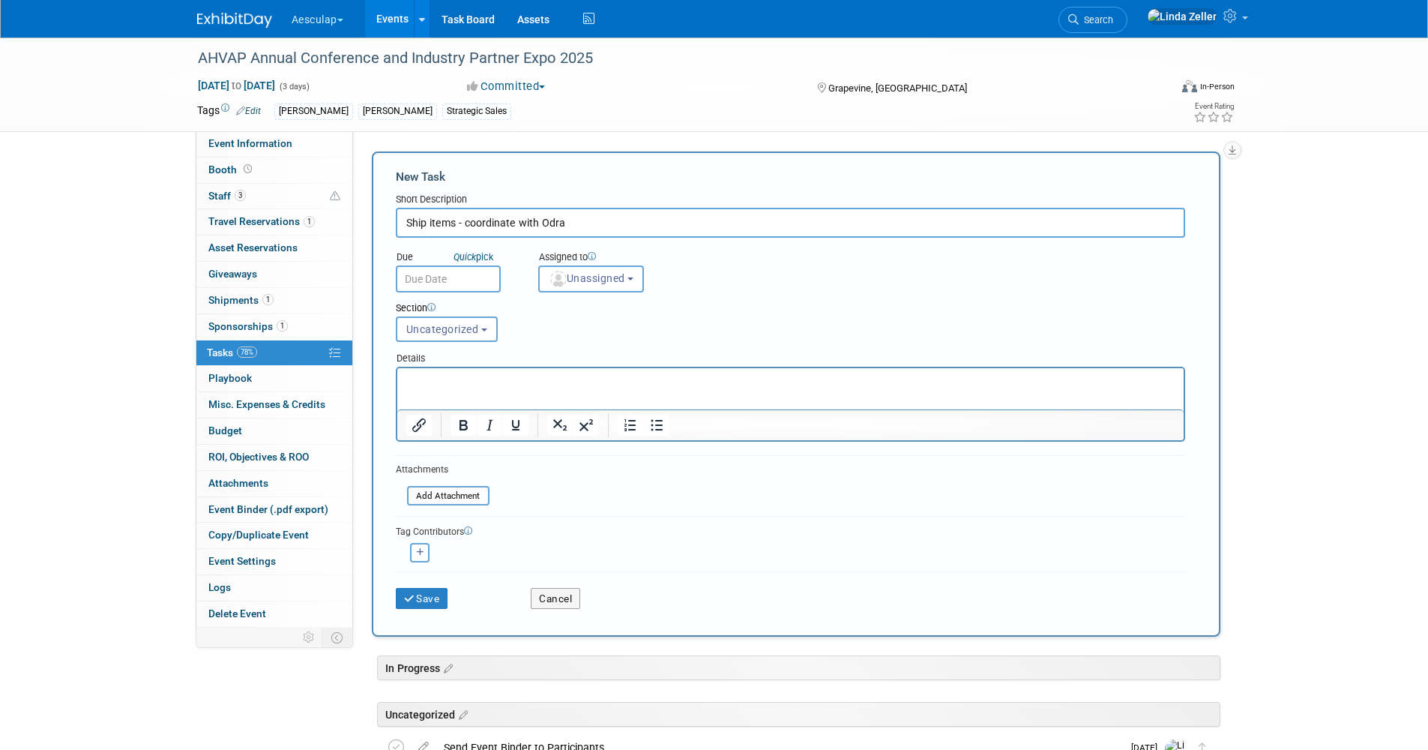
type input "Ship items - coordinate with Odra"
click at [412, 279] on input "text" at bounding box center [448, 278] width 105 height 27
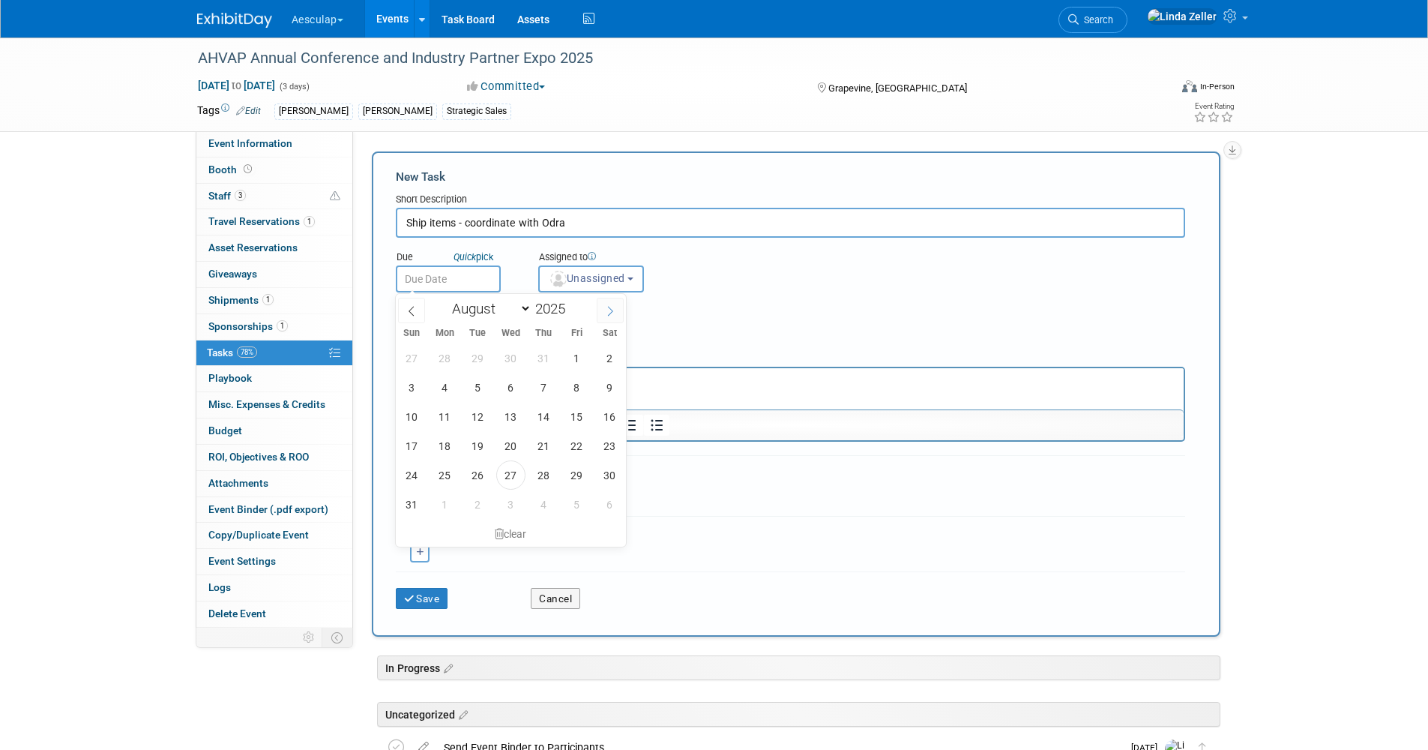
click at [606, 310] on icon at bounding box center [610, 311] width 10 height 10
click at [405, 308] on span at bounding box center [411, 310] width 27 height 25
select select "8"
click at [441, 410] on span "15" at bounding box center [444, 416] width 29 height 29
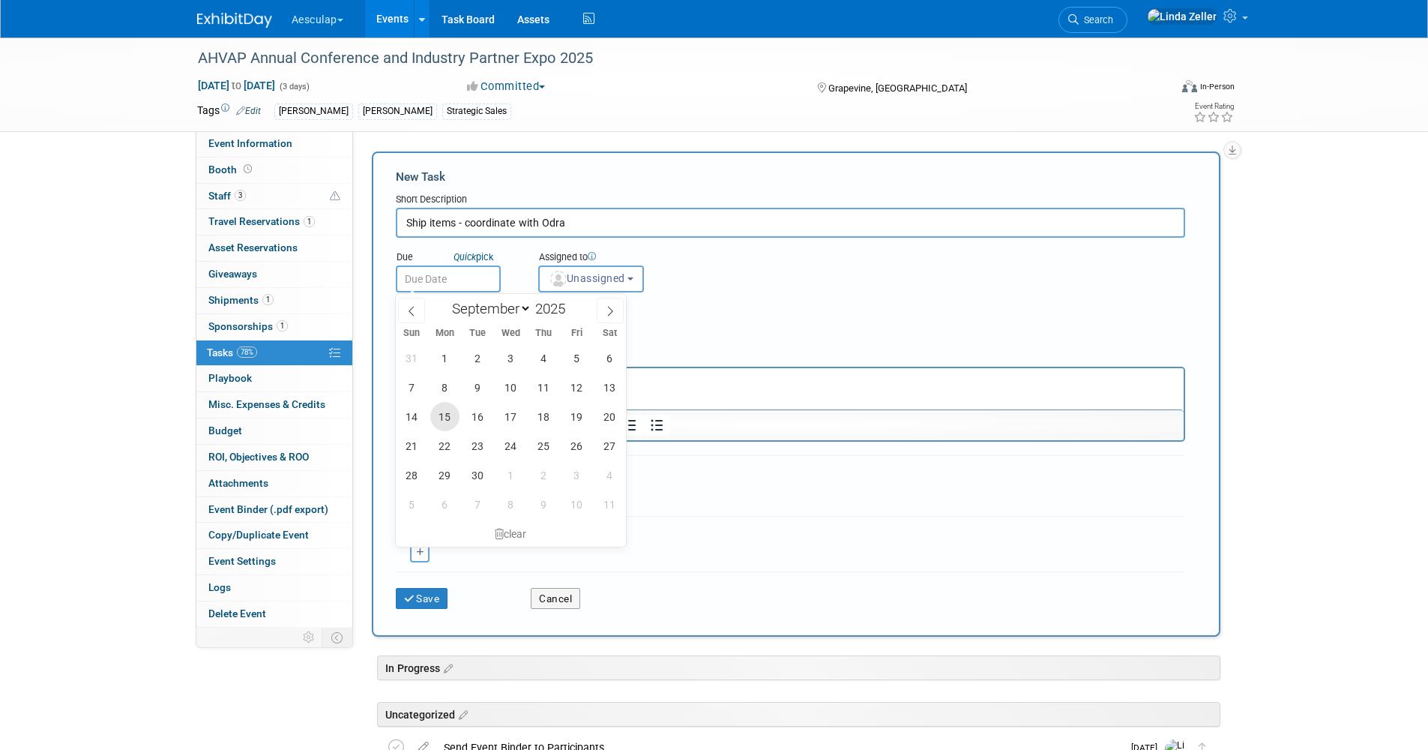
type input "[DATE]"
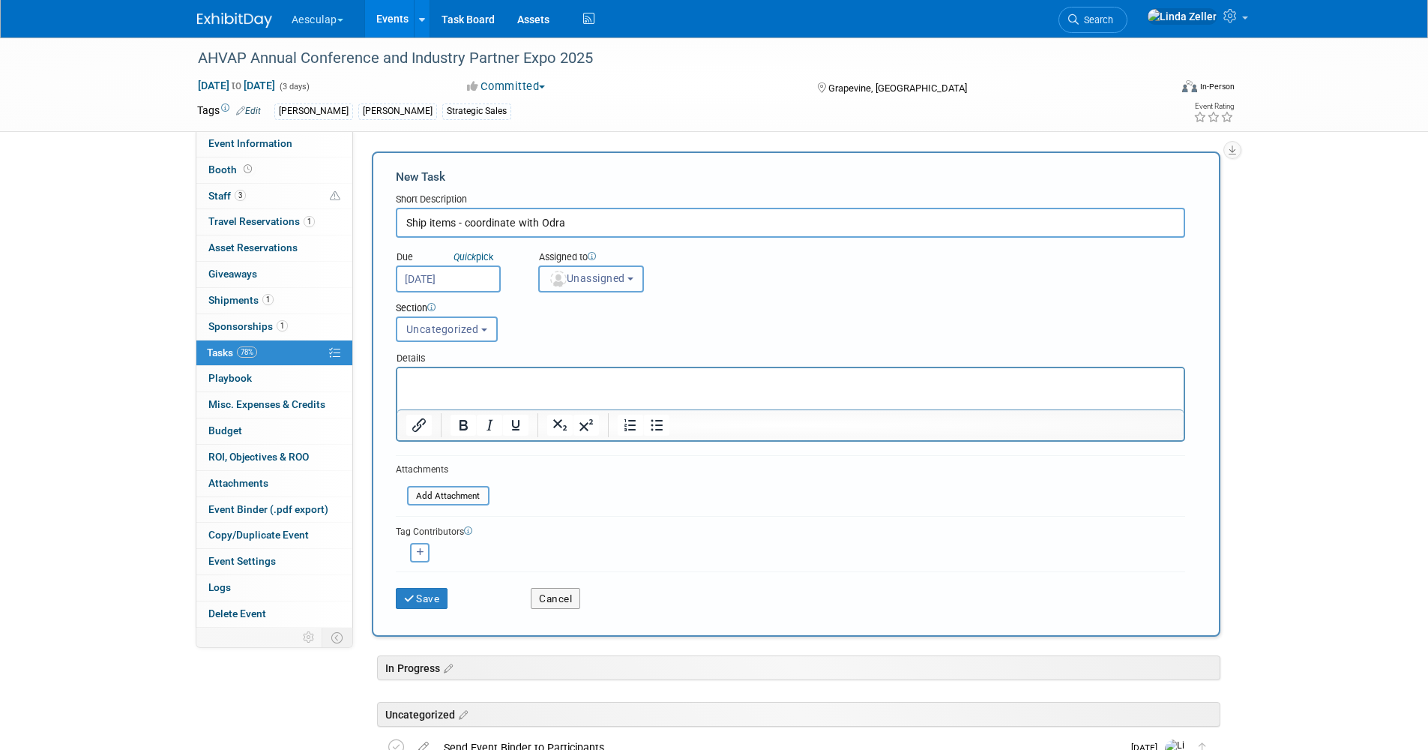
click at [569, 280] on span "Unassigned" at bounding box center [587, 278] width 76 height 12
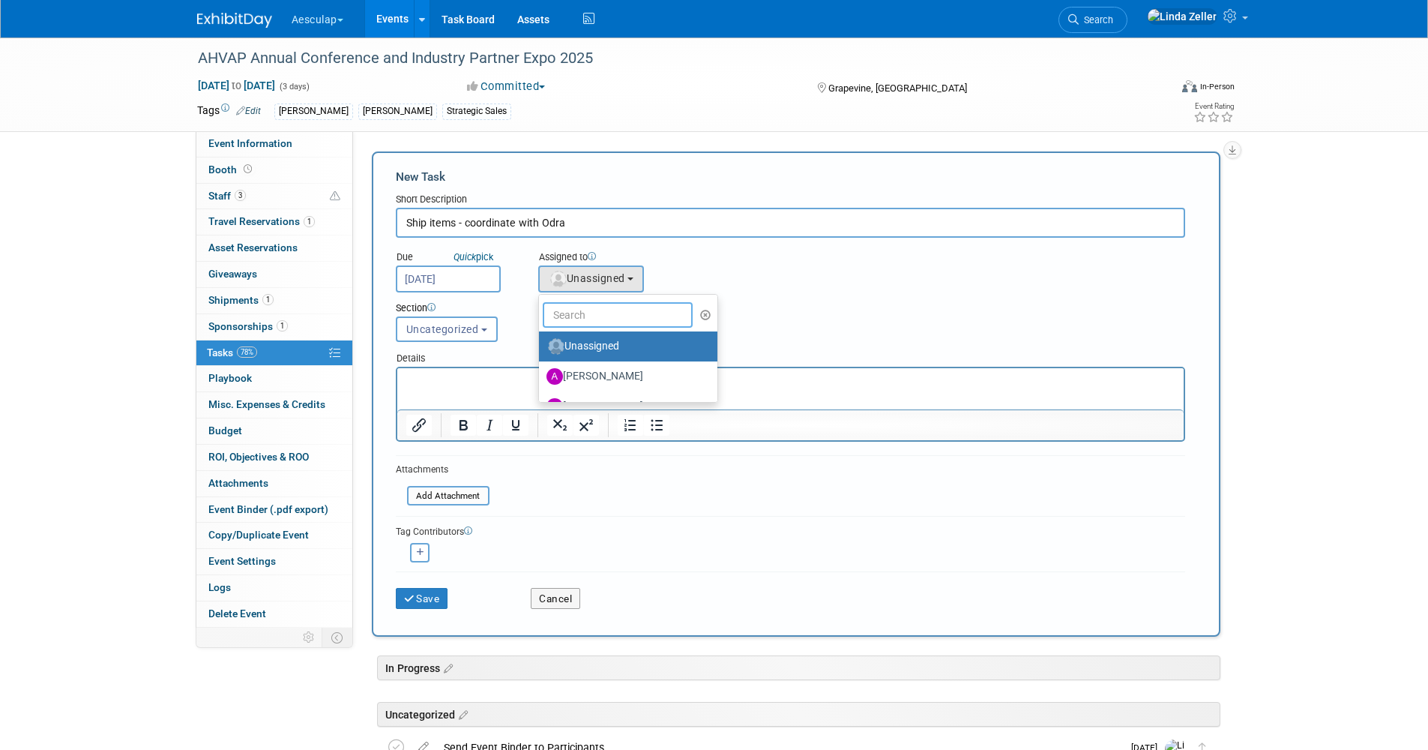
click at [567, 308] on input "text" at bounding box center [618, 314] width 150 height 25
type input "[PERSON_NAME]"
click at [579, 337] on label "[PERSON_NAME] (me)" at bounding box center [624, 346] width 157 height 24
click at [541, 340] on input "[PERSON_NAME] (me)" at bounding box center [536, 345] width 10 height 10
select select "997af25e-71f2-407b-94d0-6444a5b8fc40"
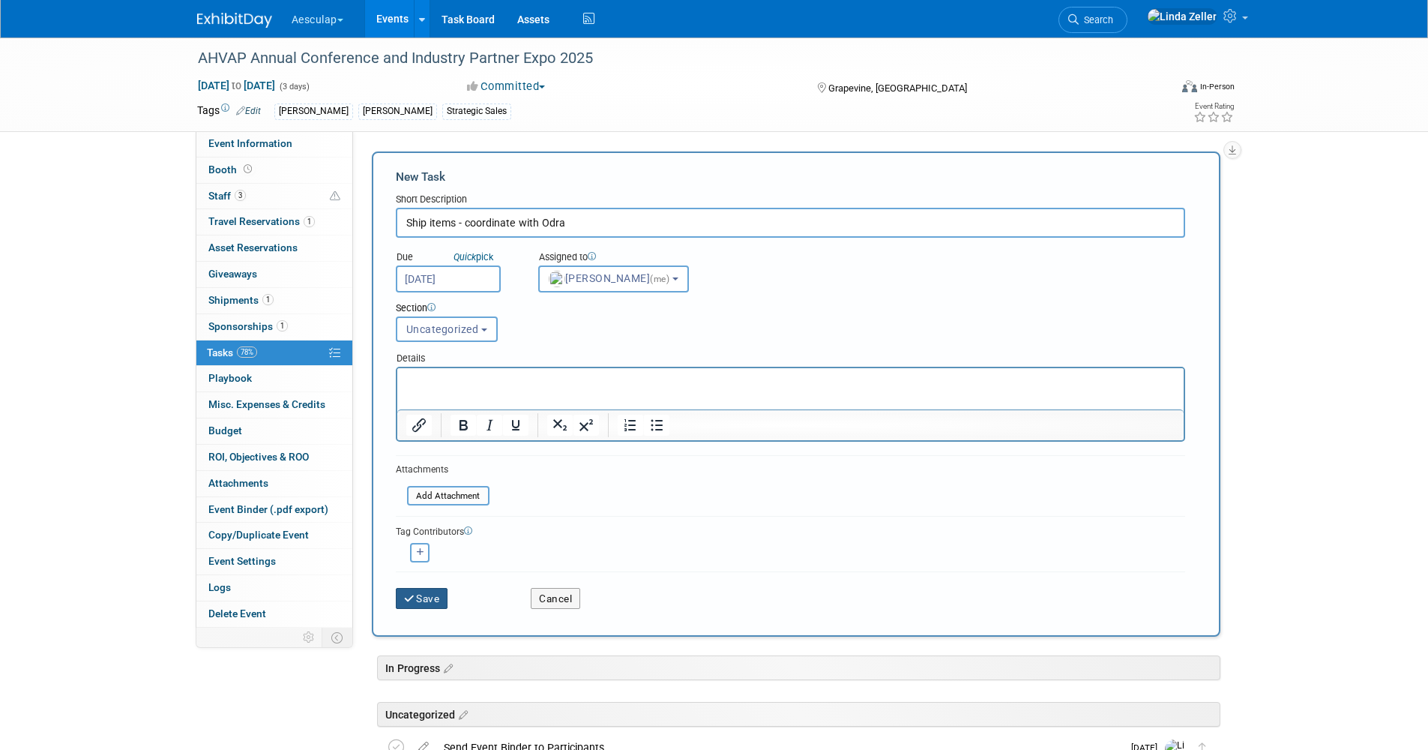
click at [431, 592] on button "Save" at bounding box center [422, 598] width 52 height 21
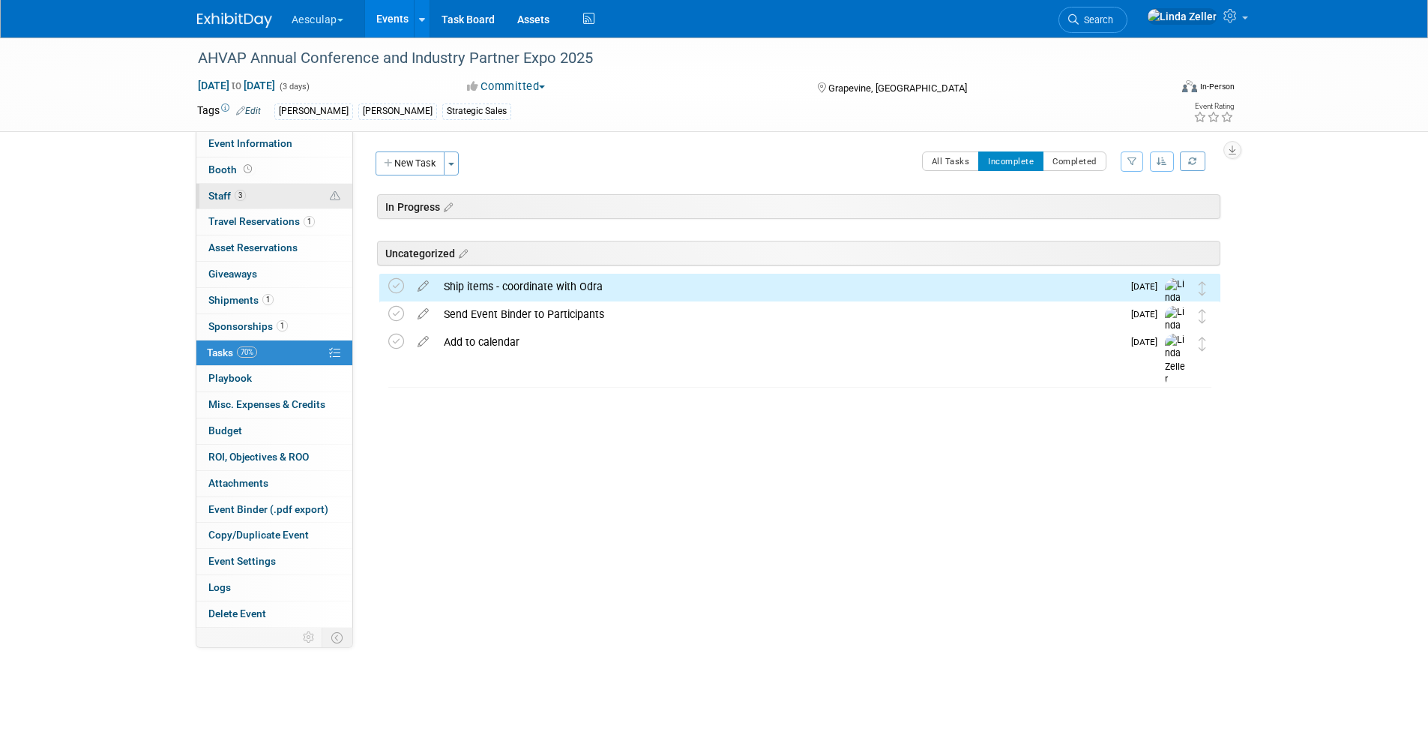
click at [239, 186] on link "3 Staff 3" at bounding box center [274, 196] width 156 height 25
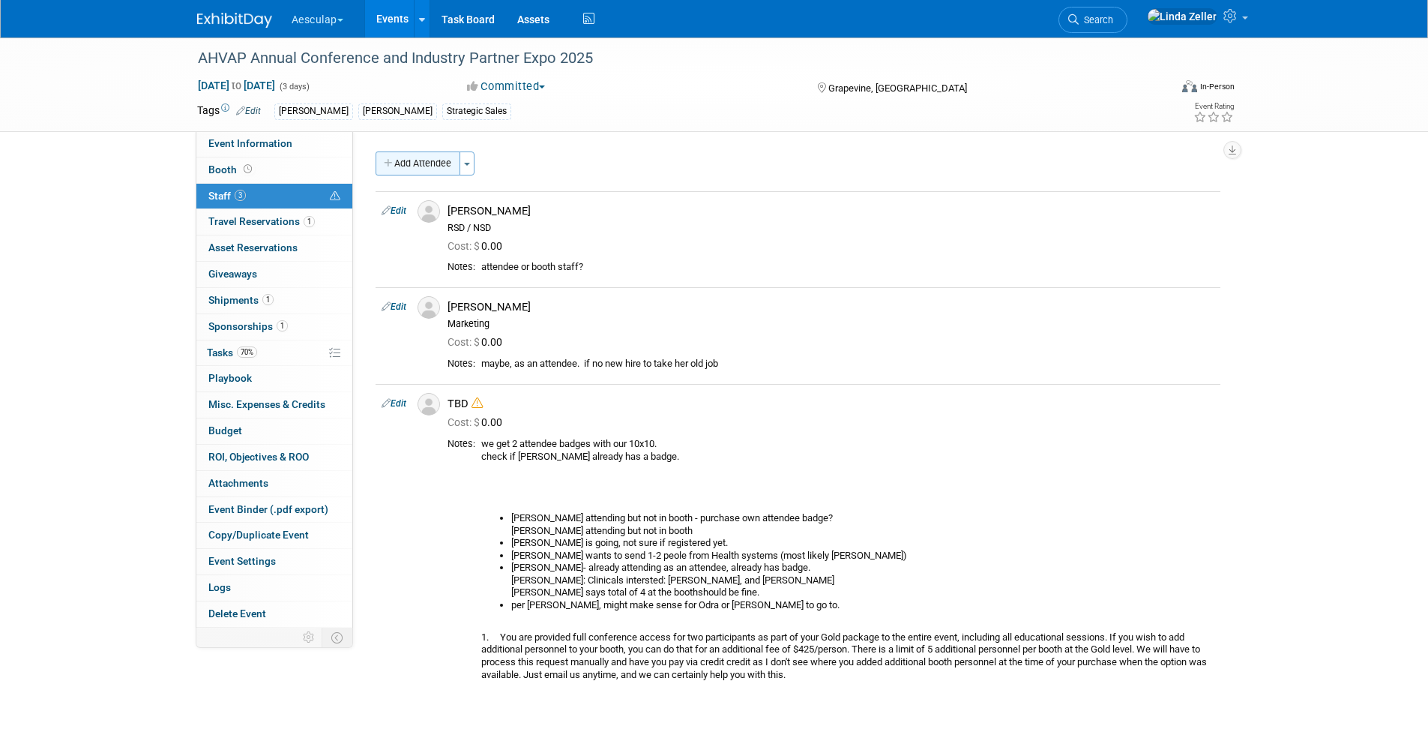
click at [415, 163] on button "Add Attendee" at bounding box center [418, 163] width 85 height 24
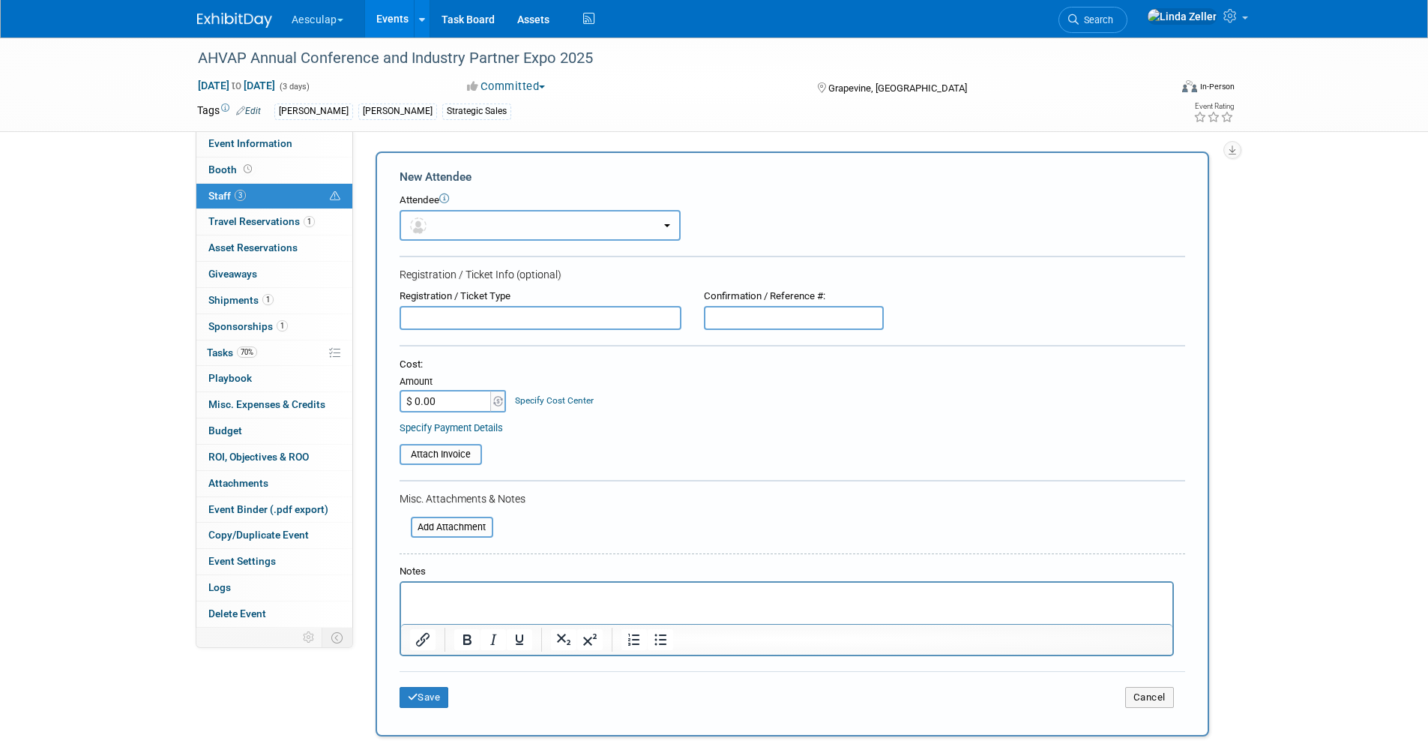
click at [443, 216] on button "button" at bounding box center [540, 225] width 281 height 31
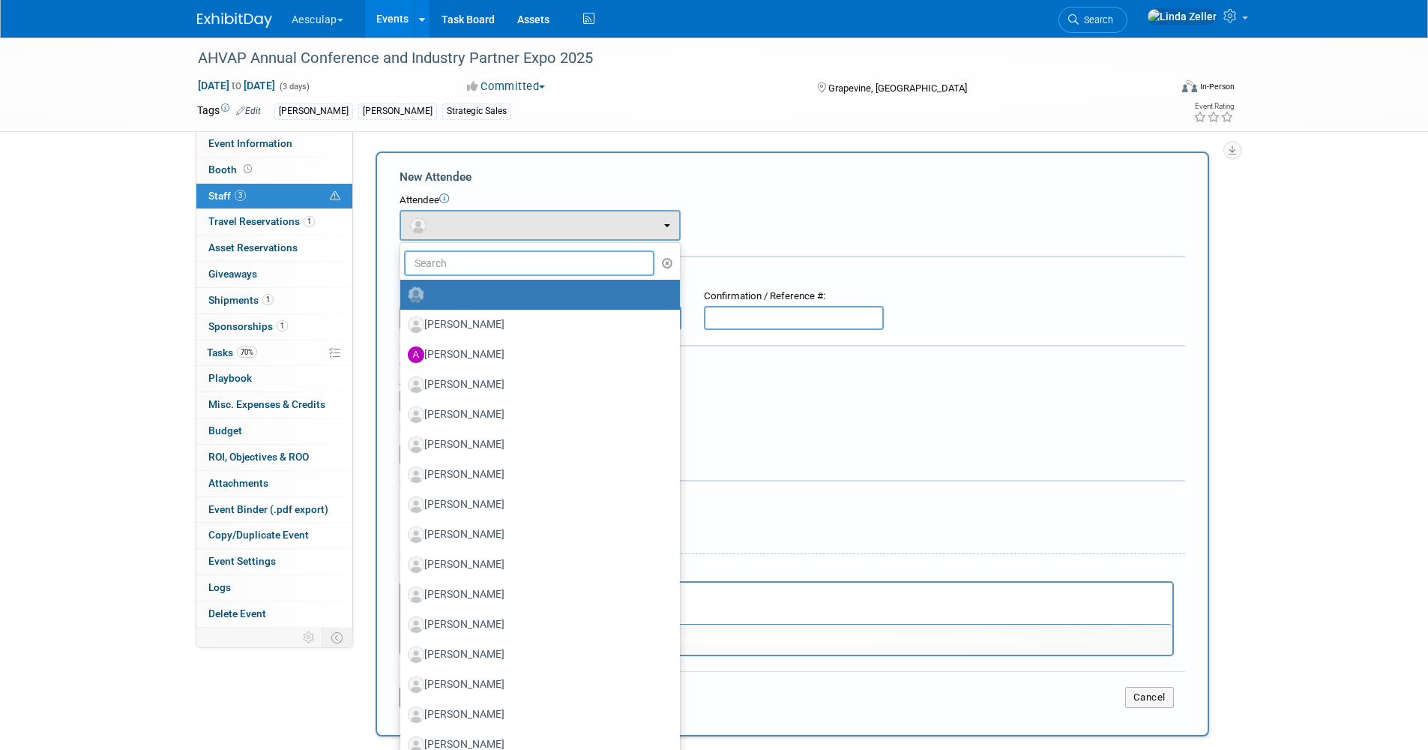
click at [424, 260] on input "text" at bounding box center [529, 262] width 251 height 25
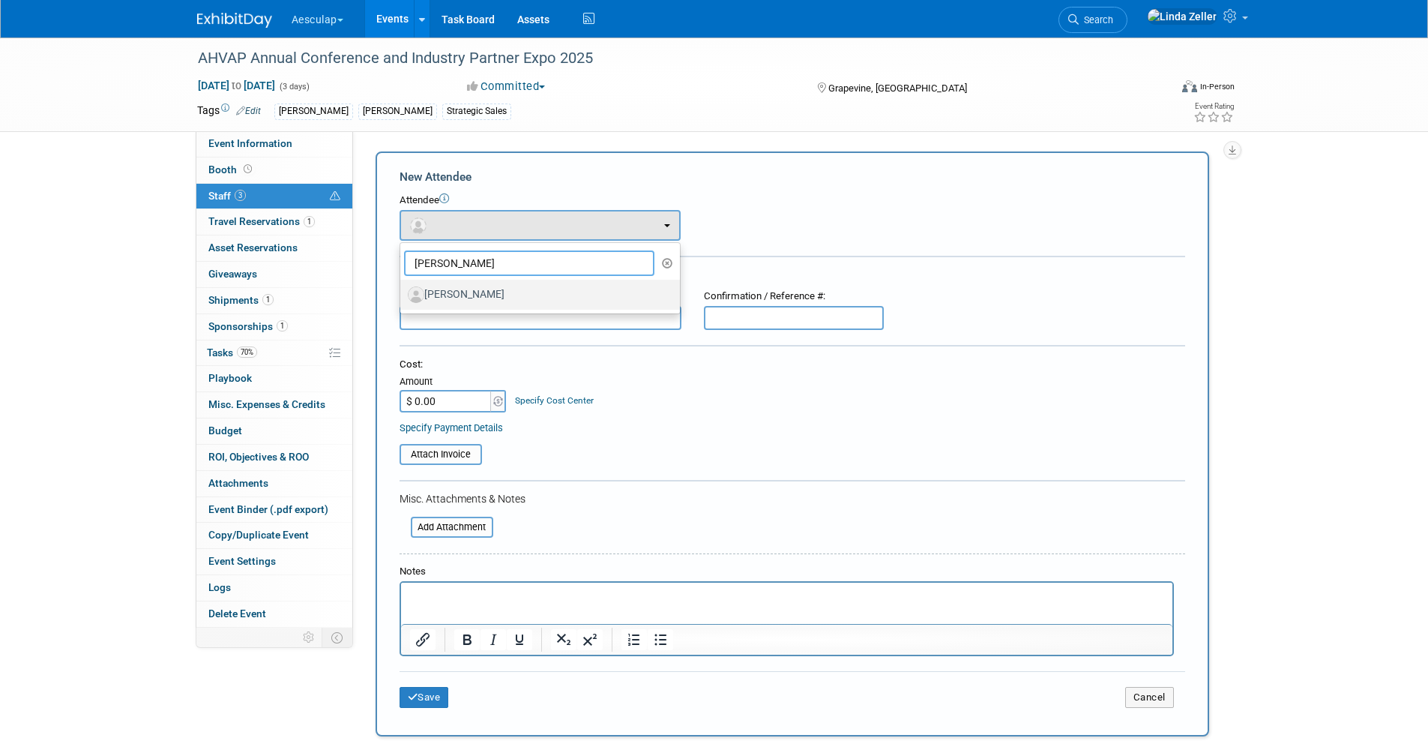
type input "[PERSON_NAME]"
click at [442, 294] on label "[PERSON_NAME]" at bounding box center [536, 295] width 257 height 24
click at [403, 294] on input "[PERSON_NAME]" at bounding box center [398, 293] width 10 height 10
select select "d598db9c-7252-4a00-acdf-c5e784390738"
select select "4"
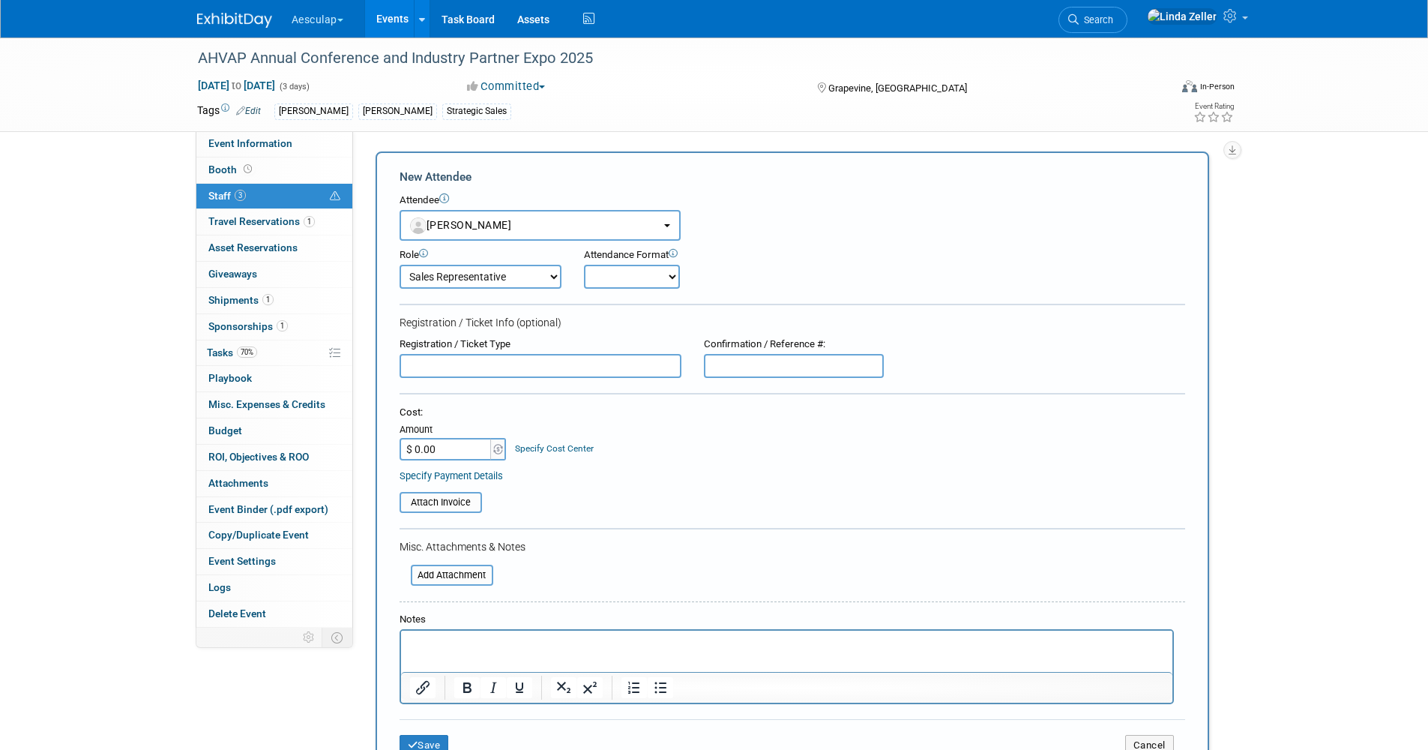
click at [425, 639] on p "Rich Text Area. Press ALT-0 for help." at bounding box center [786, 643] width 754 height 15
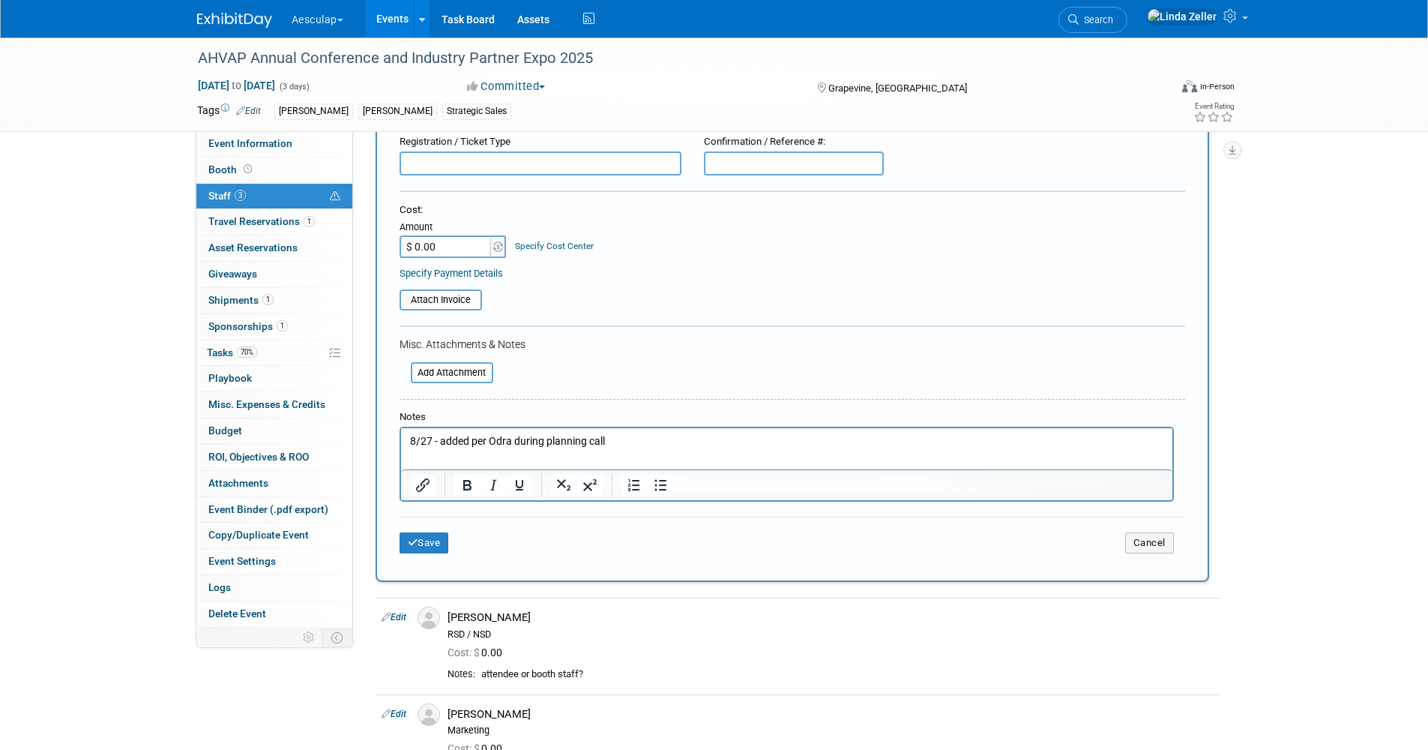
scroll to position [225, 0]
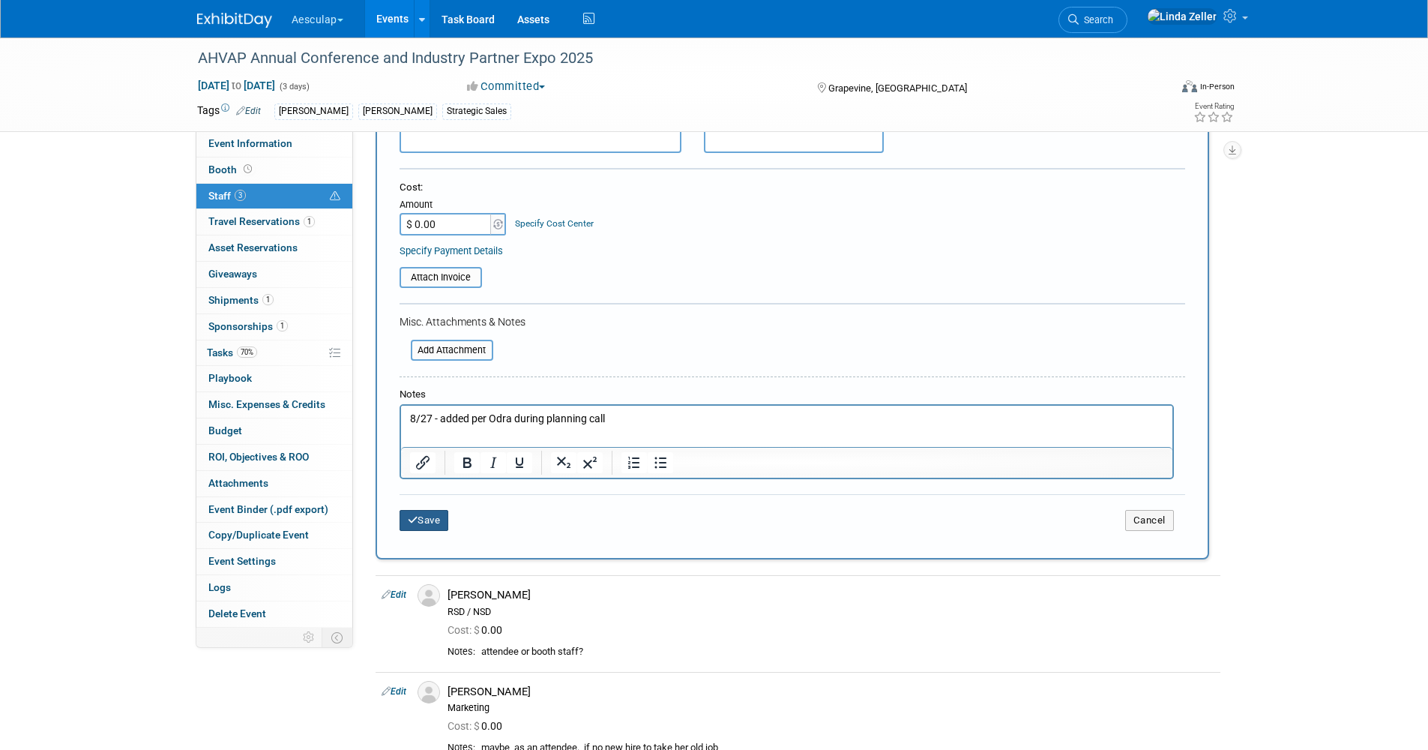
click at [422, 517] on button "Save" at bounding box center [424, 520] width 49 height 21
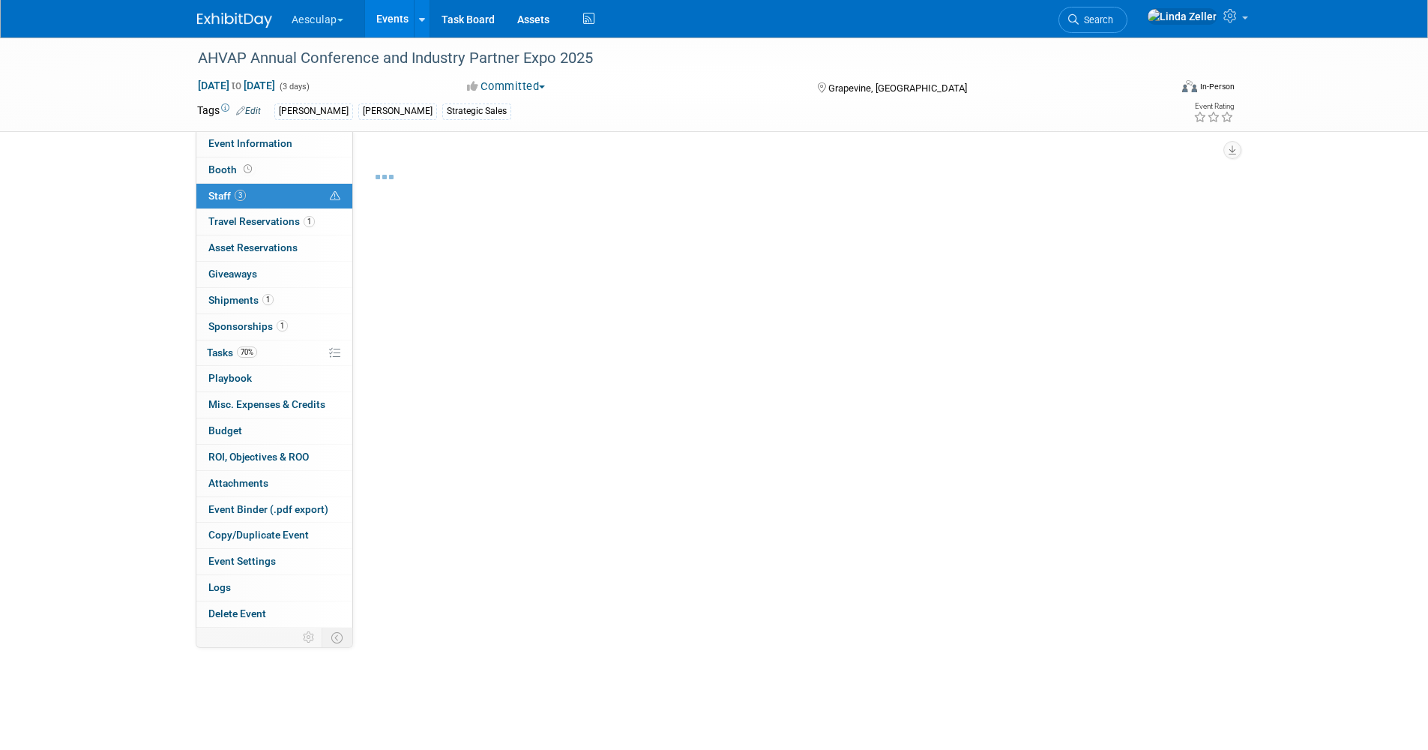
scroll to position [0, 0]
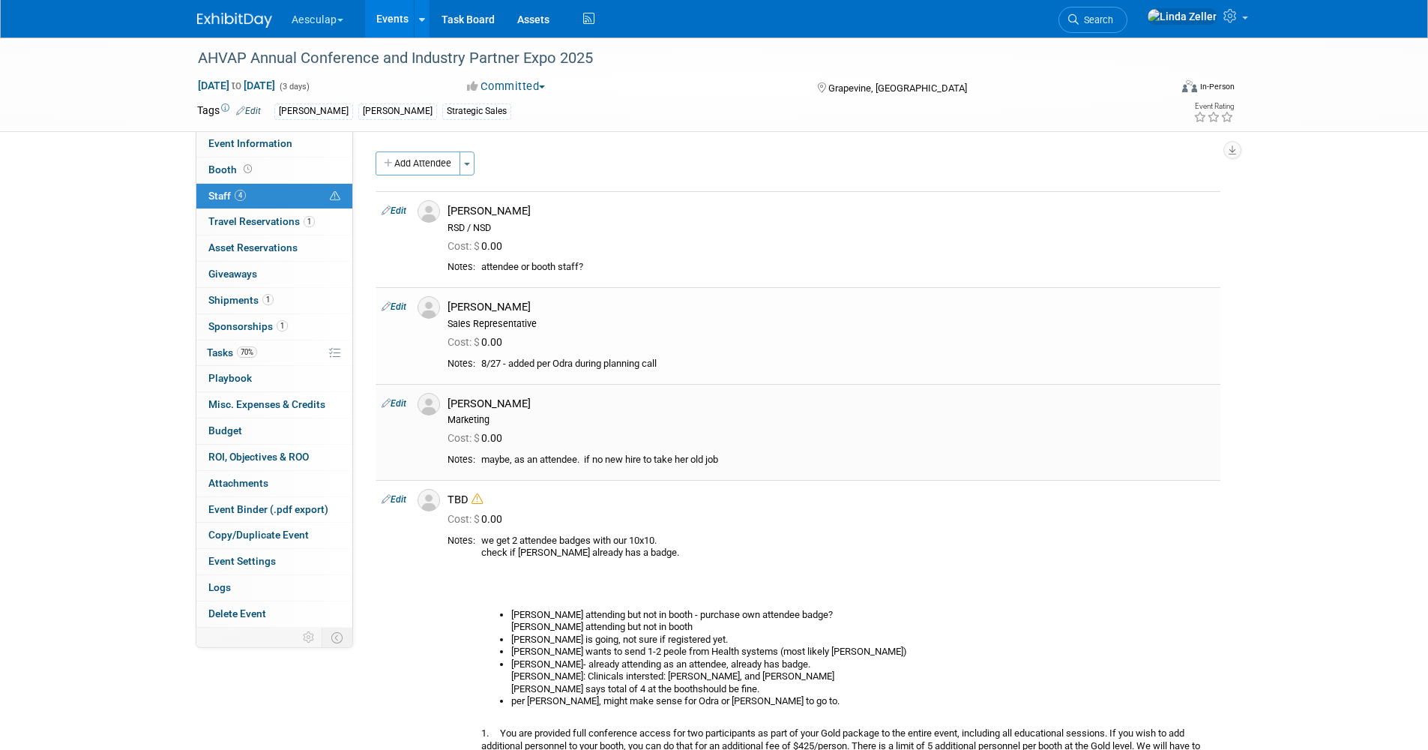
click at [396, 402] on link "Edit" at bounding box center [394, 403] width 25 height 10
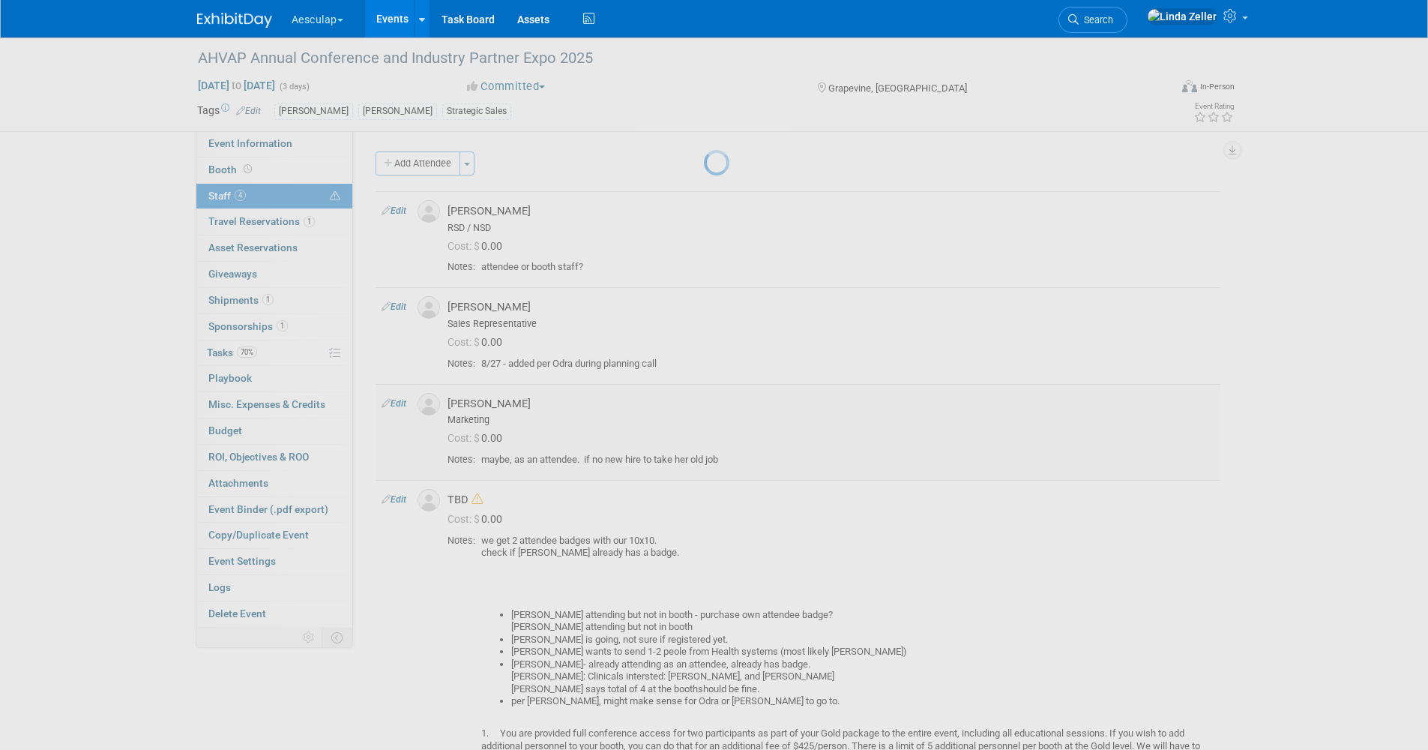
select select "f9e2240e-ff35-4f7f-b1b7-cd6e6ec5e7e6"
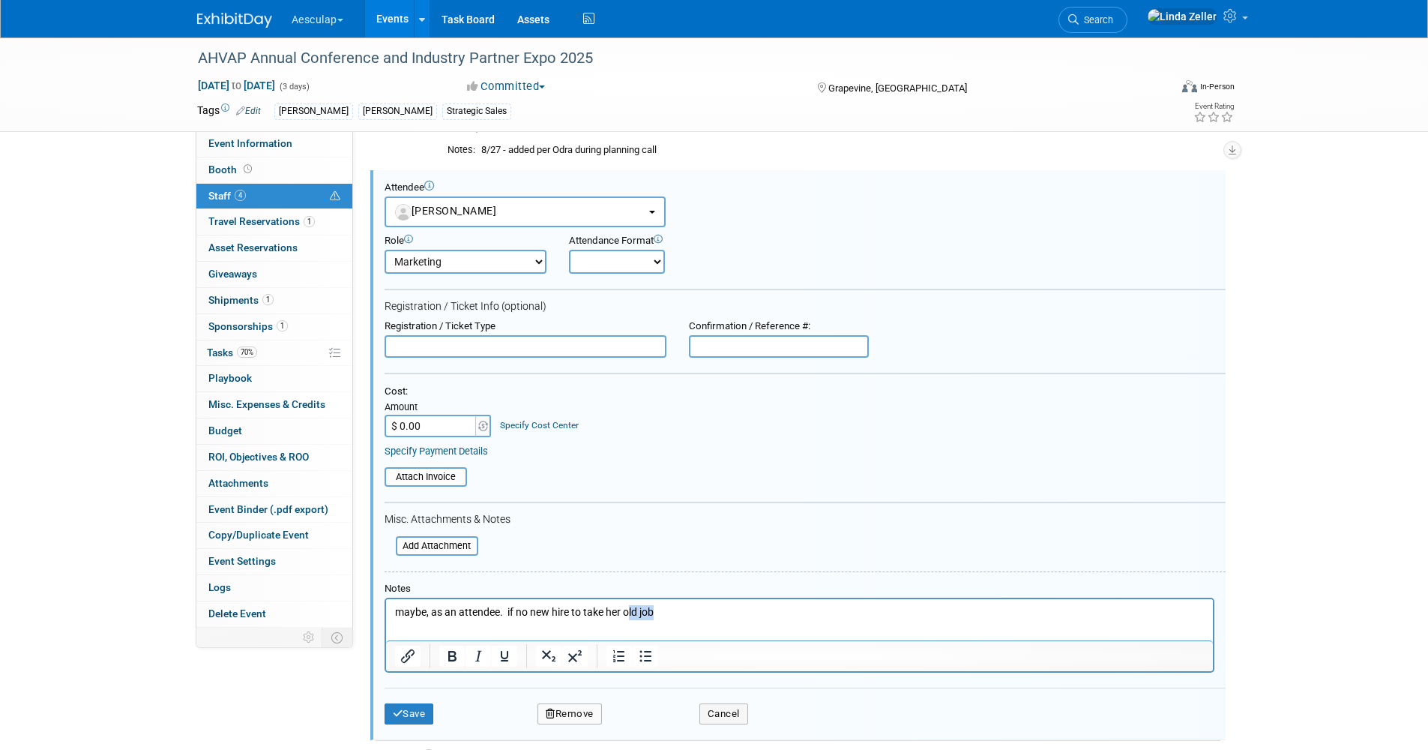
drag, startPoint x: 662, startPoint y: 612, endPoint x: 627, endPoint y: 609, distance: 34.6
click at [627, 609] on p "maybe, as an attendee. if no new hire to take her old job" at bounding box center [799, 611] width 810 height 15
click at [567, 715] on button "Remove" at bounding box center [569, 713] width 64 height 21
click at [403, 710] on button "Save" at bounding box center [409, 713] width 49 height 21
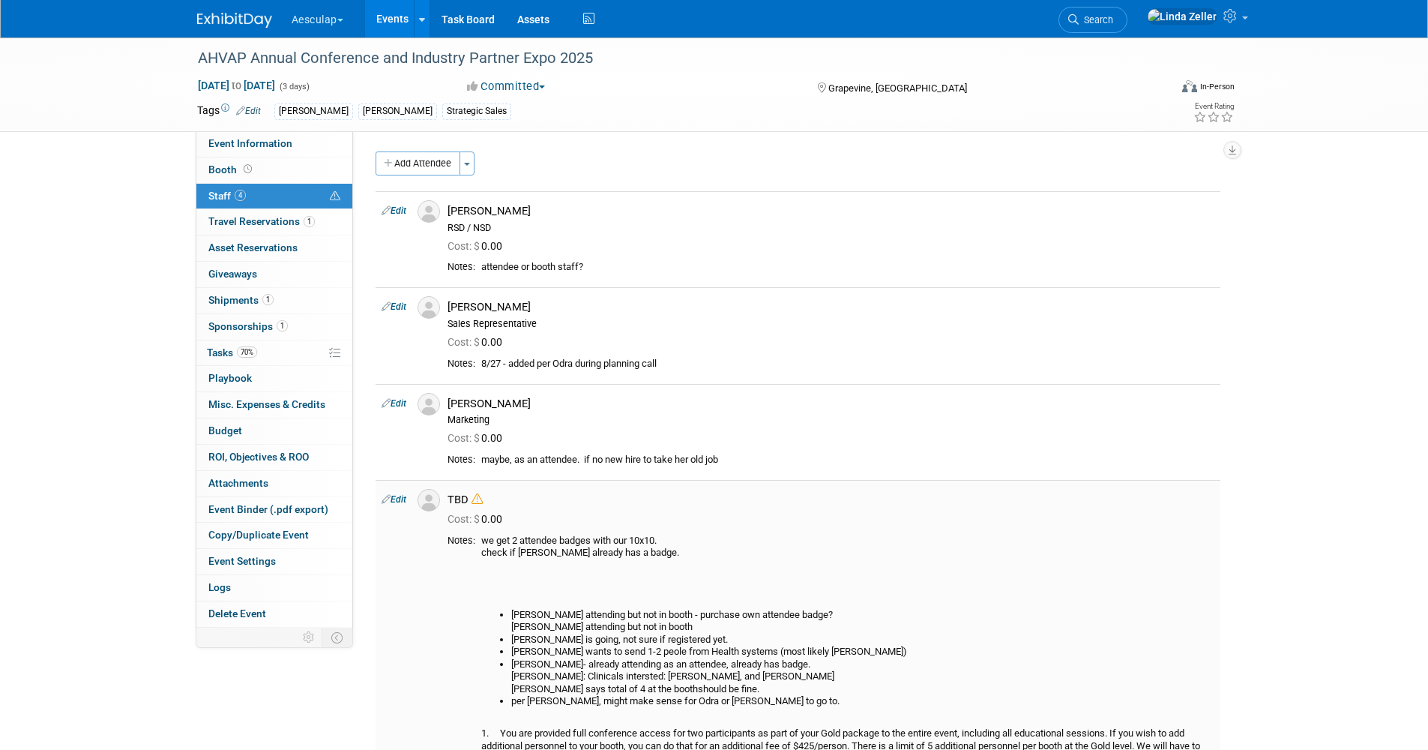
click at [403, 495] on link "Edit" at bounding box center [394, 499] width 25 height 10
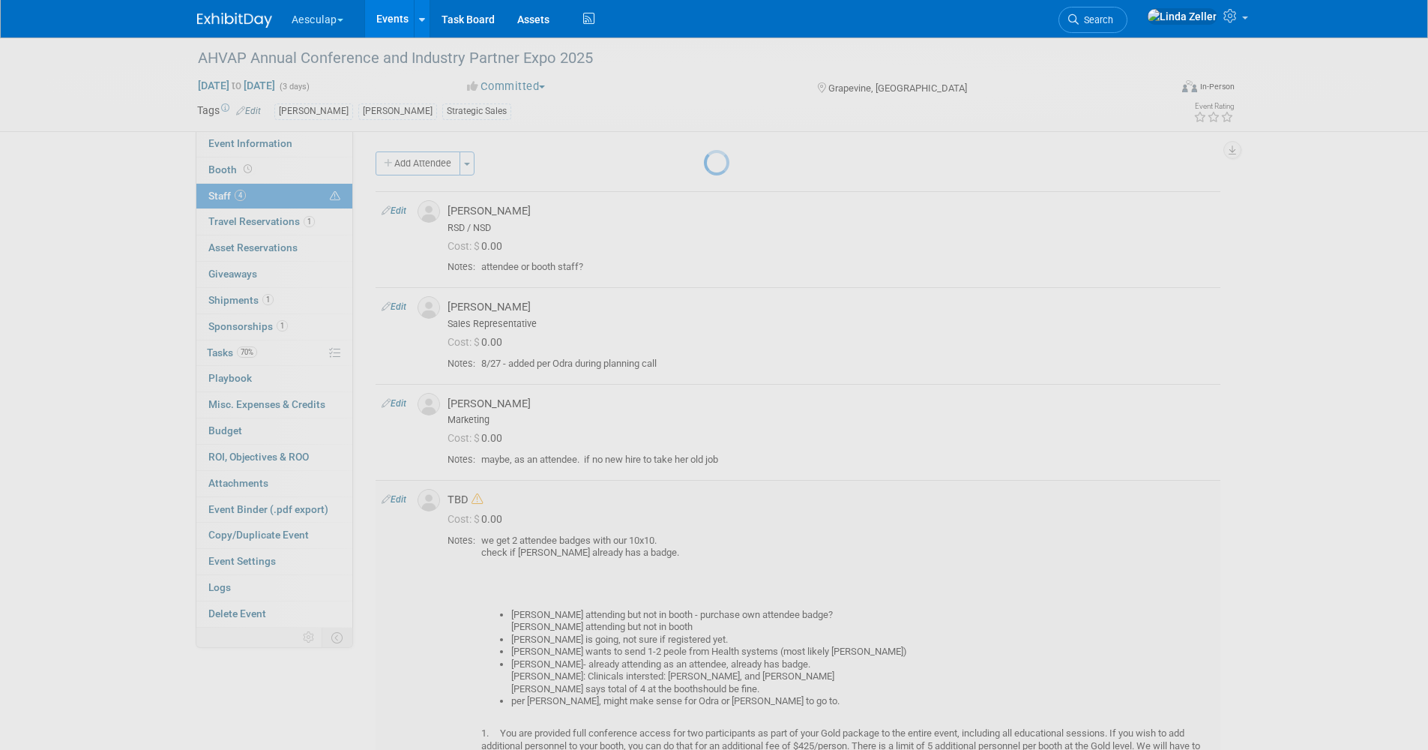
select select "00150ee3-2016-4d98-ba55-31f8690fcacb"
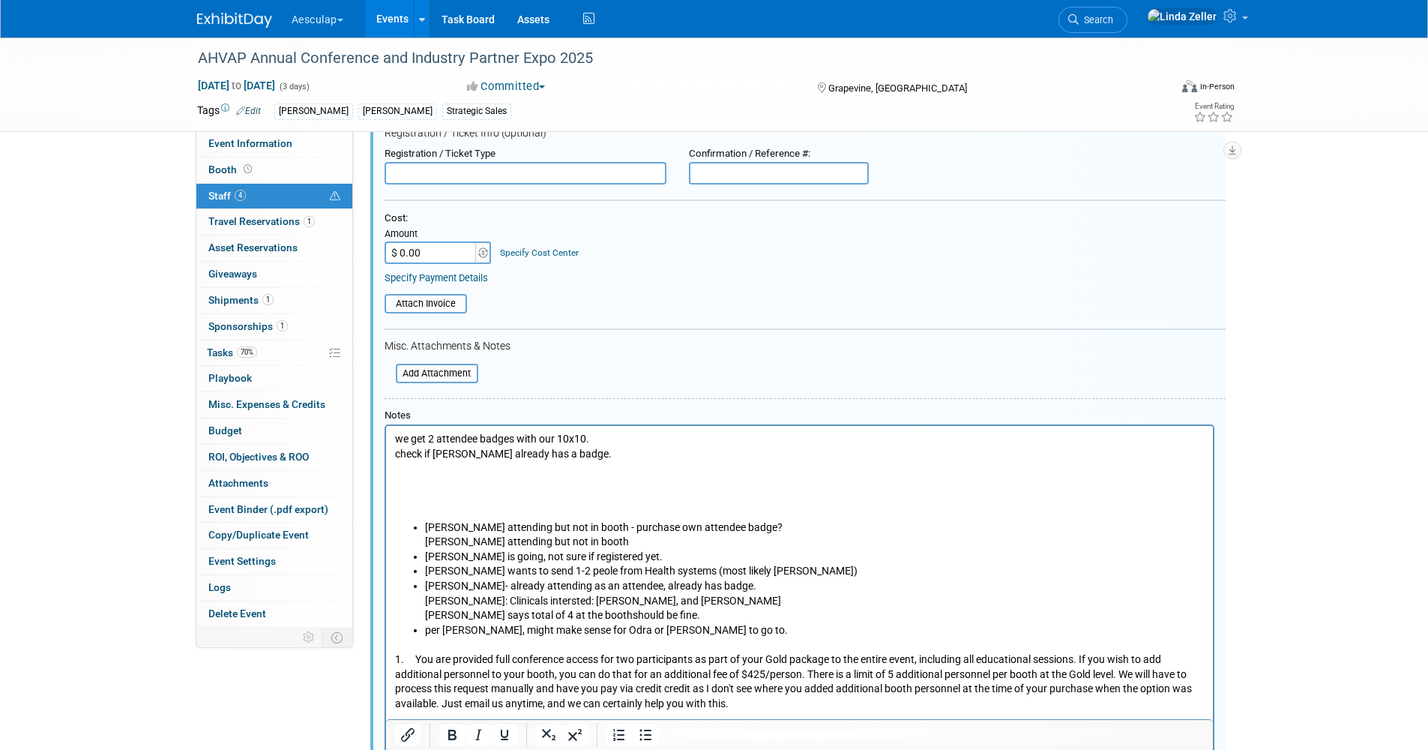
scroll to position [534, 0]
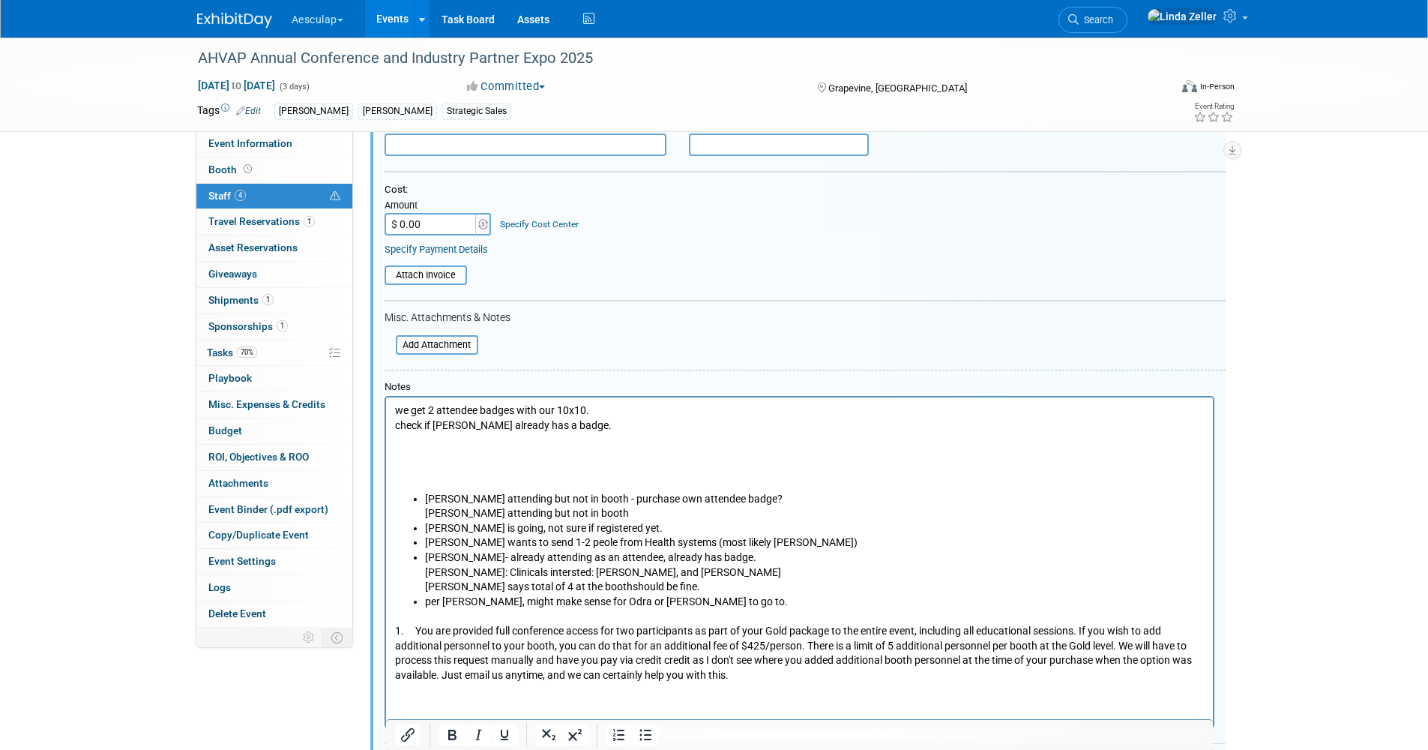
click at [394, 406] on body "we get 2 attendee badges with our 10x10. check if [PERSON_NAME] already has a b…" at bounding box center [799, 542] width 811 height 279
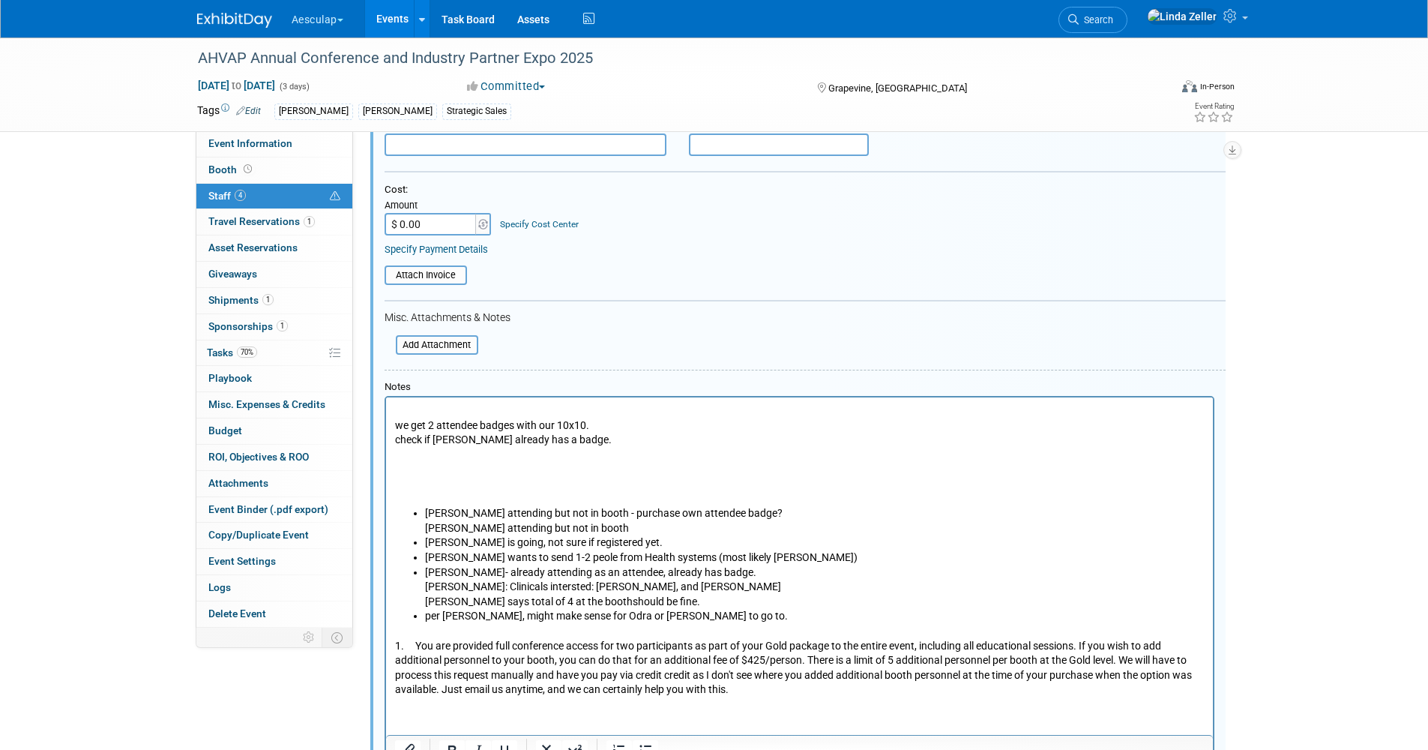
click at [389, 401] on html "we get 2 attendee badges with our 10x10. check if [PERSON_NAME] already has a b…" at bounding box center [798, 547] width 827 height 300
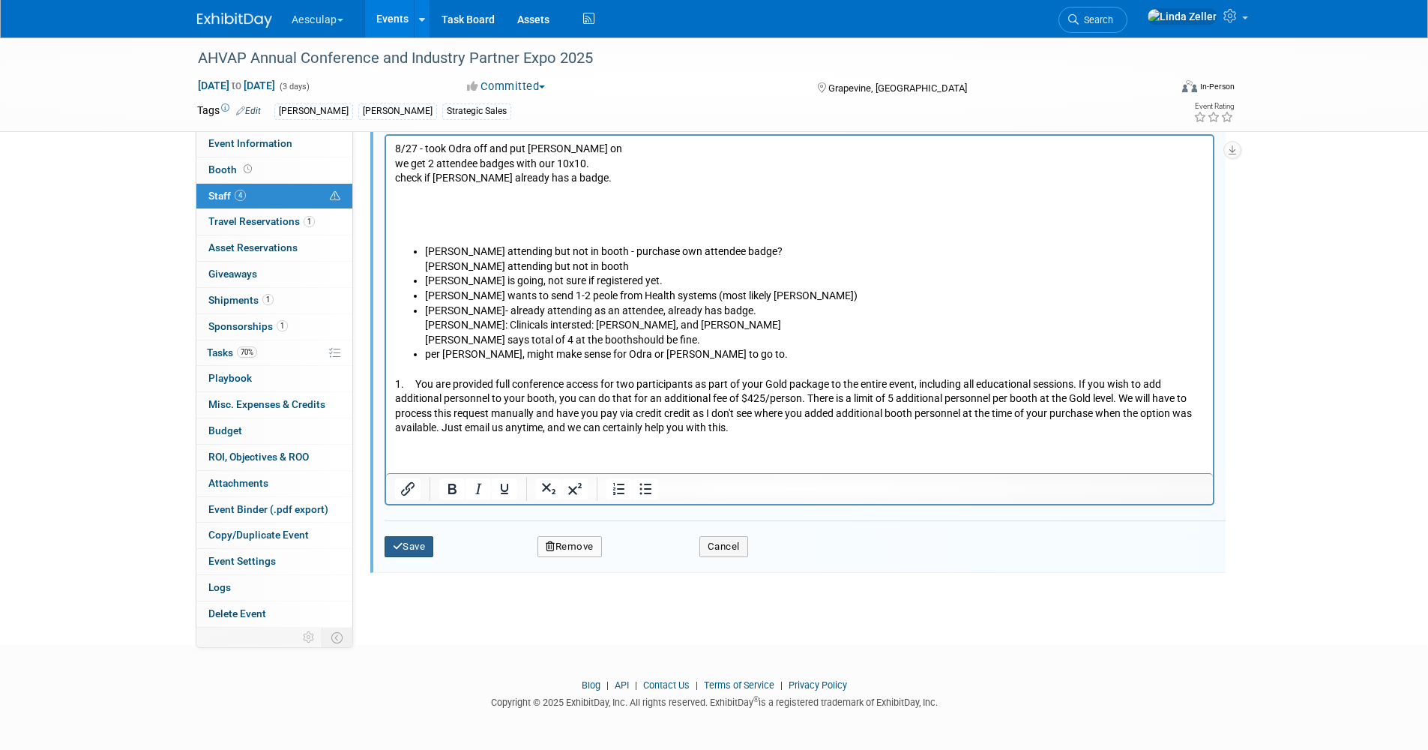
click at [409, 548] on button "Save" at bounding box center [409, 546] width 49 height 21
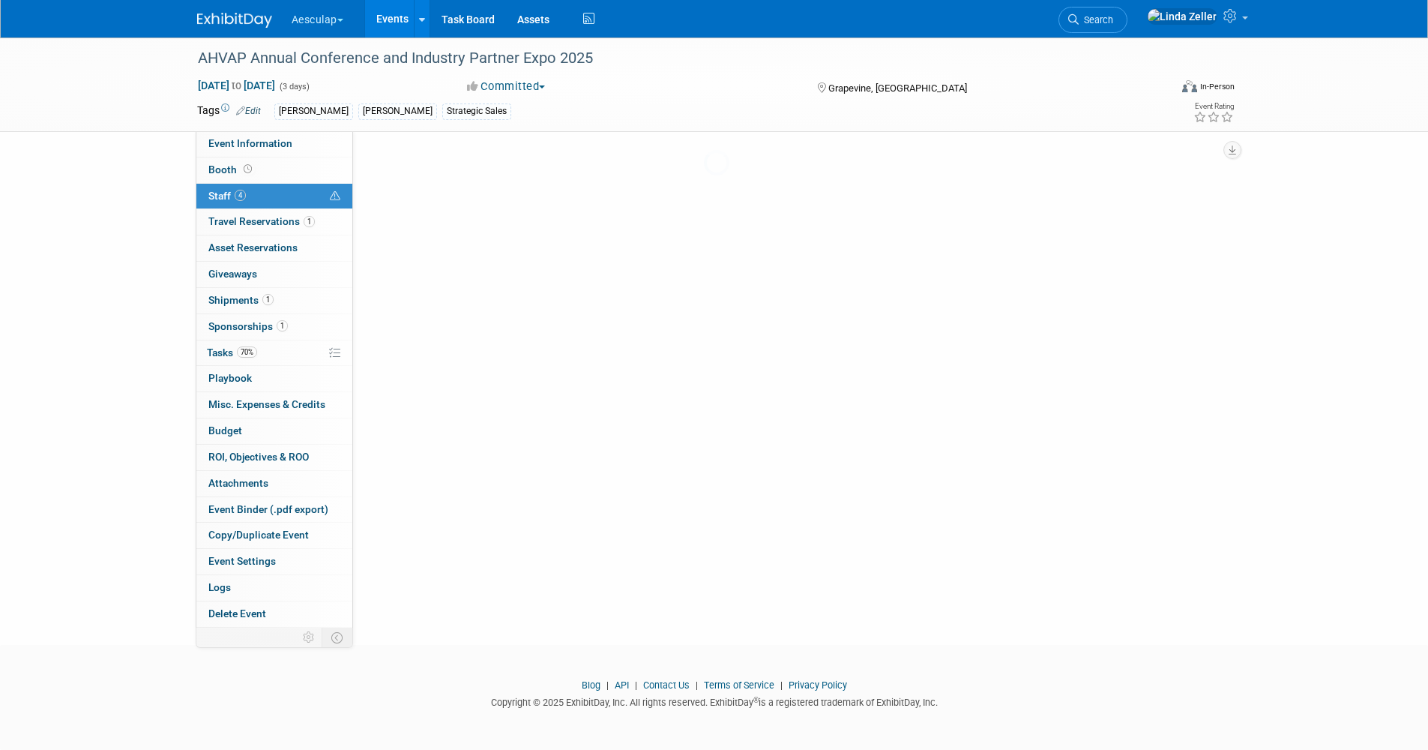
scroll to position [241, 0]
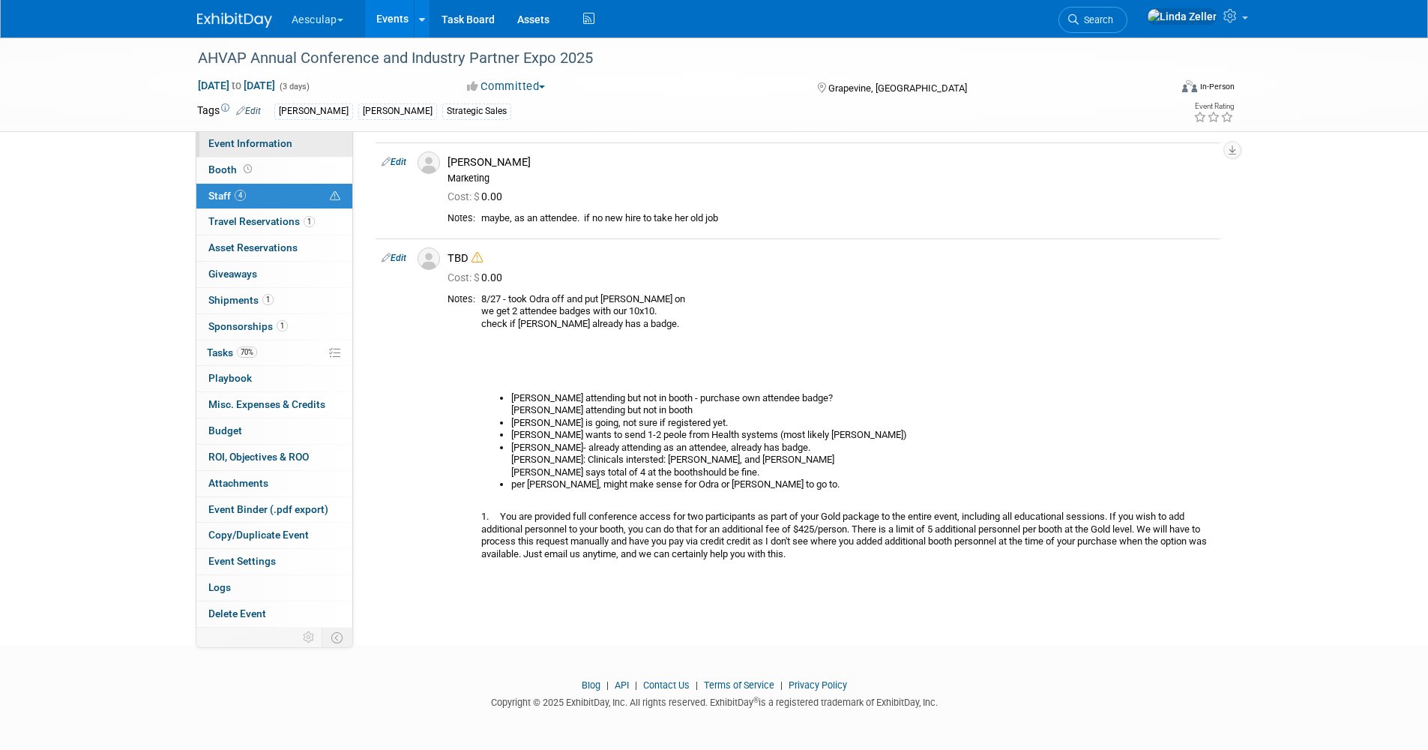
click at [230, 139] on span "Event Information" at bounding box center [250, 143] width 84 height 12
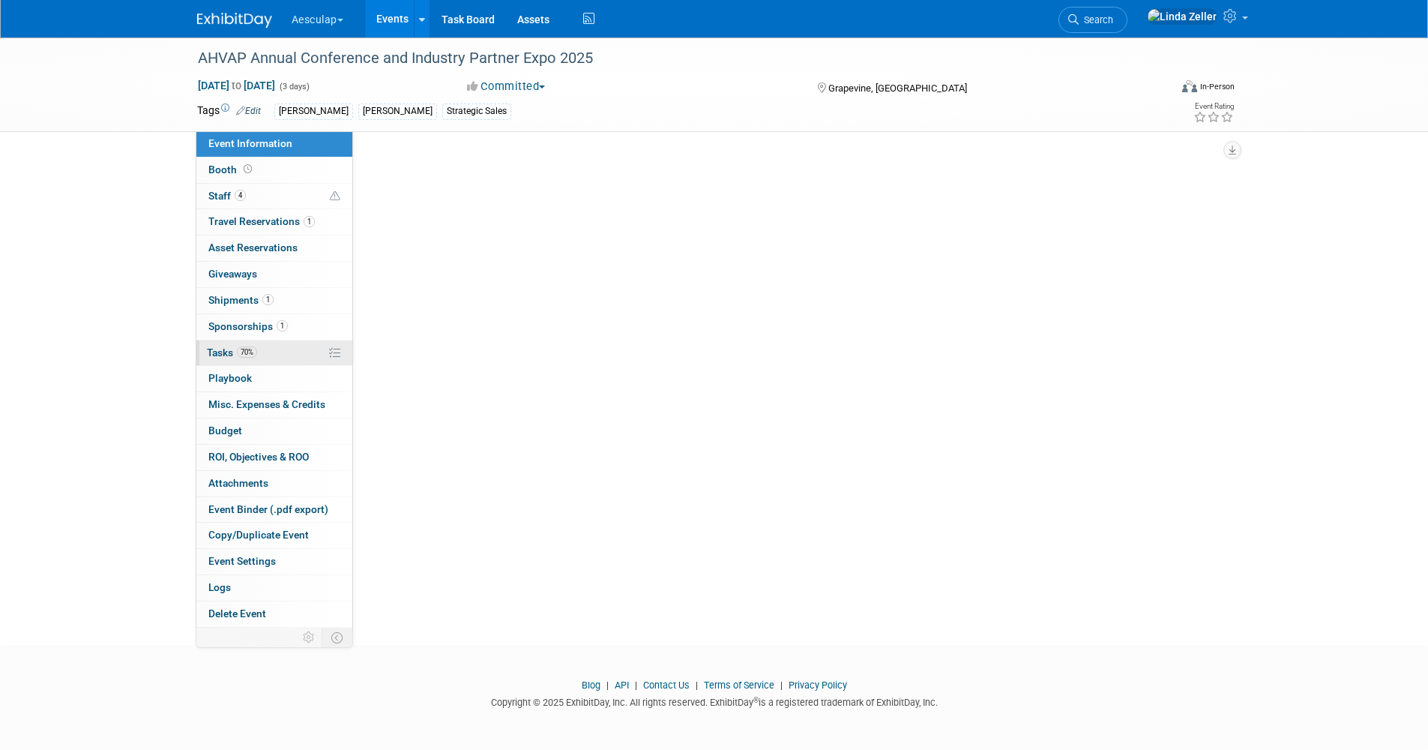
scroll to position [0, 0]
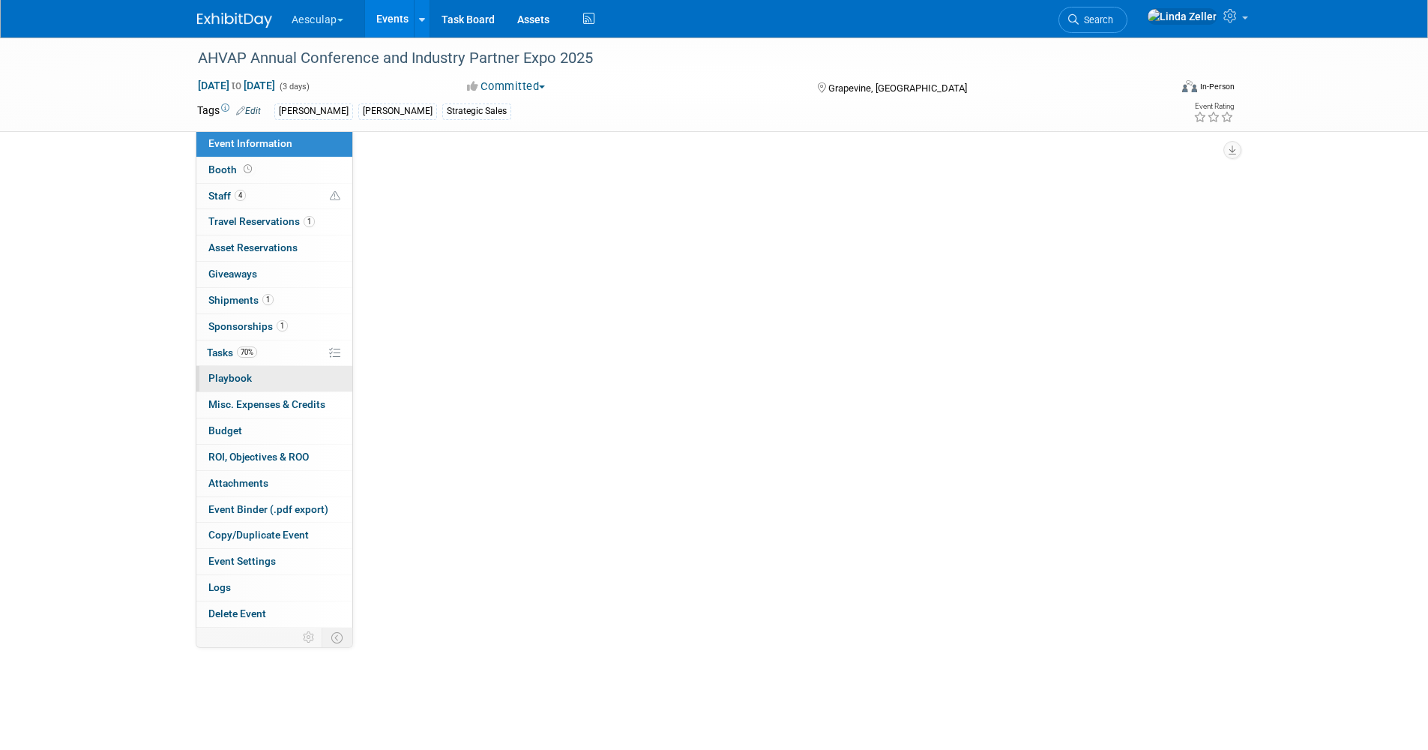
select select "Approved by Compliance"
select select "Strategic Sales"
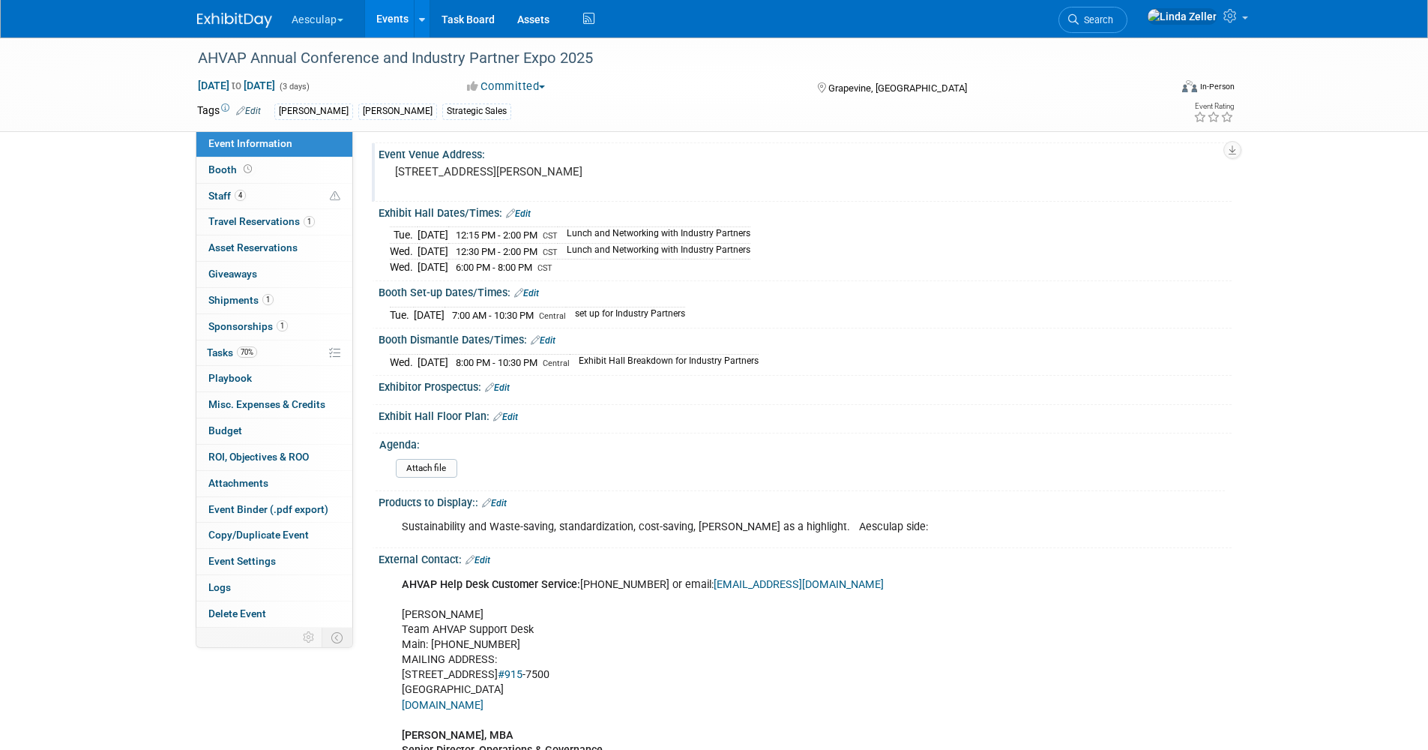
scroll to position [375, 0]
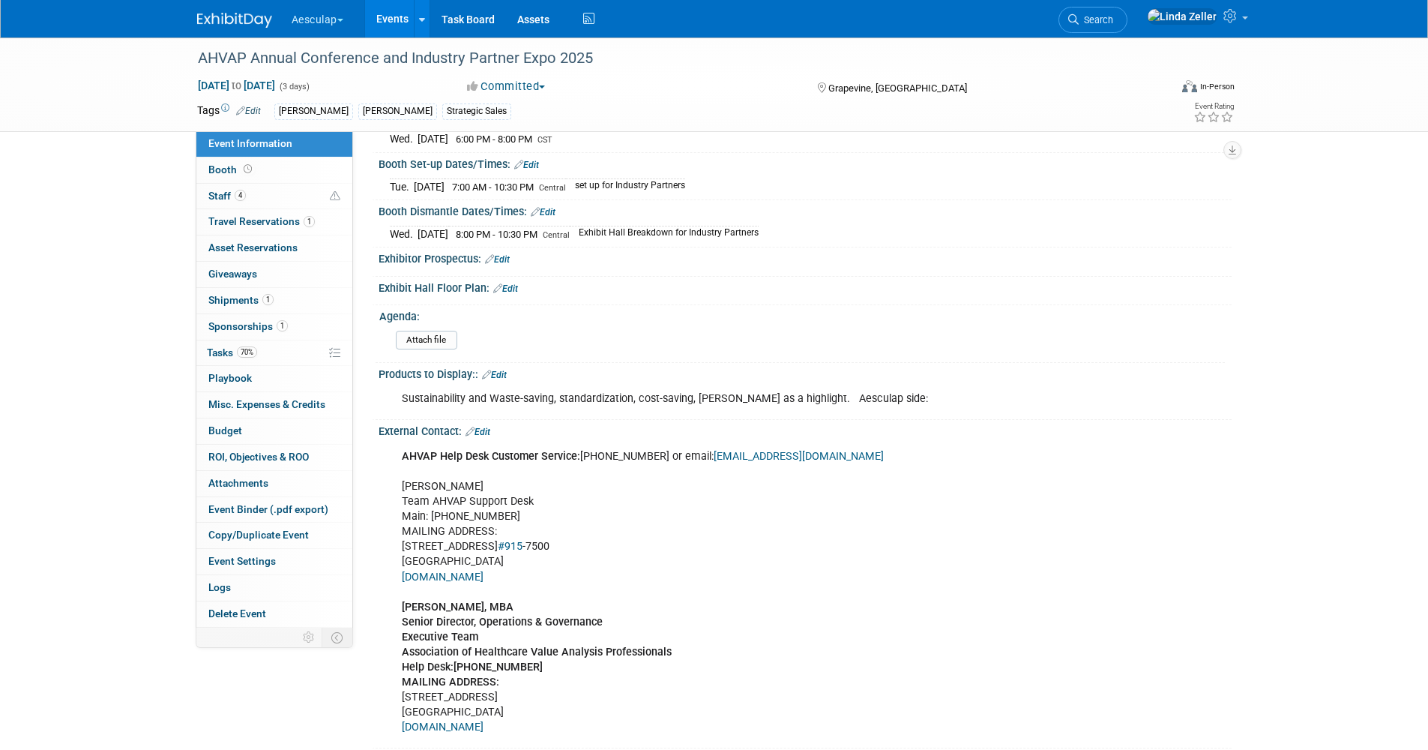
click at [499, 372] on link "Edit" at bounding box center [494, 375] width 25 height 10
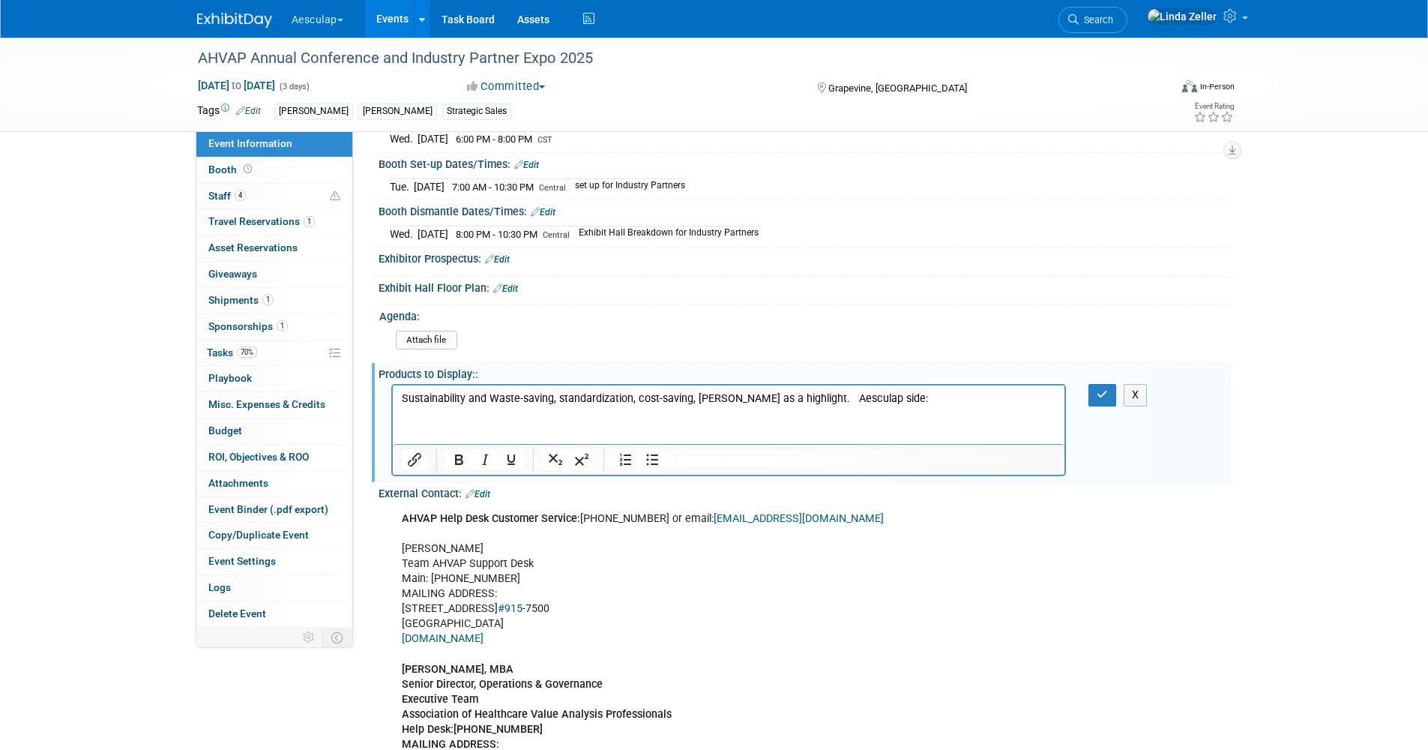
scroll to position [0, 0]
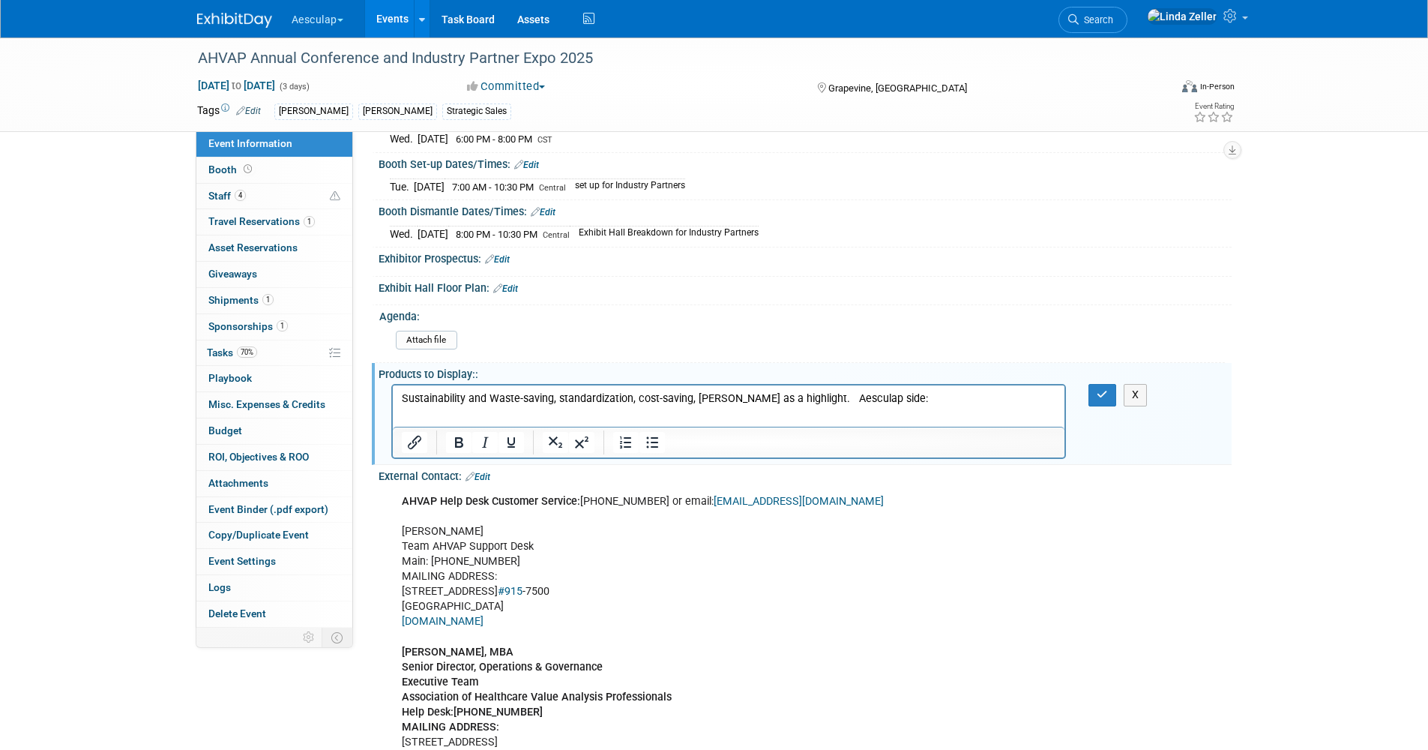
click at [889, 402] on p "Sustainability and Waste-saving, standardization, cost-saving, [PERSON_NAME] as…" at bounding box center [728, 398] width 655 height 15
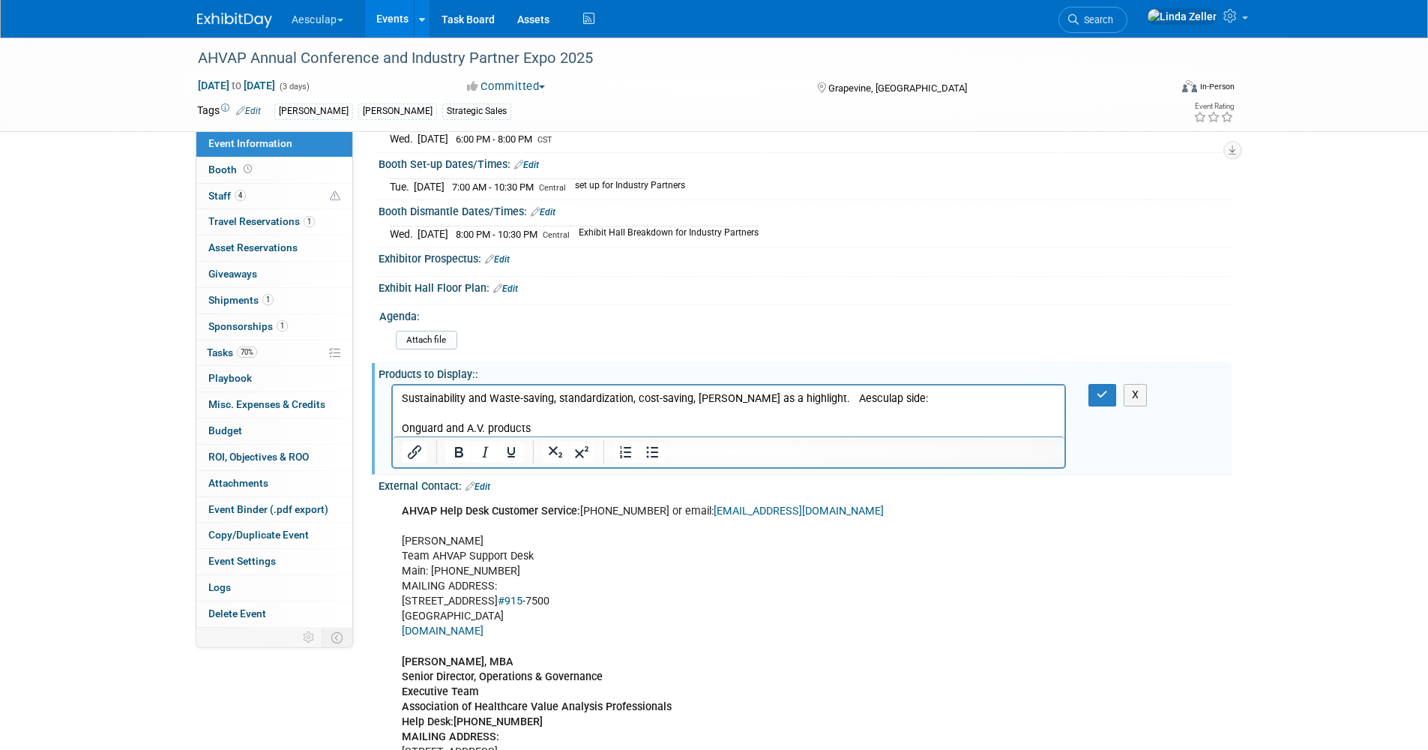
click at [397, 425] on html "Sustainability and Waste-saving, standardization, cost-saving, [PERSON_NAME] as…" at bounding box center [728, 410] width 672 height 51
click at [516, 428] on p "[PERSON_NAME]: Onguard and A.V. products" at bounding box center [728, 428] width 655 height 15
click at [517, 428] on p "[PERSON_NAME]: Onguard and A.V. products" at bounding box center [728, 428] width 655 height 15
click at [513, 428] on p "[PERSON_NAME]: Onguard and .V. products" at bounding box center [728, 428] width 655 height 15
click at [522, 428] on p "[PERSON_NAME]: Onguard and IV. products" at bounding box center [728, 428] width 655 height 15
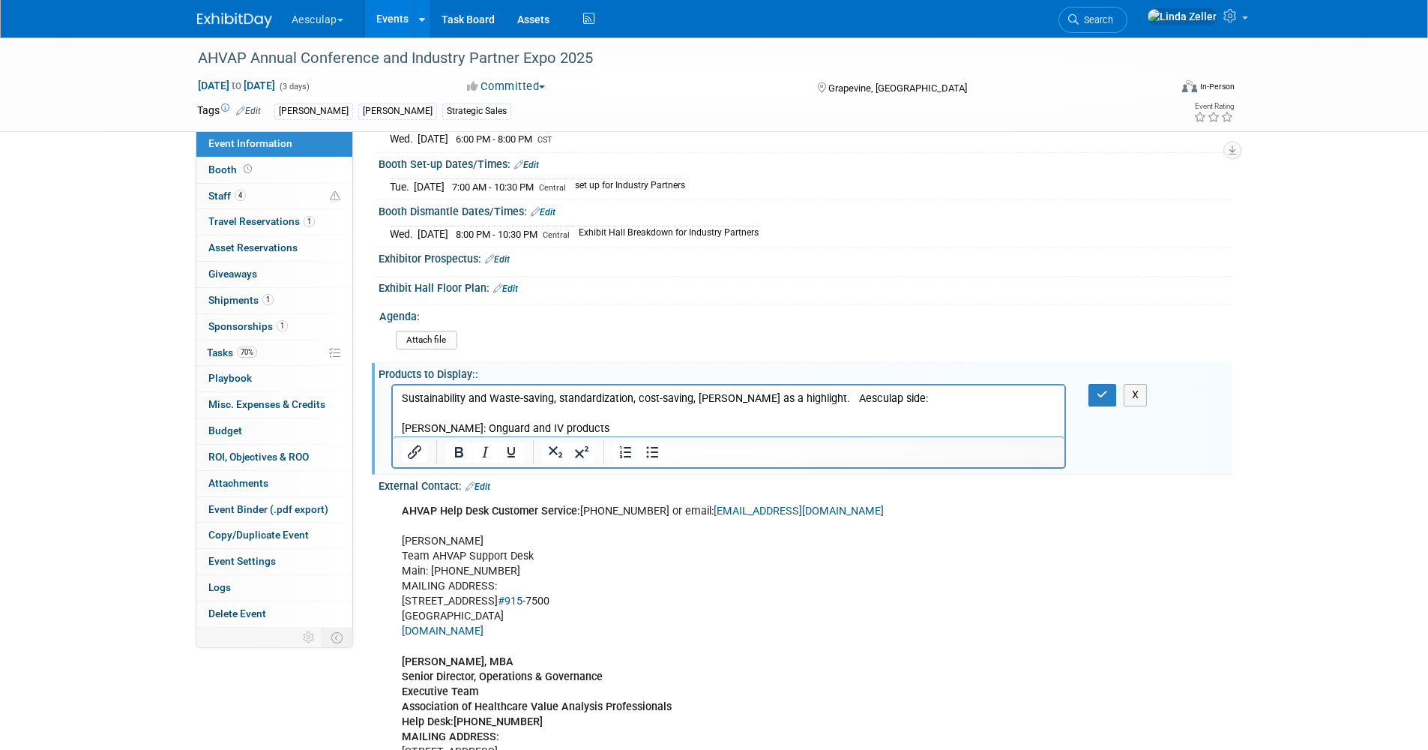
click at [566, 430] on p "[PERSON_NAME]: Onguard and IV products" at bounding box center [728, 428] width 655 height 15
click at [1100, 396] on icon "button" at bounding box center [1102, 394] width 11 height 10
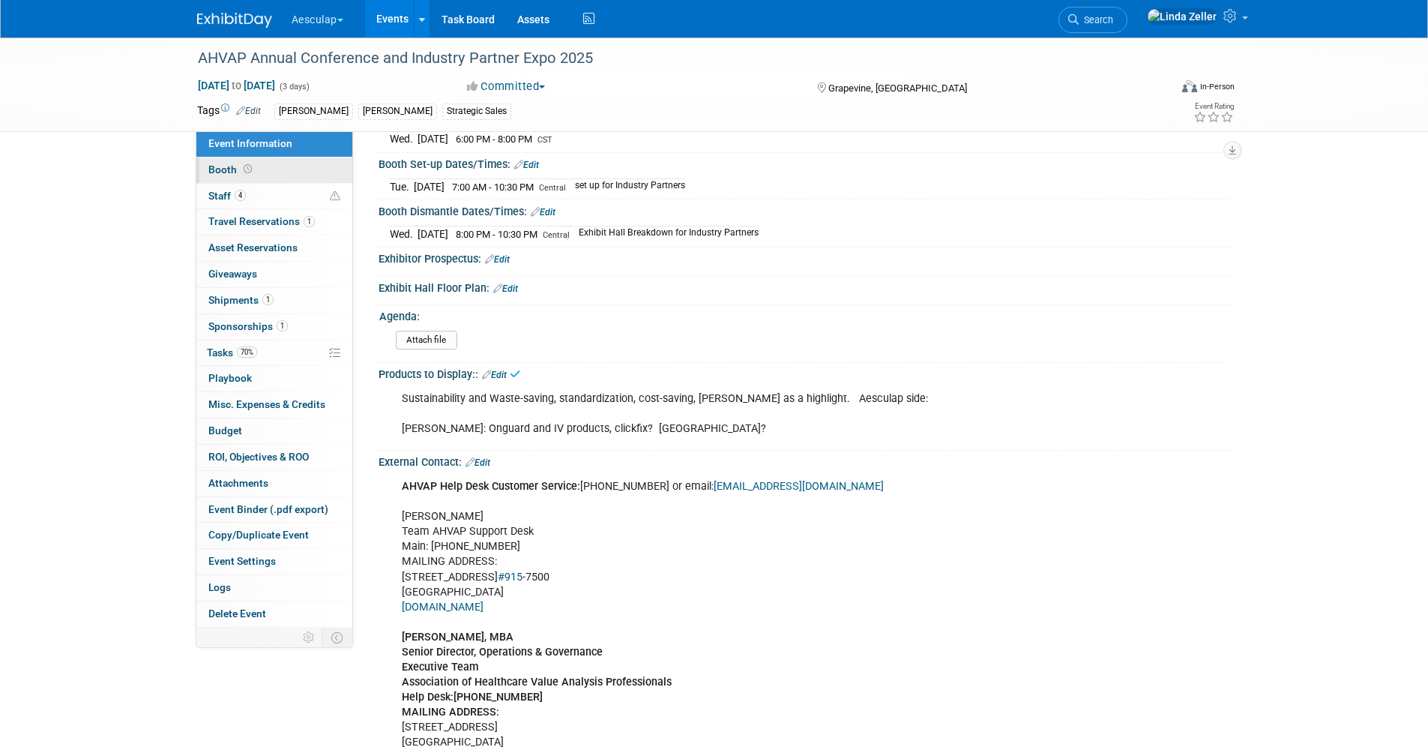
click at [218, 171] on span "Booth" at bounding box center [231, 169] width 46 height 12
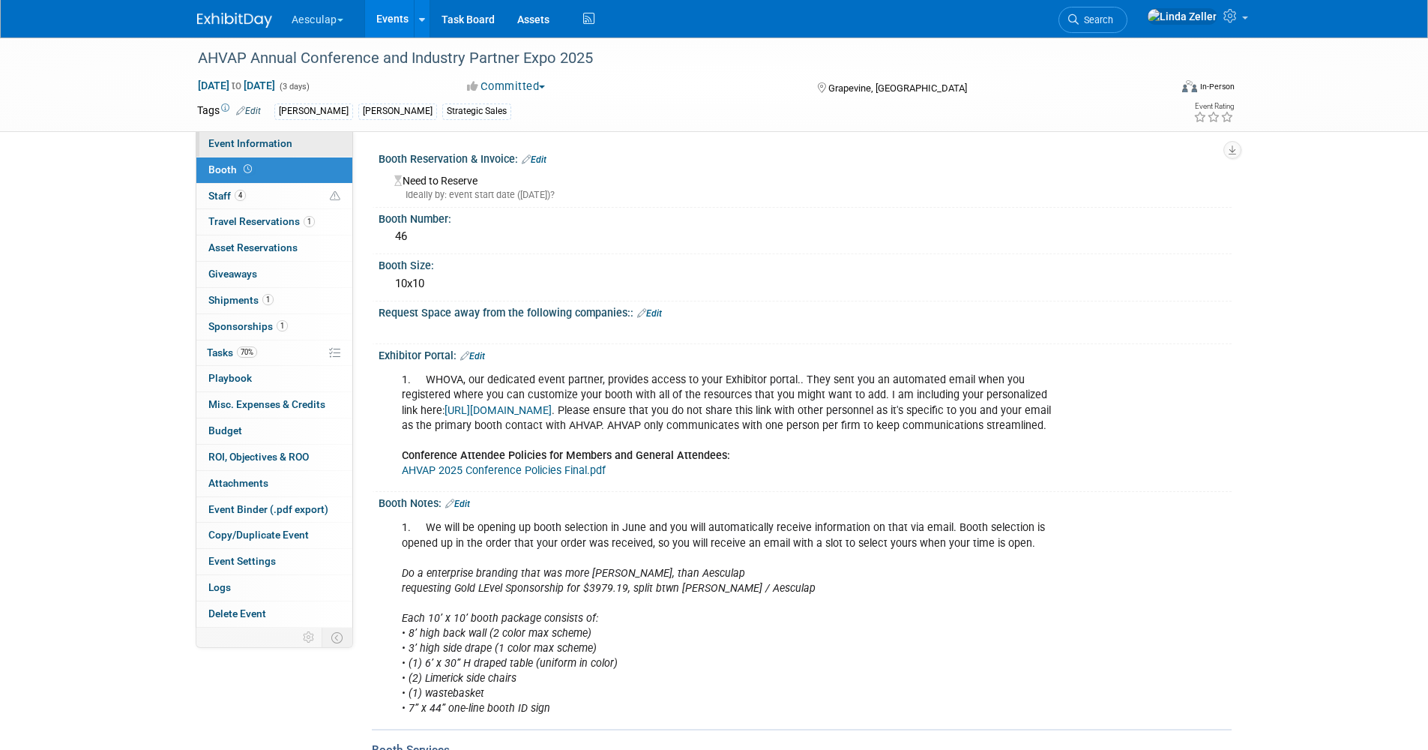
click at [220, 143] on span "Event Information" at bounding box center [250, 143] width 84 height 12
select select "Approved by Compliance"
select select "Strategic Sales"
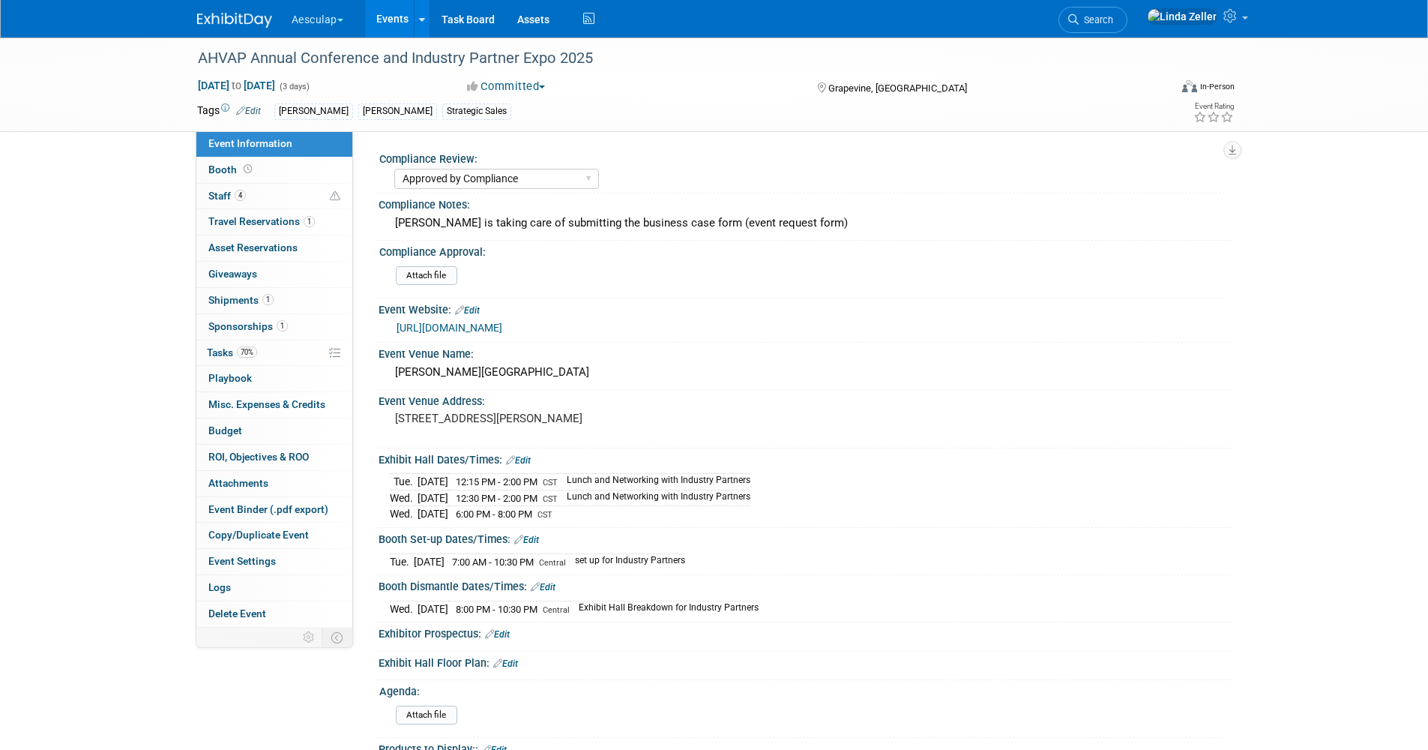
click at [274, 147] on span "Event Information" at bounding box center [250, 143] width 84 height 12
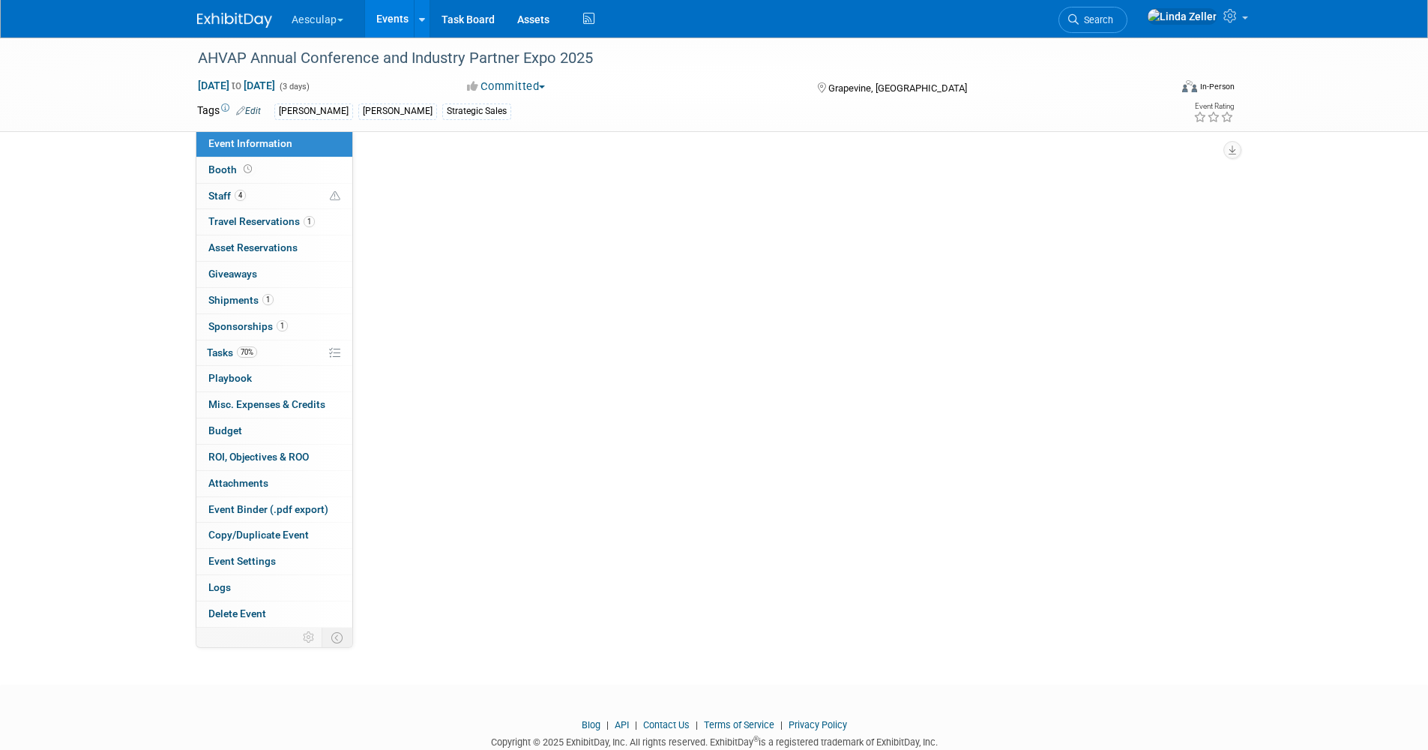
select select "Approved by Compliance"
select select "Strategic Sales"
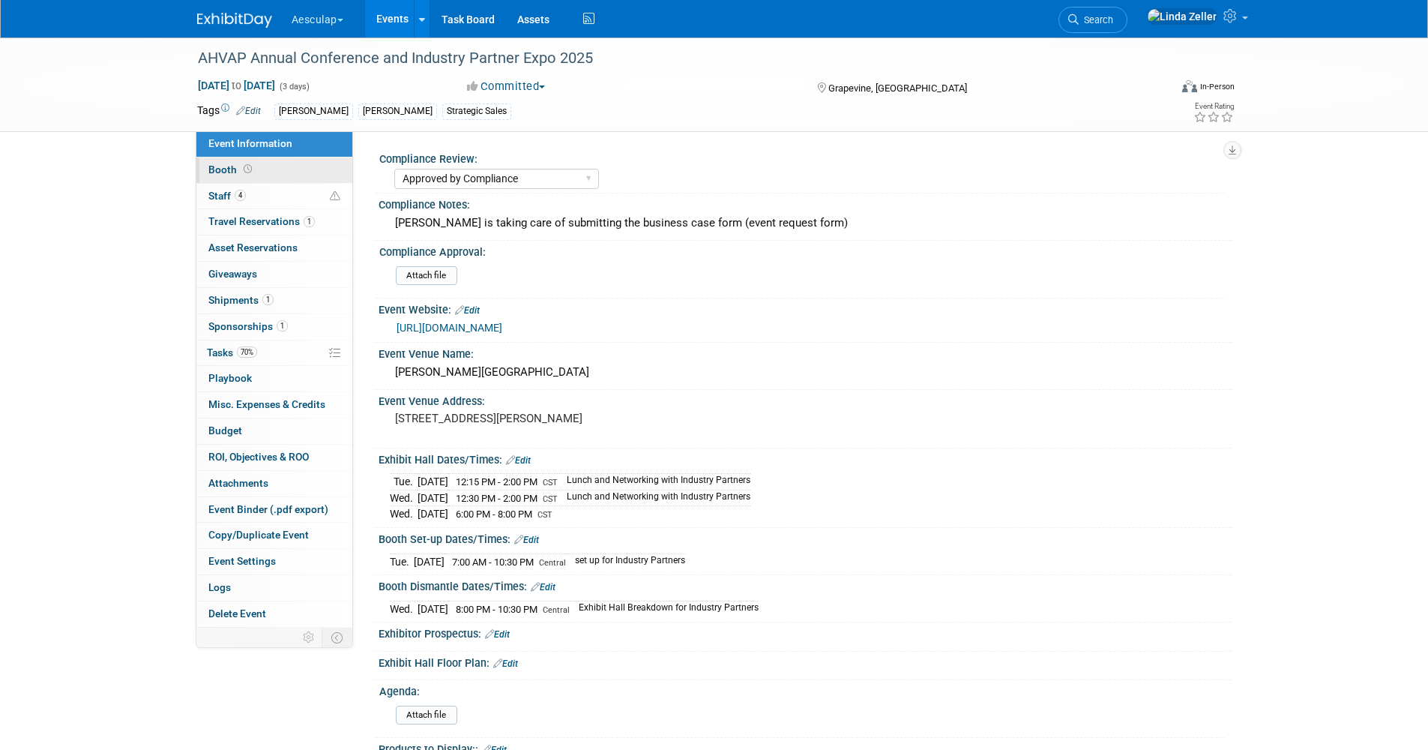
click at [228, 174] on span "Booth" at bounding box center [231, 169] width 46 height 12
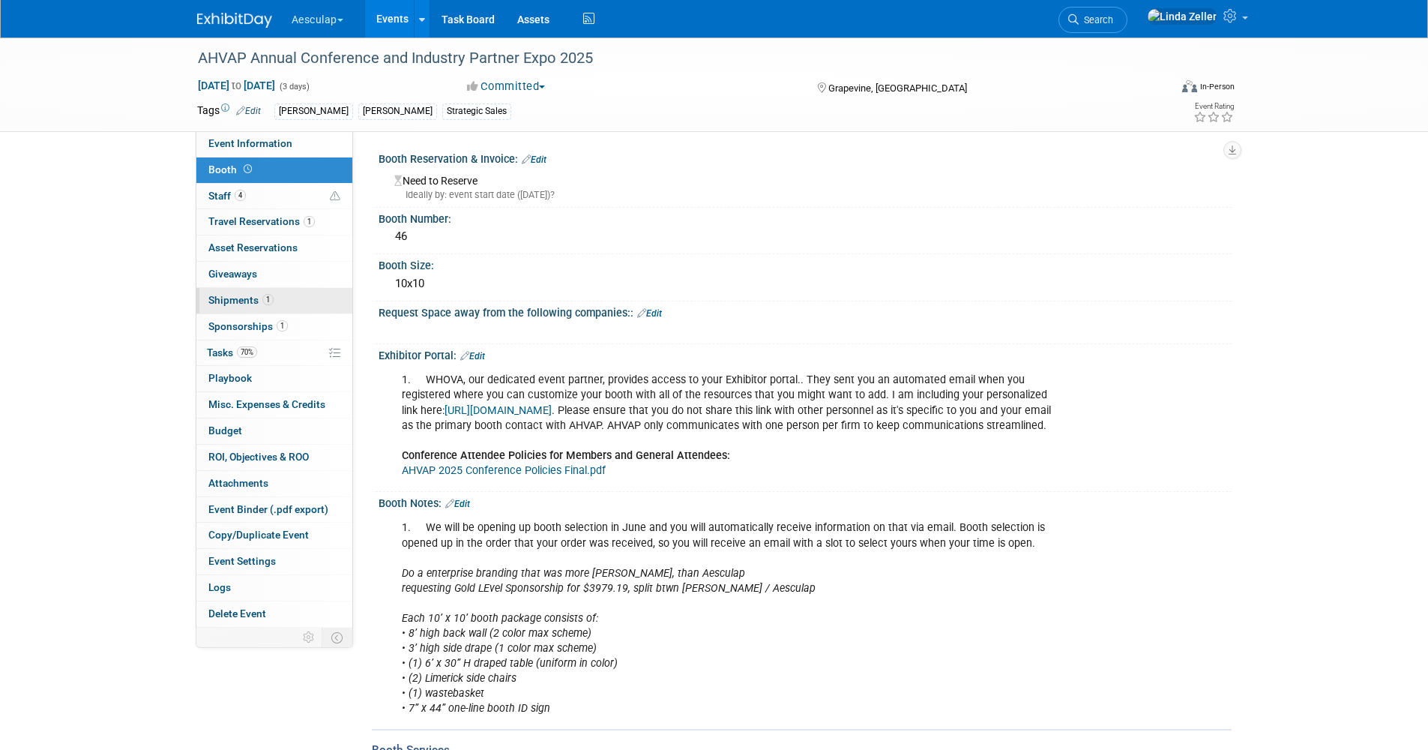
click at [225, 298] on span "Shipments 1" at bounding box center [240, 300] width 65 height 12
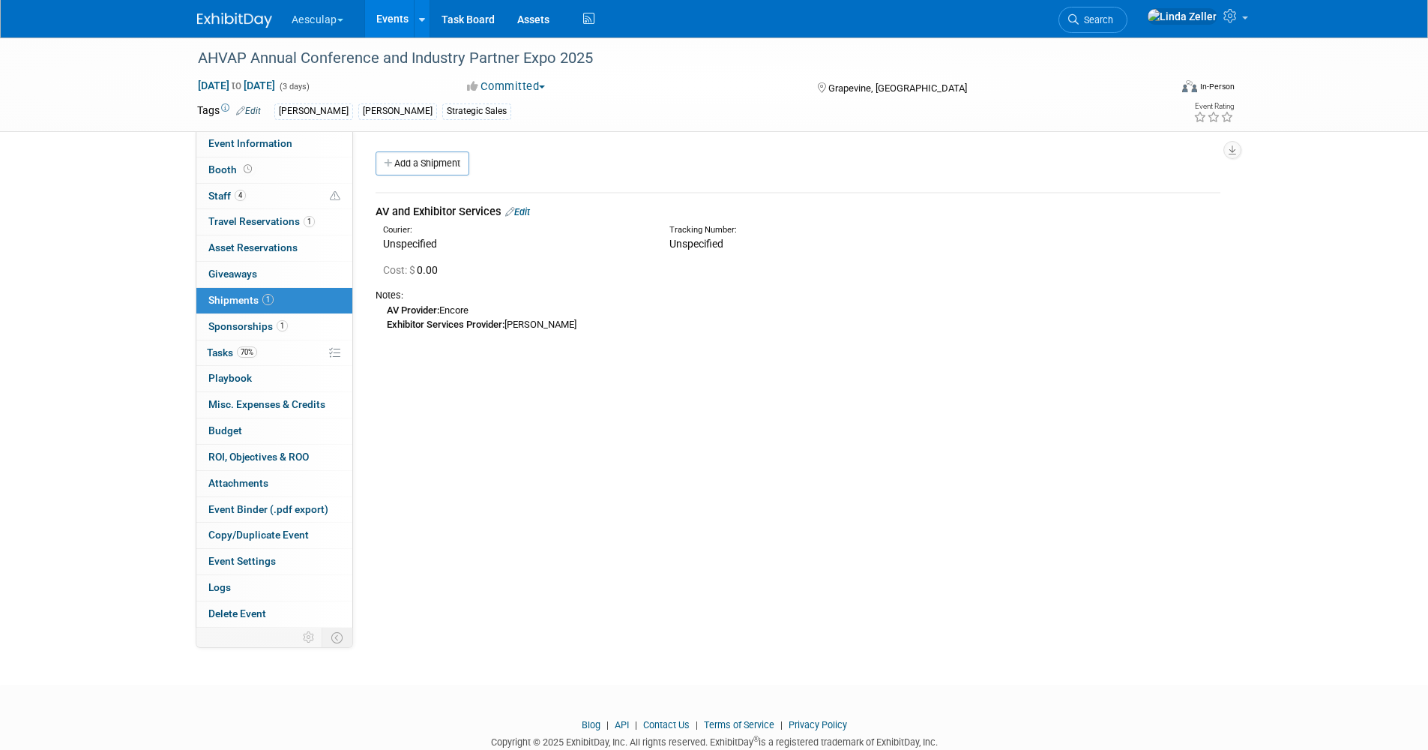
click at [460, 310] on div "AV Provider: Encore Exhibitor Services Provider: [PERSON_NAME]" at bounding box center [798, 316] width 845 height 29
click at [216, 174] on span "Booth" at bounding box center [231, 169] width 46 height 12
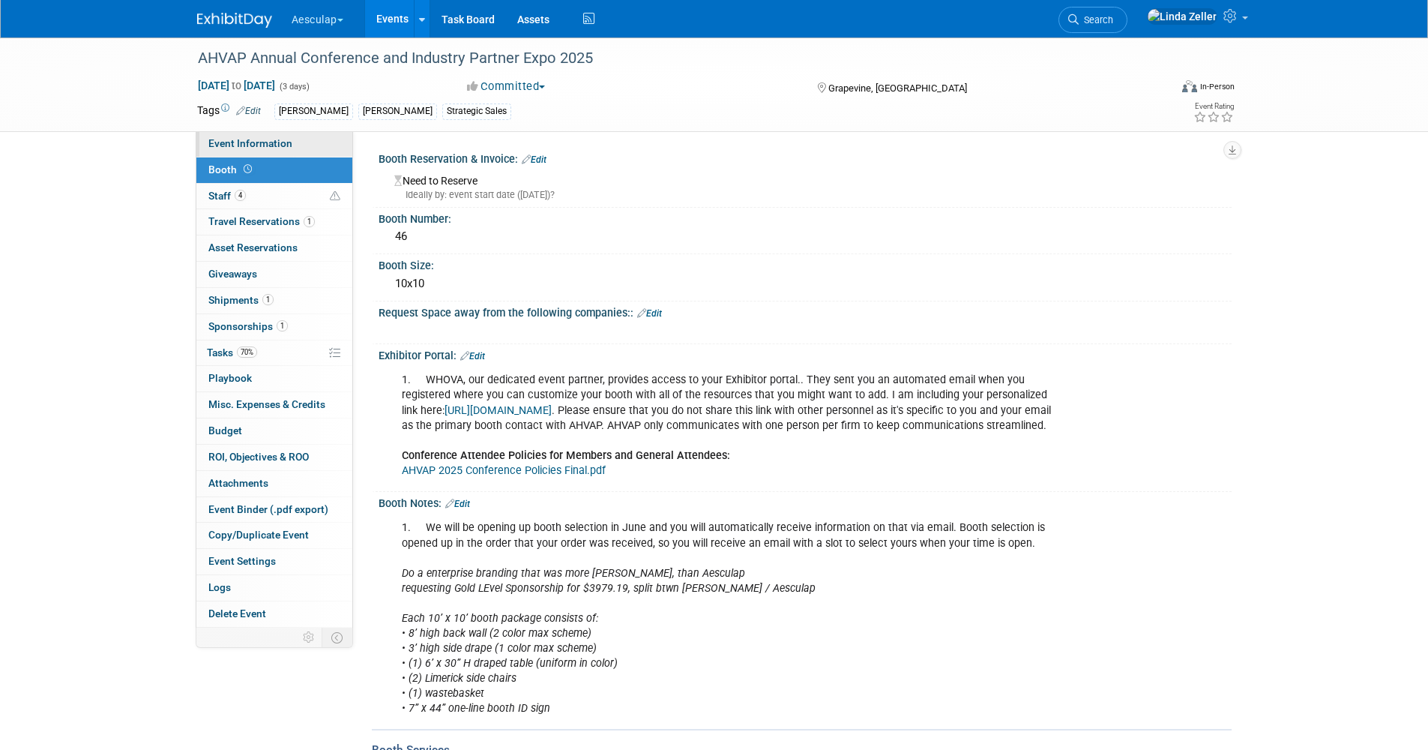
click at [223, 146] on span "Event Information" at bounding box center [250, 143] width 84 height 12
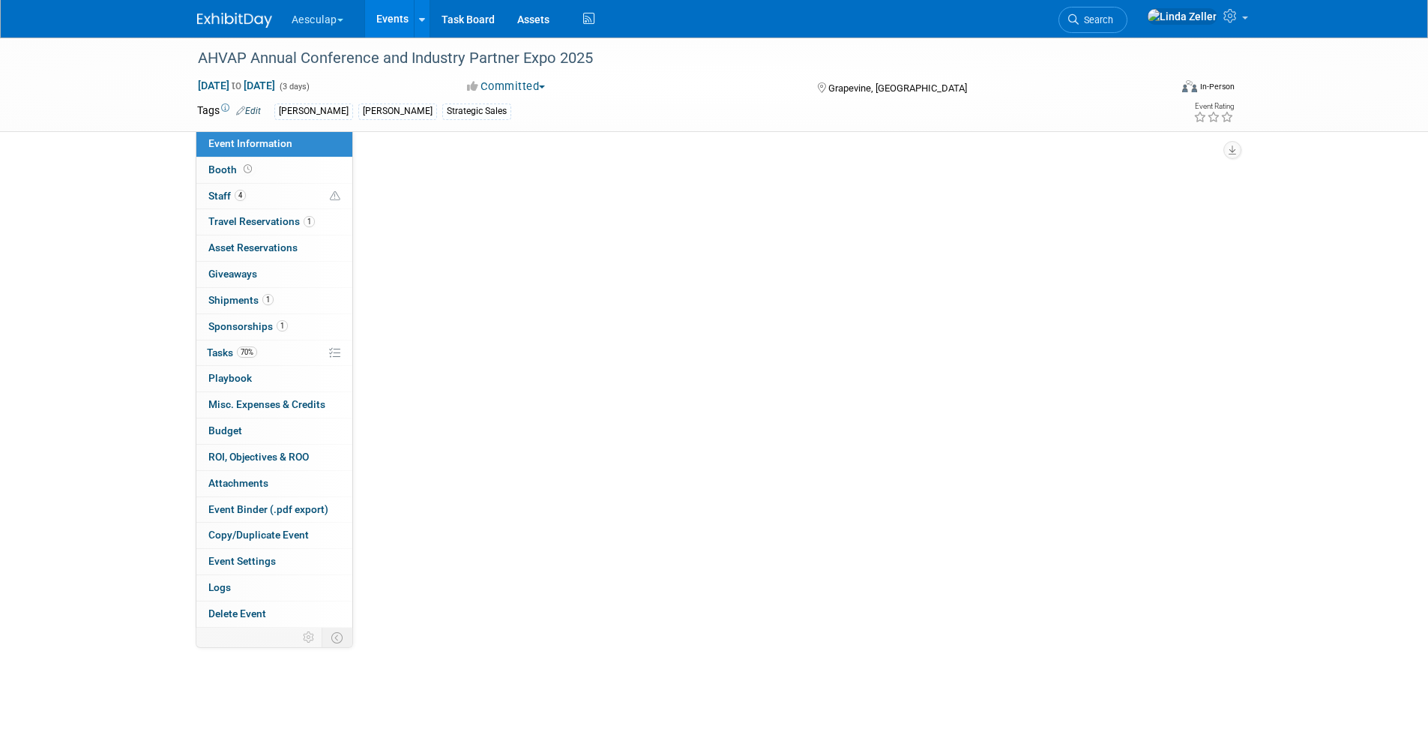
select select "Approved by Compliance"
select select "Strategic Sales"
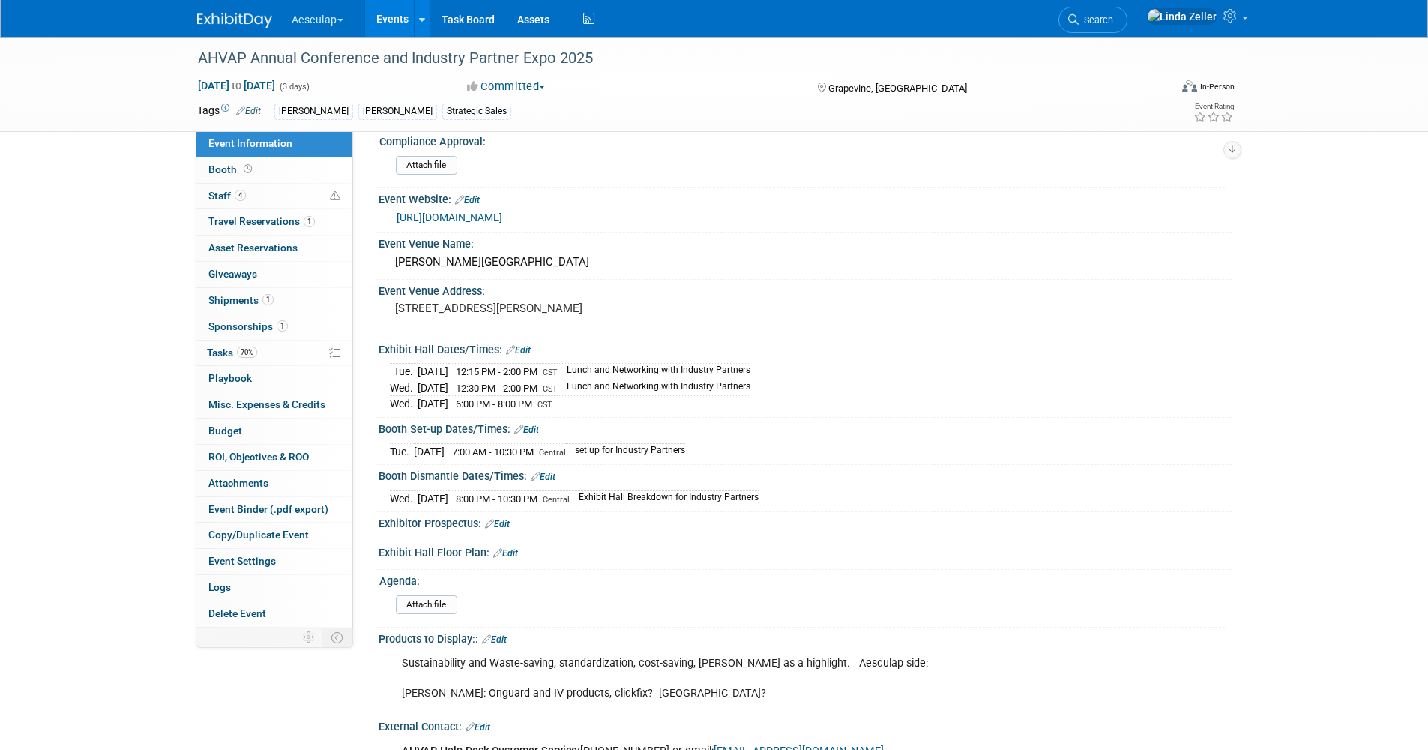
scroll to position [44, 0]
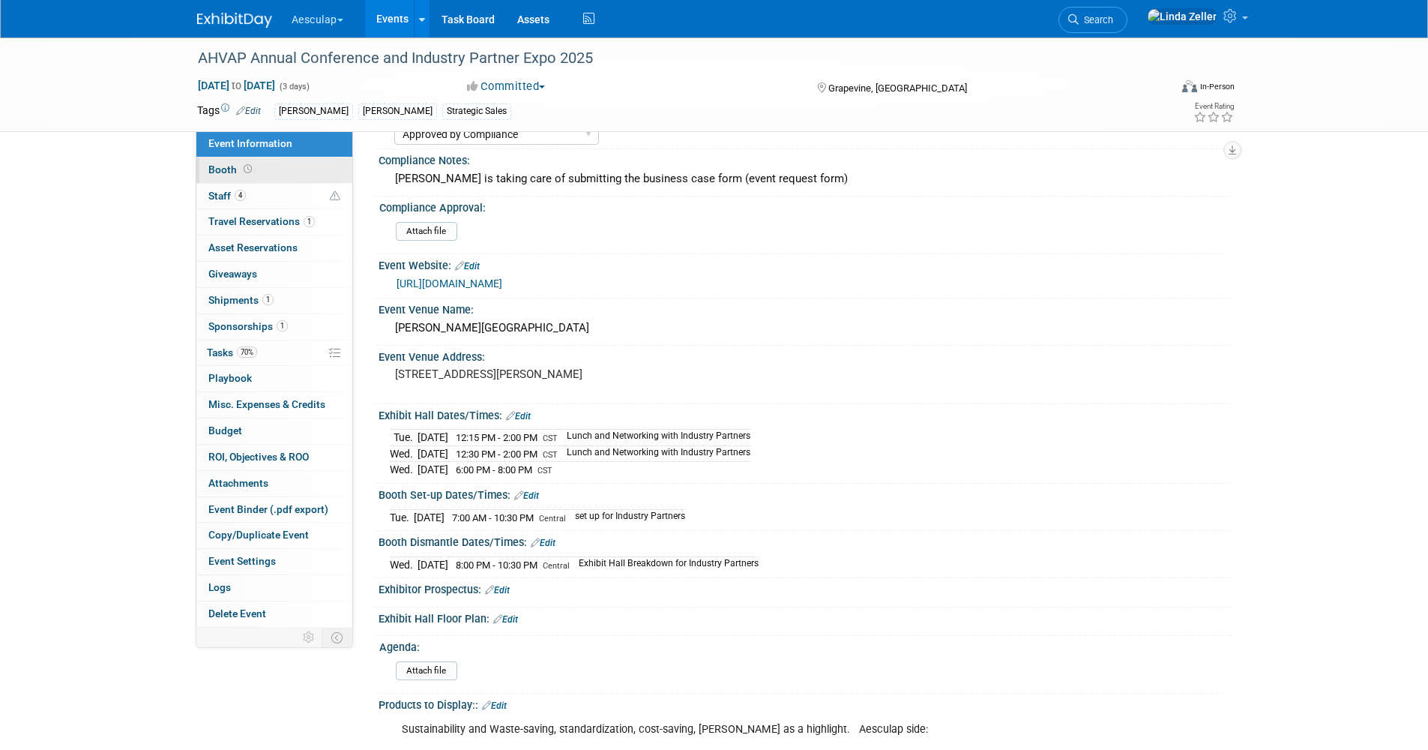
click at [237, 168] on span "Booth" at bounding box center [231, 169] width 46 height 12
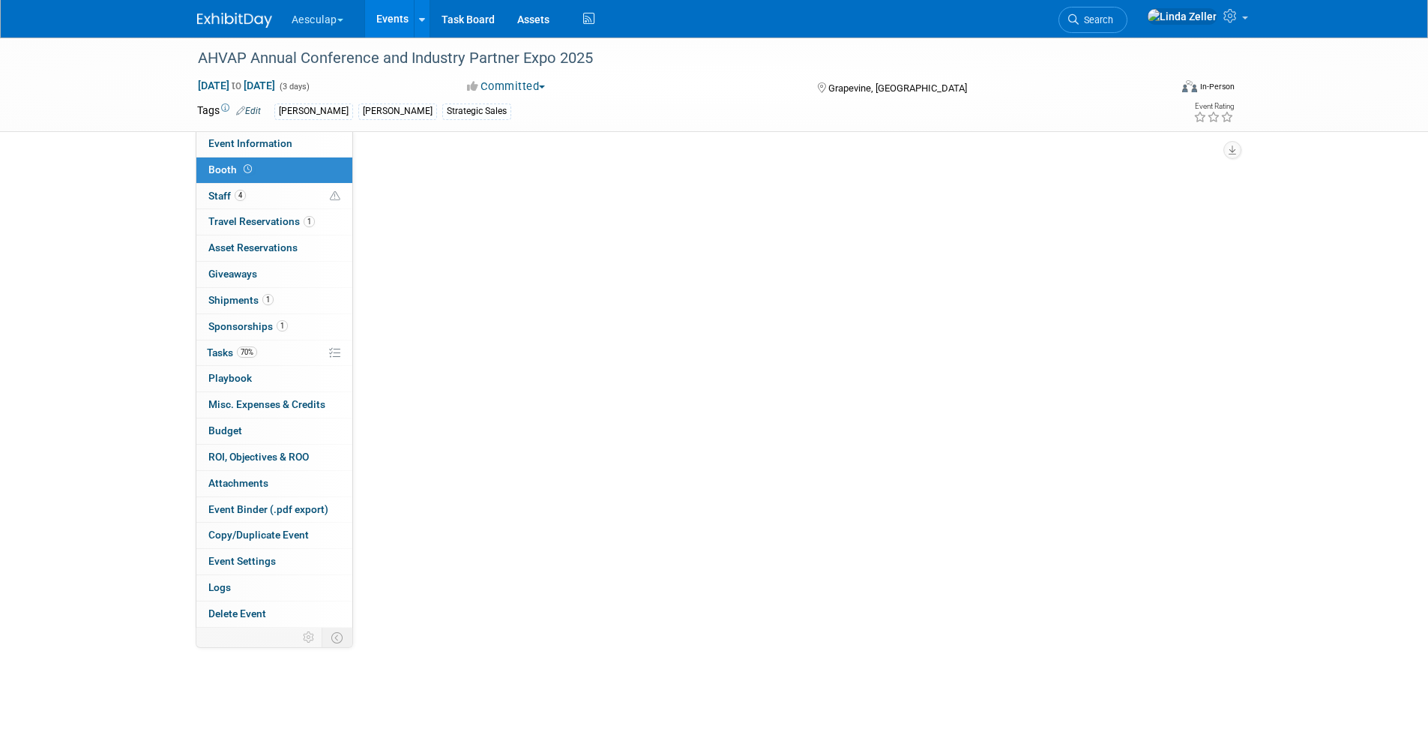
scroll to position [0, 0]
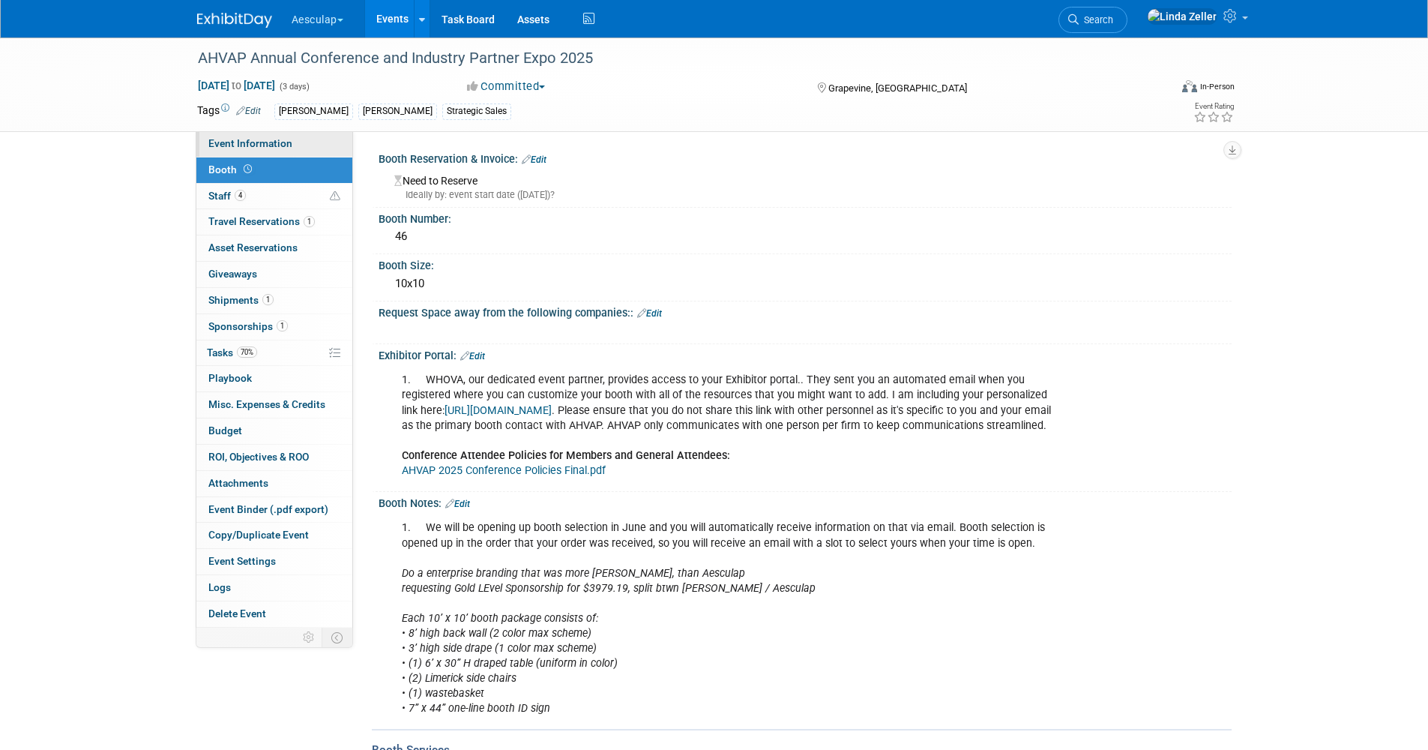
click at [232, 135] on link "Event Information" at bounding box center [274, 143] width 156 height 25
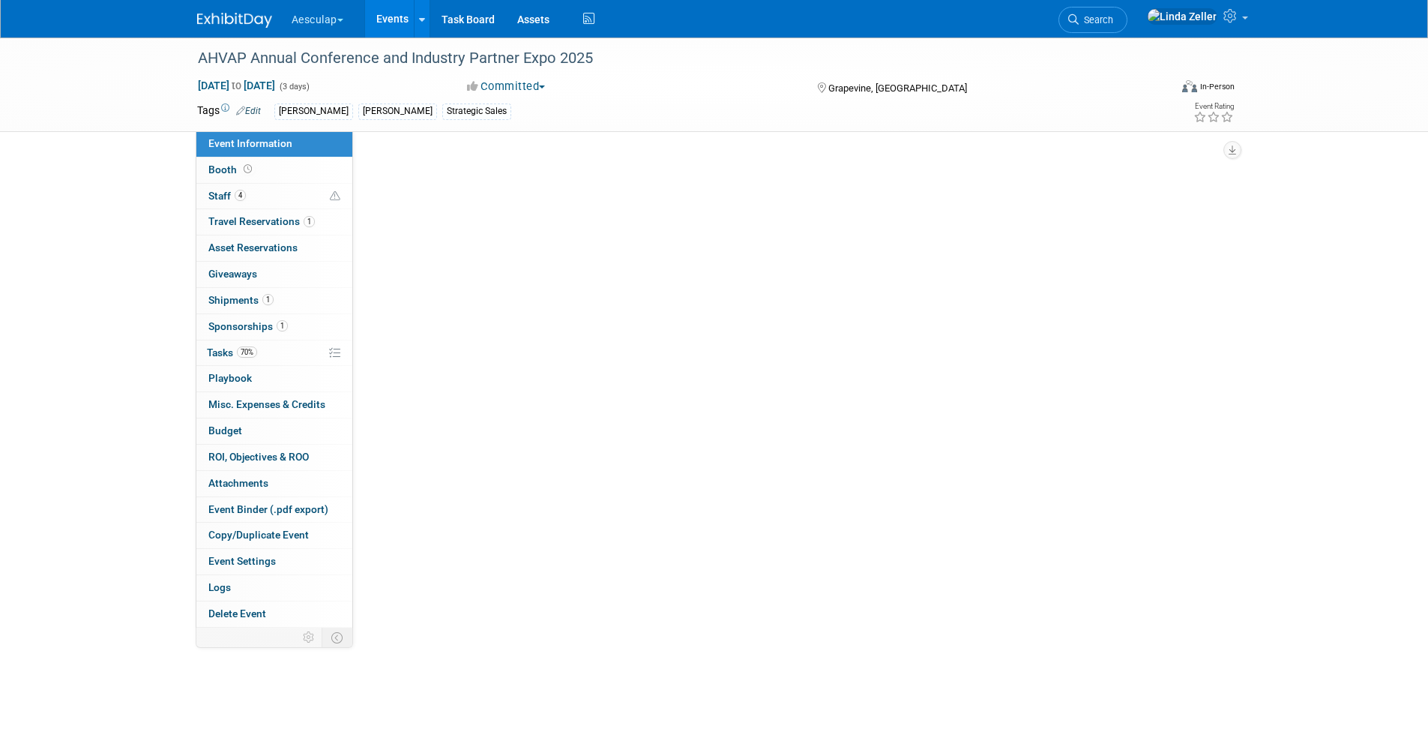
select select "Approved by Compliance"
select select "Strategic Sales"
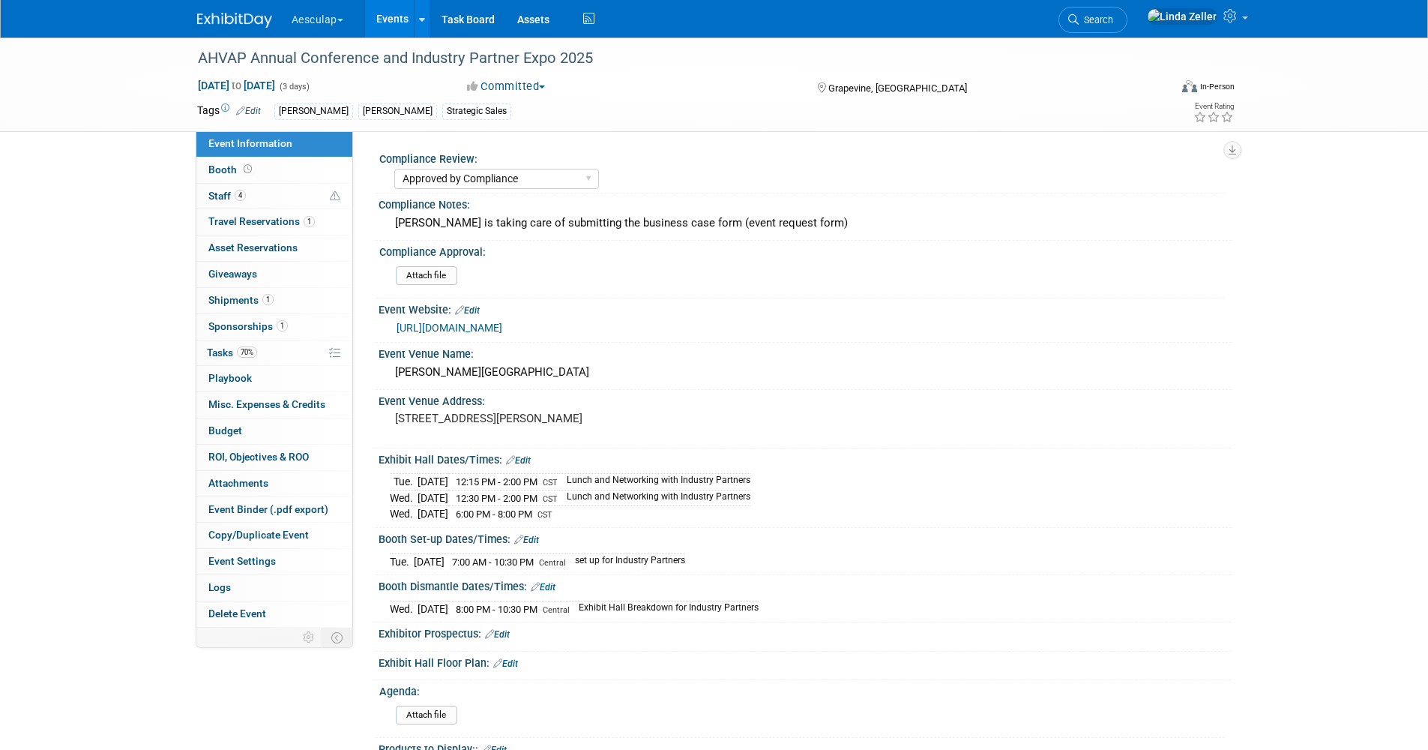
click at [500, 326] on link "[URL][DOMAIN_NAME]" at bounding box center [450, 328] width 106 height 12
click at [236, 165] on span "Booth" at bounding box center [231, 169] width 46 height 12
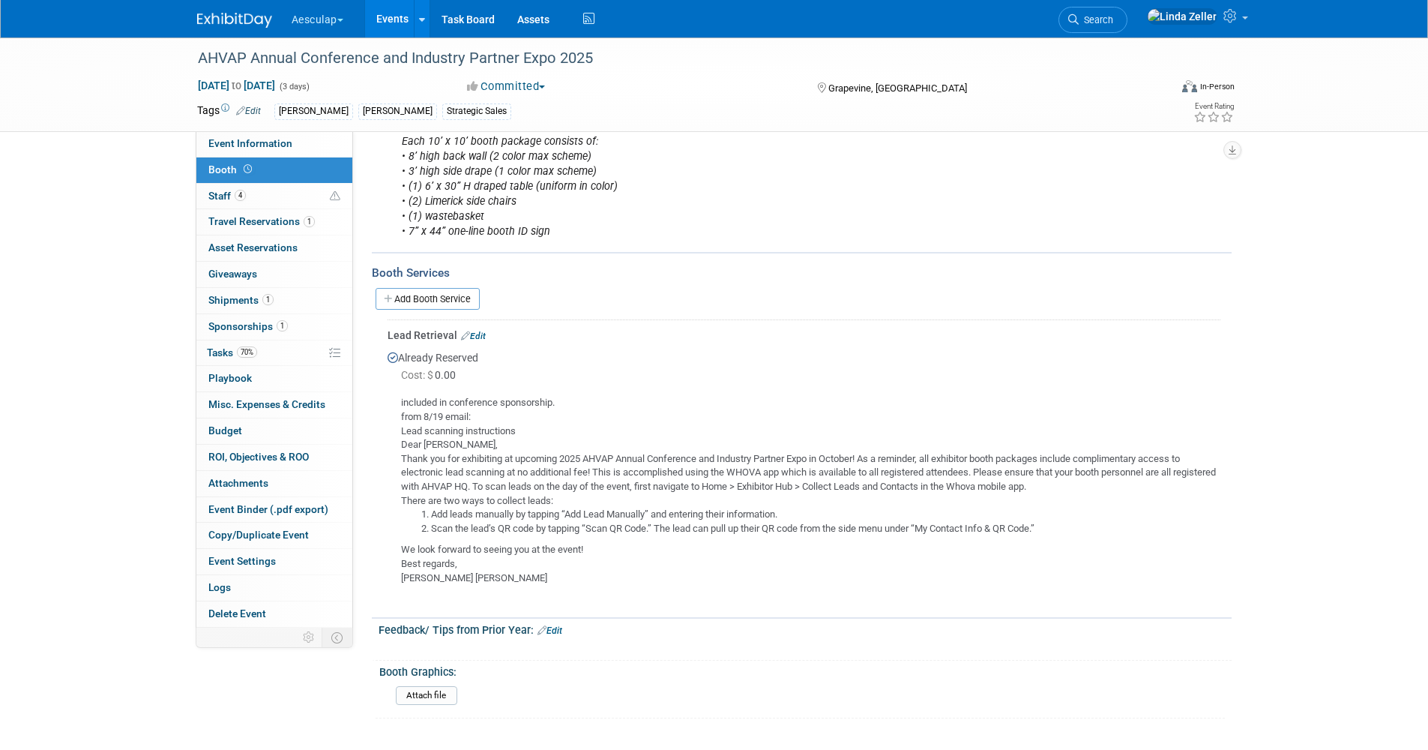
scroll to position [472, 0]
click at [408, 314] on link "Add Booth Service" at bounding box center [428, 303] width 104 height 22
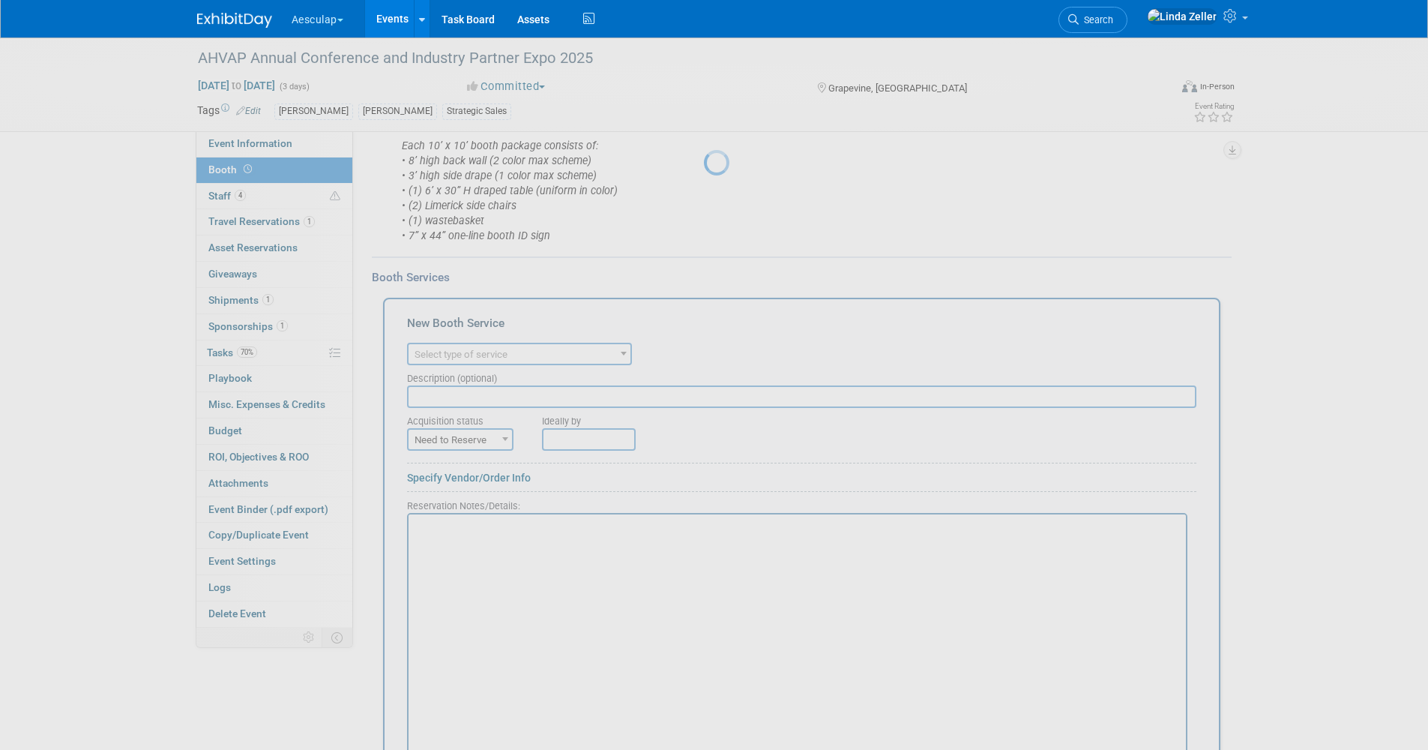
scroll to position [0, 0]
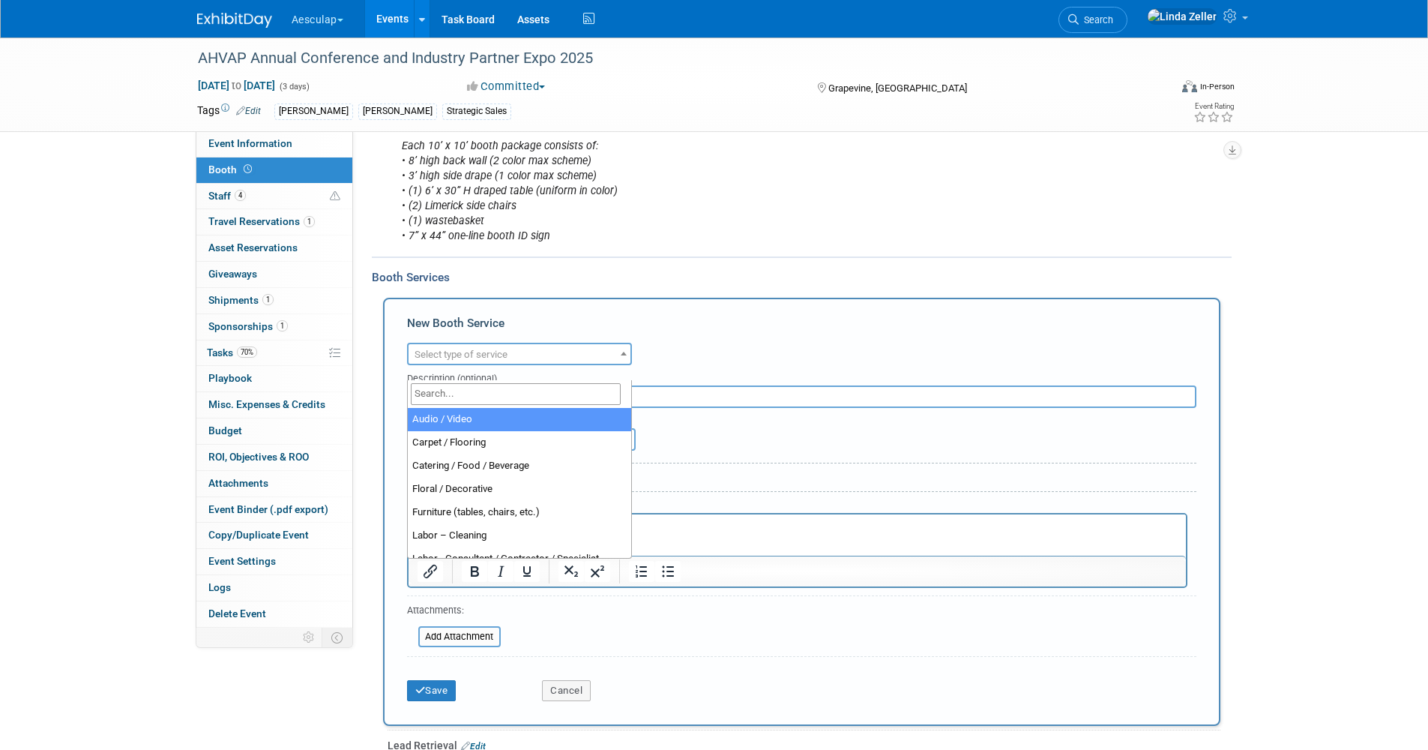
click at [421, 360] on span "Select type of service" at bounding box center [461, 354] width 93 height 11
click at [426, 387] on input "search" at bounding box center [516, 394] width 210 height 22
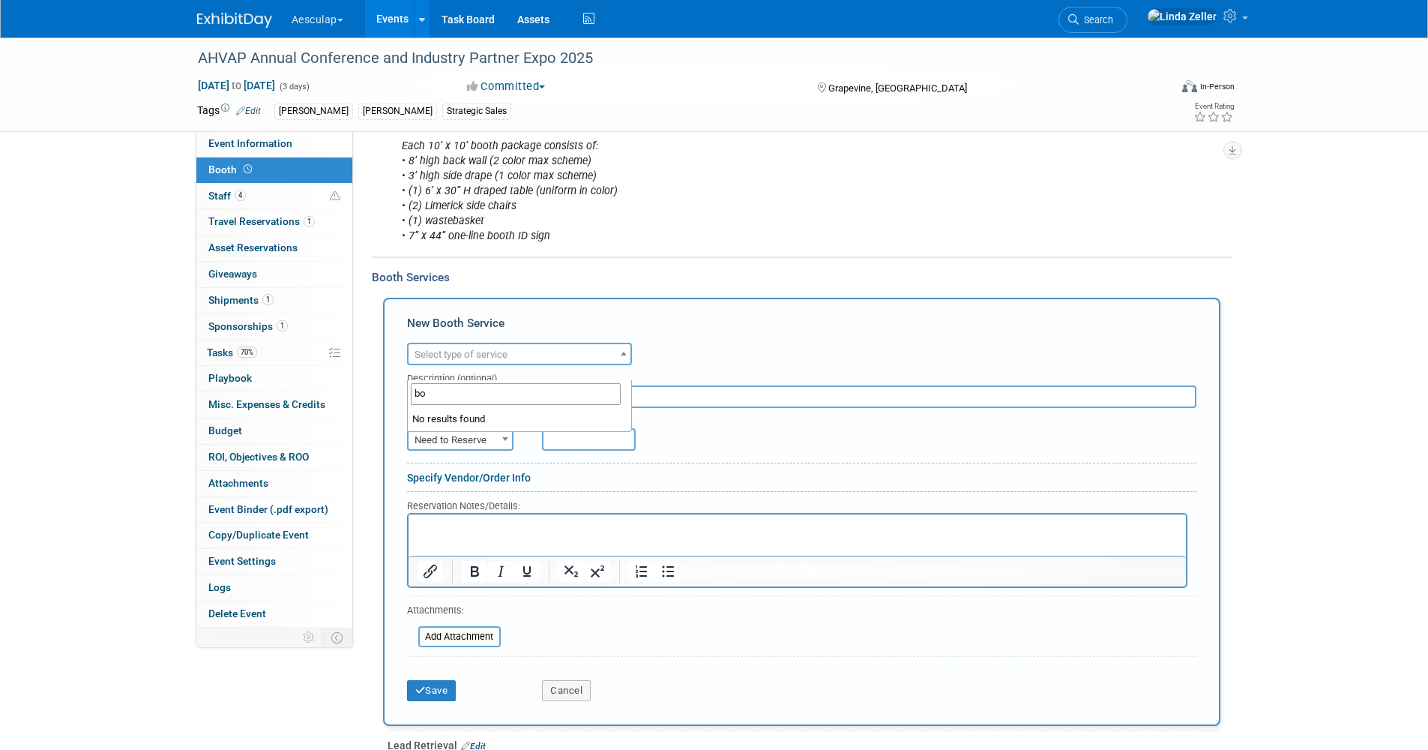
type input "b"
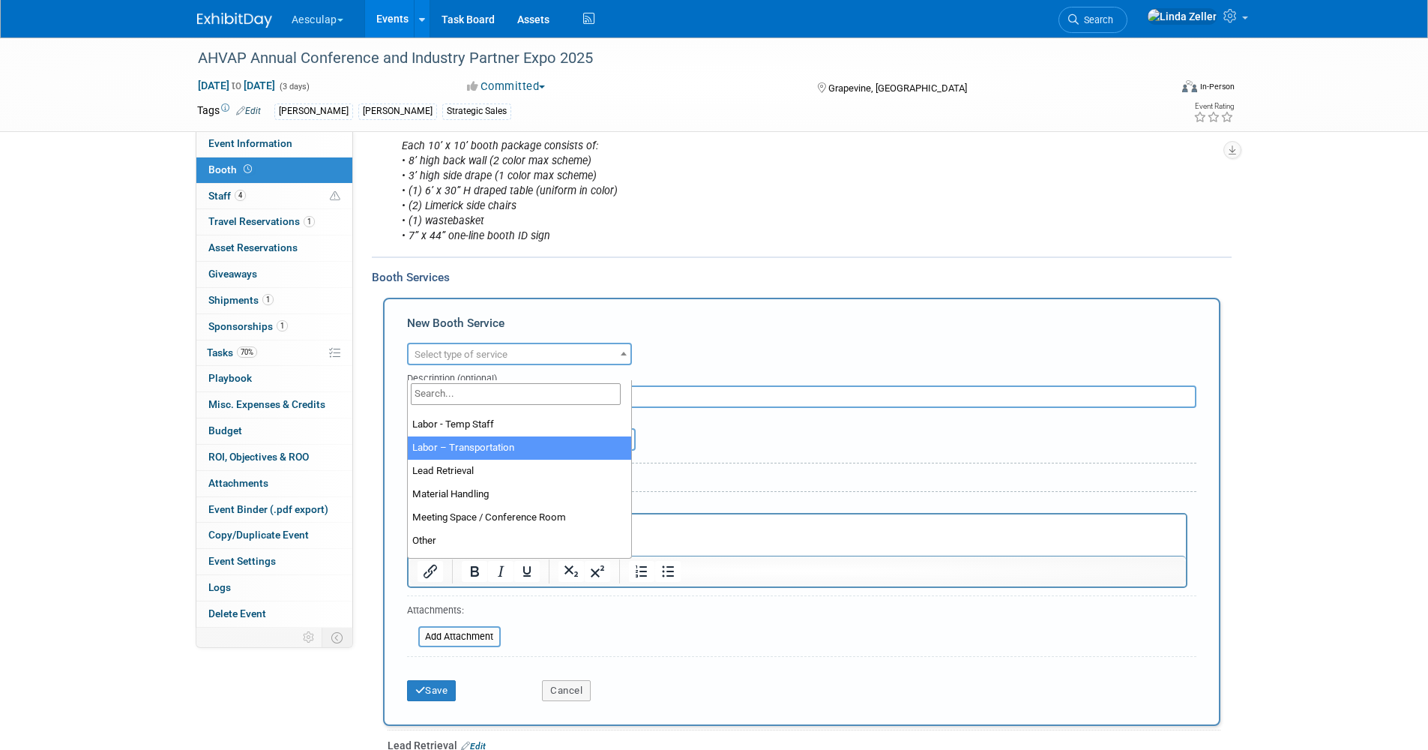
scroll to position [300, 0]
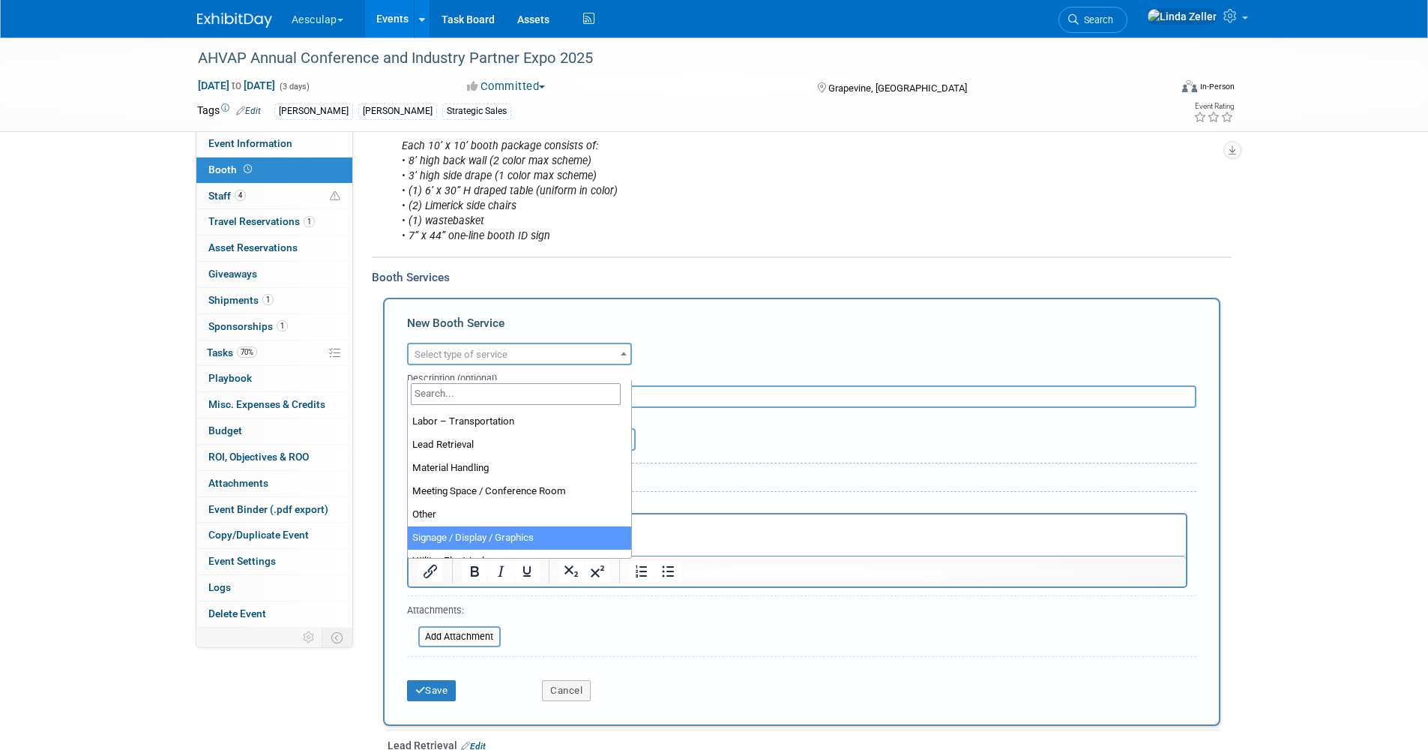
select select "3"
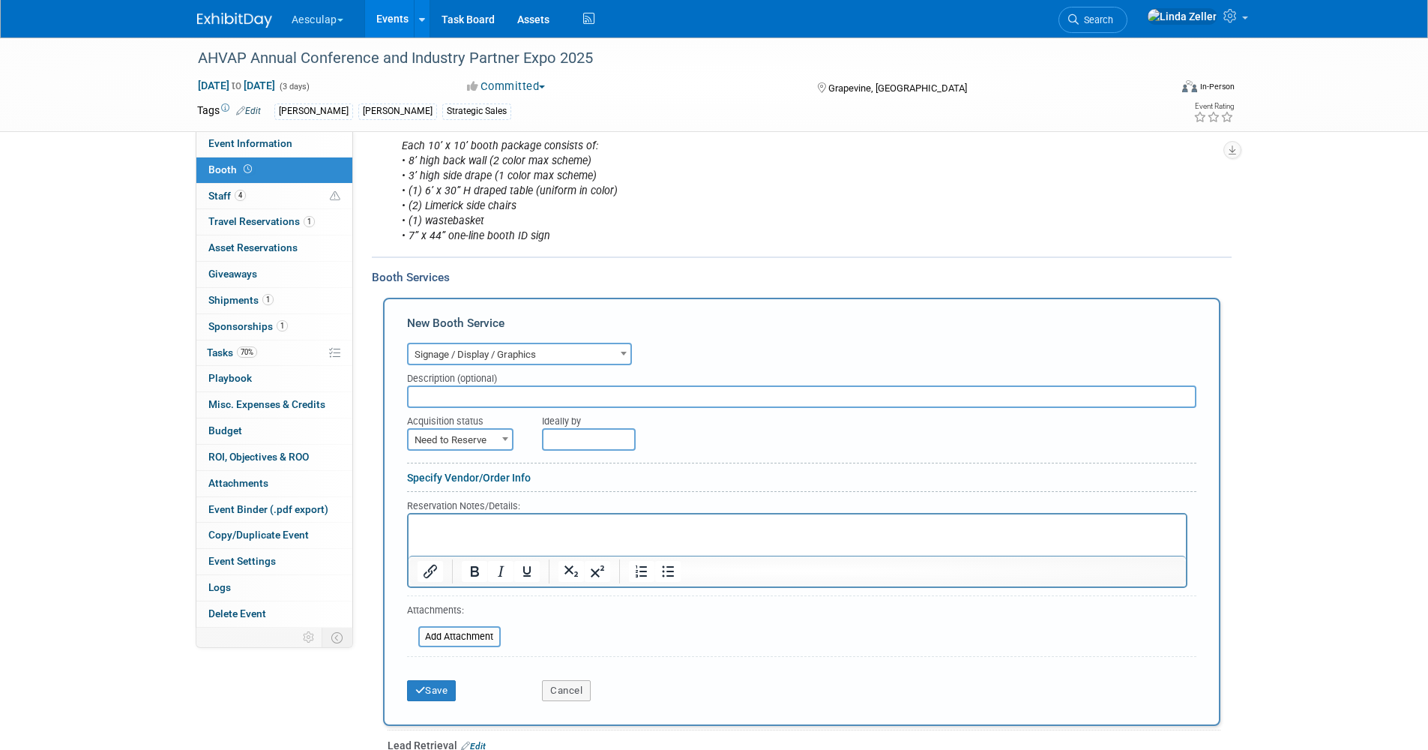
click at [424, 405] on input "text" at bounding box center [801, 396] width 789 height 22
type input "clear acrylic pamphlet holder"
click at [449, 451] on span "Need to Reserve" at bounding box center [460, 440] width 103 height 21
click at [444, 451] on span "Need to Reserve" at bounding box center [460, 440] width 103 height 21
click at [430, 517] on html at bounding box center [796, 524] width 777 height 20
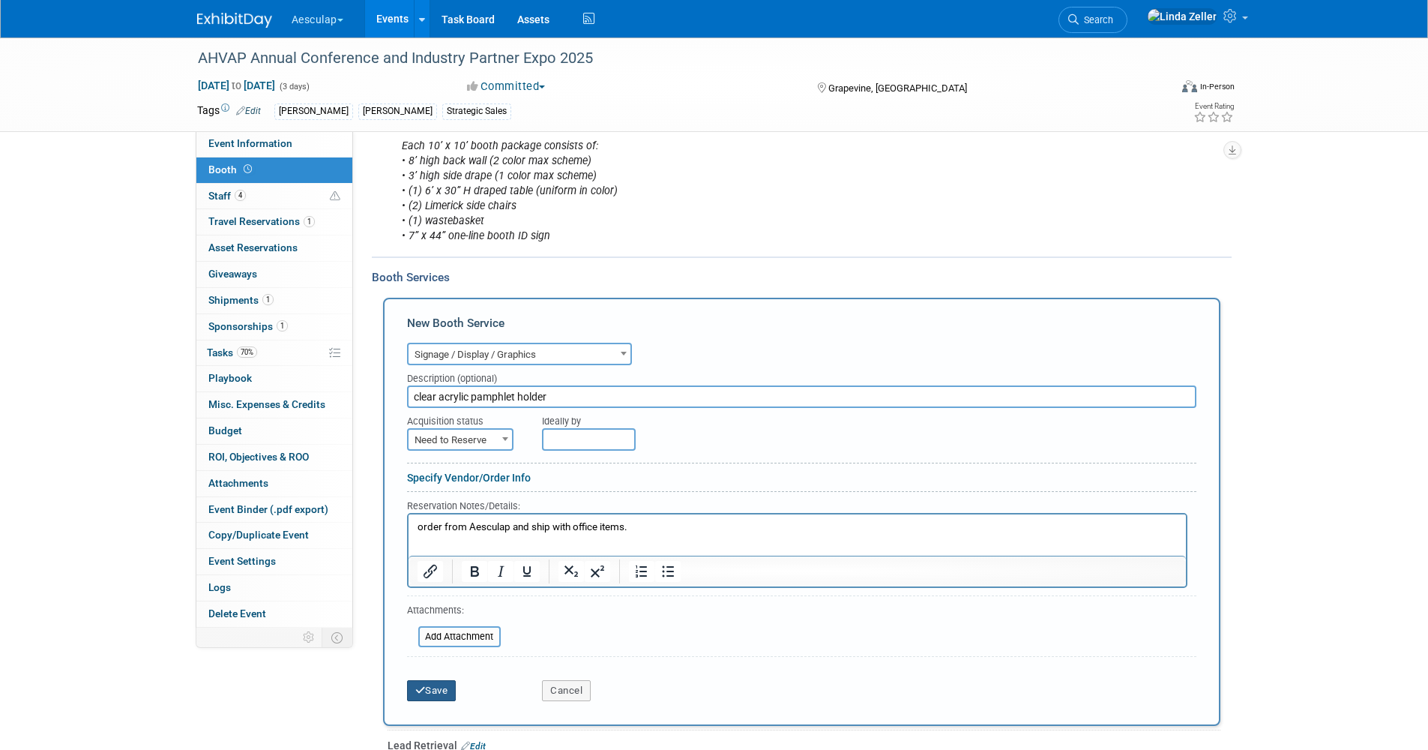
click at [444, 701] on button "Save" at bounding box center [431, 690] width 49 height 21
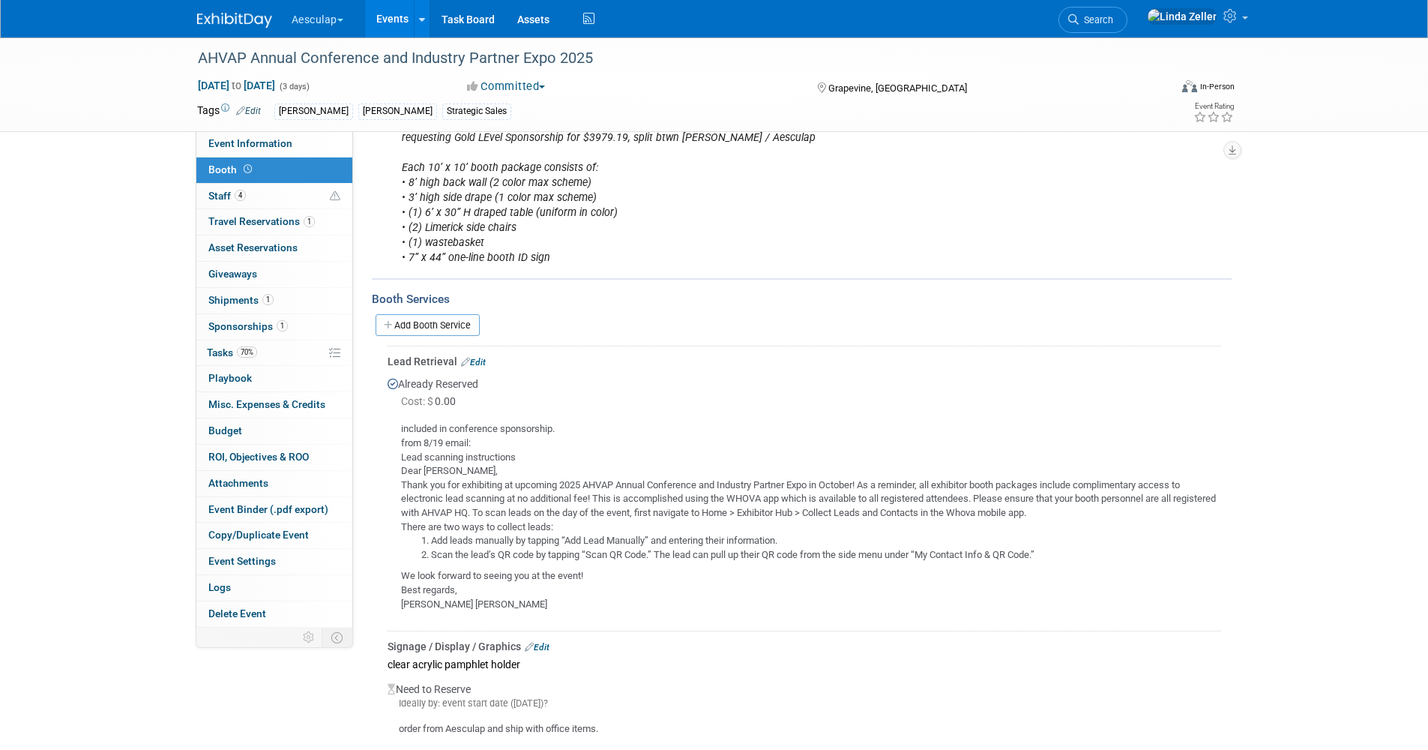
scroll to position [433, 0]
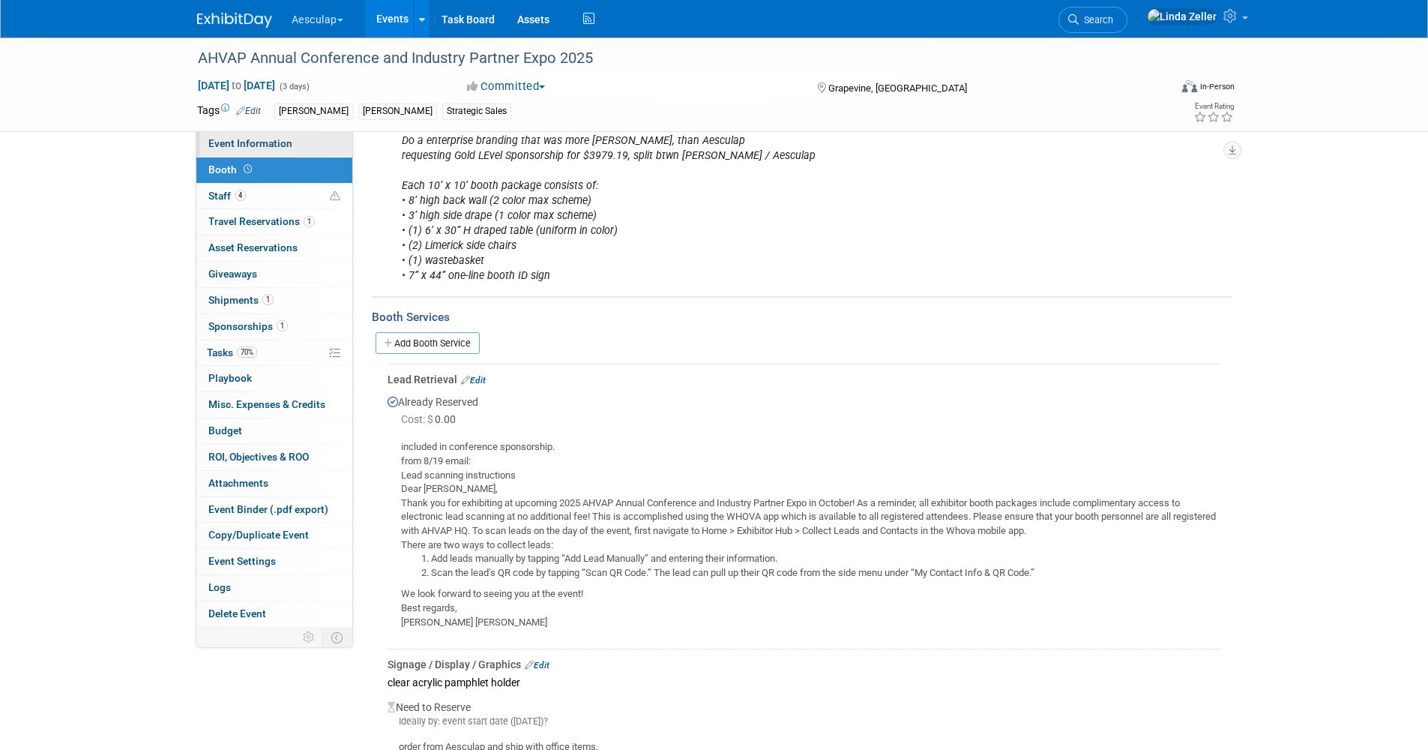
click at [283, 141] on span "Event Information" at bounding box center [250, 143] width 84 height 12
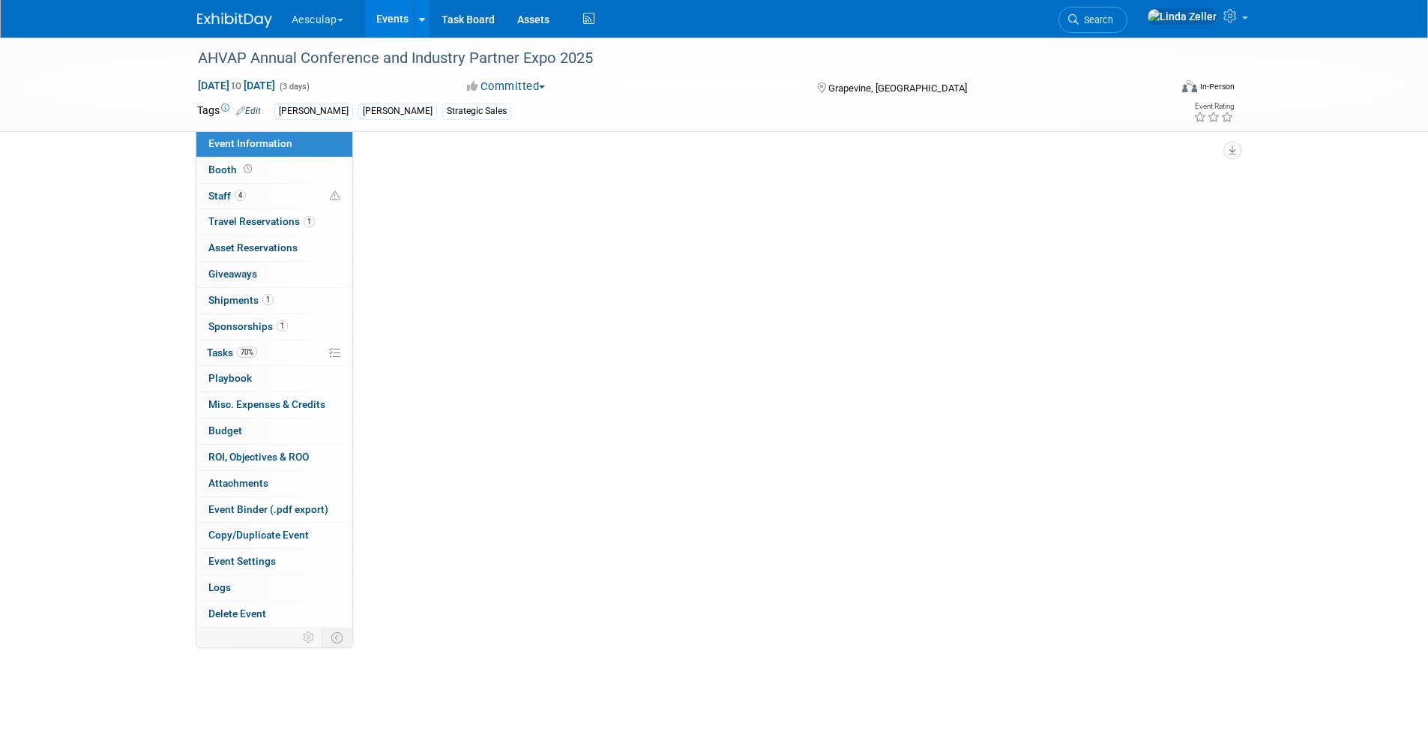
scroll to position [0, 0]
select select "Approved by Compliance"
select select "Strategic Sales"
